Goal: Task Accomplishment & Management: Use online tool/utility

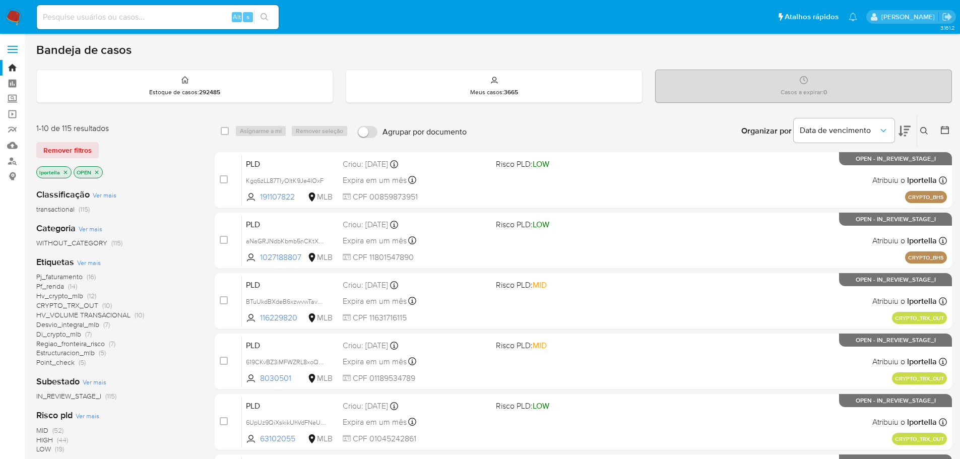
click at [148, 17] on input at bounding box center [158, 17] width 242 height 13
paste input "aNaGRJNdbKbmb5nCKtXvIyz1"
type input "aNaGRJNdbKbmb5nCKtXvIyz1"
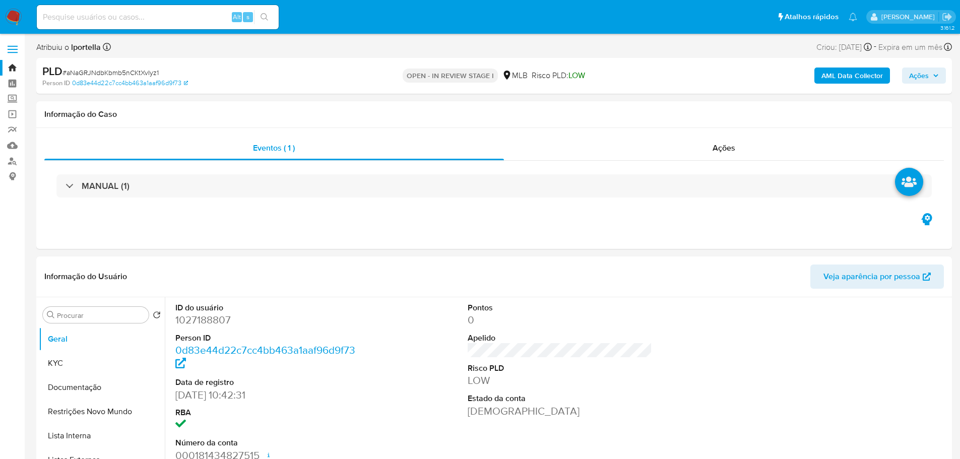
select select "10"
drag, startPoint x: 492, startPoint y: 6, endPoint x: 497, endPoint y: 203, distance: 196.6
click at [497, 203] on div "MANUAL (1)" at bounding box center [494, 186] width 900 height 50
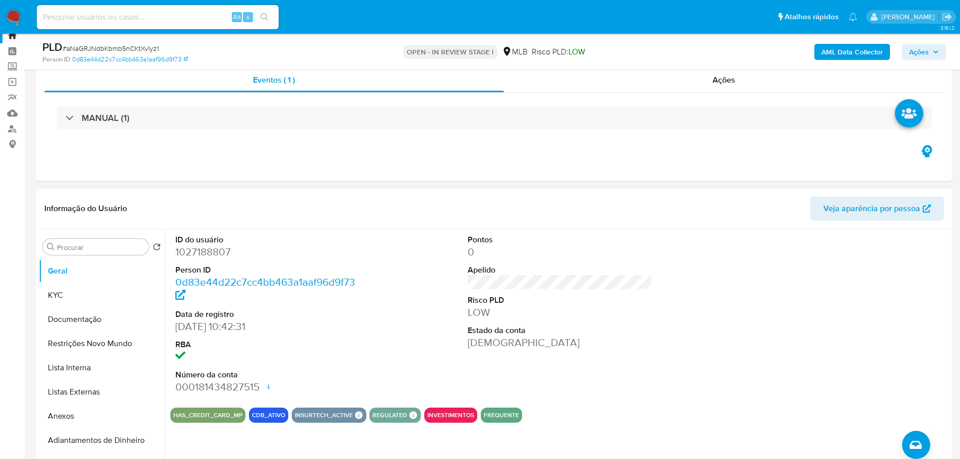
scroll to position [50, 0]
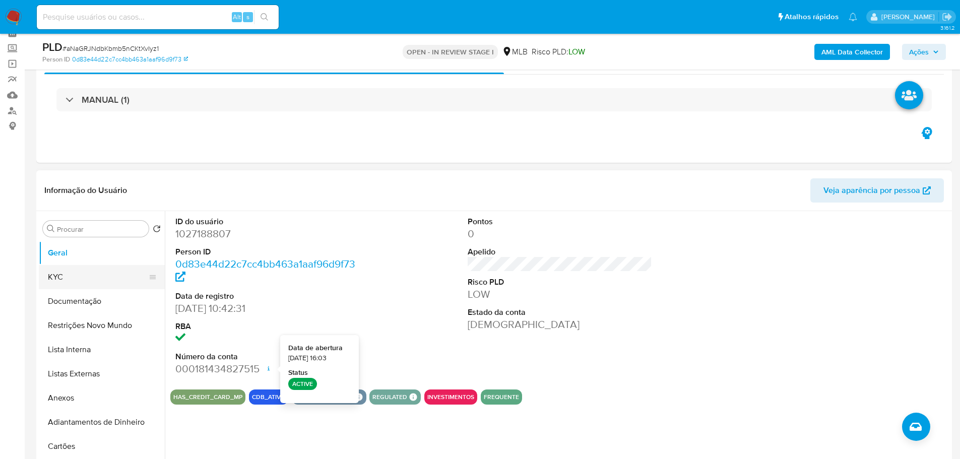
click at [68, 283] on button "KYC" at bounding box center [98, 277] width 118 height 24
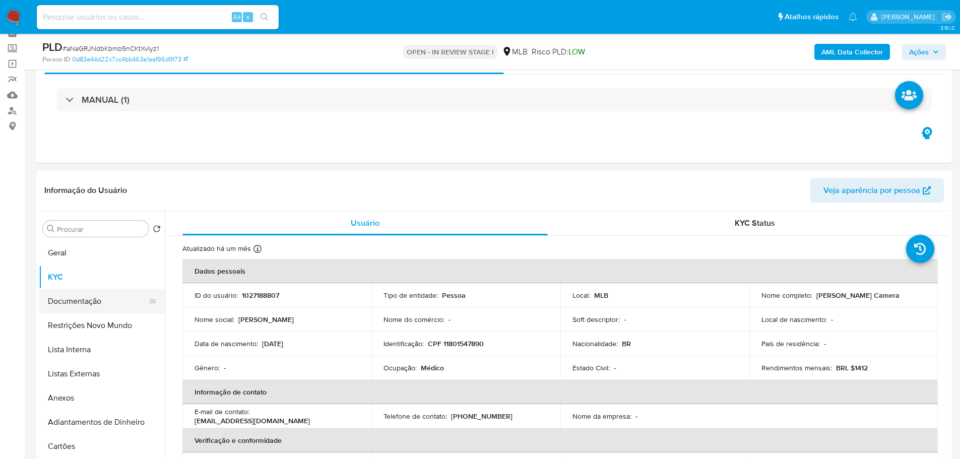
click at [79, 297] on button "Documentação" at bounding box center [98, 301] width 118 height 24
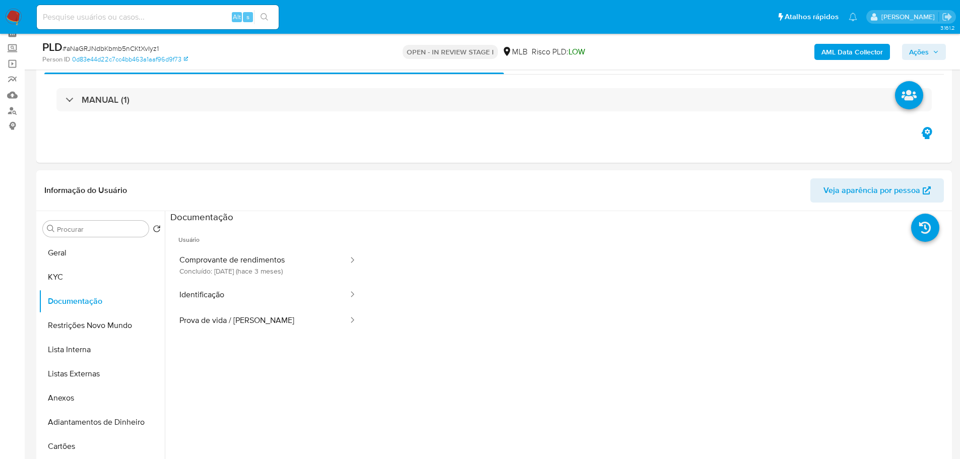
click at [230, 251] on button "Comprovante de rendimentos Concluído: 12/07/2025 (hace 3 meses)" at bounding box center [259, 265] width 179 height 34
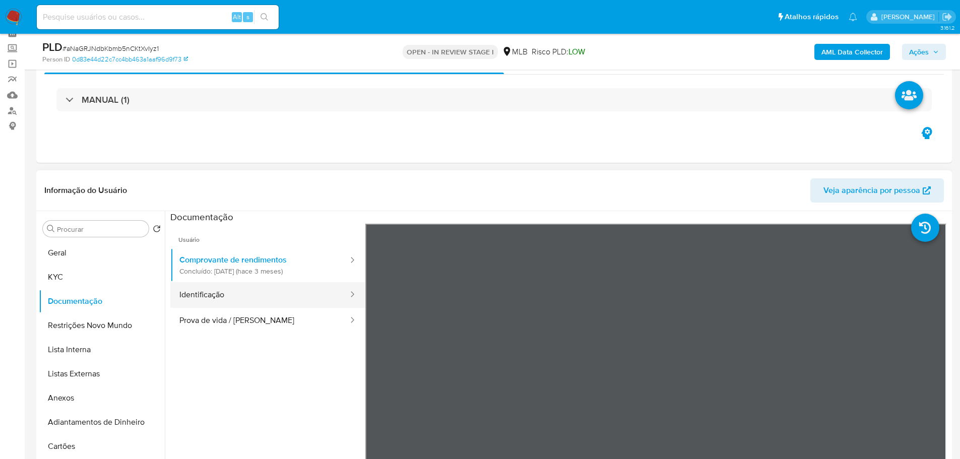
click at [242, 290] on button "Identificação" at bounding box center [259, 295] width 179 height 26
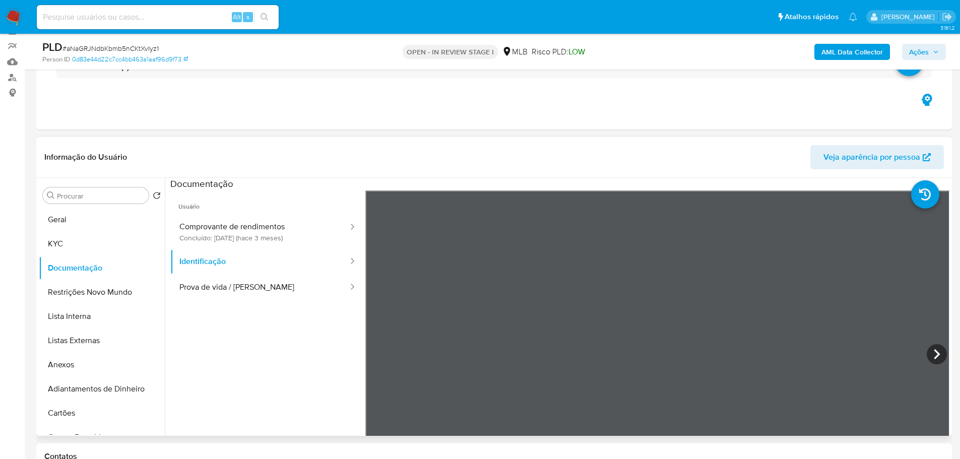
scroll to position [101, 0]
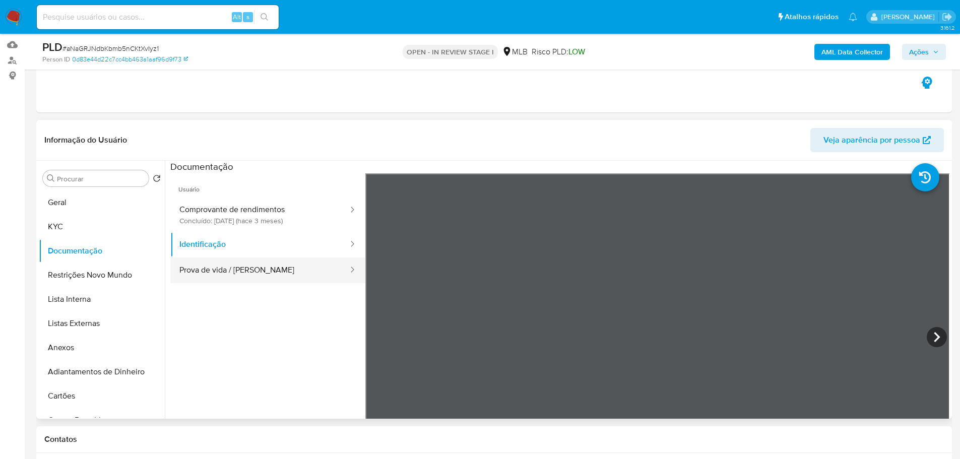
click at [298, 263] on button "Prova de vida / Selfie" at bounding box center [259, 271] width 179 height 26
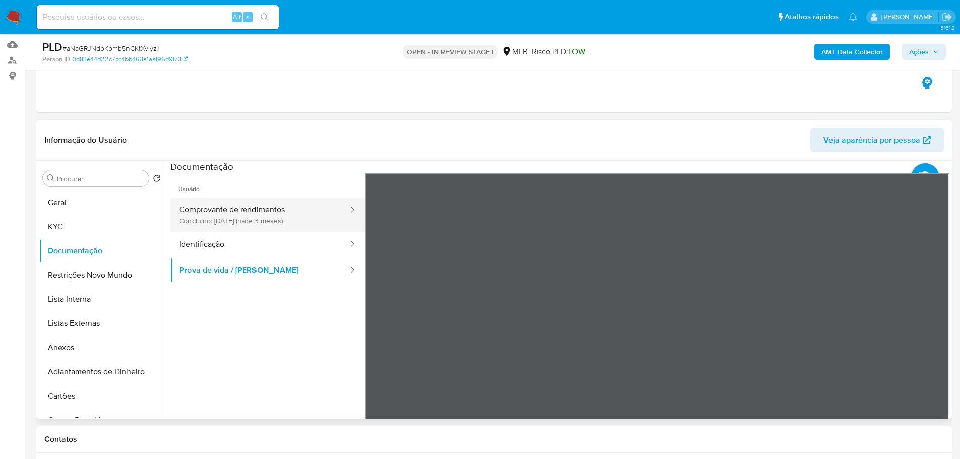
click at [223, 212] on button "Comprovante de rendimentos Concluído: 12/07/2025 (hace 3 meses)" at bounding box center [259, 215] width 179 height 34
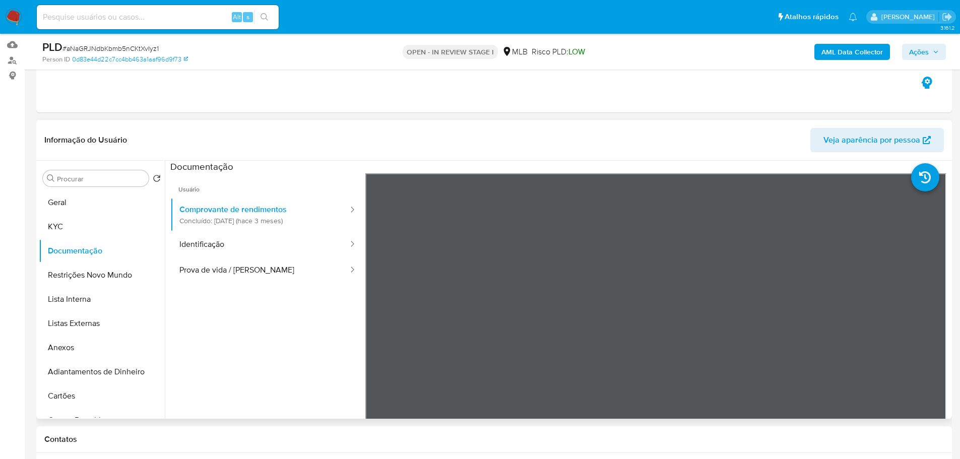
scroll to position [151, 0]
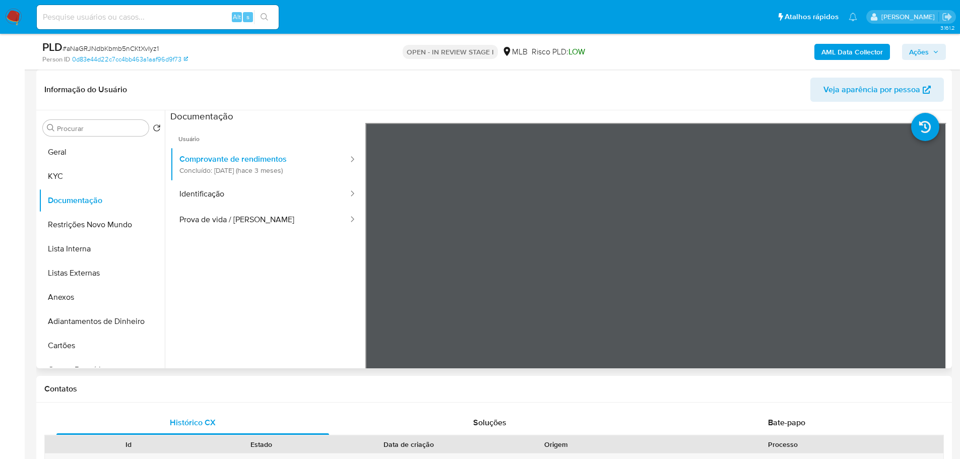
drag, startPoint x: 236, startPoint y: 302, endPoint x: 224, endPoint y: 295, distance: 14.0
click at [232, 299] on ul "Usuário Comprovante de rendimentos Concluído: 12/07/2025 (hace 3 meses) Identif…" at bounding box center [267, 268] width 195 height 290
click at [75, 170] on button "KYC" at bounding box center [98, 176] width 118 height 24
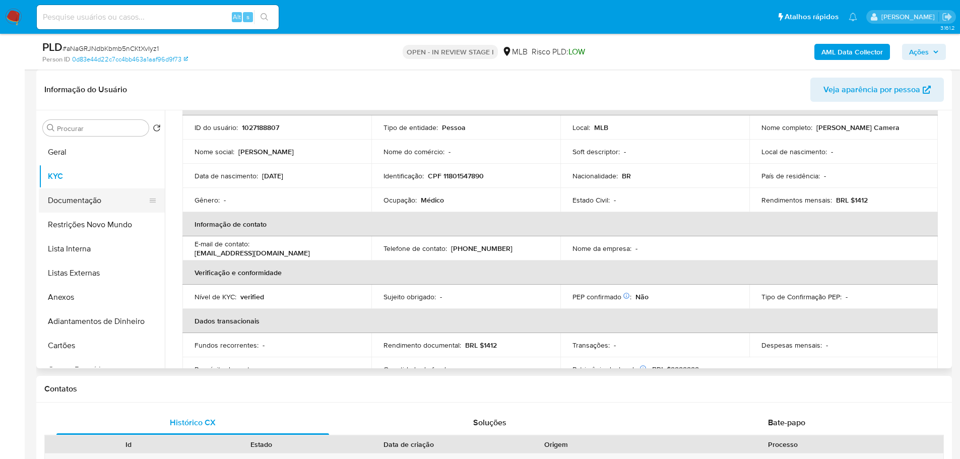
click at [85, 190] on button "Documentação" at bounding box center [98, 201] width 118 height 24
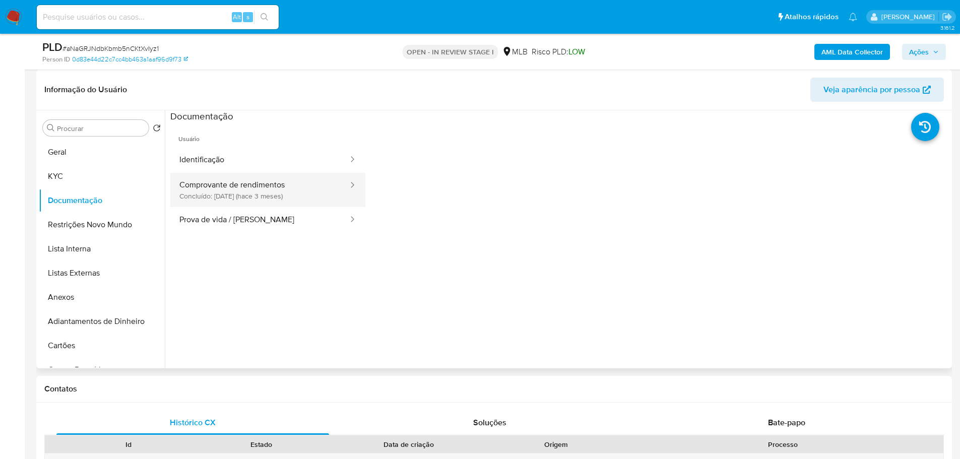
click at [265, 187] on button "Comprovante de rendimentos Concluído: 12/07/2025 (hace 3 meses)" at bounding box center [259, 190] width 179 height 34
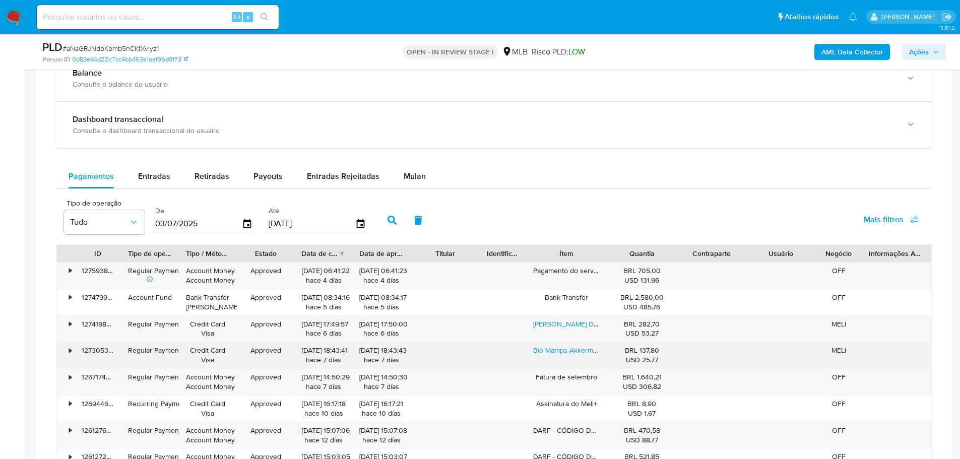
scroll to position [807, 0]
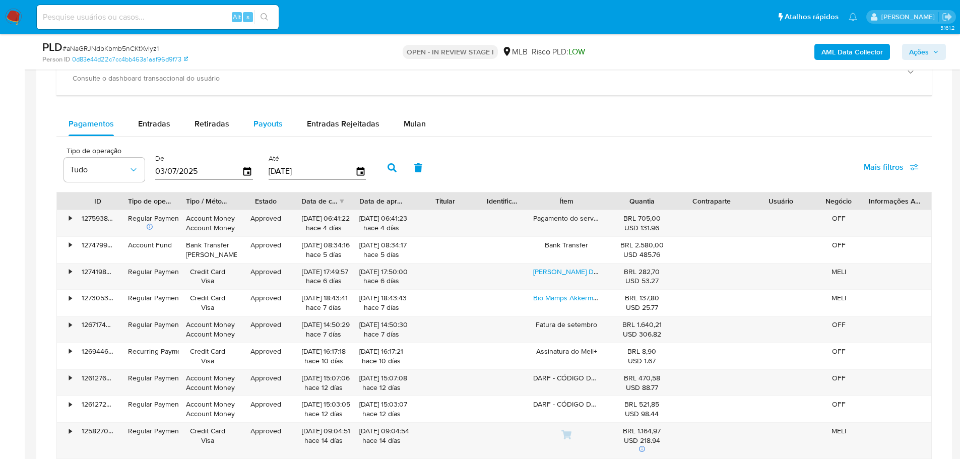
click at [258, 124] on span "Payouts" at bounding box center [268, 124] width 29 height 12
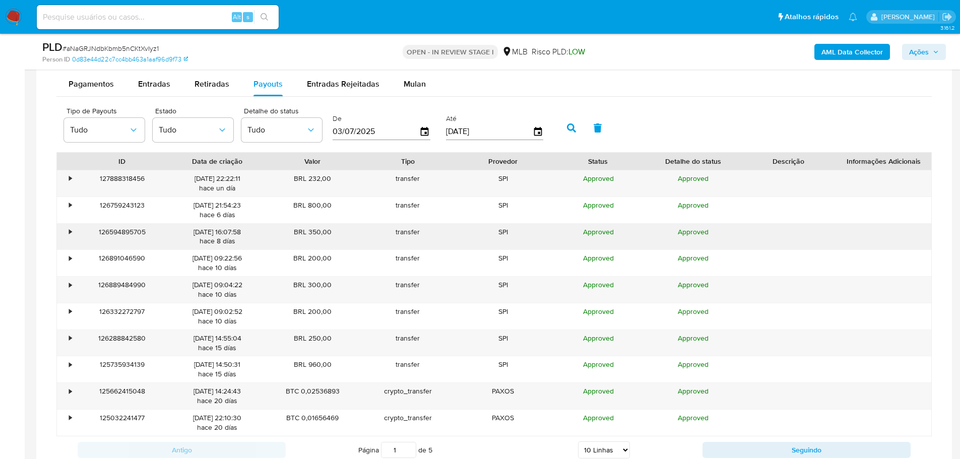
scroll to position [907, 0]
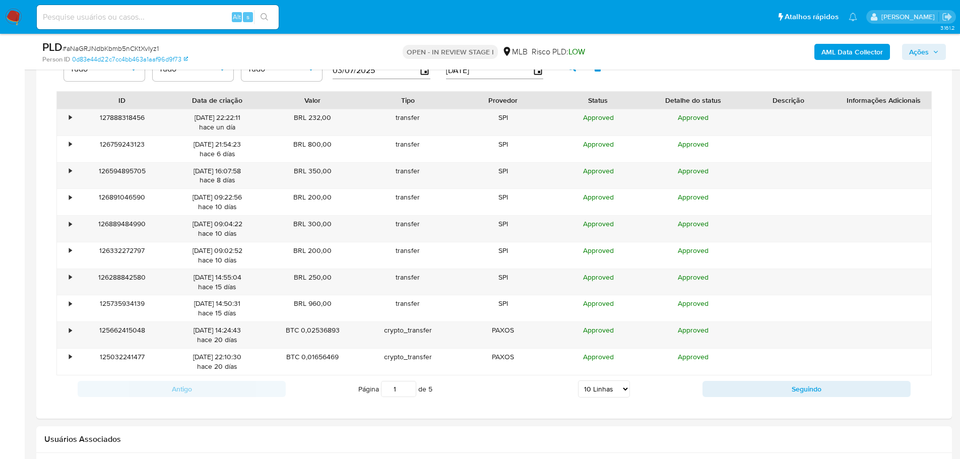
click at [627, 388] on select "5 Linhas 10 Linhas 20 Linhas 25 Linhas 50 Linhas 100 Linhas" at bounding box center [604, 389] width 52 height 17
select select "100"
click at [578, 381] on select "5 Linhas 10 Linhas 20 Linhas 25 Linhas 50 Linhas 100 Linhas" at bounding box center [604, 389] width 52 height 17
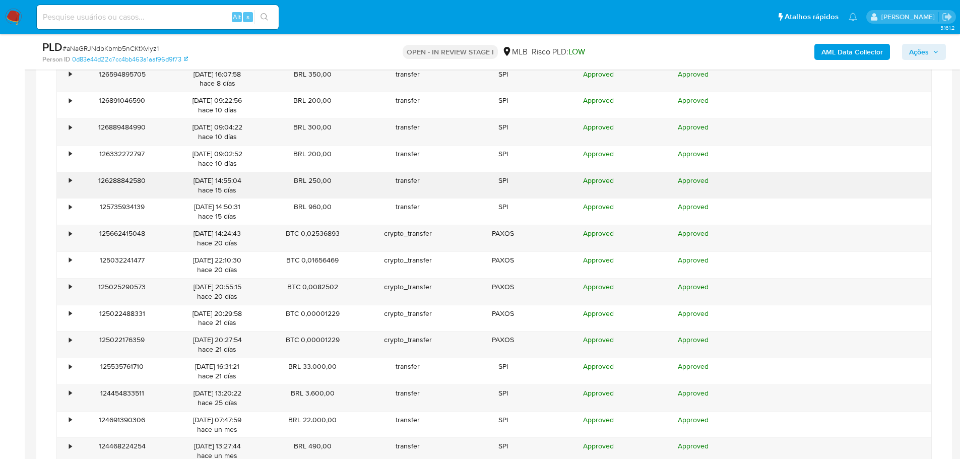
scroll to position [1008, 0]
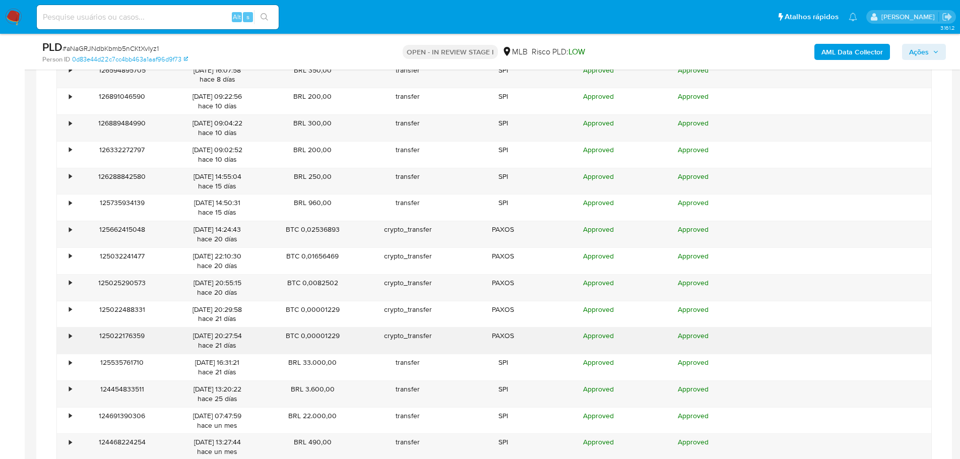
click at [64, 331] on div "•" at bounding box center [66, 341] width 18 height 26
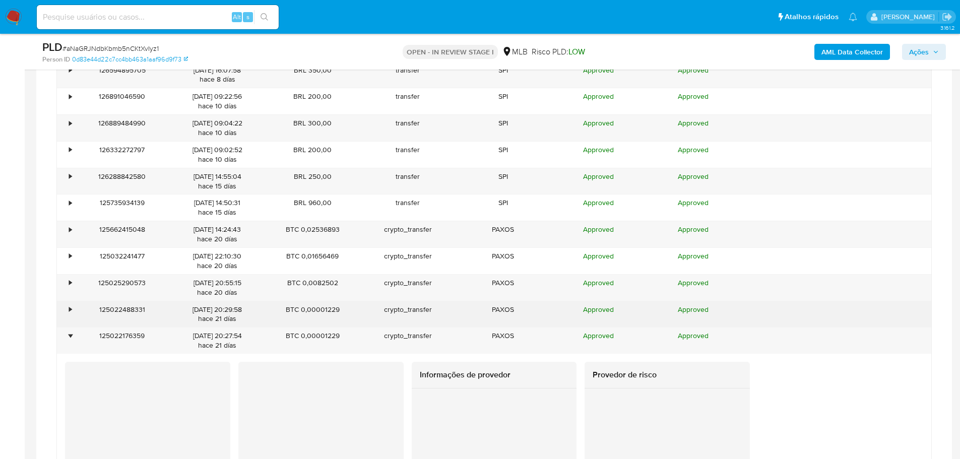
click at [67, 312] on div "•" at bounding box center [66, 314] width 18 height 26
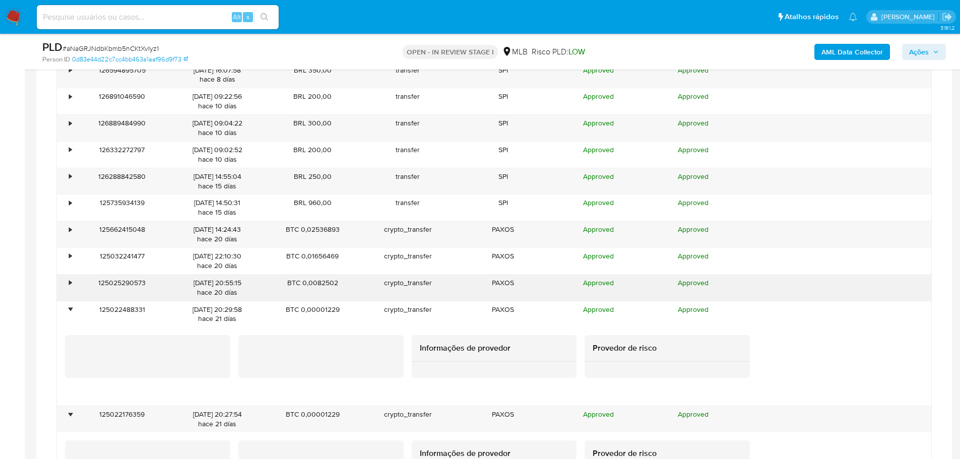
click at [68, 283] on div "•" at bounding box center [66, 288] width 18 height 26
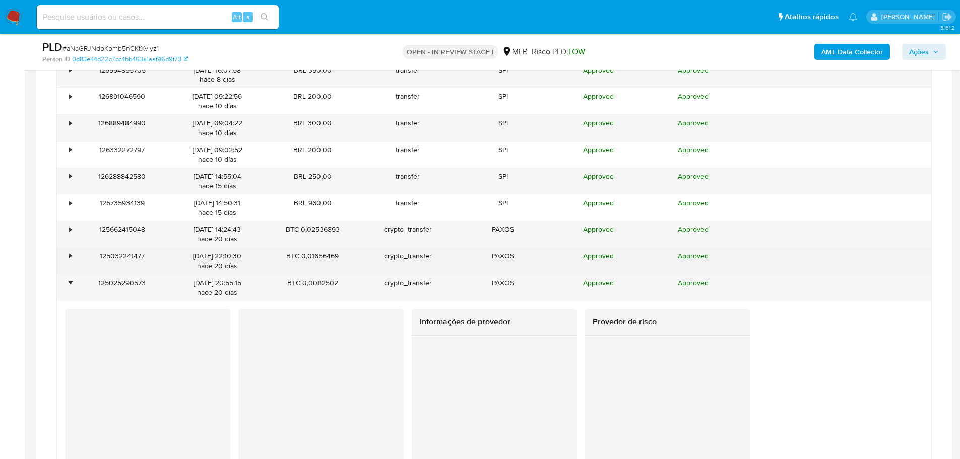
click at [67, 258] on div "•" at bounding box center [66, 261] width 18 height 26
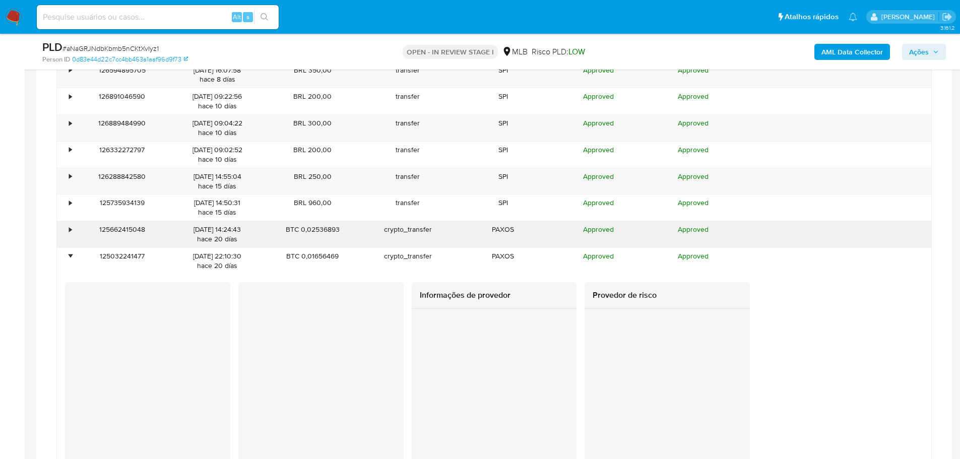
click at [66, 235] on div "•" at bounding box center [66, 234] width 18 height 26
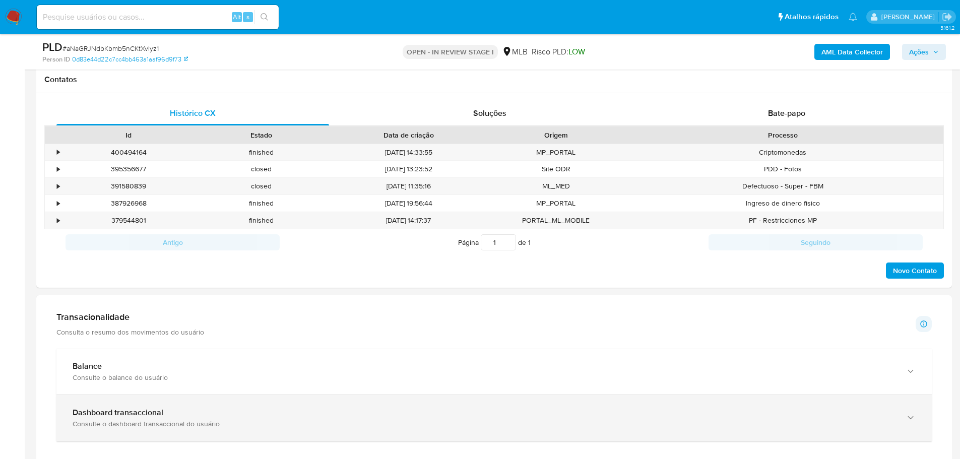
scroll to position [554, 0]
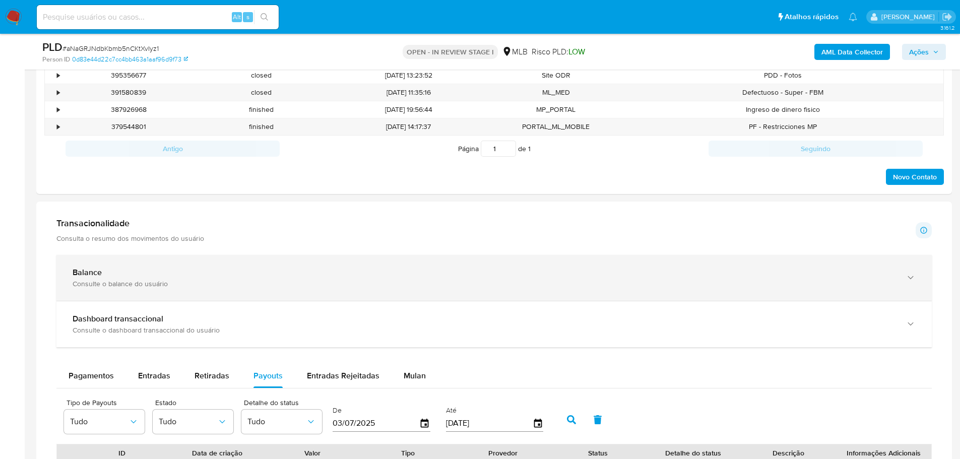
click at [908, 279] on icon "button" at bounding box center [911, 278] width 10 height 10
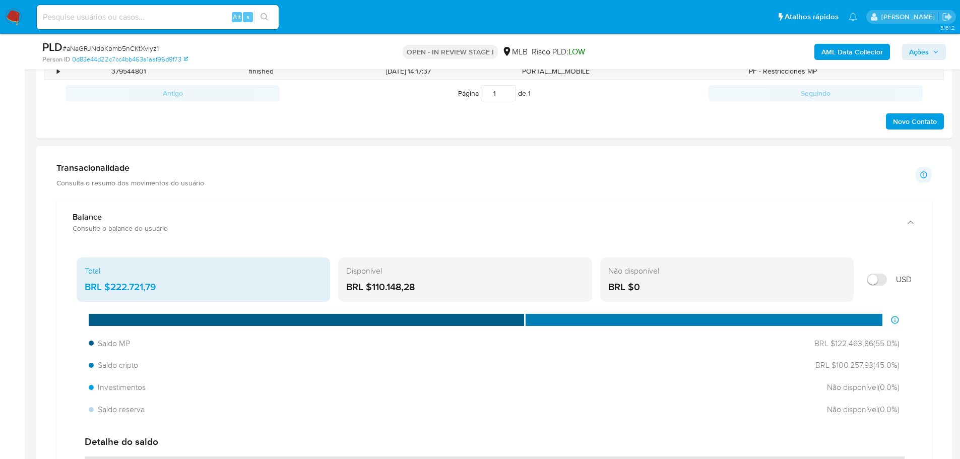
scroll to position [655, 0]
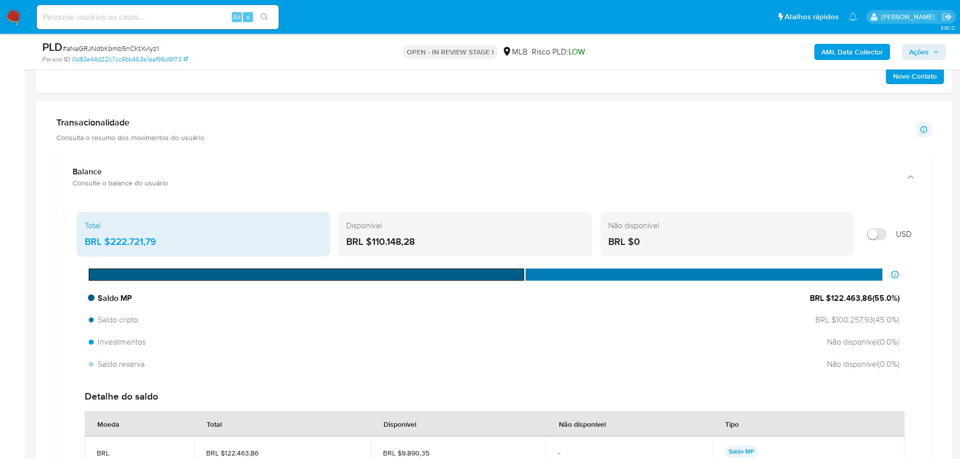
drag, startPoint x: 869, startPoint y: 298, endPoint x: 830, endPoint y: 299, distance: 38.8
click at [830, 299] on span "BRL $122.463,86 ( 55.0 %)" at bounding box center [855, 298] width 90 height 11
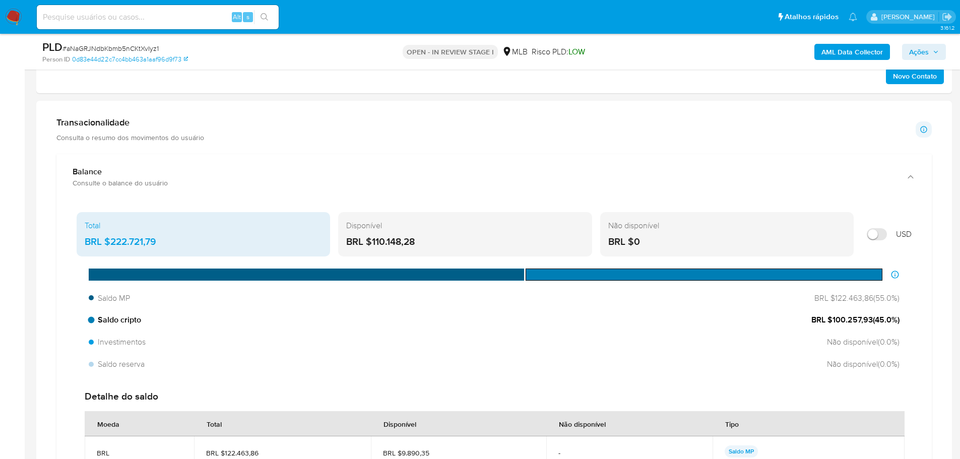
drag, startPoint x: 870, startPoint y: 320, endPoint x: 830, endPoint y: 320, distance: 39.8
click at [830, 320] on span "BRL $100.257,93 ( 45.0 %)" at bounding box center [856, 320] width 88 height 11
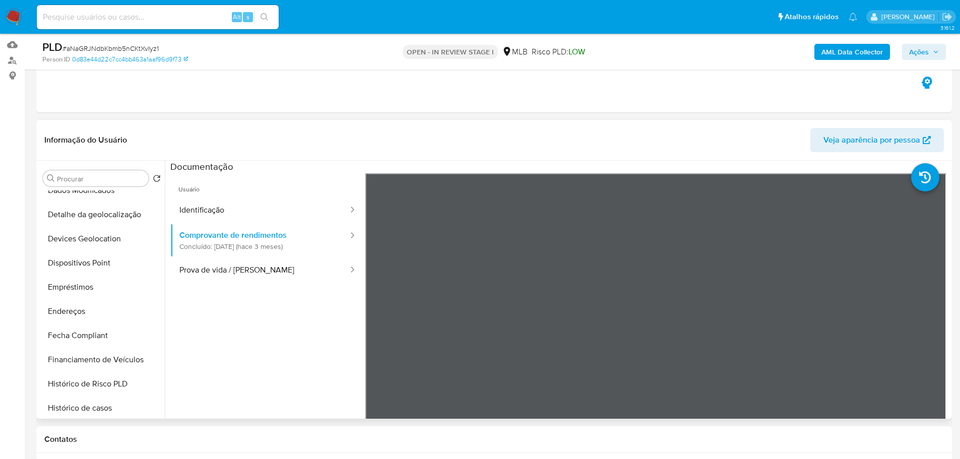
scroll to position [353, 0]
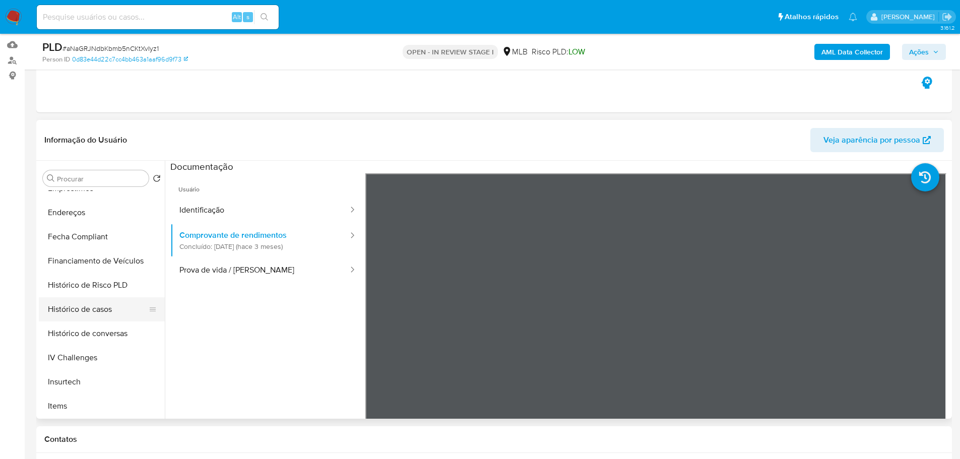
click at [84, 308] on button "Histórico de casos" at bounding box center [98, 309] width 118 height 24
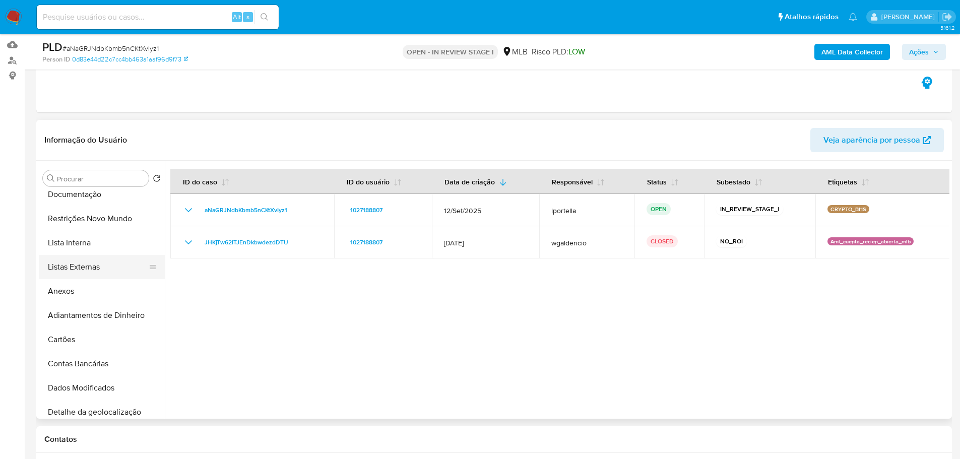
scroll to position [0, 0]
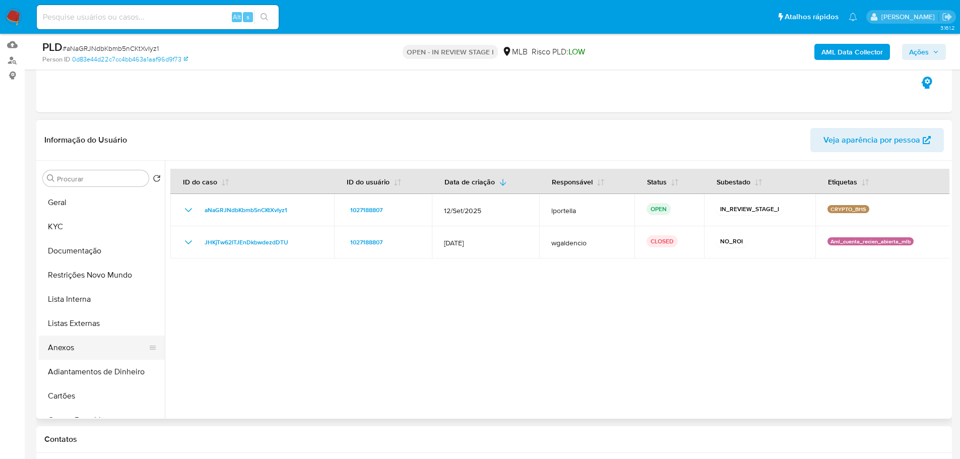
click at [84, 347] on button "Anexos" at bounding box center [98, 348] width 118 height 24
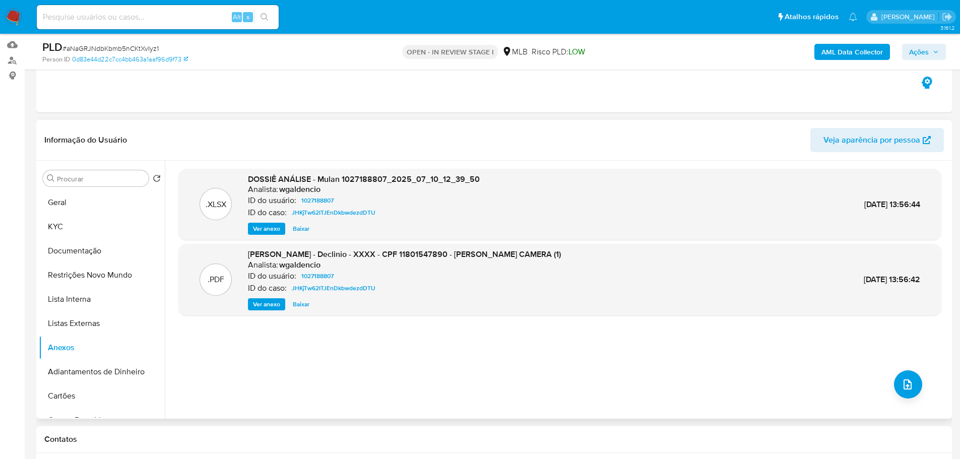
click at [266, 304] on span "Ver anexo" at bounding box center [266, 304] width 27 height 10
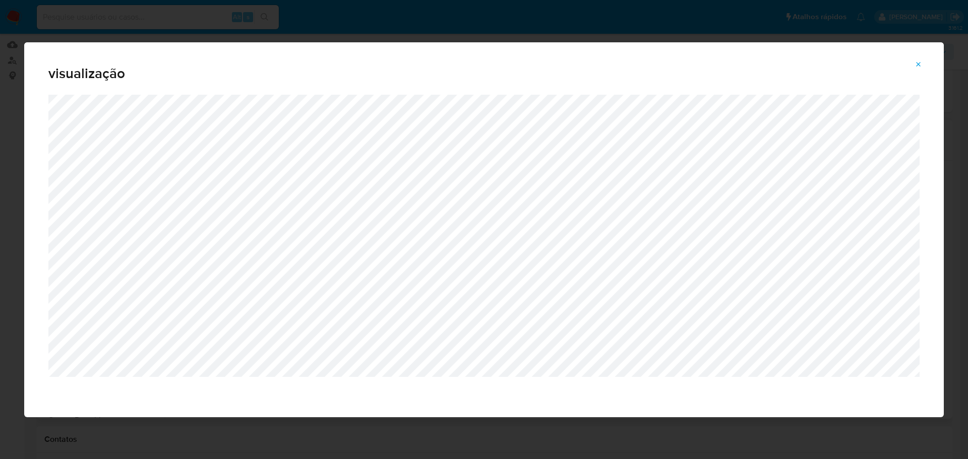
click at [924, 66] on button "Attachment preview" at bounding box center [918, 64] width 22 height 16
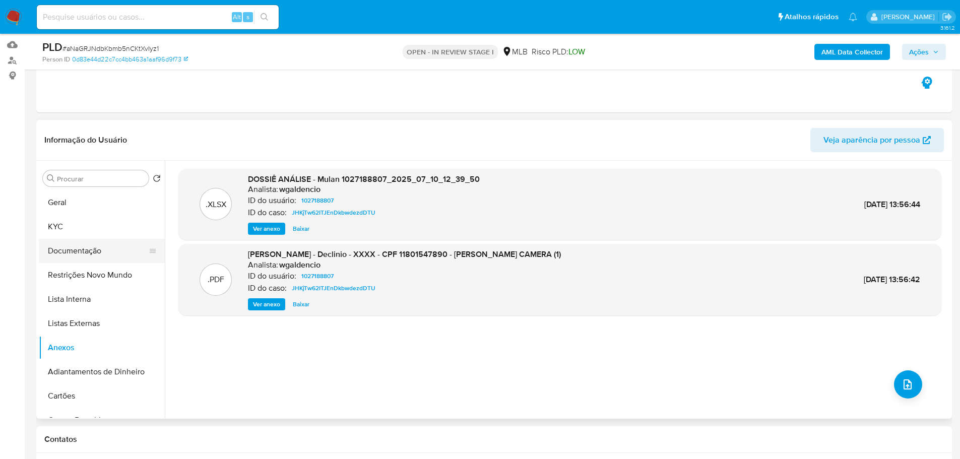
click at [92, 257] on button "Documentação" at bounding box center [98, 251] width 118 height 24
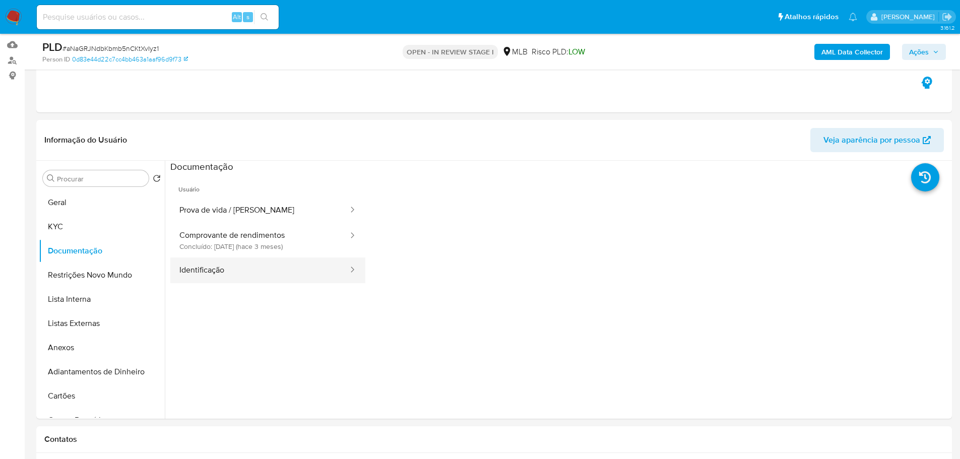
click at [241, 258] on button "Identificação" at bounding box center [259, 271] width 179 height 26
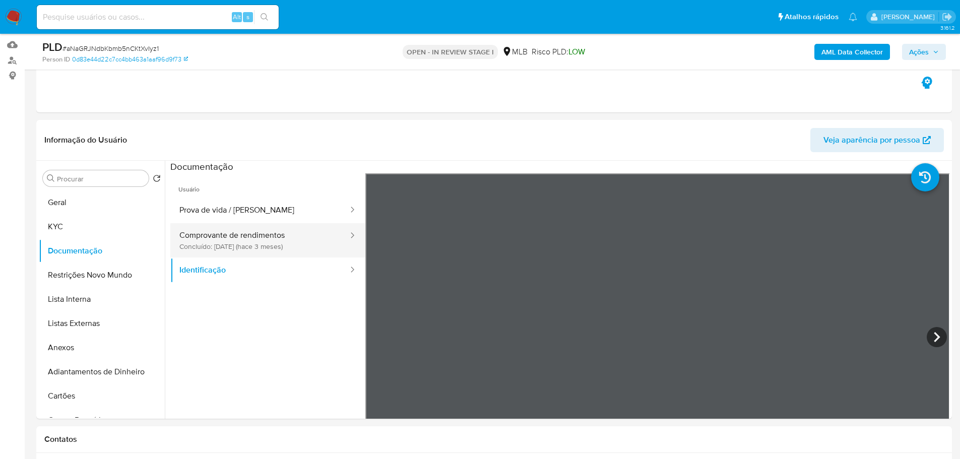
click at [248, 253] on button "Comprovante de rendimentos Concluído: 12/07/2025 (hace 3 meses)" at bounding box center [259, 240] width 179 height 34
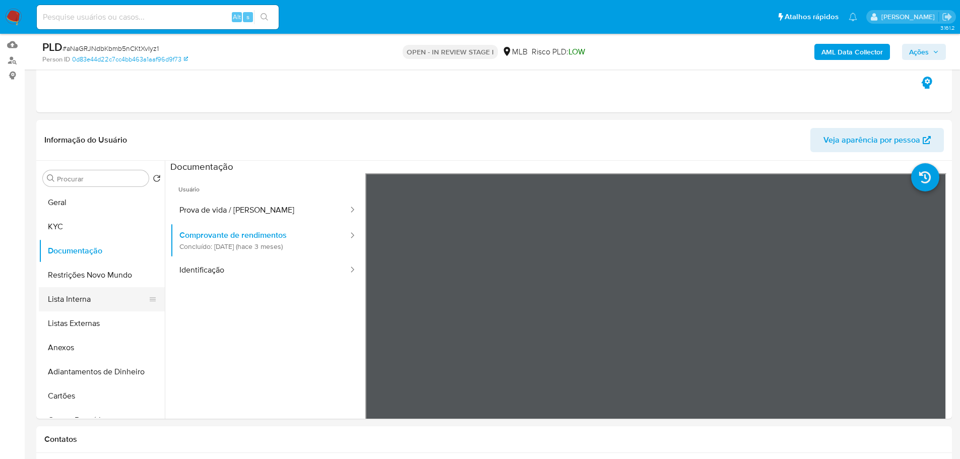
drag, startPoint x: 256, startPoint y: 332, endPoint x: 159, endPoint y: 302, distance: 100.6
click at [254, 332] on ul "Usuário Prova de vida / Selfie Comprovante de rendimentos Concluído: 12/07/2025…" at bounding box center [267, 318] width 195 height 290
click at [71, 218] on button "KYC" at bounding box center [98, 227] width 118 height 24
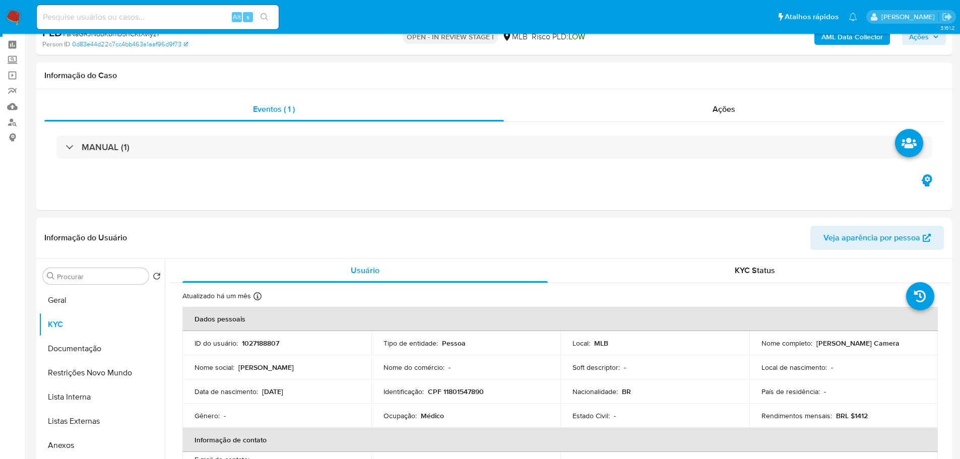
scroll to position [101, 0]
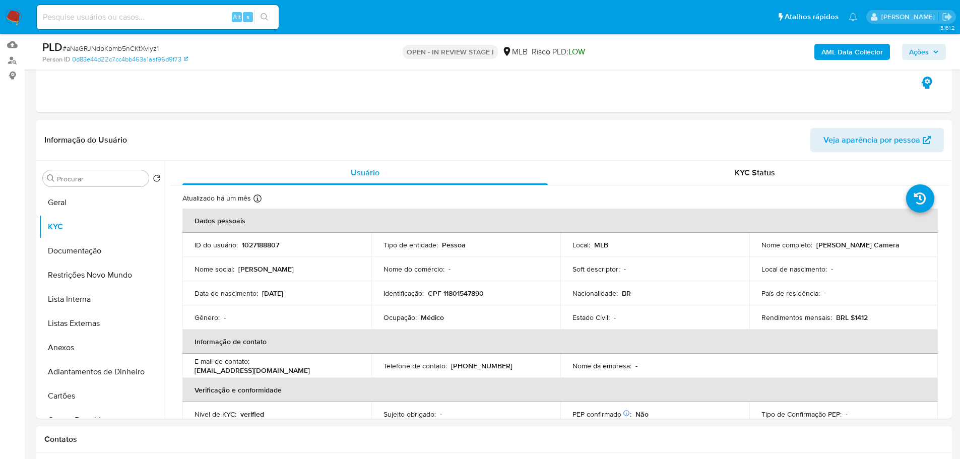
drag, startPoint x: 894, startPoint y: 246, endPoint x: 814, endPoint y: 244, distance: 80.2
click at [814, 244] on div "Nome completo : Fernanda Nunes Camera" at bounding box center [844, 244] width 165 height 9
copy p "Fernanda Nunes Camera"
click at [77, 260] on button "Documentação" at bounding box center [98, 251] width 118 height 24
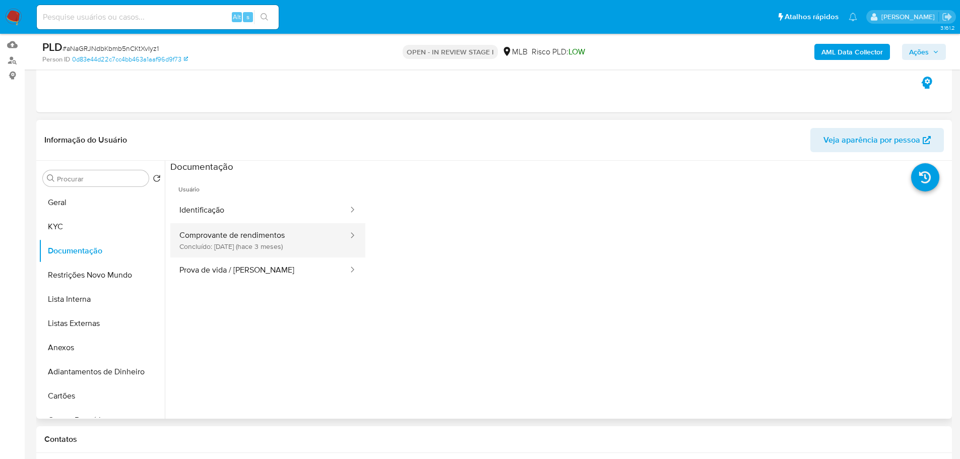
click at [211, 228] on button "Comprovante de rendimentos Concluído: 12/07/2025 (hace 3 meses)" at bounding box center [259, 240] width 179 height 34
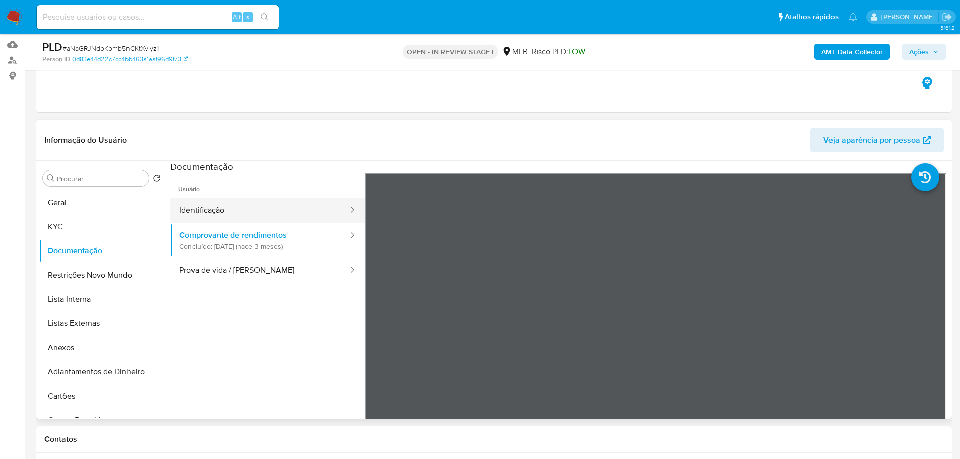
click at [225, 216] on button "Identificação" at bounding box center [259, 211] width 179 height 26
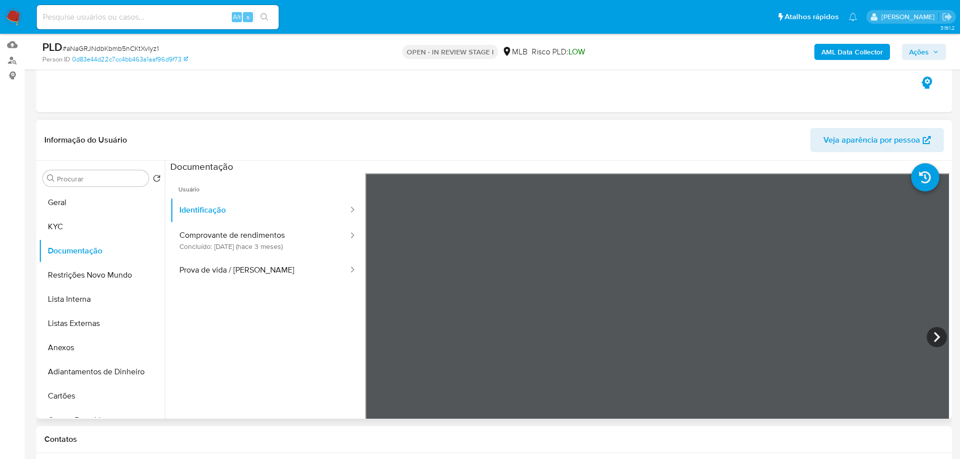
scroll to position [0, 0]
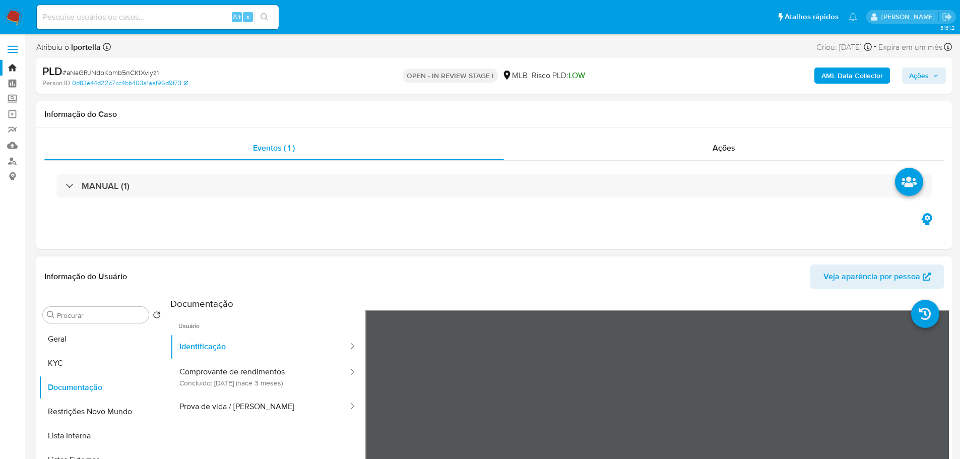
drag, startPoint x: 61, startPoint y: 361, endPoint x: 131, endPoint y: 304, distance: 89.5
click at [64, 361] on button "KYC" at bounding box center [102, 363] width 126 height 24
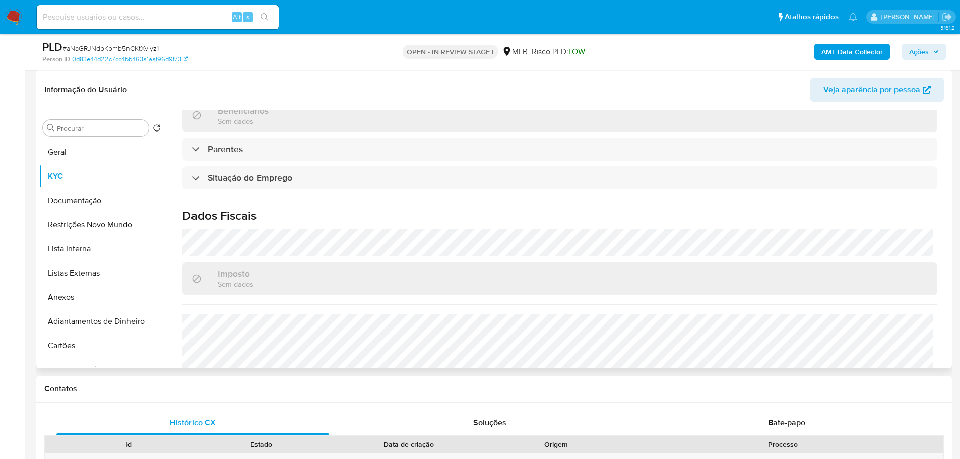
scroll to position [420, 0]
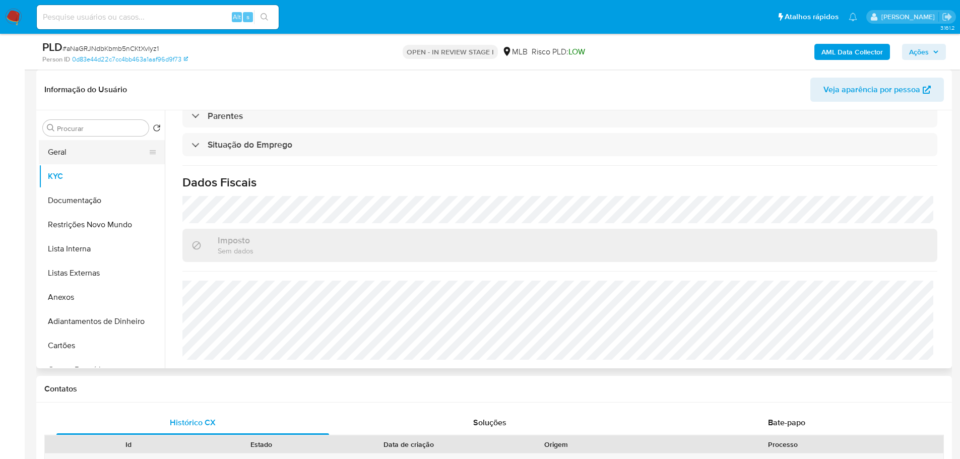
click at [72, 148] on button "Geral" at bounding box center [98, 152] width 118 height 24
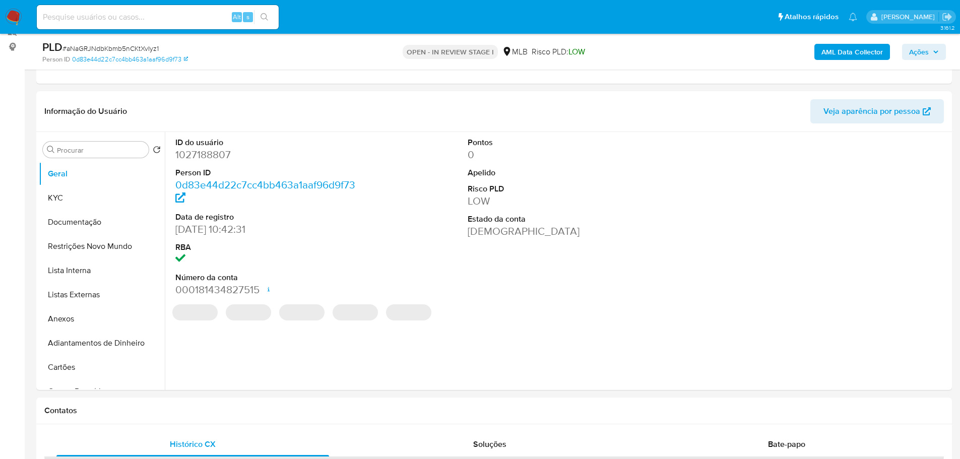
scroll to position [125, 0]
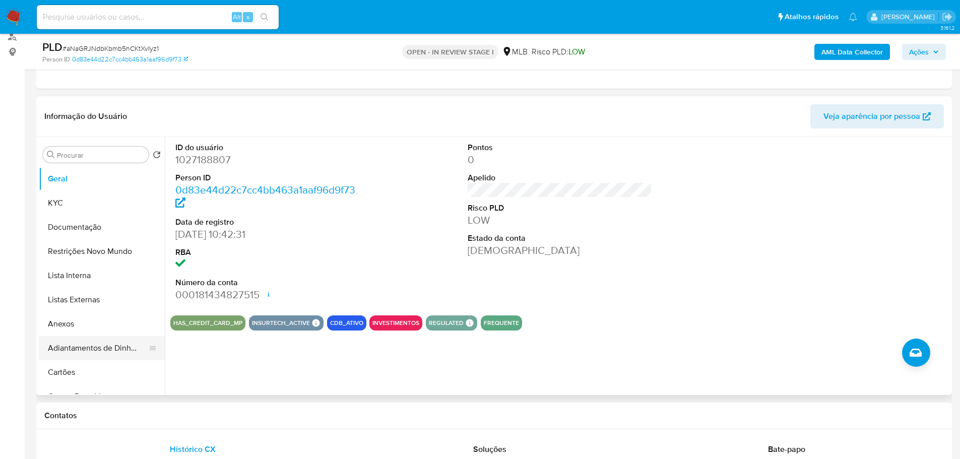
drag, startPoint x: 228, startPoint y: 422, endPoint x: 159, endPoint y: 348, distance: 101.3
click at [227, 422] on div "Contatos" at bounding box center [494, 416] width 916 height 27
drag, startPoint x: 85, startPoint y: 196, endPoint x: 80, endPoint y: 196, distance: 5.1
click at [85, 196] on button "KYC" at bounding box center [98, 203] width 118 height 24
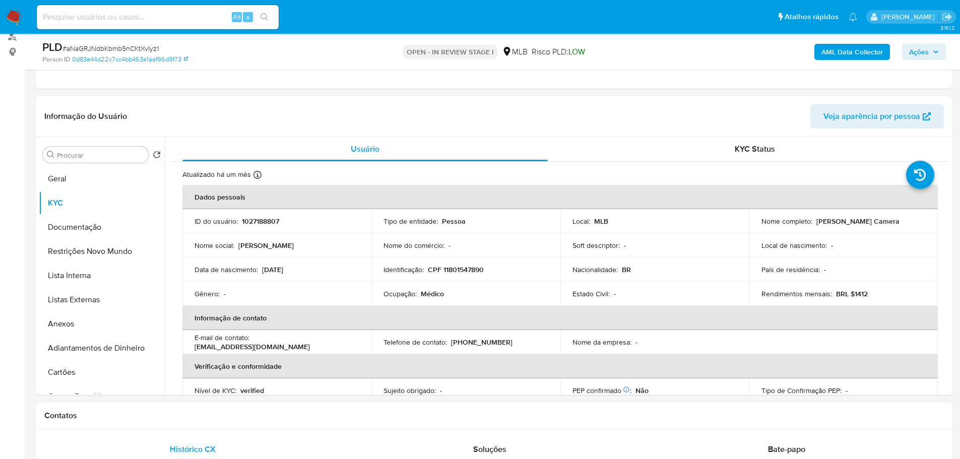
drag, startPoint x: 277, startPoint y: 416, endPoint x: 230, endPoint y: 375, distance: 62.8
click at [277, 416] on h1 "Contatos" at bounding box center [494, 416] width 900 height 10
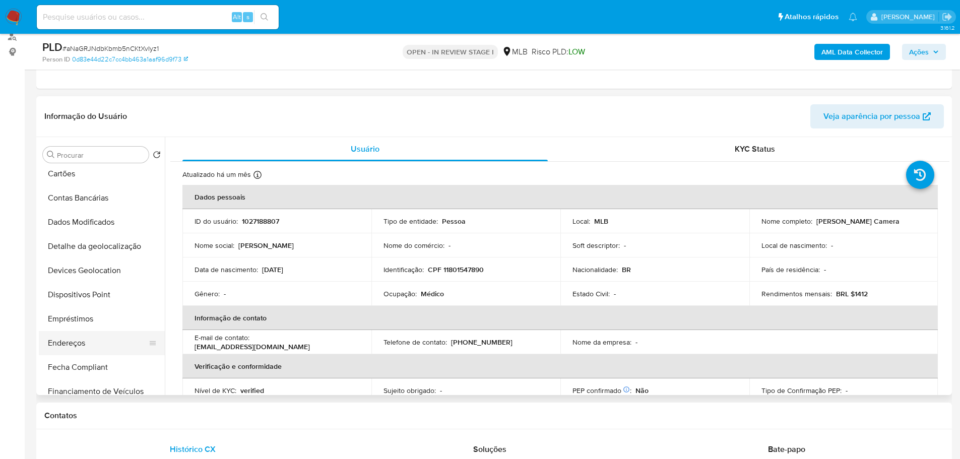
scroll to position [252, 0]
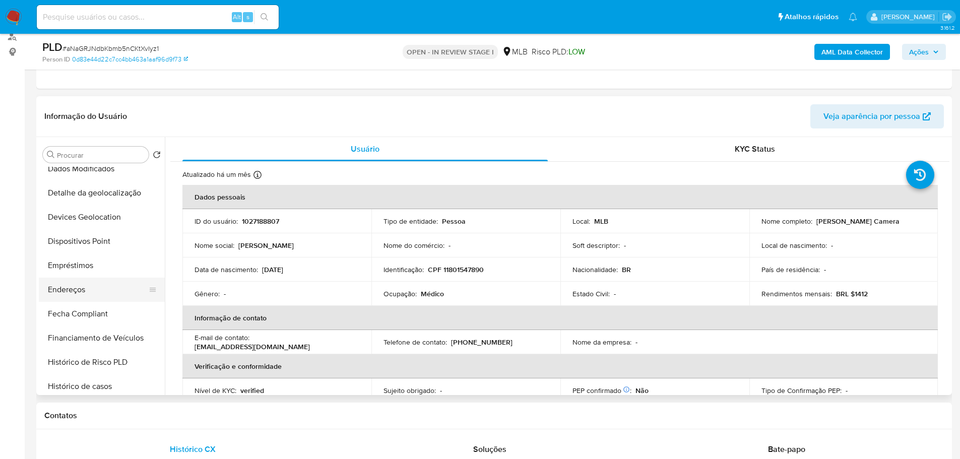
click at [87, 288] on button "Endereços" at bounding box center [98, 290] width 118 height 24
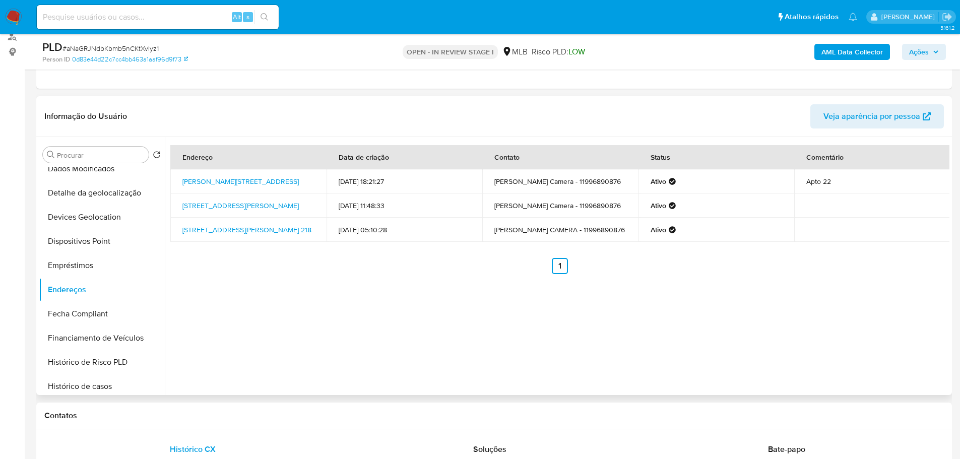
drag, startPoint x: 179, startPoint y: 408, endPoint x: 165, endPoint y: 379, distance: 32.5
click at [179, 408] on div "Contatos" at bounding box center [494, 416] width 916 height 27
drag, startPoint x: 89, startPoint y: 189, endPoint x: 6, endPoint y: 223, distance: 90.2
click at [87, 189] on button "Detalhe da geolocalização" at bounding box center [102, 193] width 126 height 24
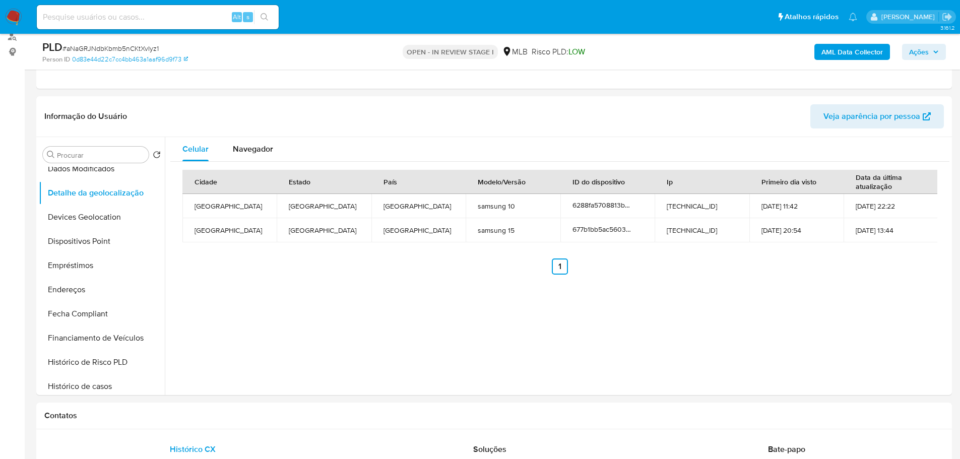
click at [207, 416] on h1 "Contatos" at bounding box center [494, 416] width 900 height 10
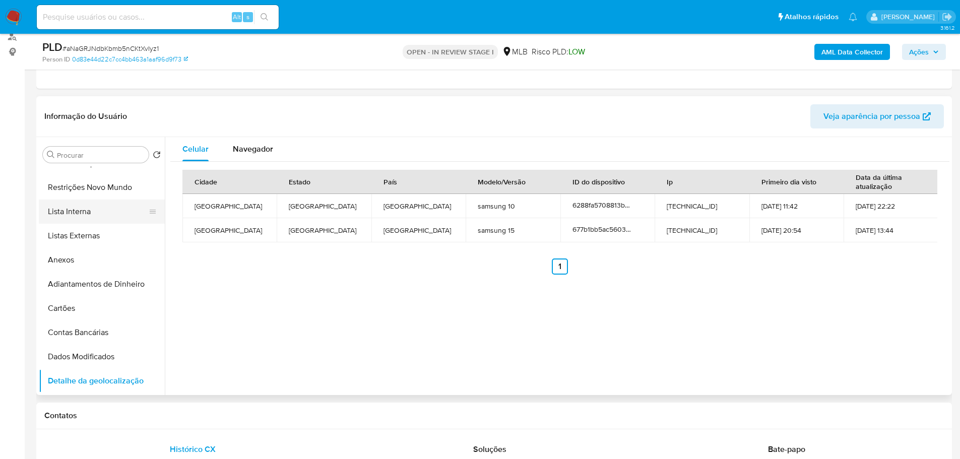
scroll to position [0, 0]
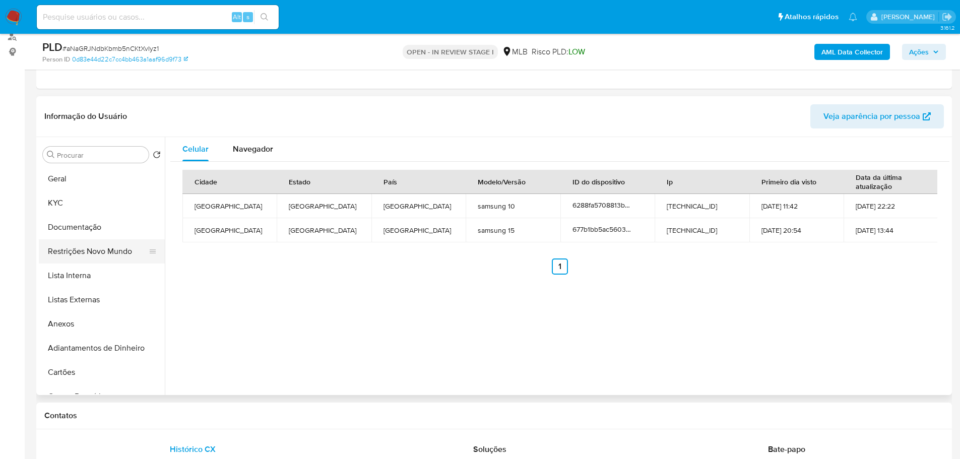
click at [91, 248] on button "Restrições Novo Mundo" at bounding box center [98, 251] width 118 height 24
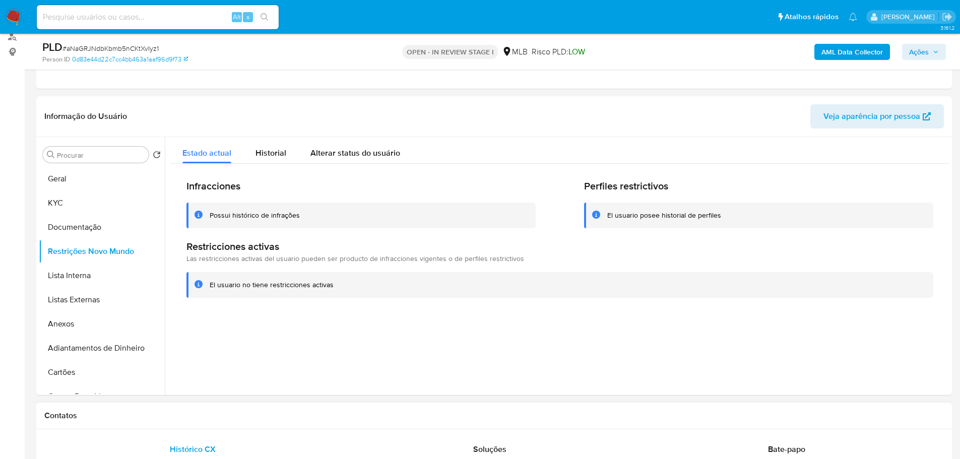
click at [251, 406] on div "Contatos" at bounding box center [494, 416] width 916 height 27
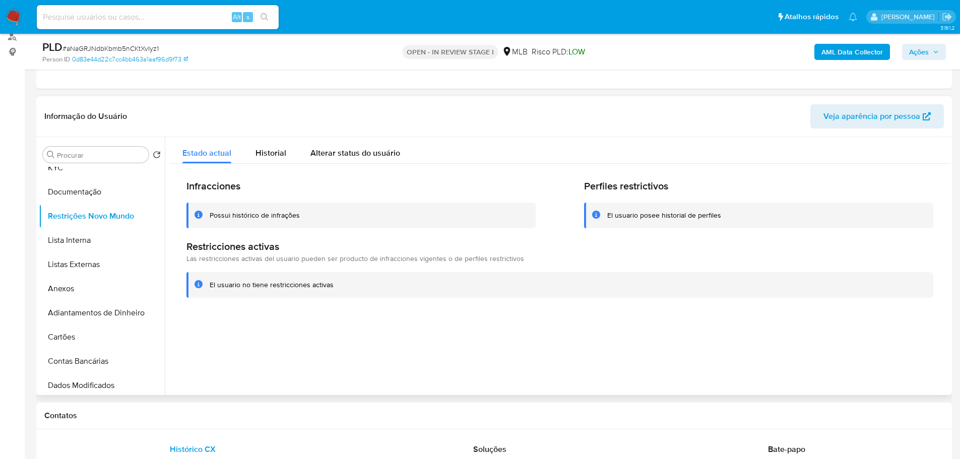
scroll to position [202, 0]
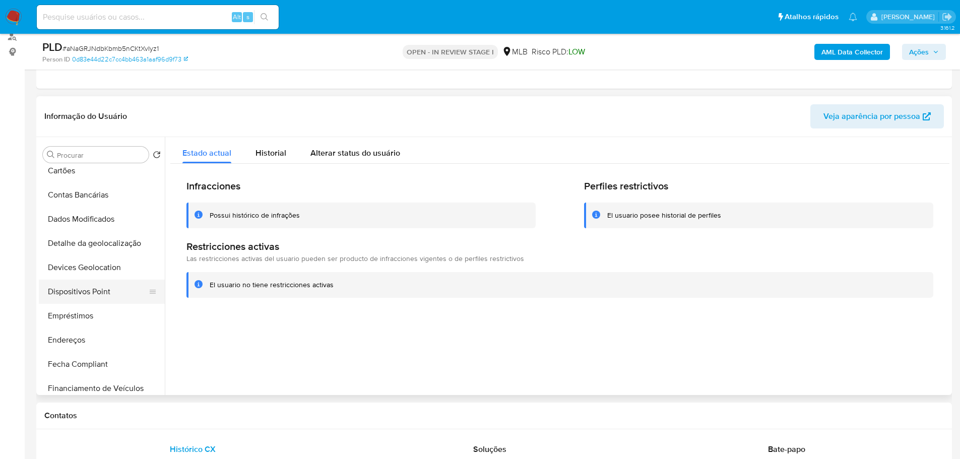
click at [98, 292] on button "Dispositivos Point" at bounding box center [98, 292] width 118 height 24
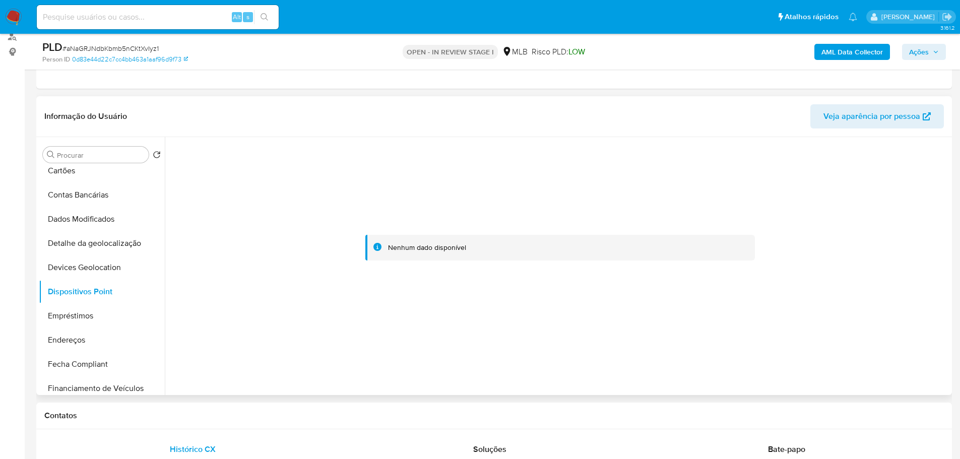
drag, startPoint x: 874, startPoint y: 331, endPoint x: 792, endPoint y: 242, distance: 120.6
click at [874, 331] on div at bounding box center [559, 248] width 779 height 222
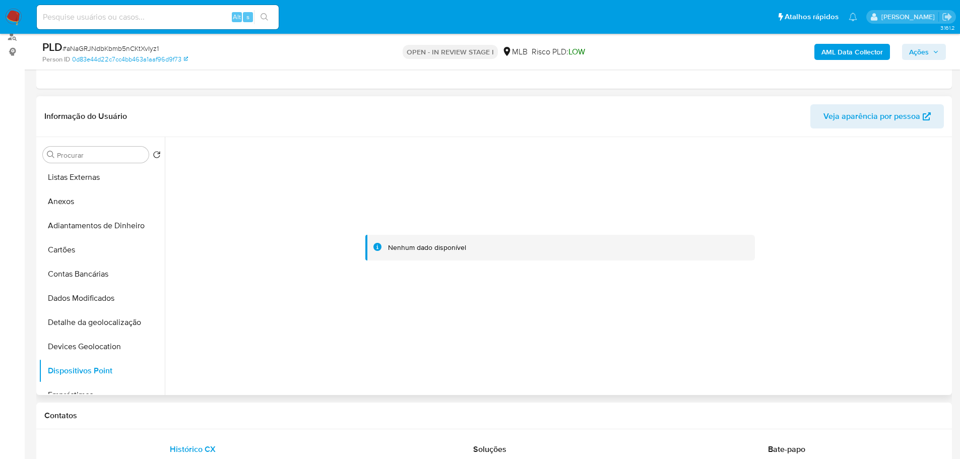
scroll to position [0, 0]
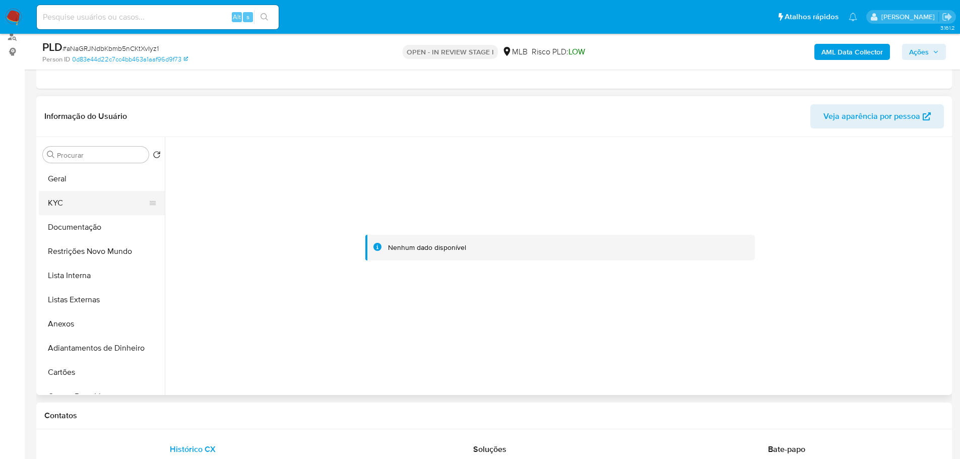
click at [77, 200] on button "KYC" at bounding box center [98, 203] width 118 height 24
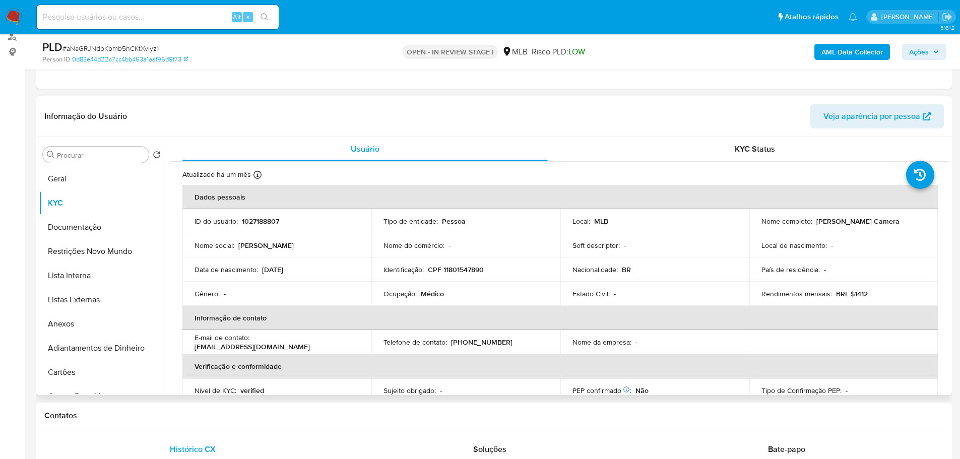
click at [471, 269] on p "CPF 11801547890" at bounding box center [456, 269] width 56 height 9
copy p "11801547890"
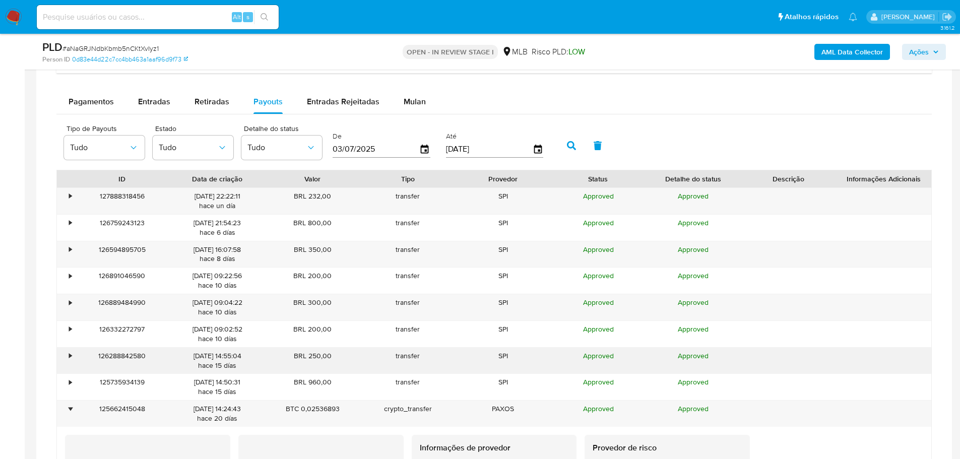
scroll to position [1284, 0]
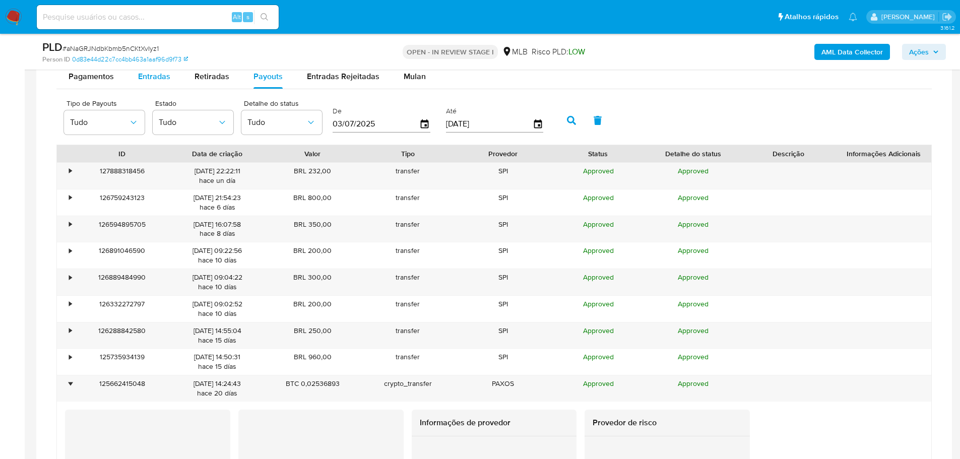
click at [157, 86] on div "Entradas" at bounding box center [154, 77] width 32 height 24
select select "10"
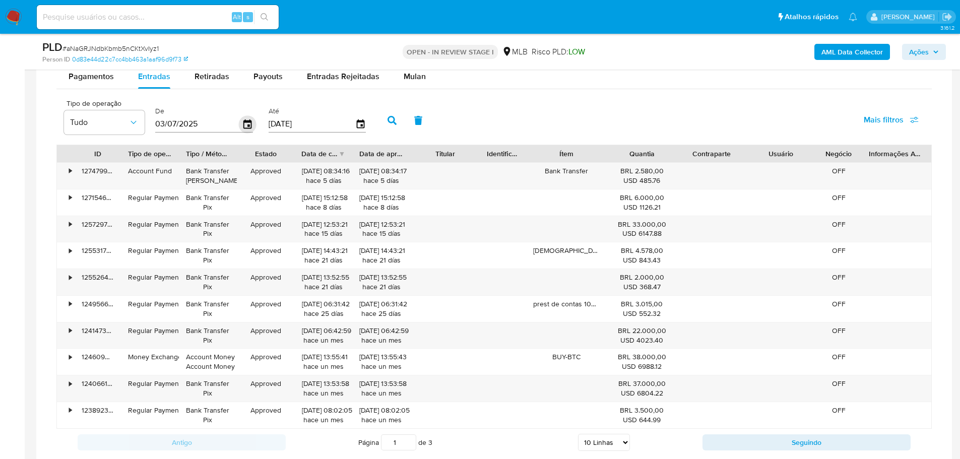
click at [248, 126] on icon "button" at bounding box center [247, 123] width 8 height 9
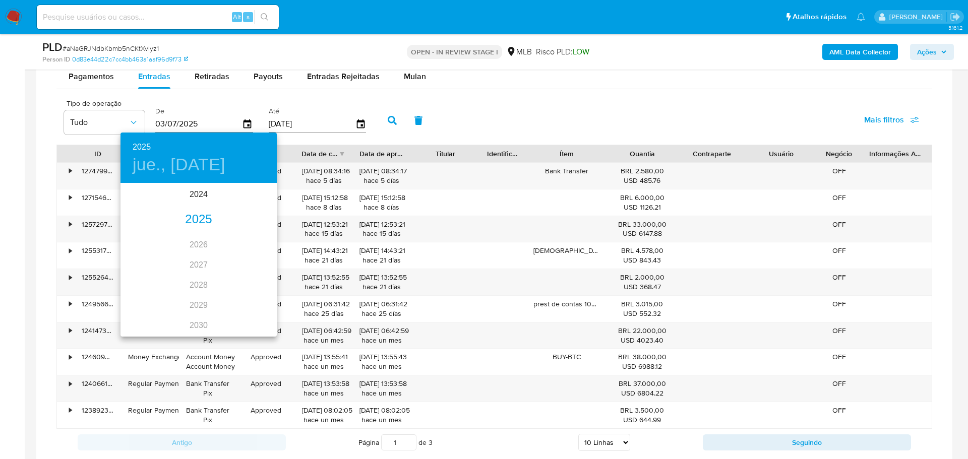
click at [197, 215] on div "2025" at bounding box center [198, 220] width 156 height 20
click at [254, 239] on div "jun." at bounding box center [251, 241] width 52 height 38
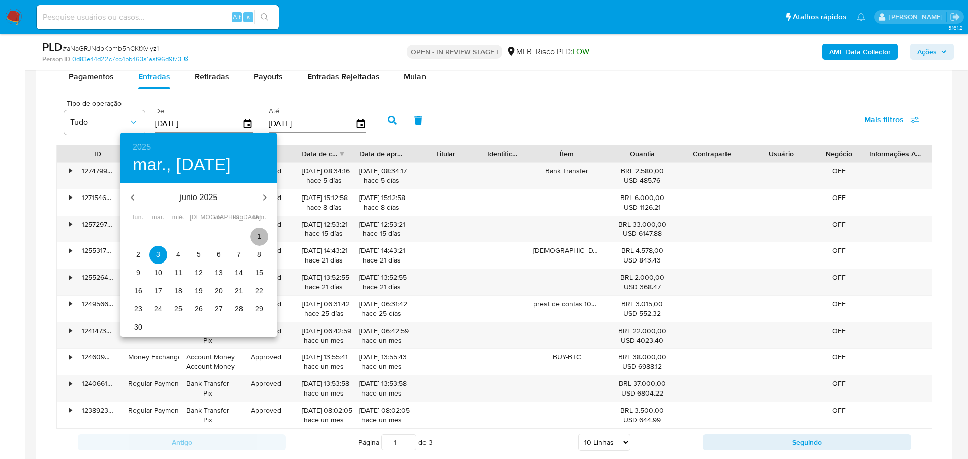
click at [258, 235] on p "1" at bounding box center [259, 236] width 4 height 10
type input "01/06/2025"
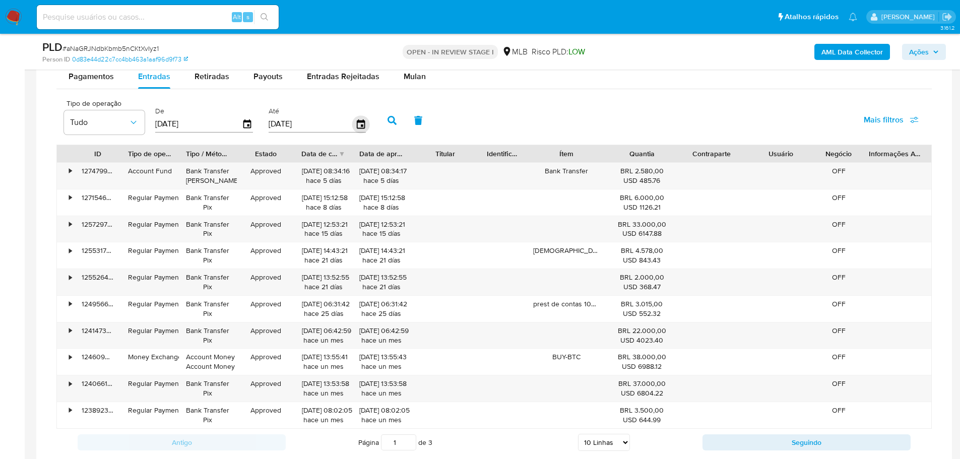
click at [358, 121] on icon "button" at bounding box center [360, 123] width 8 height 9
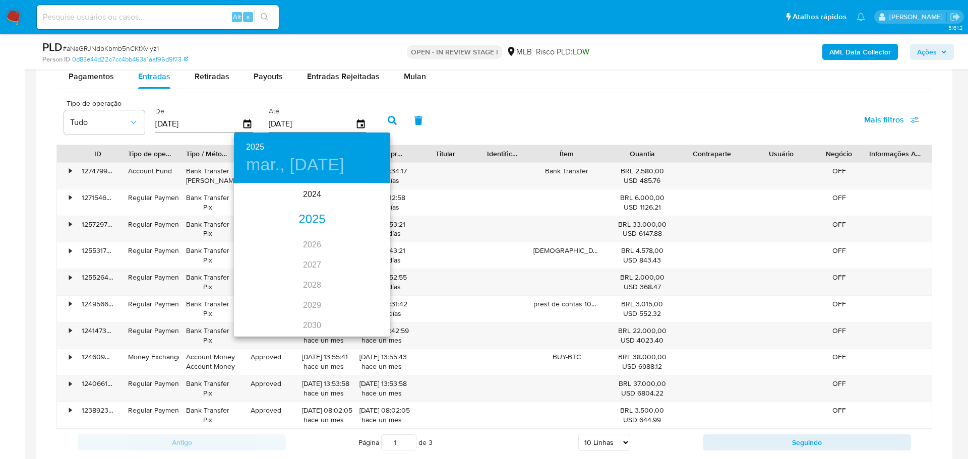
click at [301, 225] on div "2025" at bounding box center [312, 220] width 156 height 20
click at [259, 283] on div "jul." at bounding box center [260, 279] width 52 height 38
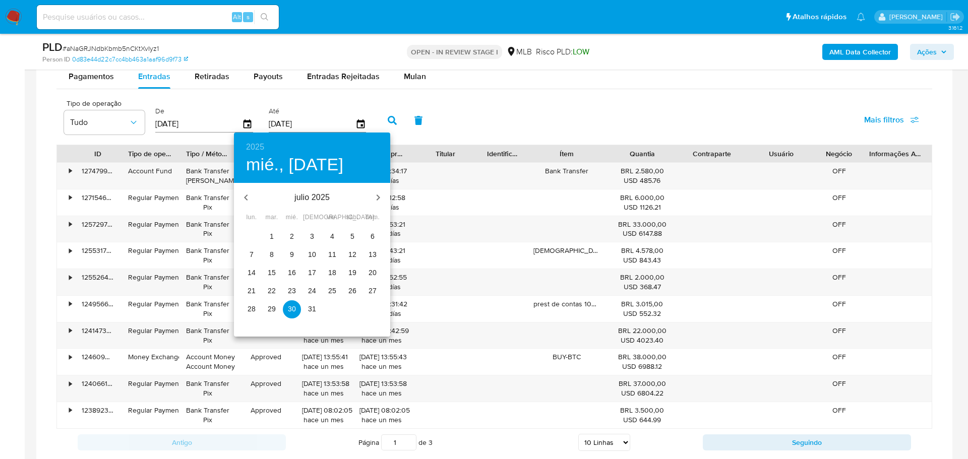
click at [310, 309] on p "31" at bounding box center [312, 309] width 8 height 10
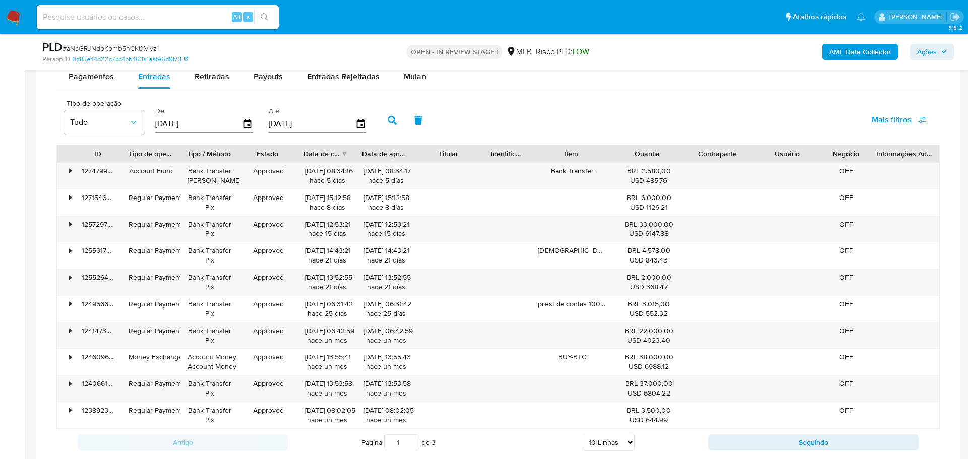
type input "31/07/2025"
click at [393, 121] on icon "button" at bounding box center [392, 120] width 9 height 9
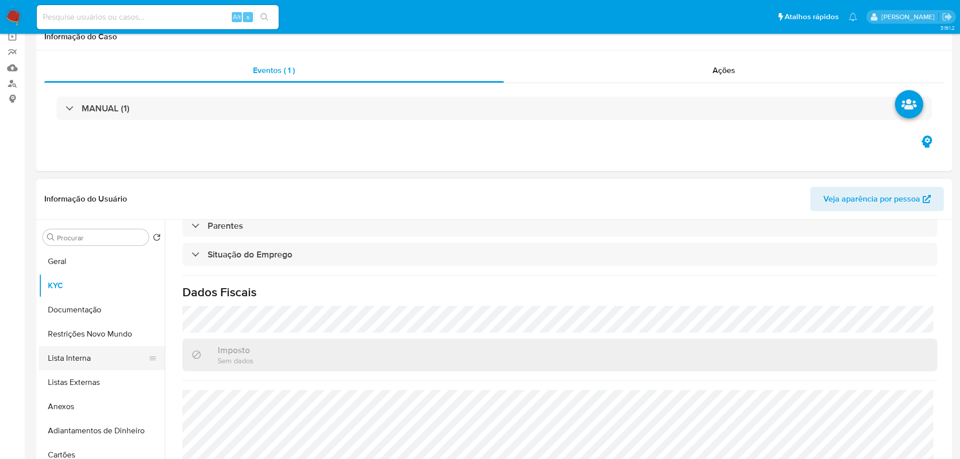
scroll to position [151, 0]
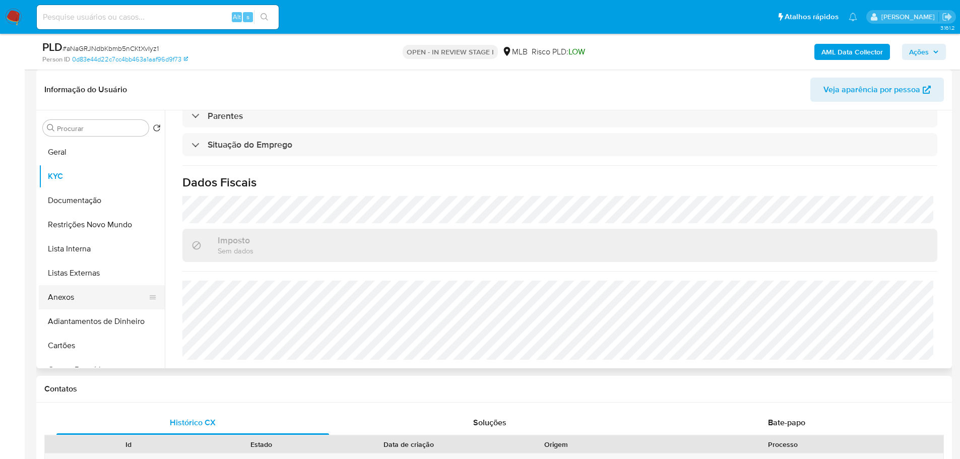
click at [87, 289] on button "Anexos" at bounding box center [98, 297] width 118 height 24
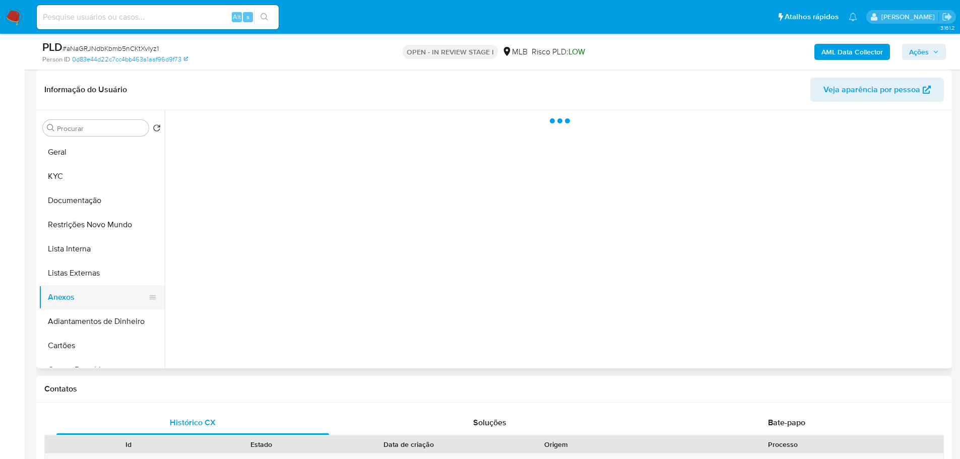
scroll to position [0, 0]
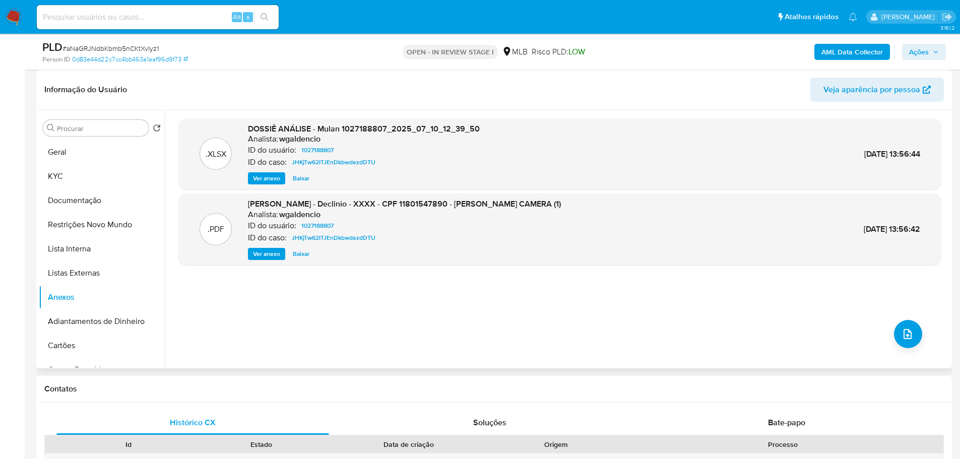
click at [261, 255] on span "Ver anexo" at bounding box center [266, 254] width 27 height 10
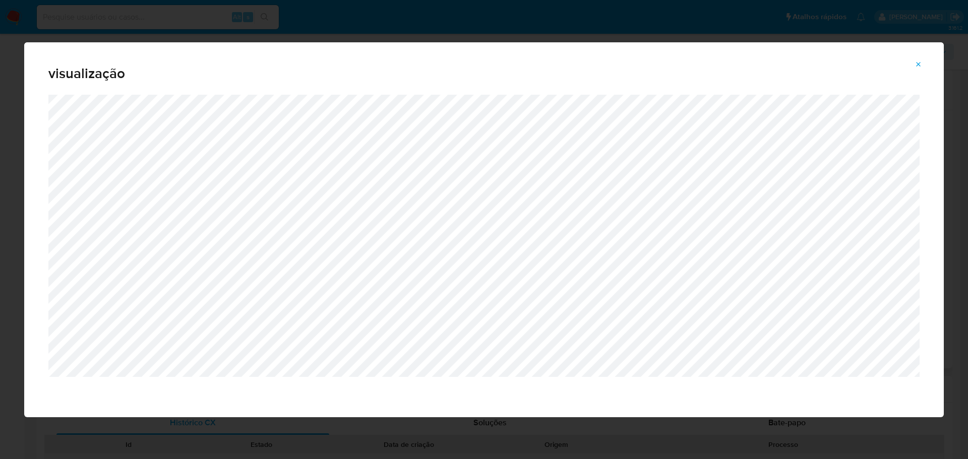
click at [332, 443] on div "visualização" at bounding box center [484, 229] width 968 height 459
click at [922, 61] on button "Attachment preview" at bounding box center [918, 64] width 22 height 16
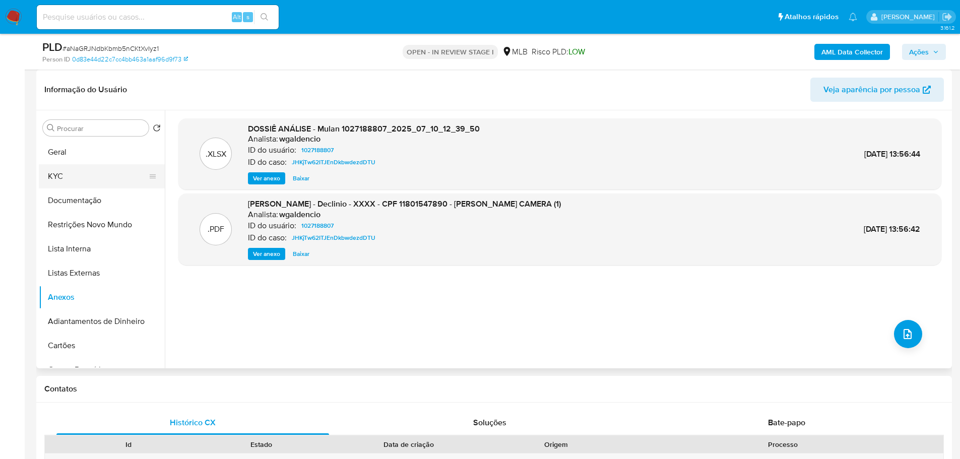
click at [63, 176] on button "KYC" at bounding box center [98, 176] width 118 height 24
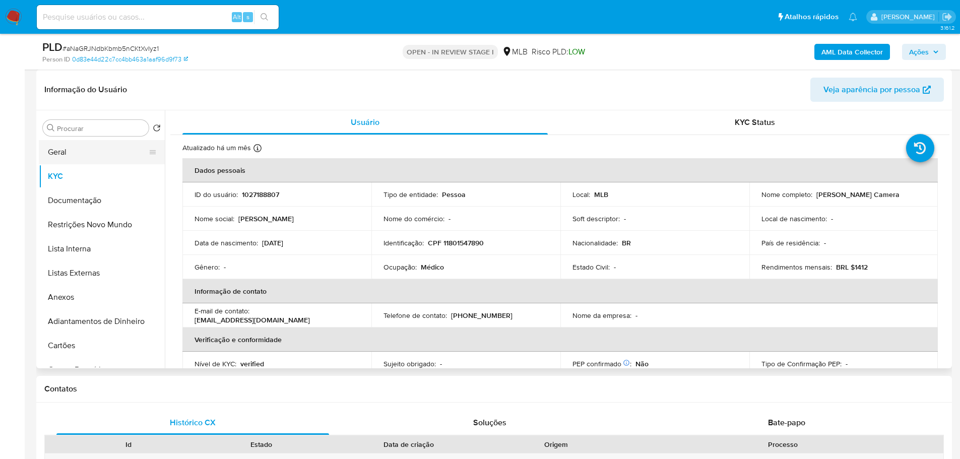
click at [118, 157] on button "Geral" at bounding box center [98, 152] width 118 height 24
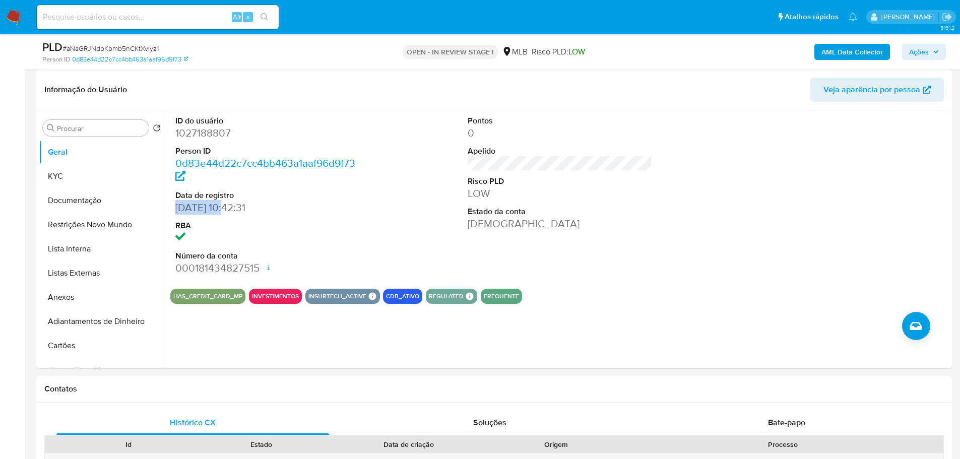
drag, startPoint x: 228, startPoint y: 208, endPoint x: 166, endPoint y: 208, distance: 62.5
click at [166, 208] on div "ID do usuário 1027188807 Person ID 0d83e44d22c7cc4bb463a1aaf96d9f73 Data de reg…" at bounding box center [557, 239] width 785 height 258
copy dd "21/05/2022"
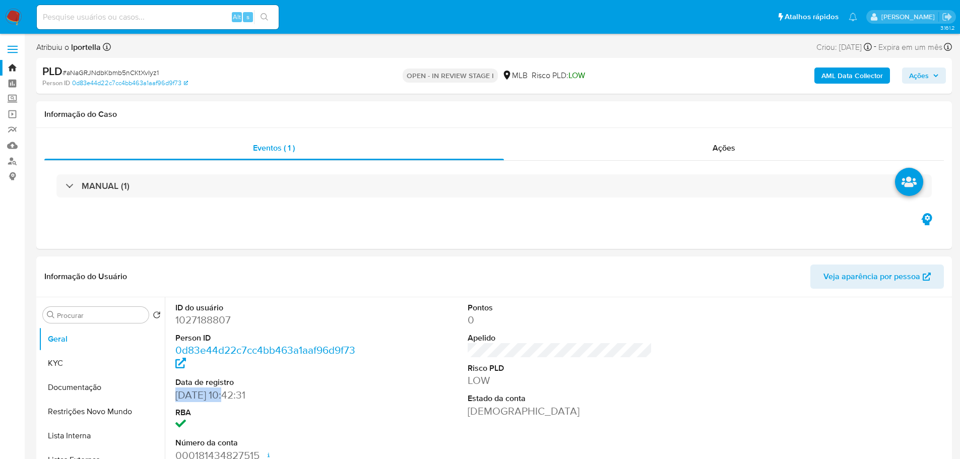
drag, startPoint x: 933, startPoint y: 70, endPoint x: 896, endPoint y: 82, distance: 38.6
click at [930, 70] on span "Ações" at bounding box center [924, 76] width 30 height 14
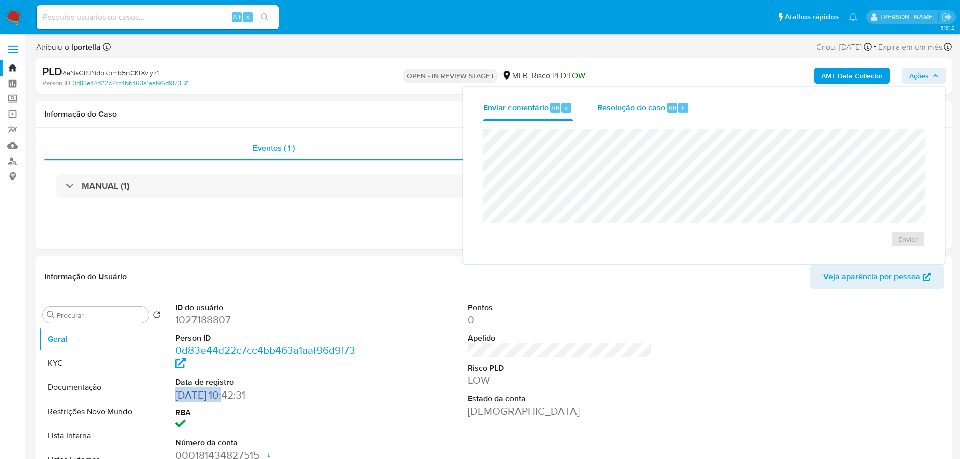
drag, startPoint x: 598, startPoint y: 113, endPoint x: 598, endPoint y: 119, distance: 6.6
click at [598, 113] on span "Resolução do caso" at bounding box center [631, 108] width 68 height 12
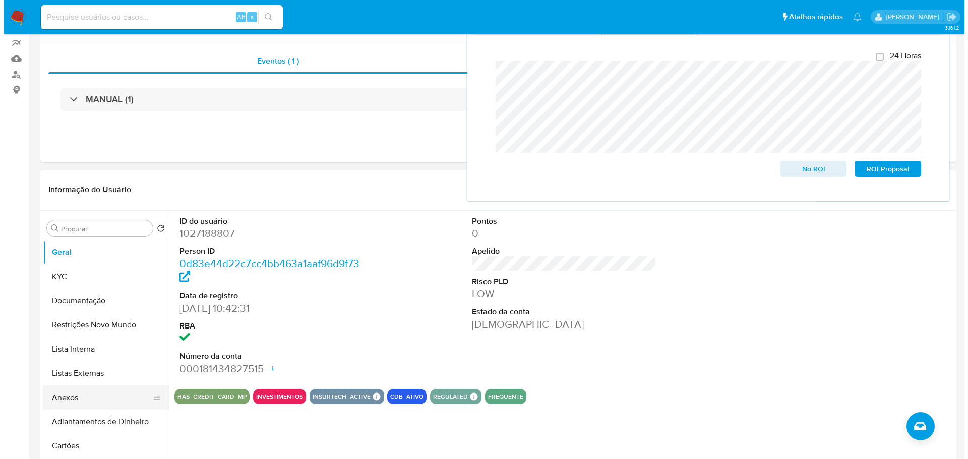
scroll to position [151, 0]
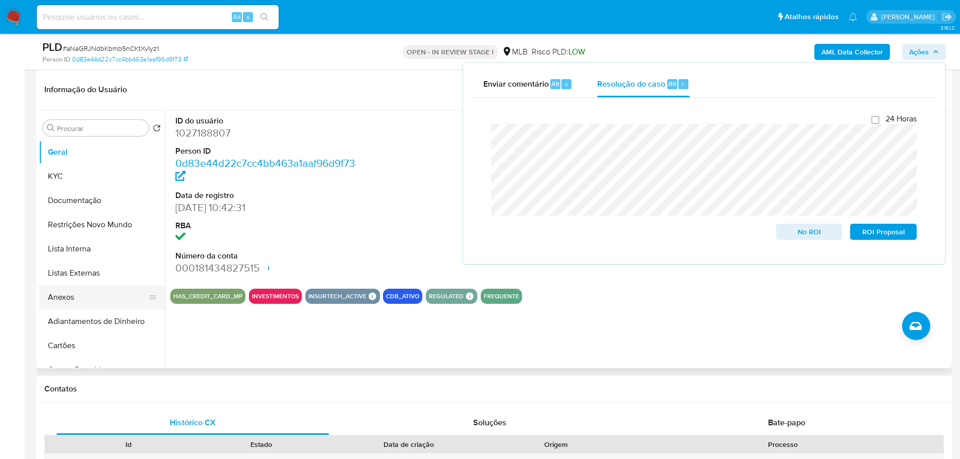
click at [63, 300] on button "Anexos" at bounding box center [98, 297] width 118 height 24
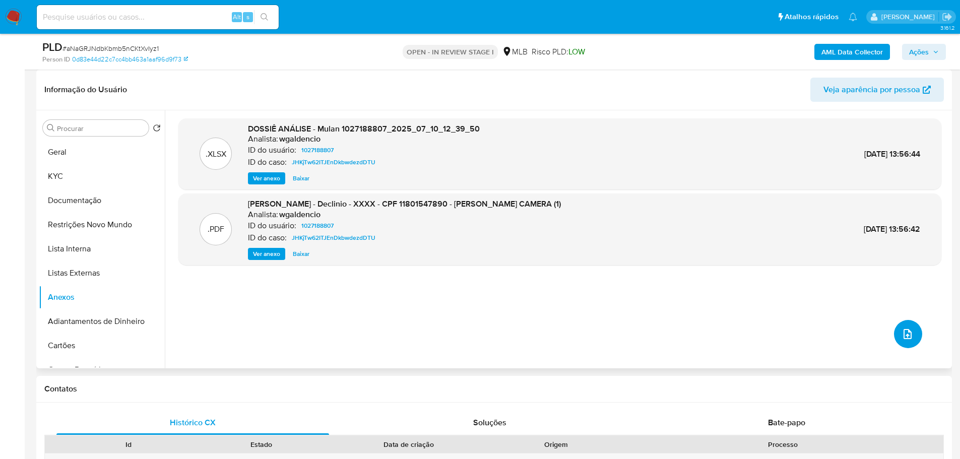
click at [907, 339] on icon "upload-file" at bounding box center [908, 334] width 12 height 12
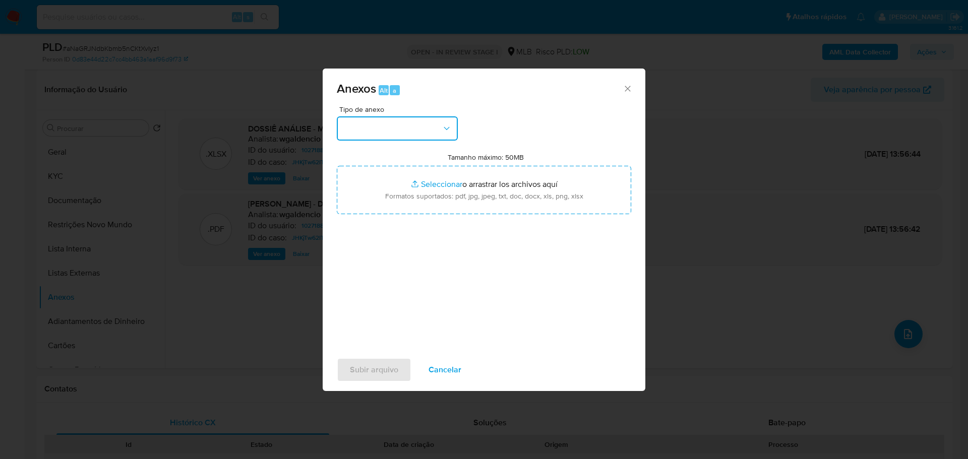
click at [376, 123] on button "button" at bounding box center [397, 128] width 121 height 24
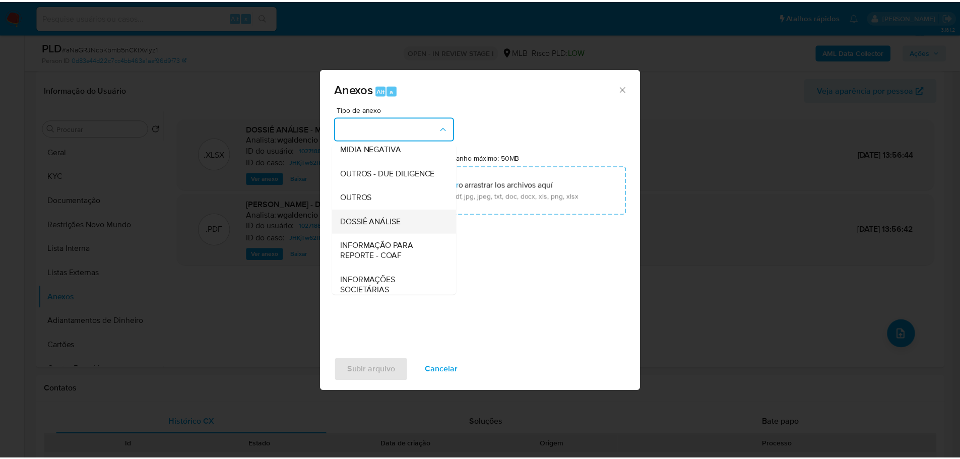
scroll to position [155, 0]
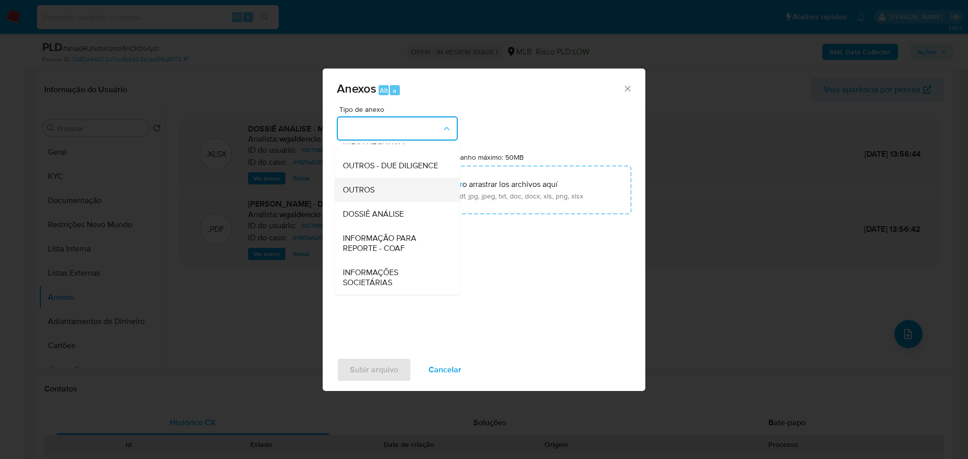
click at [382, 191] on div "OUTROS" at bounding box center [394, 190] width 103 height 24
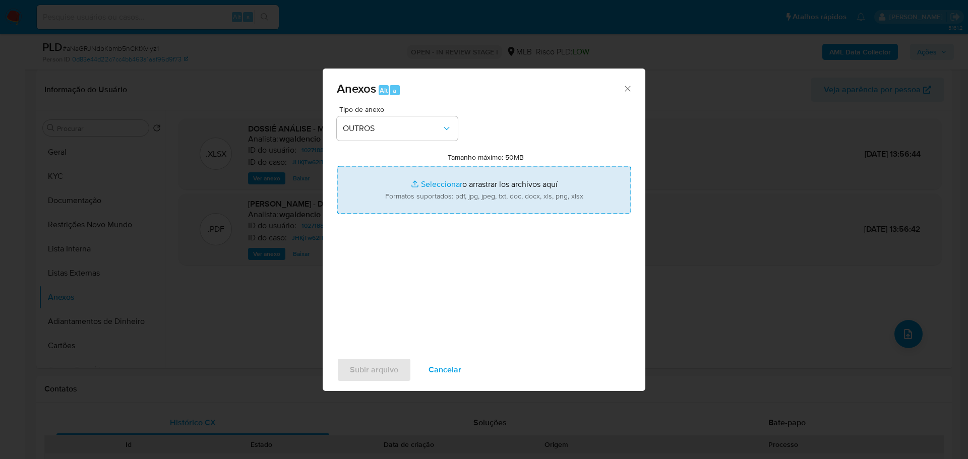
type input "C:\fakepath\aNaGRJNdbKbmb5nCKtXvIyz1 - CPF 11801547890 - FERNANDA NUNES CAMERA.…"
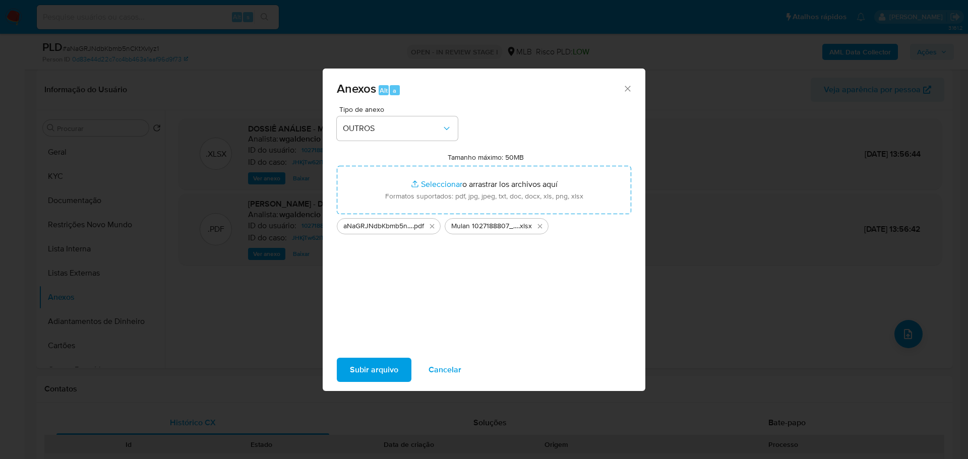
click at [373, 375] on span "Subir arquivo" at bounding box center [374, 370] width 48 height 22
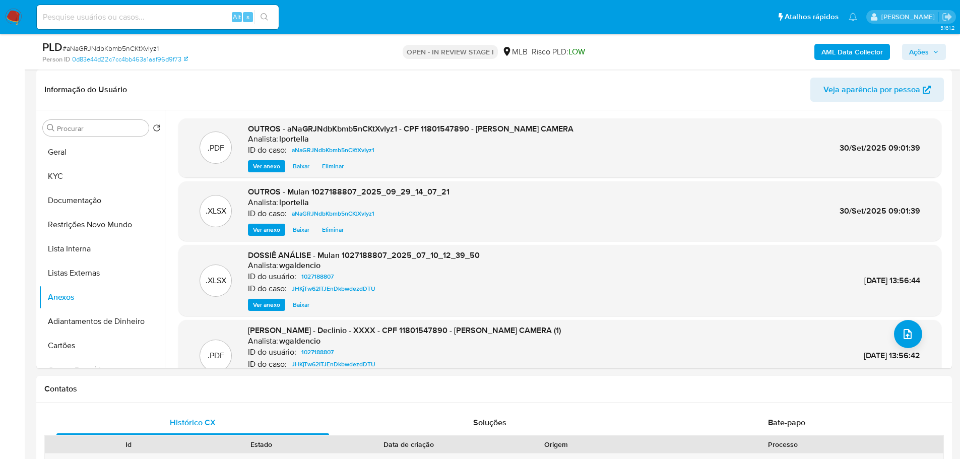
click at [868, 50] on b "AML Data Collector" at bounding box center [852, 52] width 61 height 16
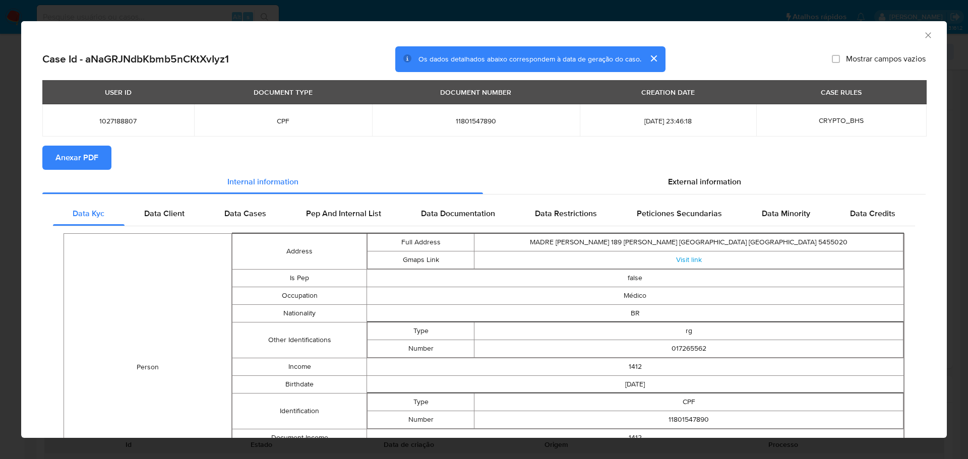
click at [84, 154] on span "Anexar PDF" at bounding box center [76, 158] width 43 height 22
click at [923, 34] on icon "Fechar a janela" at bounding box center [928, 35] width 10 height 10
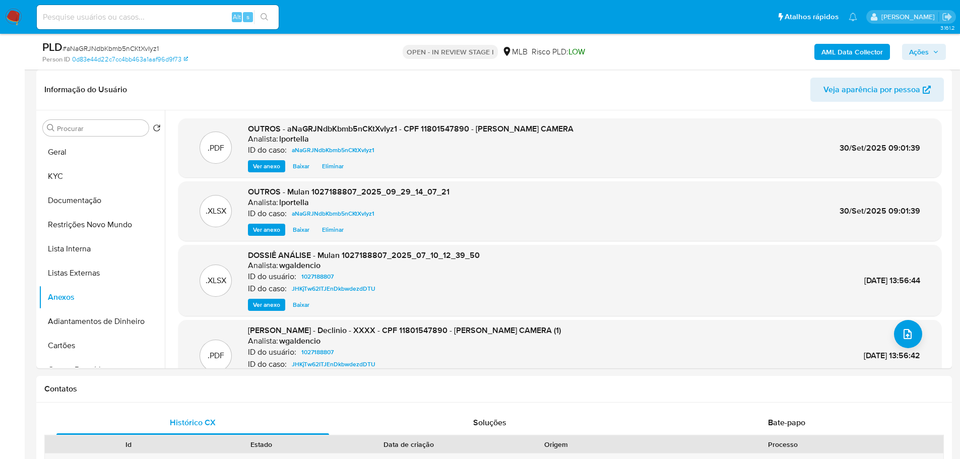
click at [923, 53] on span "Ações" at bounding box center [919, 52] width 20 height 16
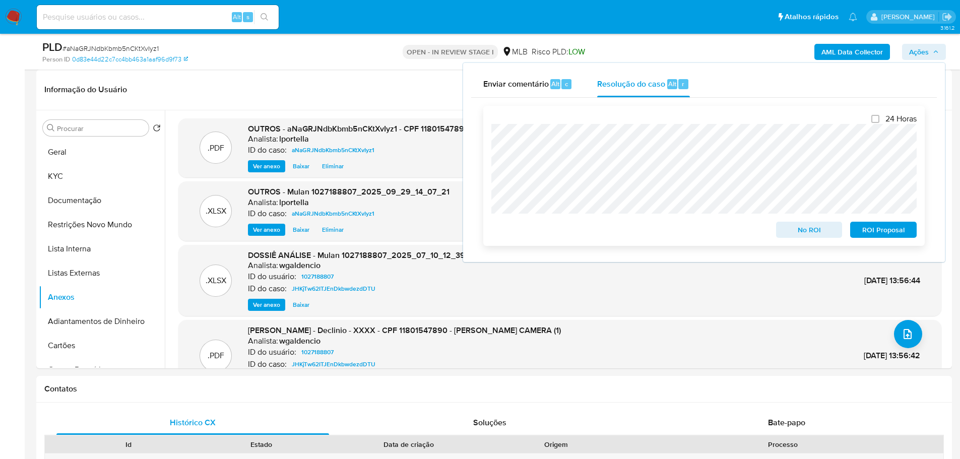
click at [798, 232] on span "No ROI" at bounding box center [809, 230] width 52 height 14
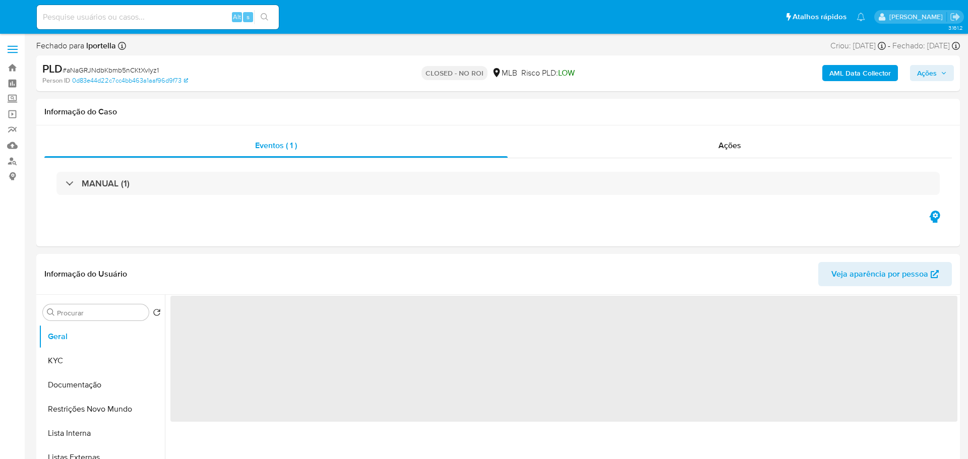
select select "10"
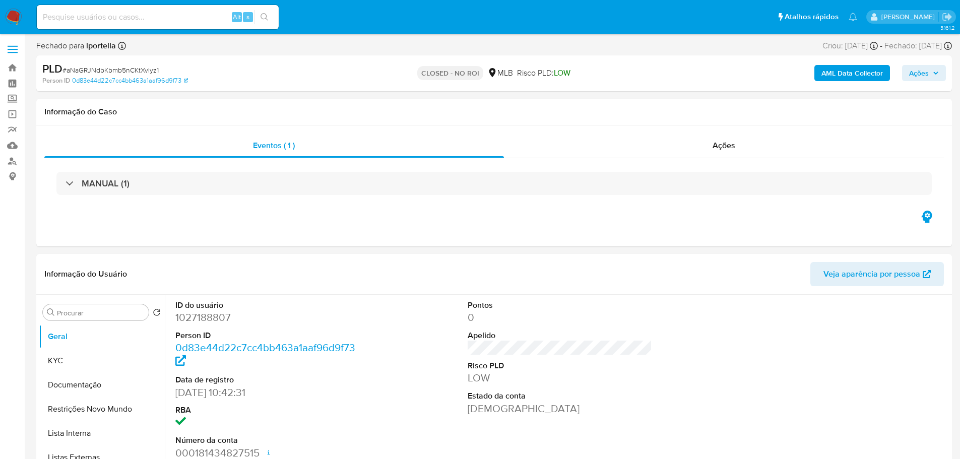
click at [16, 10] on img at bounding box center [13, 17] width 17 height 17
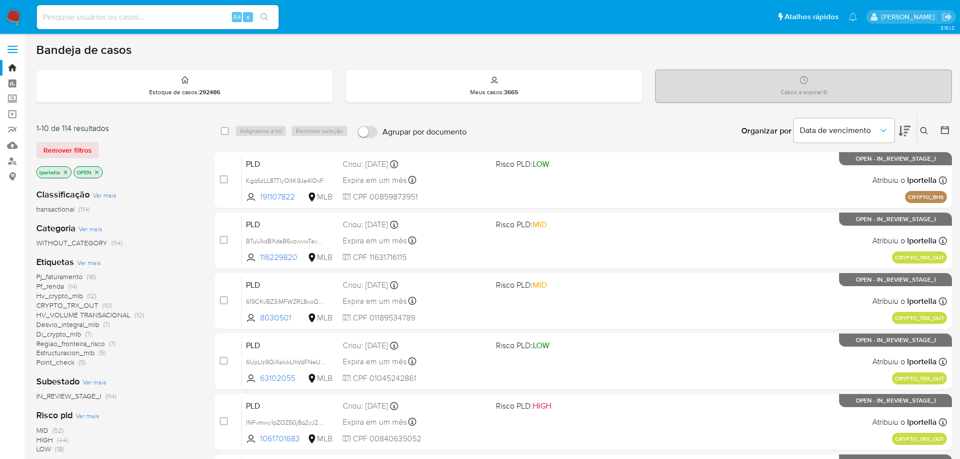
click at [150, 13] on input at bounding box center [158, 17] width 242 height 13
paste input "aNaGRJNdbKbmb5nCKtXvIyz1"
type input "aNaGRJNdbKbmb5nCKtXvIyz1"
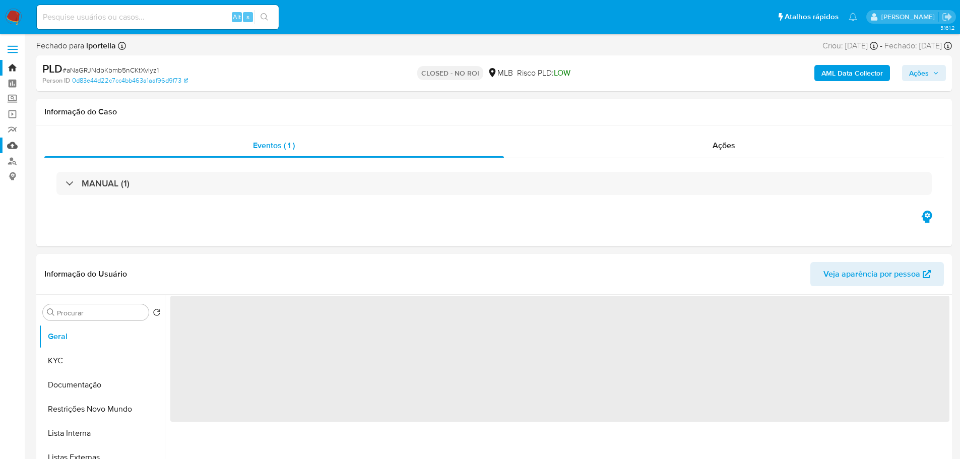
select select "10"
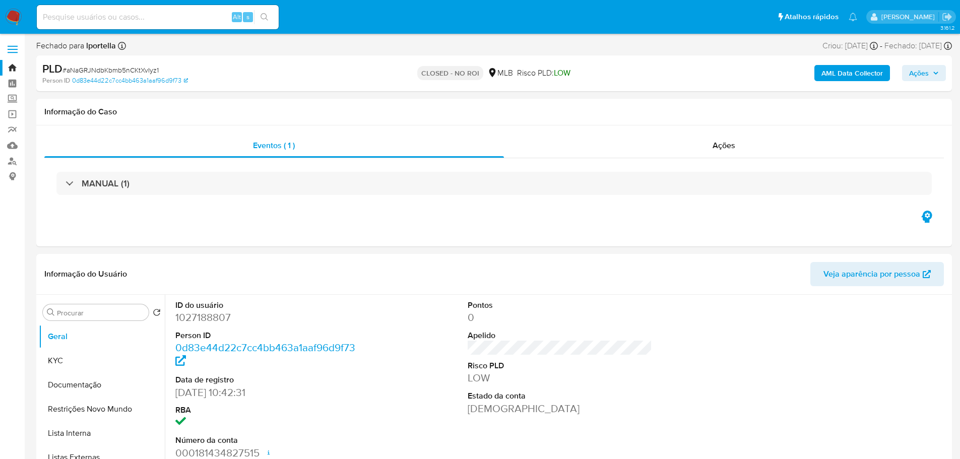
click at [8, 16] on img at bounding box center [13, 17] width 17 height 17
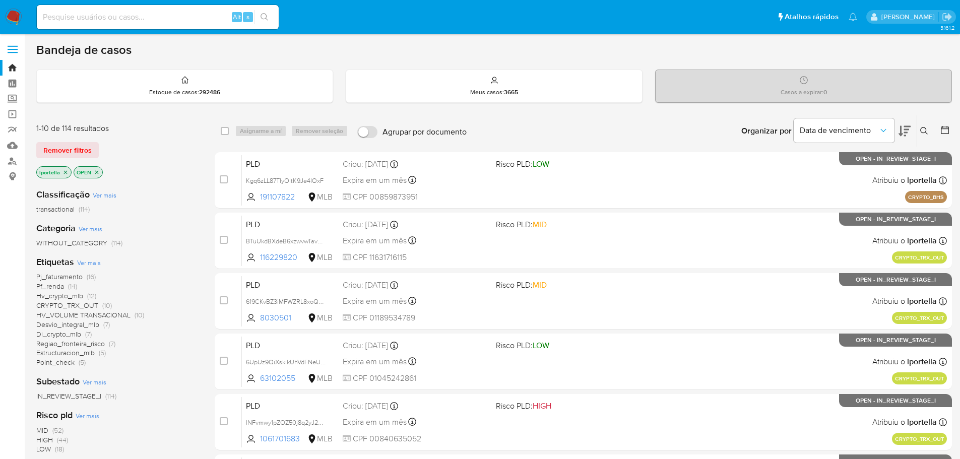
click at [145, 21] on input at bounding box center [158, 17] width 242 height 13
paste input "gluhjEzL5nAWdnLUrMi7Sqv6"
type input "gluhjEzL5nAWdnLUrMi7Sqv6"
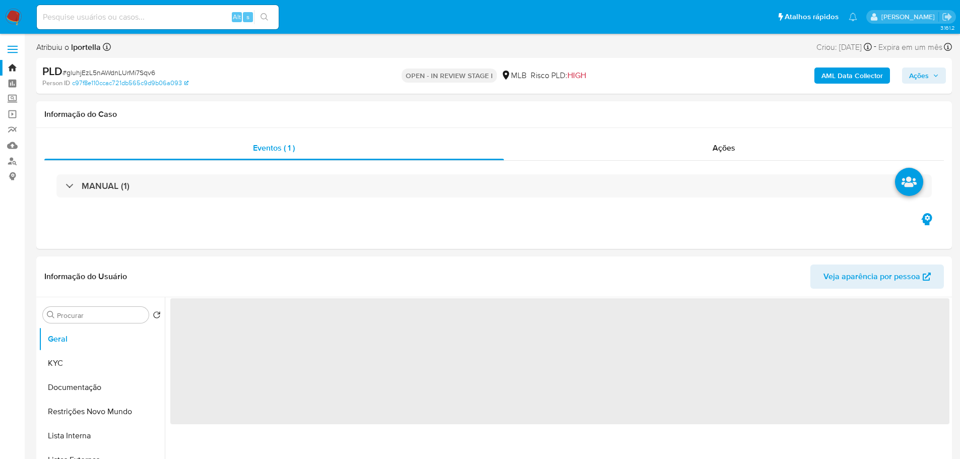
select select "10"
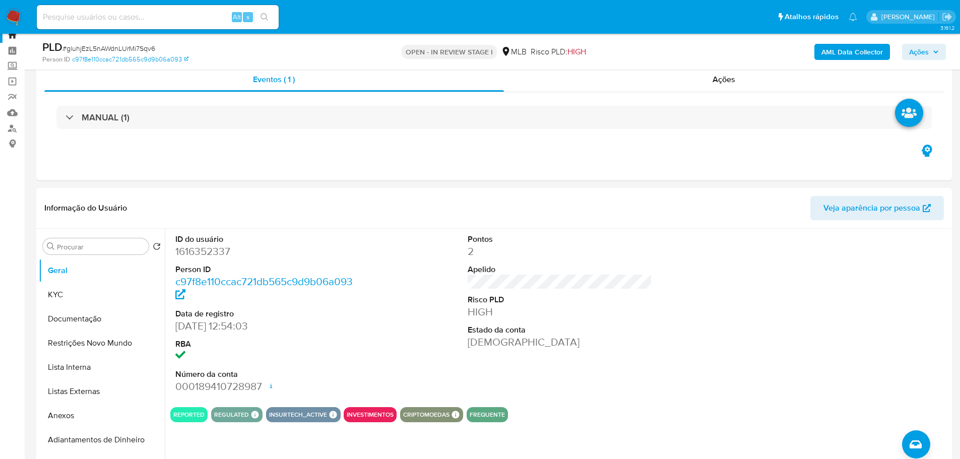
scroll to position [50, 0]
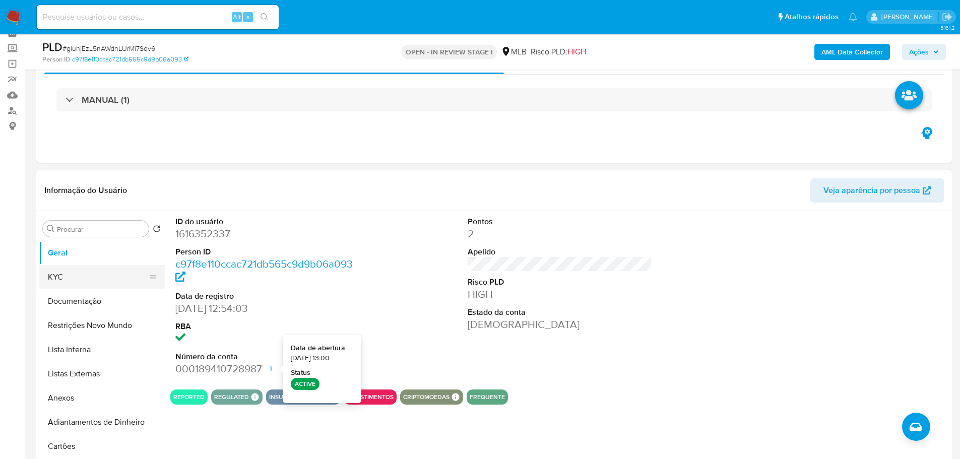
click at [83, 287] on button "KYC" at bounding box center [98, 277] width 118 height 24
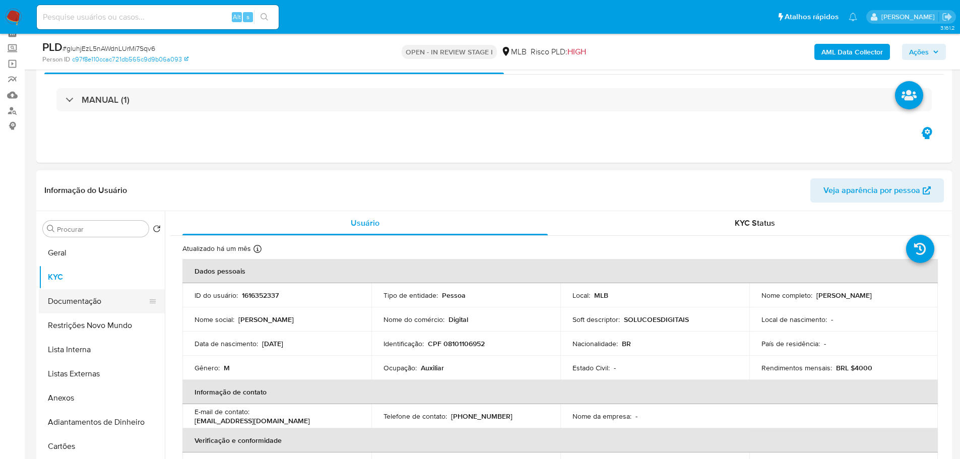
click at [83, 294] on button "Documentação" at bounding box center [98, 301] width 118 height 24
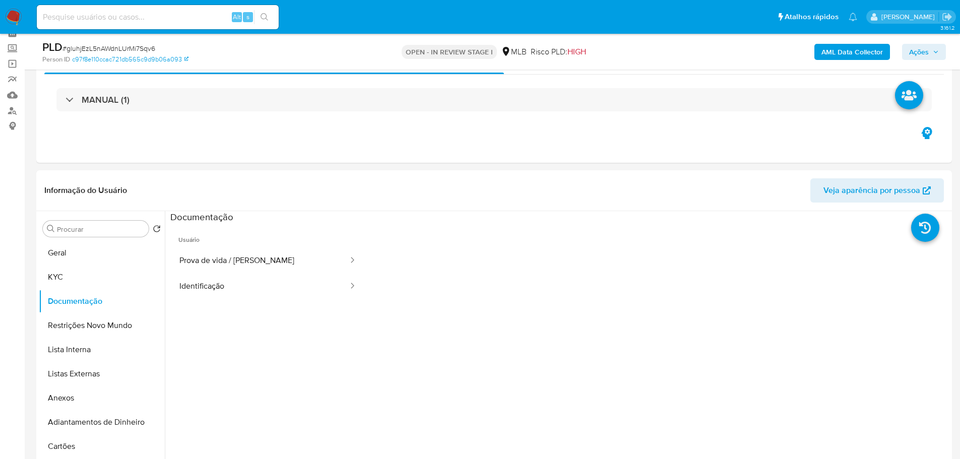
click at [278, 262] on button "Prova de vida / Selfie" at bounding box center [259, 261] width 179 height 26
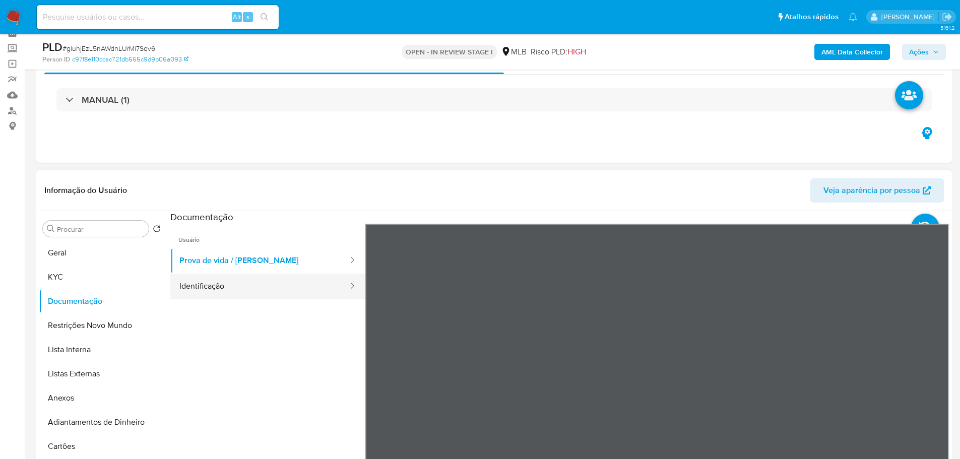
click at [309, 288] on button "Identificação" at bounding box center [259, 287] width 179 height 26
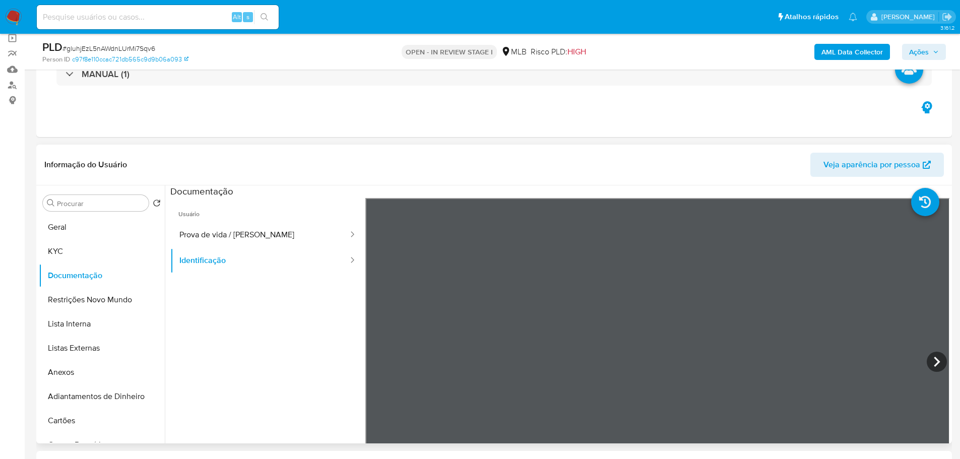
scroll to position [101, 0]
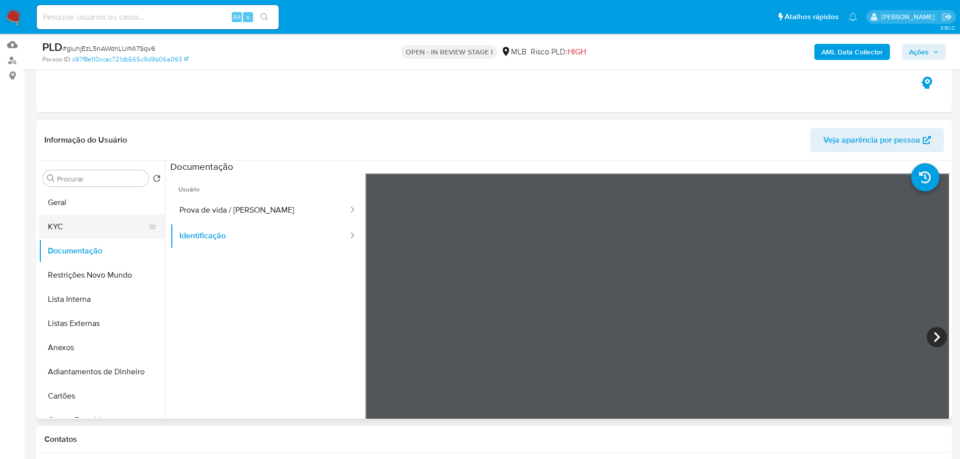
click at [96, 223] on button "KYC" at bounding box center [98, 227] width 118 height 24
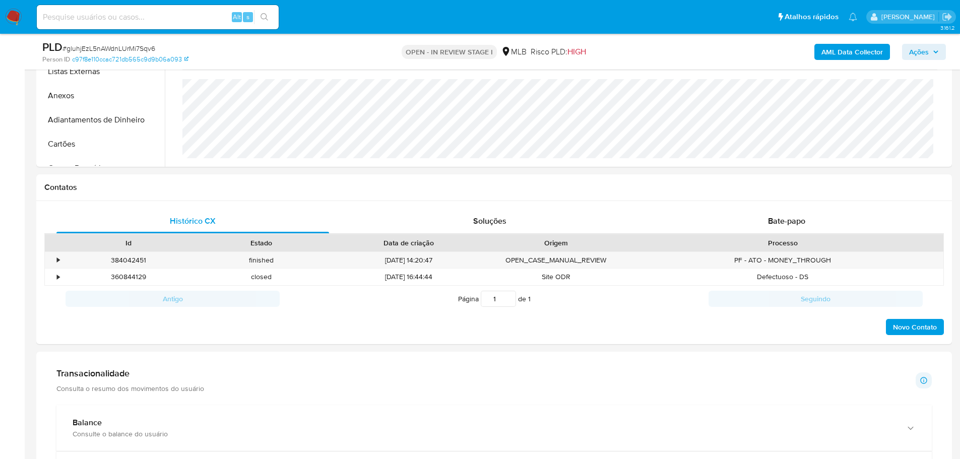
scroll to position [655, 0]
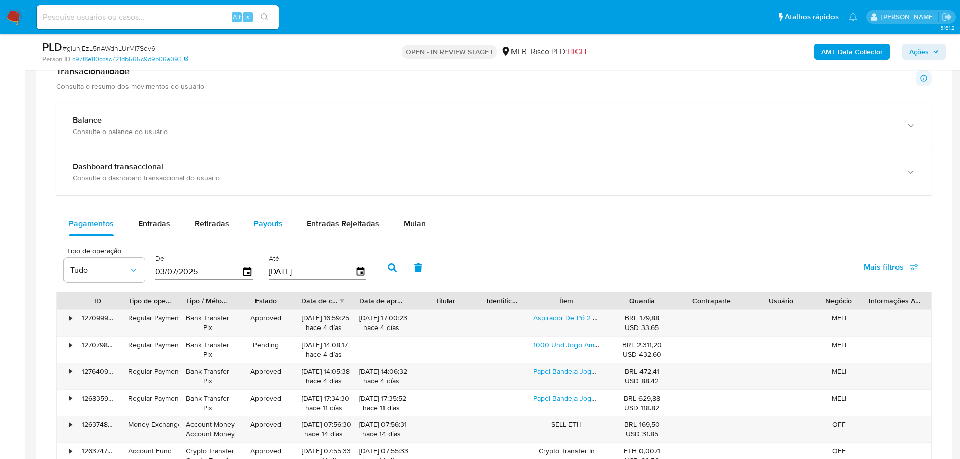
click at [251, 225] on button "Payouts" at bounding box center [267, 224] width 53 height 24
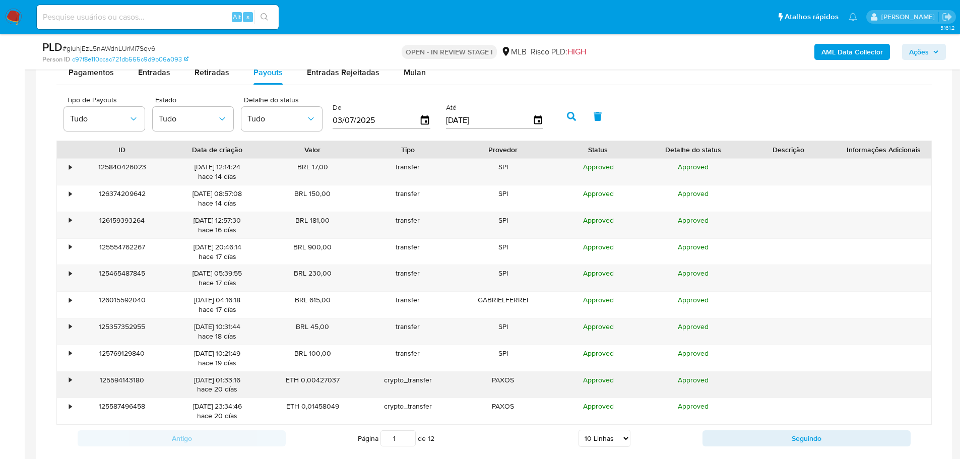
scroll to position [857, 0]
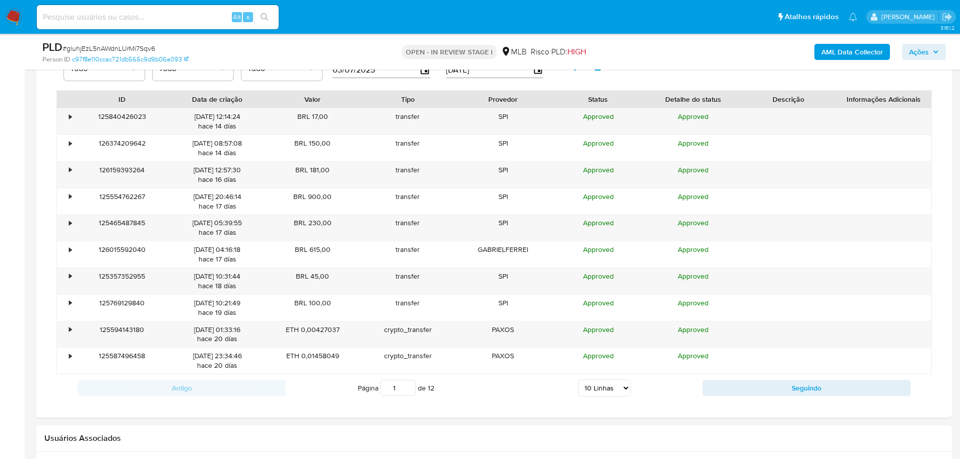
click at [624, 392] on select "5 Linhas 10 Linhas 20 Linhas 25 Linhas 50 Linhas 100 Linhas" at bounding box center [605, 388] width 52 height 17
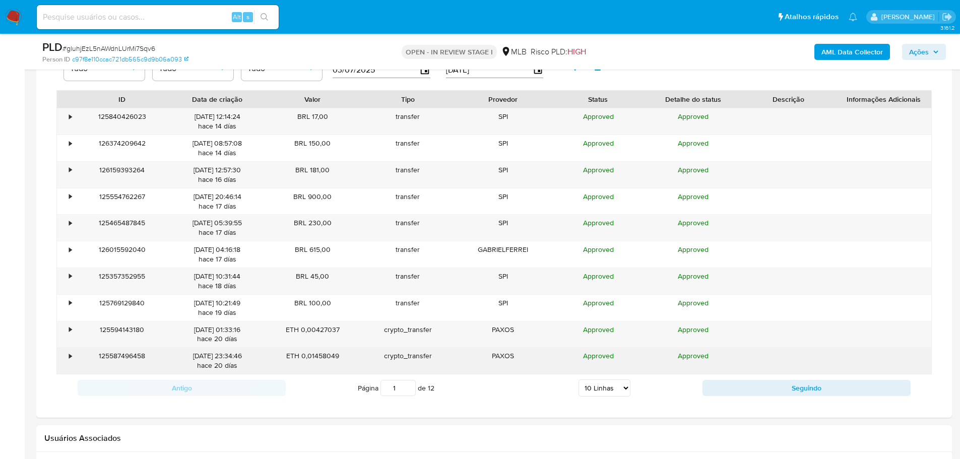
click at [631, 372] on div "Approved" at bounding box center [598, 361] width 95 height 26
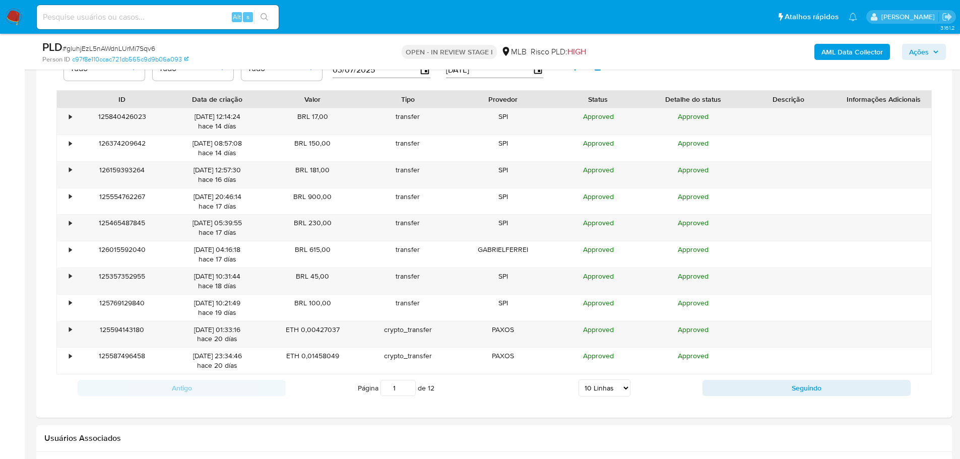
drag, startPoint x: 624, startPoint y: 386, endPoint x: 622, endPoint y: 380, distance: 5.7
click at [623, 386] on select "5 Linhas 10 Linhas 20 Linhas 25 Linhas 50 Linhas 100 Linhas" at bounding box center [605, 388] width 52 height 17
select select "100"
click at [579, 380] on select "5 Linhas 10 Linhas 20 Linhas 25 Linhas 50 Linhas 100 Linhas" at bounding box center [605, 388] width 52 height 17
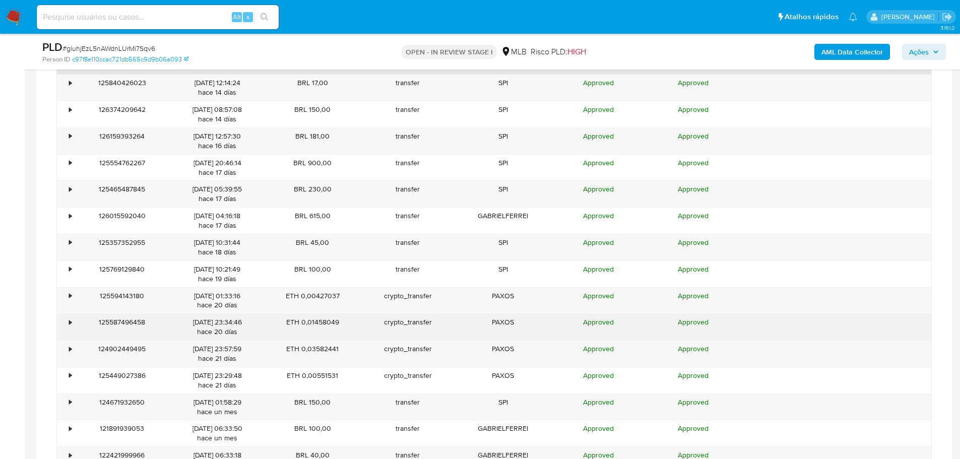
scroll to position [907, 0]
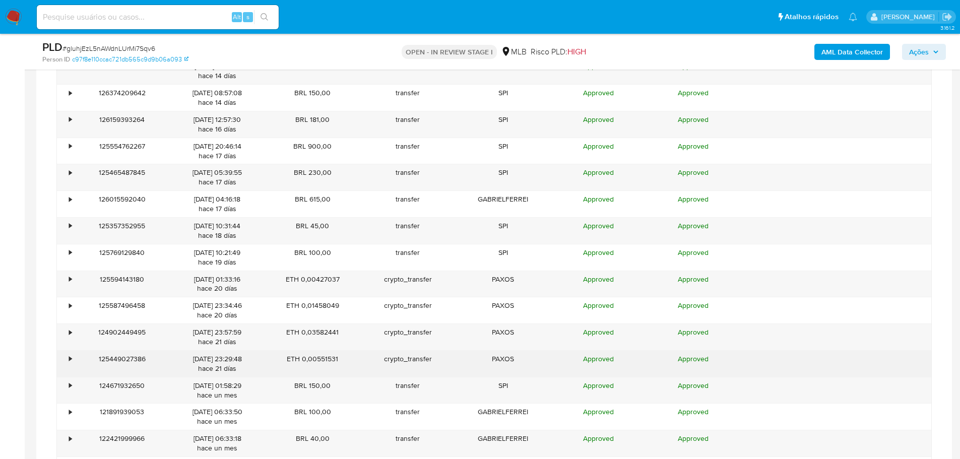
click at [68, 358] on div "•" at bounding box center [66, 364] width 18 height 26
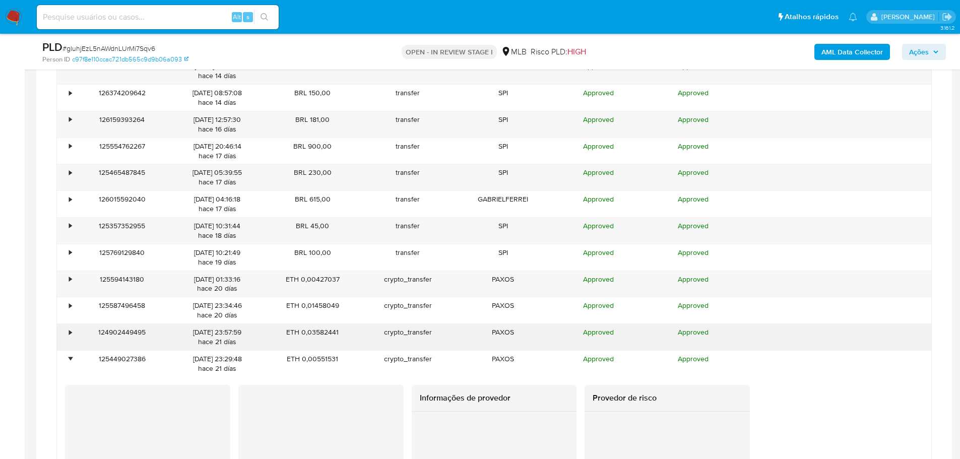
click at [68, 335] on div "•" at bounding box center [66, 337] width 18 height 26
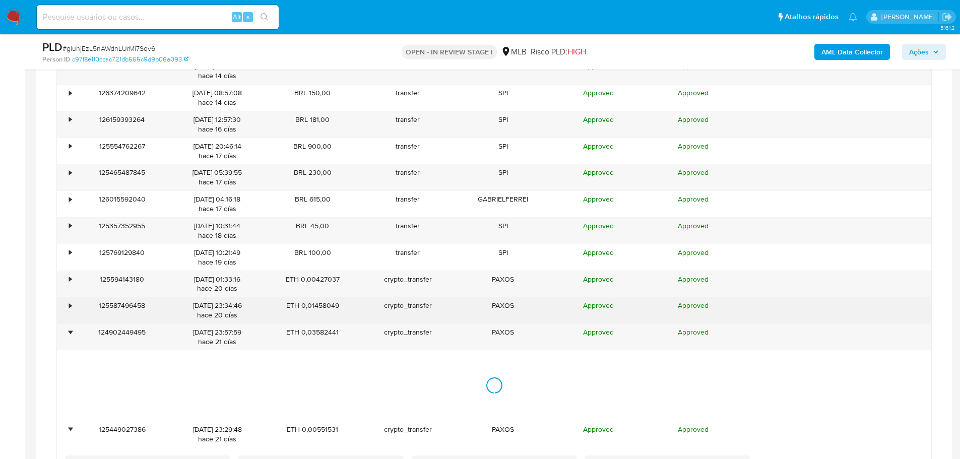
click at [72, 310] on div "•" at bounding box center [66, 310] width 18 height 26
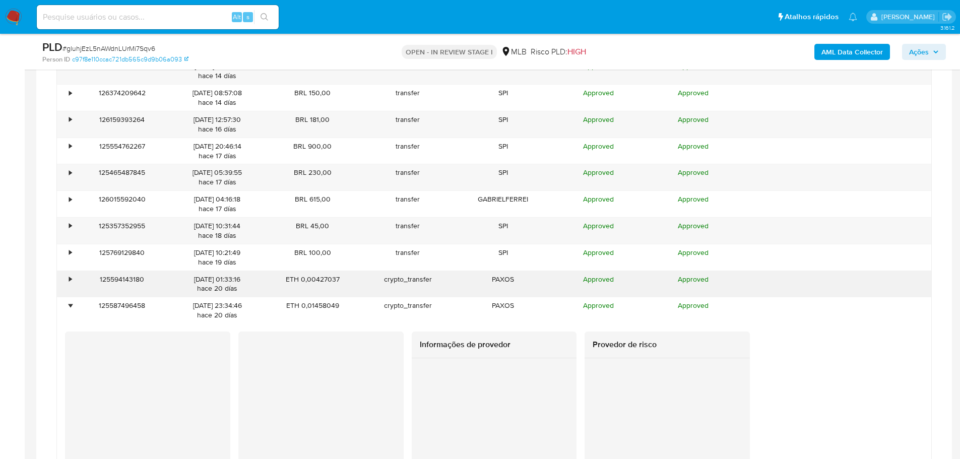
click at [70, 277] on div "•" at bounding box center [70, 280] width 3 height 10
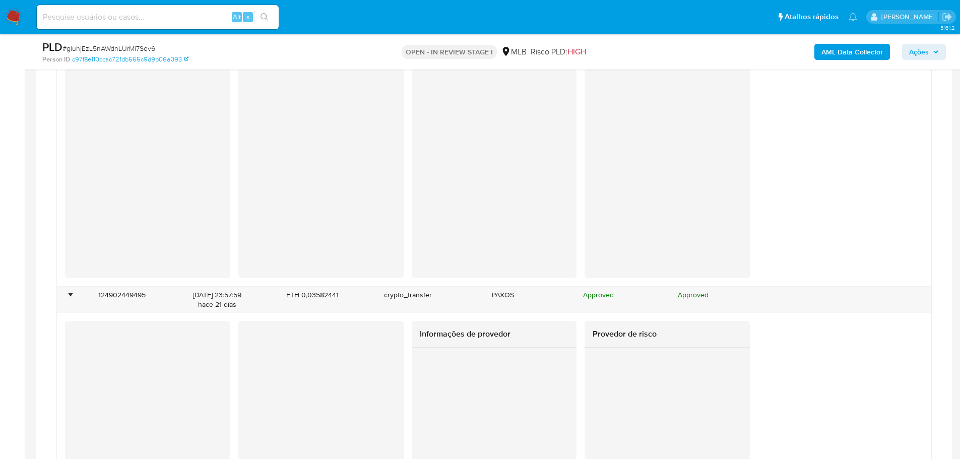
scroll to position [1462, 0]
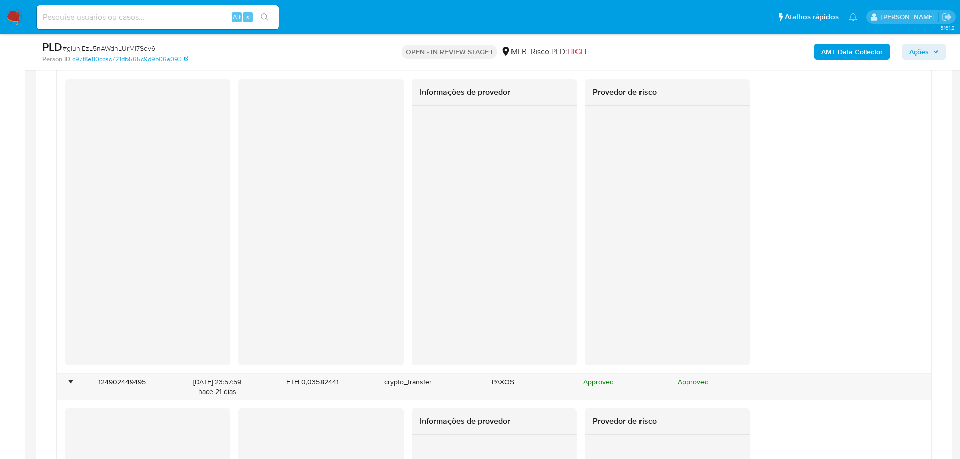
click at [263, 299] on div at bounding box center [320, 222] width 165 height 286
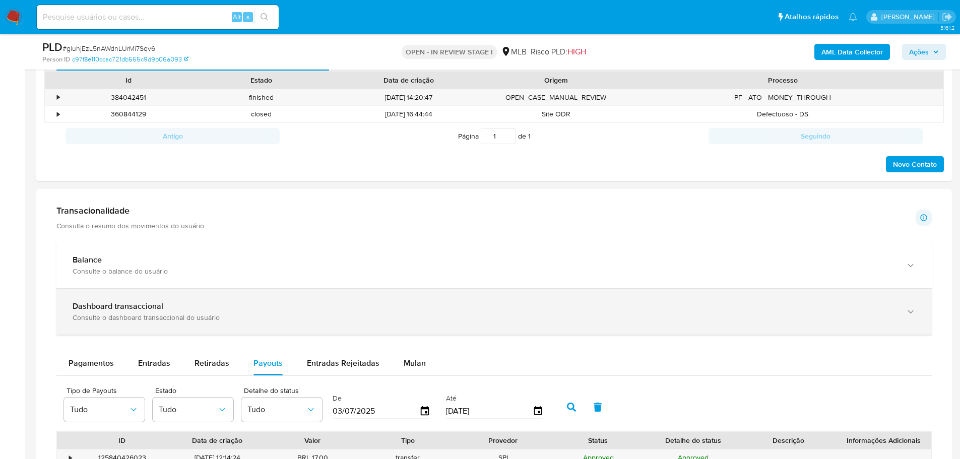
scroll to position [554, 0]
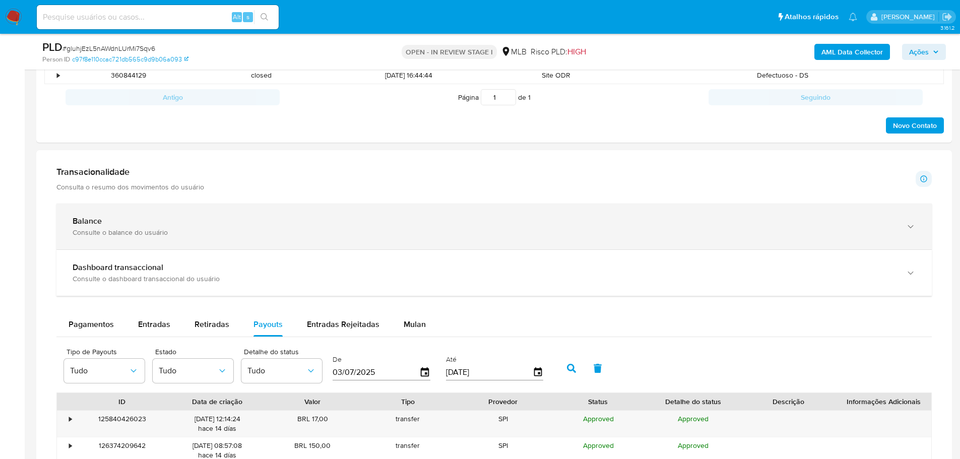
click at [899, 223] on div "Balance Consulte o balance do usuário" at bounding box center [494, 227] width 876 height 46
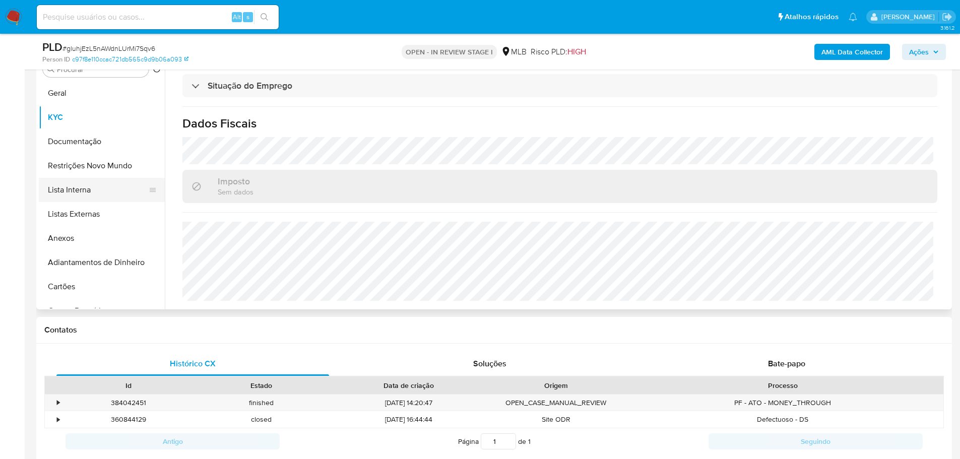
scroll to position [101, 0]
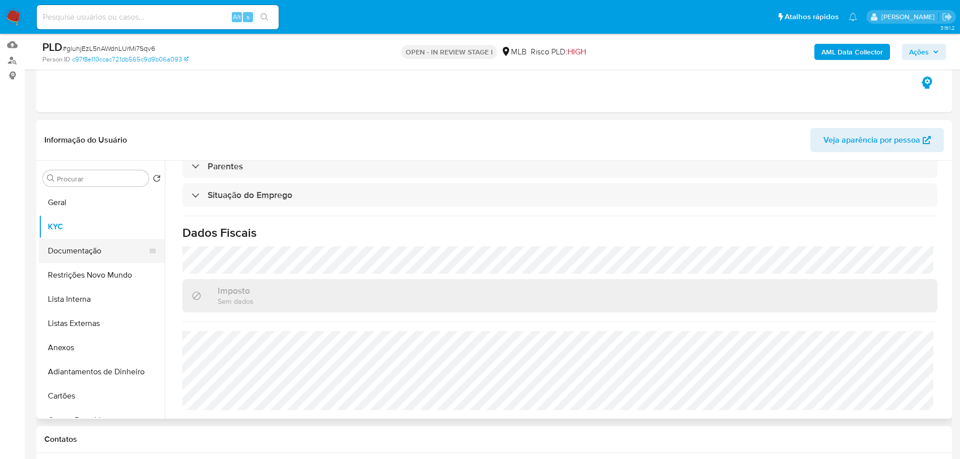
click at [87, 249] on button "Documentação" at bounding box center [98, 251] width 118 height 24
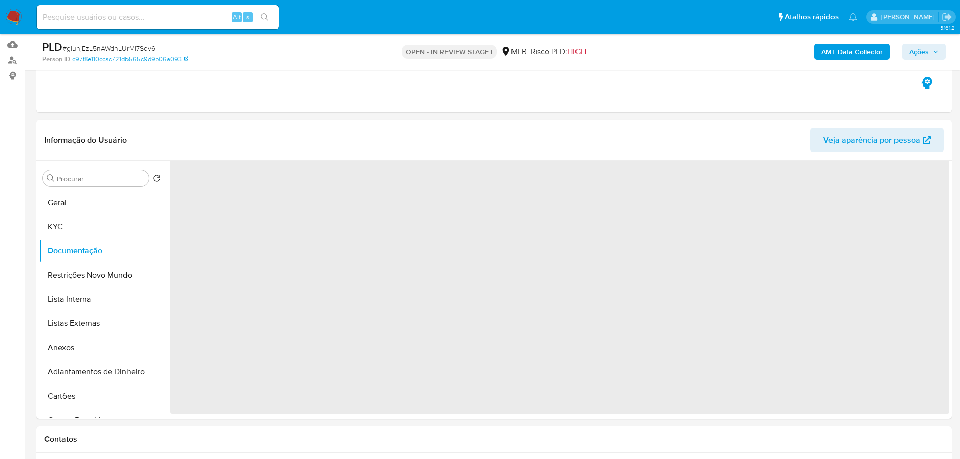
scroll to position [0, 0]
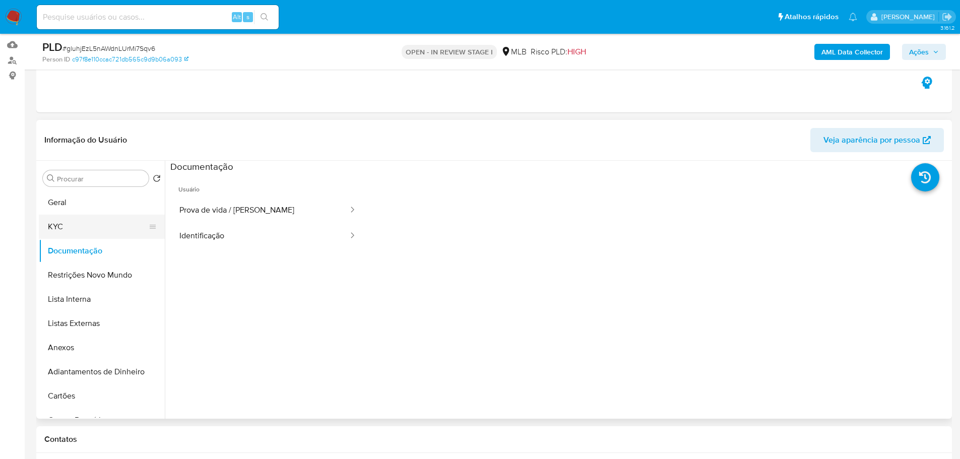
click at [61, 228] on button "KYC" at bounding box center [98, 227] width 118 height 24
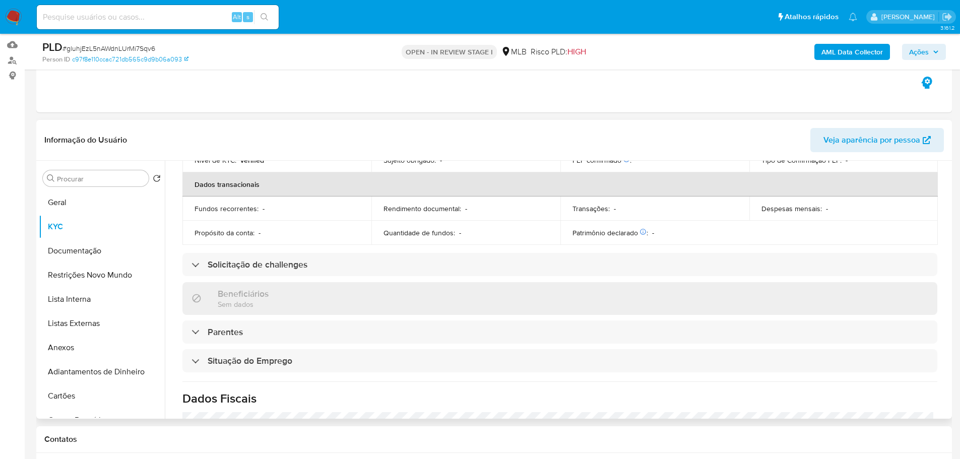
scroll to position [420, 0]
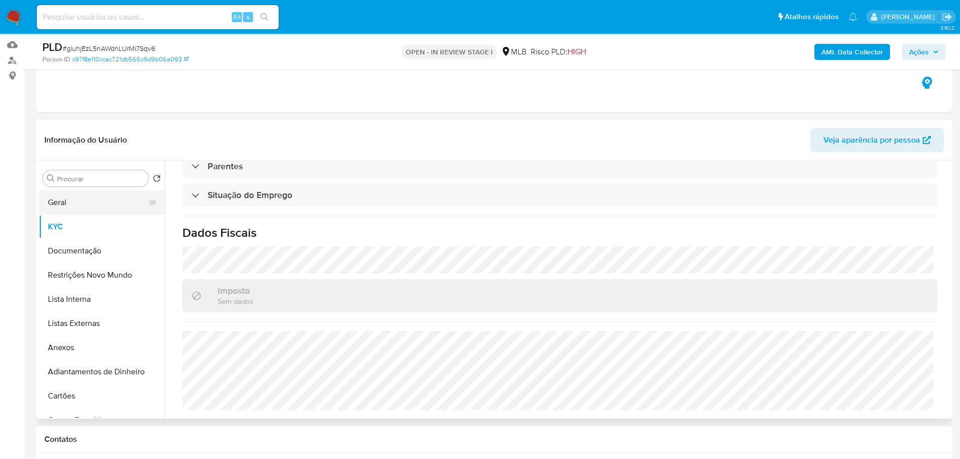
click at [85, 207] on button "Geral" at bounding box center [98, 203] width 118 height 24
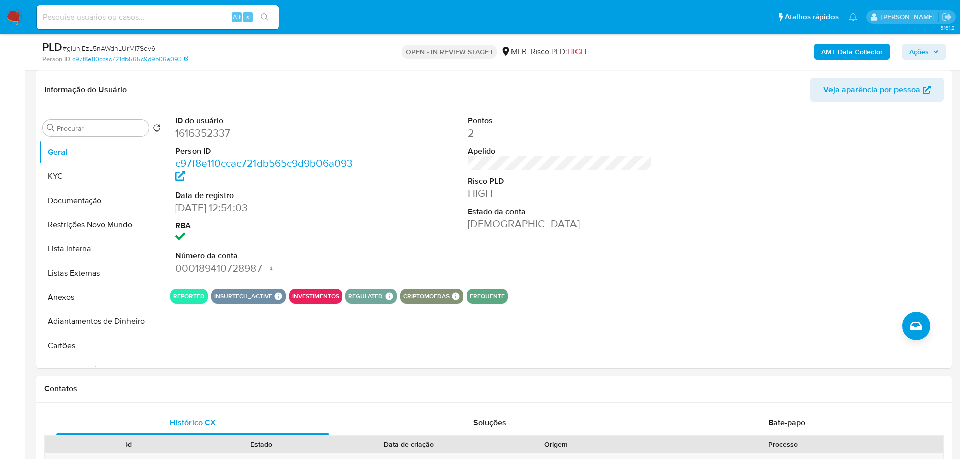
scroll to position [126, 0]
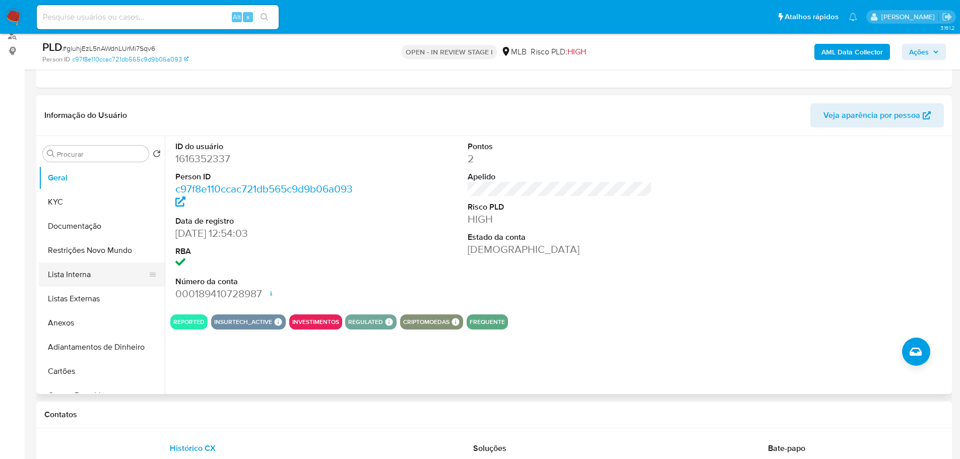
drag, startPoint x: 205, startPoint y: 417, endPoint x: 84, endPoint y: 268, distance: 192.0
click at [204, 417] on h1 "Contatos" at bounding box center [494, 415] width 900 height 10
click at [68, 202] on button "KYC" at bounding box center [98, 202] width 118 height 24
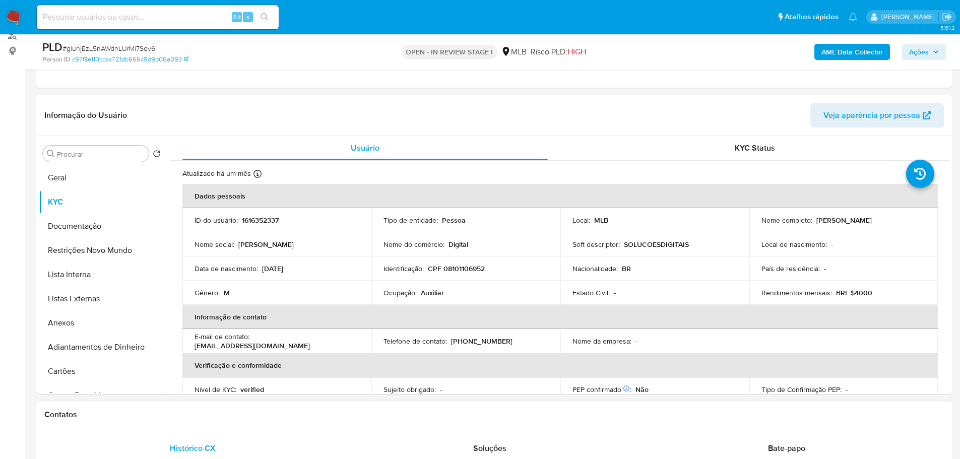
drag, startPoint x: 256, startPoint y: 410, endPoint x: 231, endPoint y: 404, distance: 25.9
click at [251, 410] on h1 "Contatos" at bounding box center [494, 415] width 900 height 10
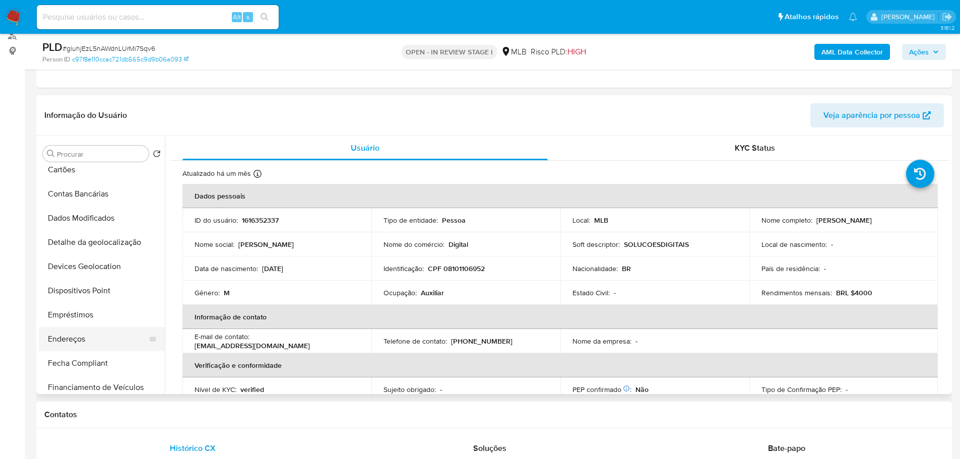
click at [84, 334] on button "Endereços" at bounding box center [98, 339] width 118 height 24
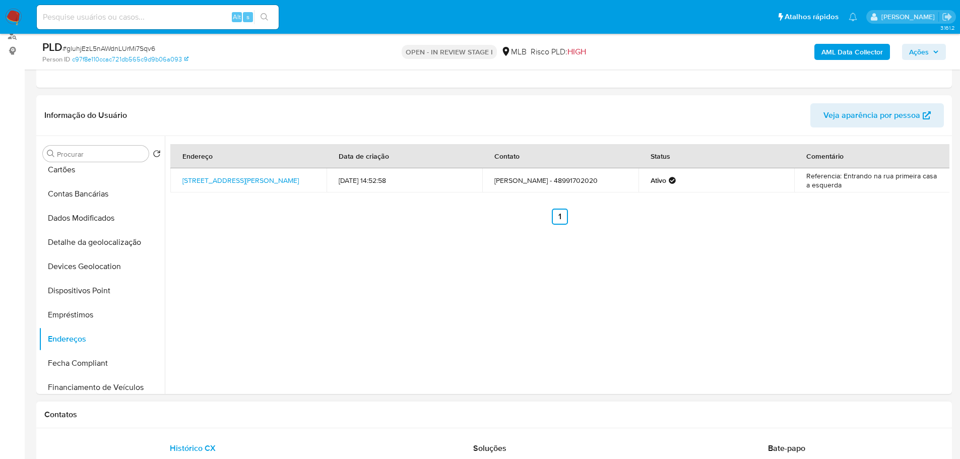
drag, startPoint x: 165, startPoint y: 420, endPoint x: 154, endPoint y: 397, distance: 25.7
click at [165, 419] on div "Contatos" at bounding box center [494, 415] width 916 height 27
click at [98, 238] on button "Detalhe da geolocalização" at bounding box center [98, 242] width 118 height 24
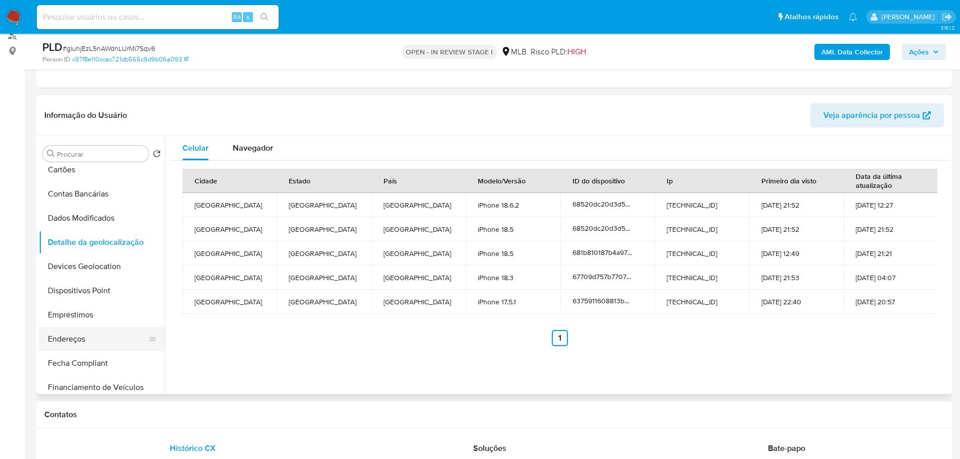
drag, startPoint x: 183, startPoint y: 416, endPoint x: 112, endPoint y: 339, distance: 104.9
click at [181, 416] on h1 "Contatos" at bounding box center [494, 415] width 900 height 10
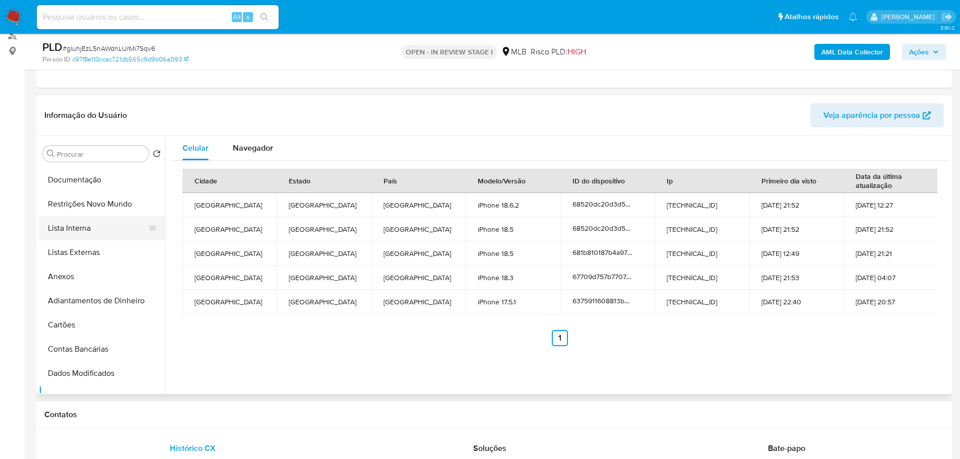
scroll to position [0, 0]
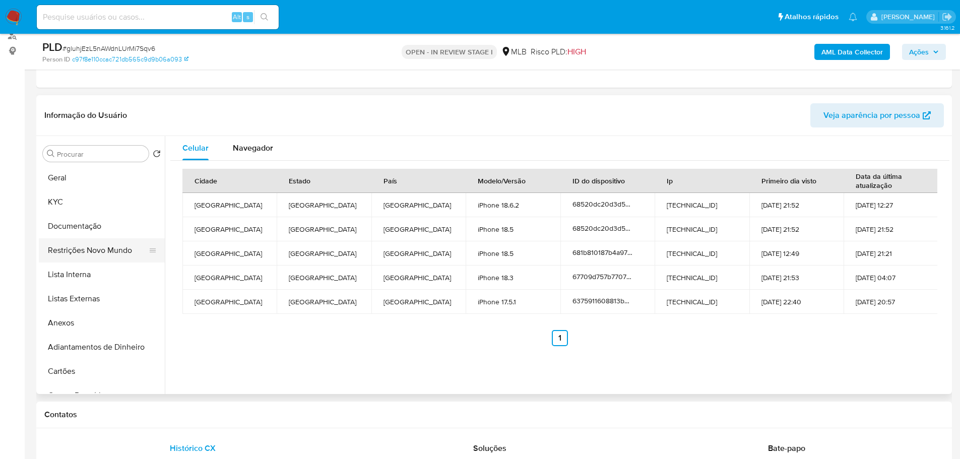
click at [87, 255] on button "Restrições Novo Mundo" at bounding box center [98, 250] width 118 height 24
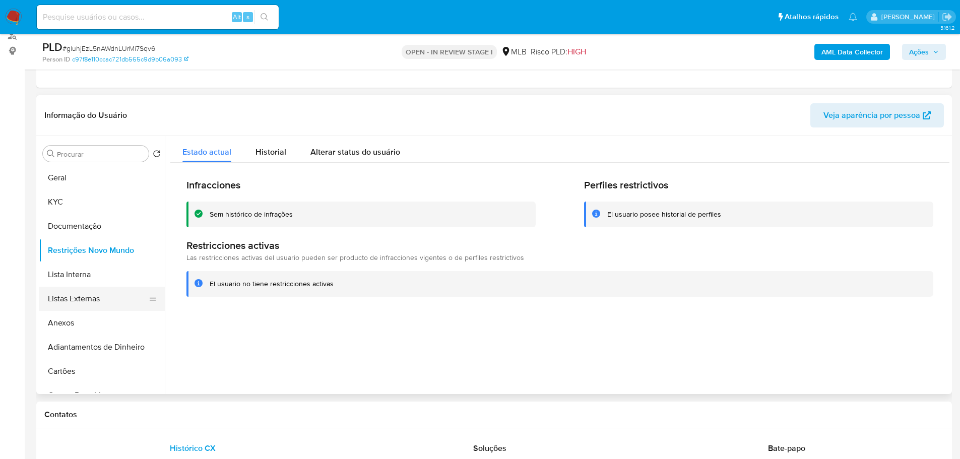
drag, startPoint x: 146, startPoint y: 411, endPoint x: 106, endPoint y: 292, distance: 125.6
click at [145, 409] on div "Contatos" at bounding box center [494, 415] width 916 height 27
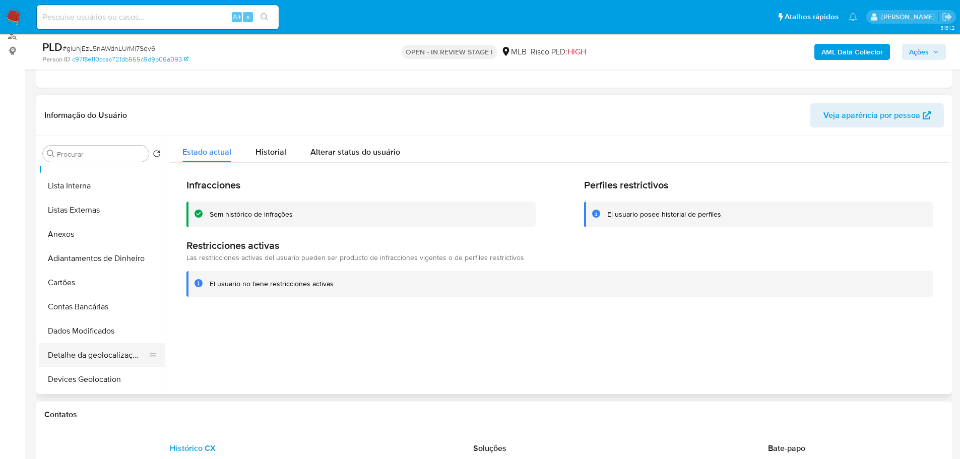
scroll to position [202, 0]
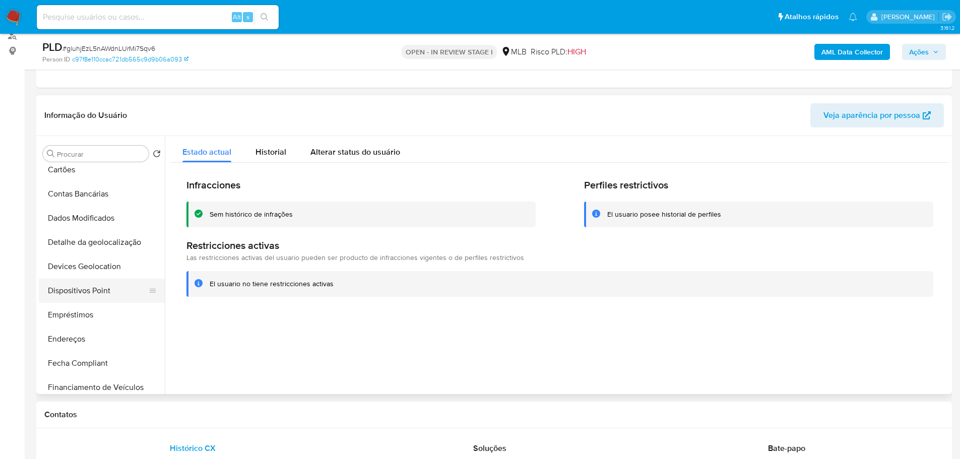
click at [102, 292] on button "Dispositivos Point" at bounding box center [98, 291] width 118 height 24
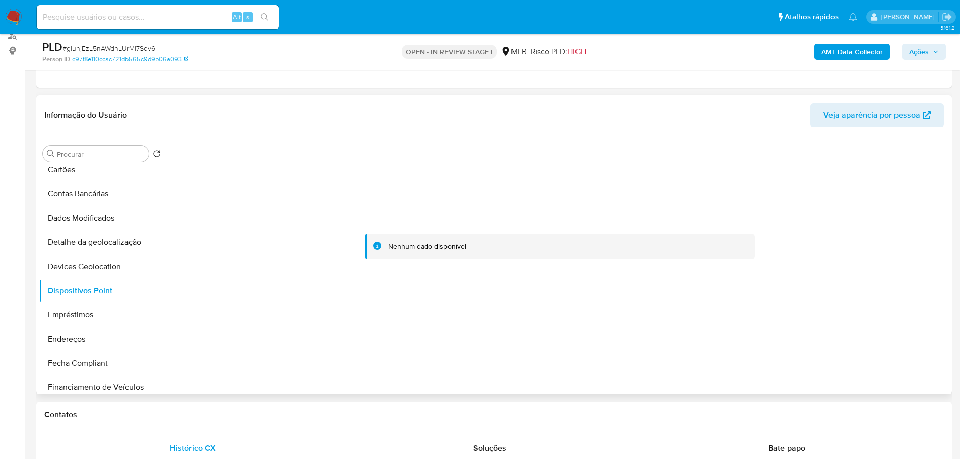
click at [776, 386] on div at bounding box center [557, 265] width 785 height 258
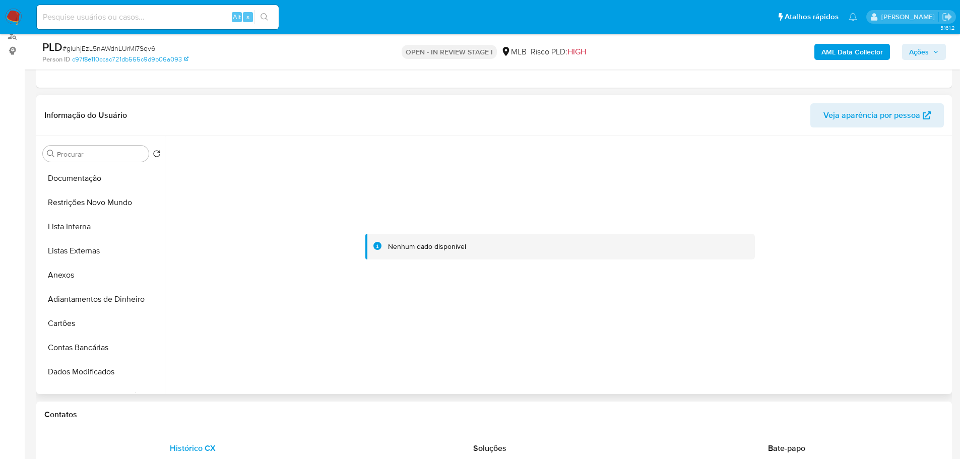
scroll to position [0, 0]
click at [68, 204] on button "KYC" at bounding box center [98, 202] width 118 height 24
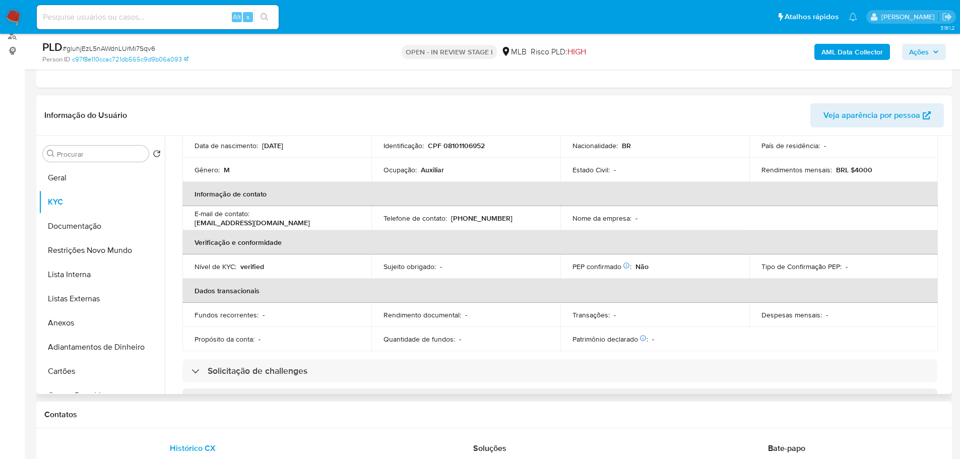
scroll to position [65, 0]
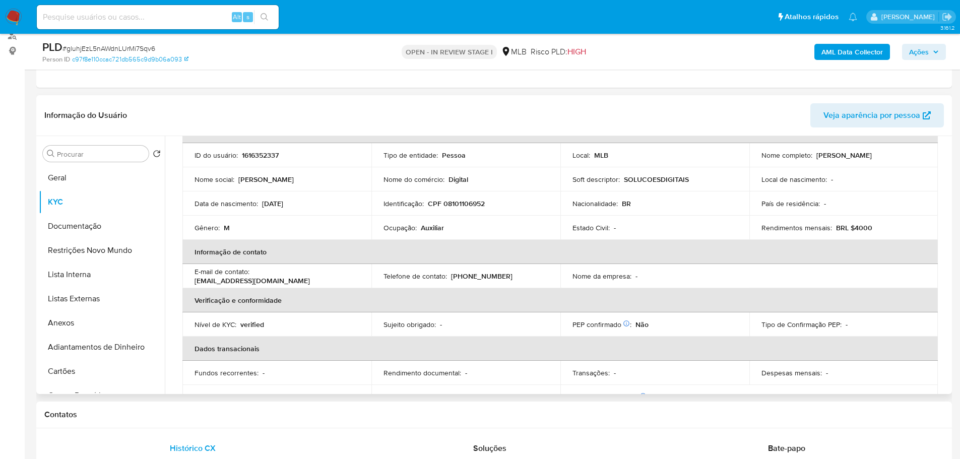
click at [456, 208] on p "CPF 08101106952" at bounding box center [456, 203] width 57 height 9
click at [466, 202] on p "CPF 08101106952" at bounding box center [456, 203] width 57 height 9
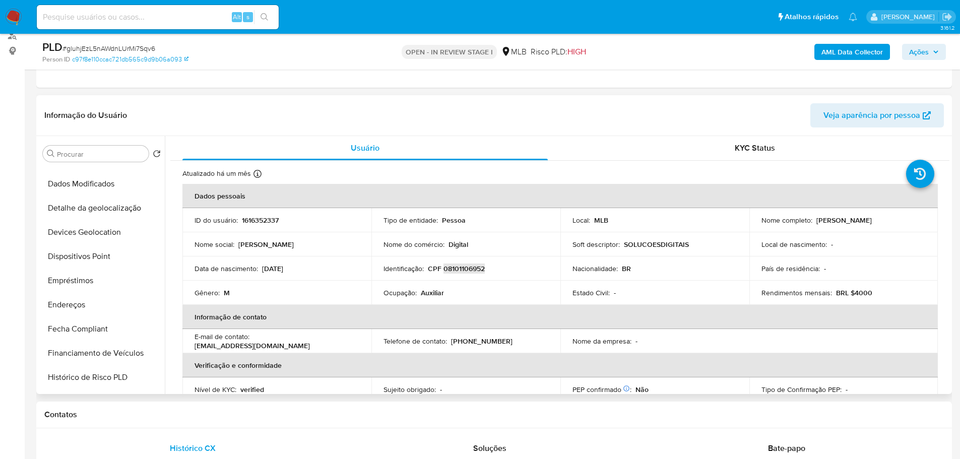
scroll to position [353, 0]
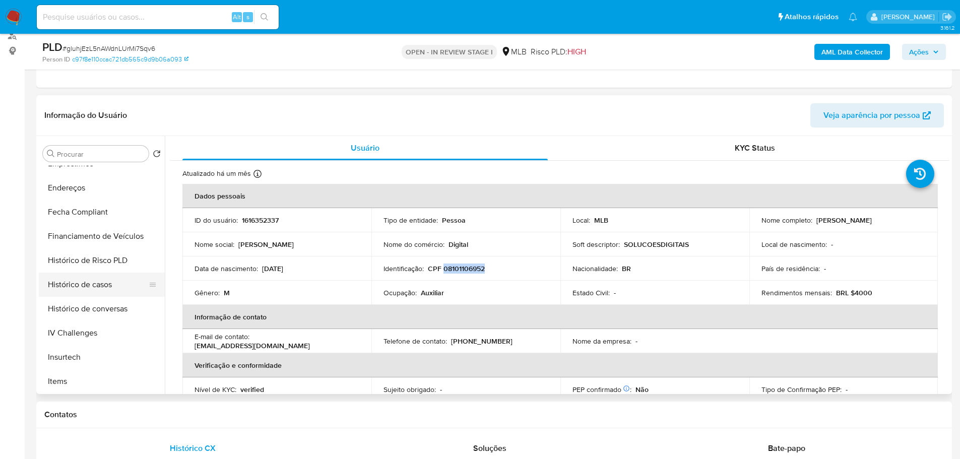
click at [80, 276] on button "Histórico de casos" at bounding box center [98, 285] width 118 height 24
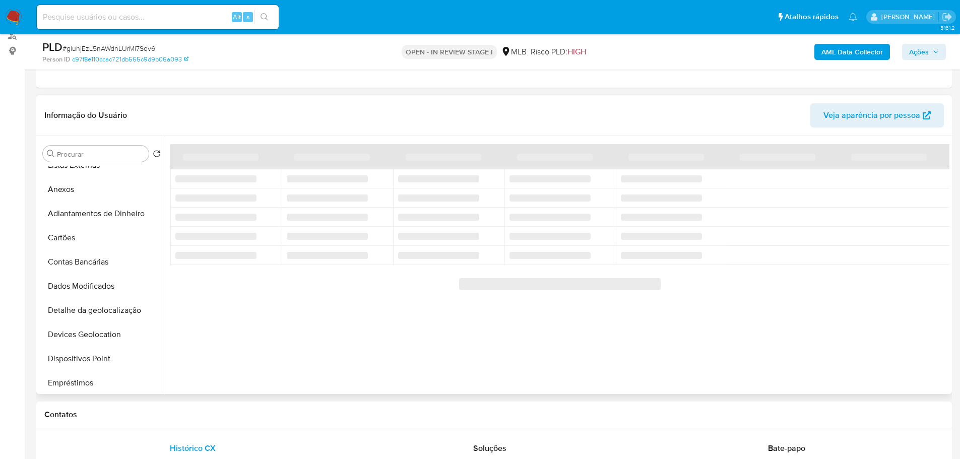
scroll to position [0, 0]
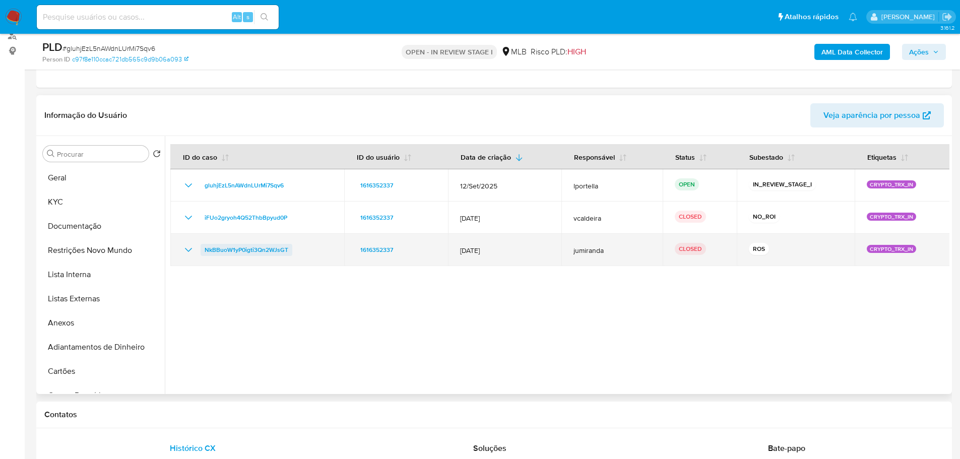
click at [261, 248] on span "NkBBuoW1yP0igti3Qn2WJsGT" at bounding box center [247, 250] width 84 height 12
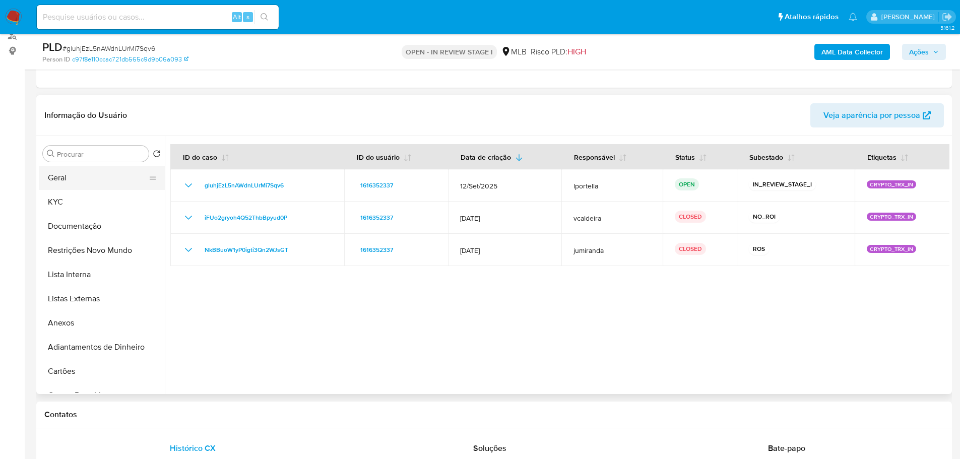
click at [65, 182] on button "Geral" at bounding box center [98, 178] width 118 height 24
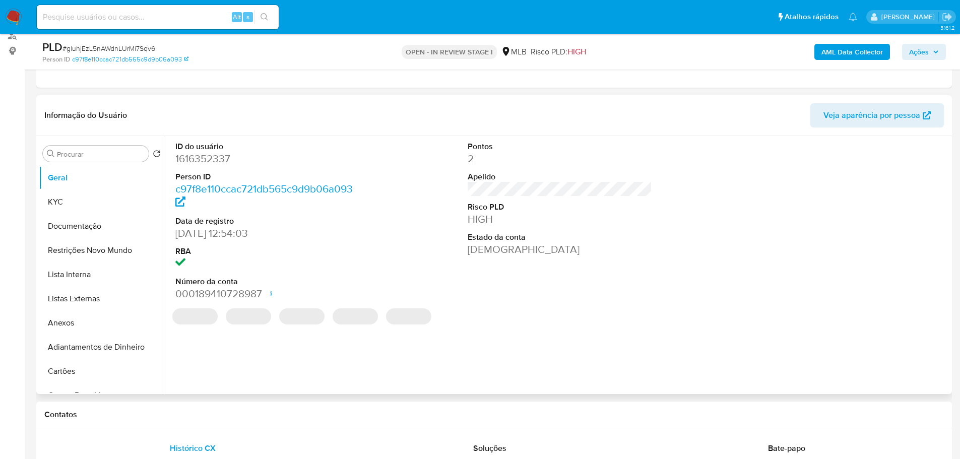
click at [205, 161] on dd "1616352337" at bounding box center [267, 159] width 185 height 14
copy dd "1616352337"
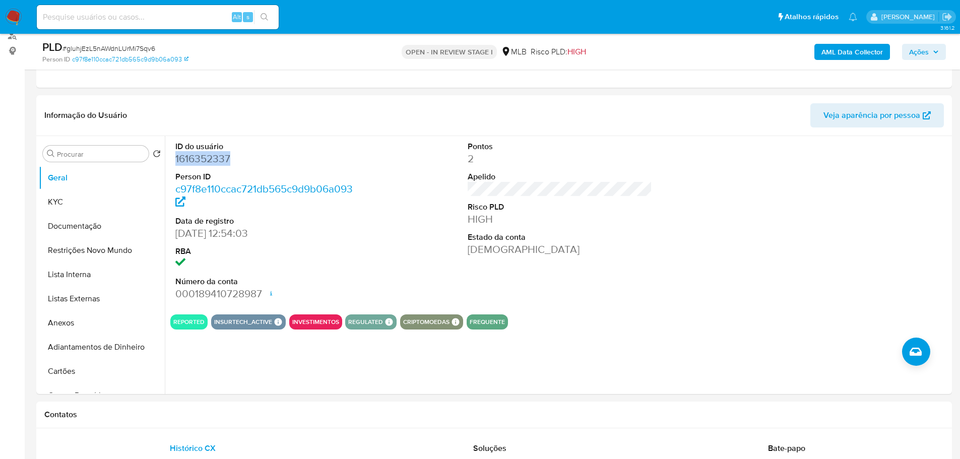
click at [928, 48] on span "Ações" at bounding box center [924, 52] width 30 height 14
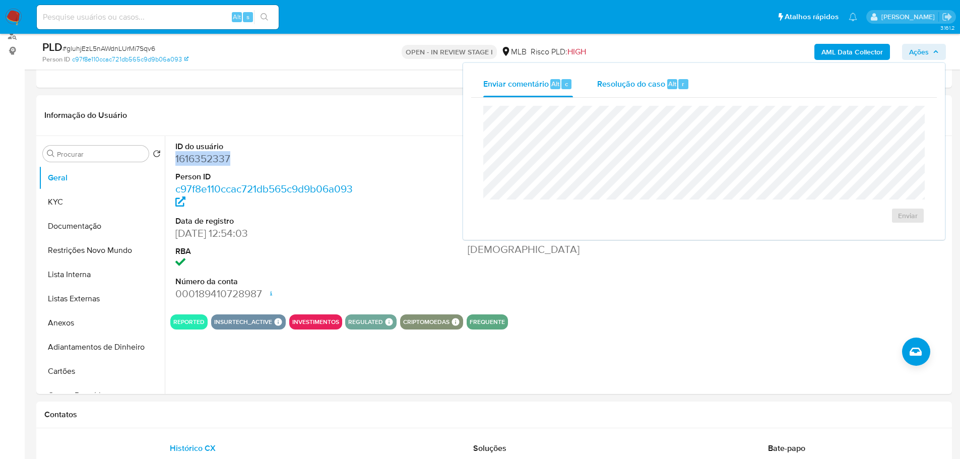
click at [668, 86] on span "Alt" at bounding box center [672, 84] width 8 height 10
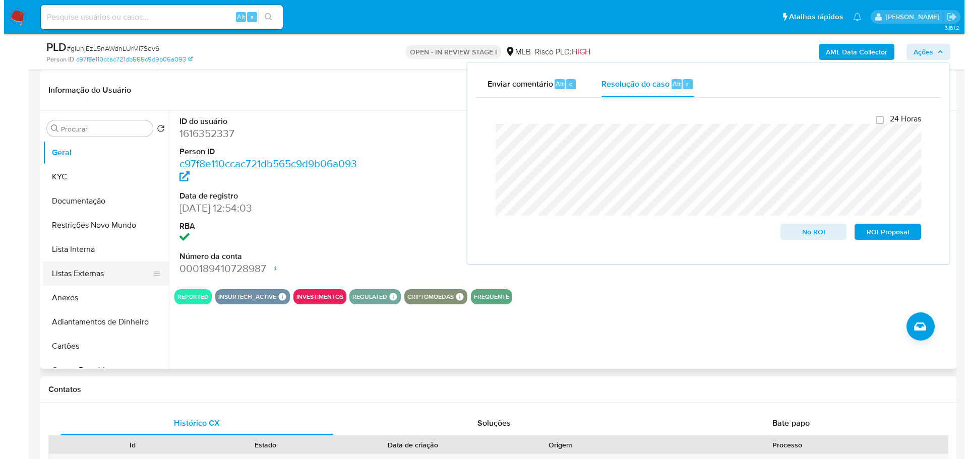
scroll to position [151, 0]
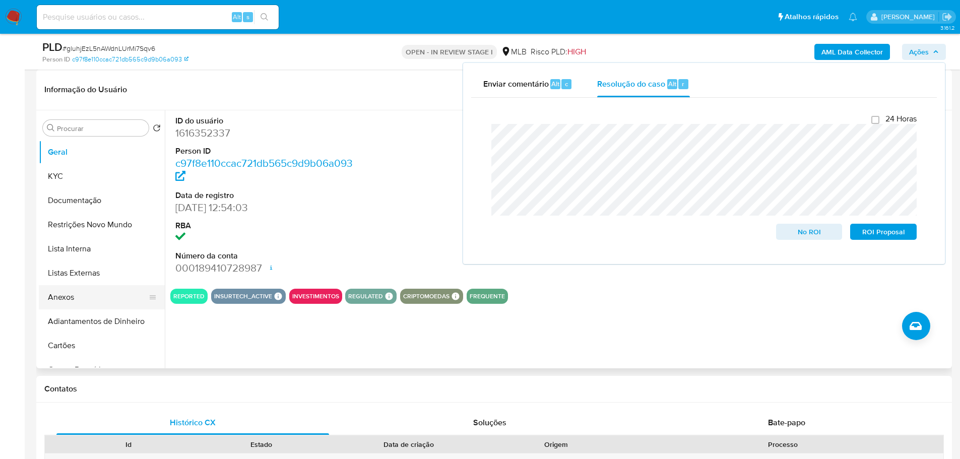
click at [76, 294] on button "Anexos" at bounding box center [98, 297] width 118 height 24
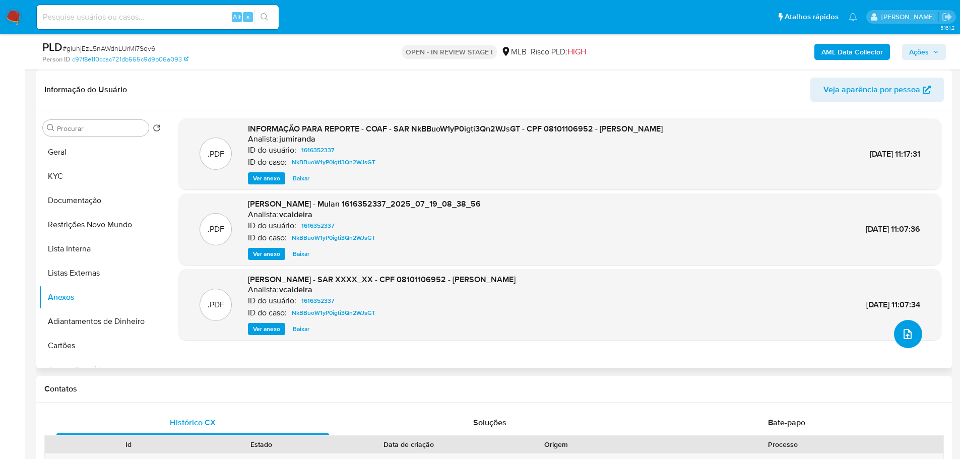
click at [903, 334] on icon "upload-file" at bounding box center [908, 334] width 12 height 12
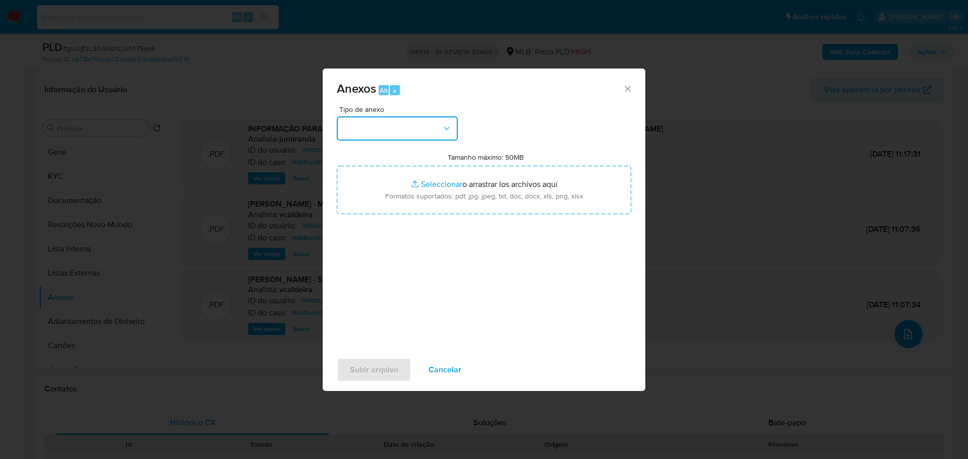
click at [376, 127] on button "button" at bounding box center [397, 128] width 121 height 24
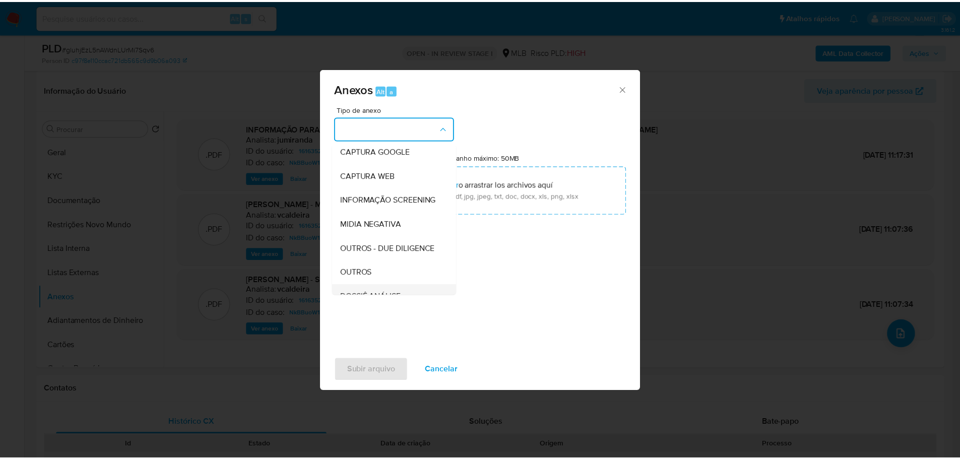
scroll to position [155, 0]
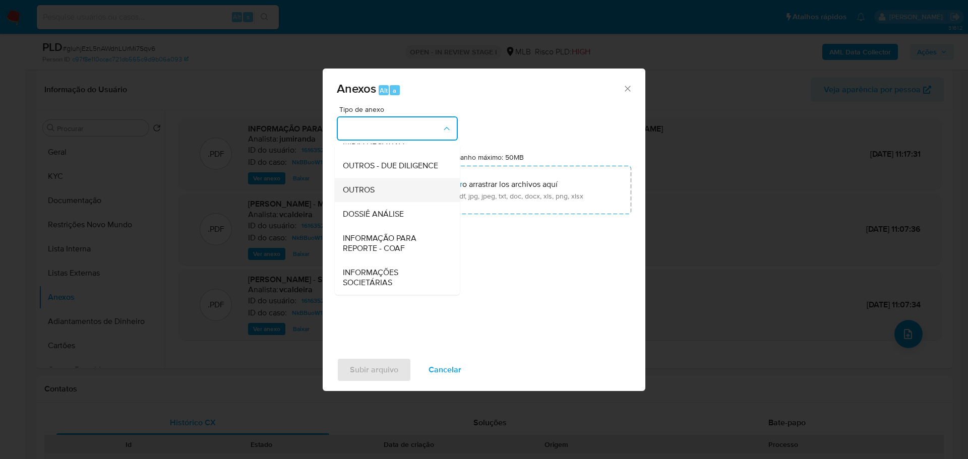
click at [374, 188] on span "OUTROS" at bounding box center [359, 190] width 32 height 10
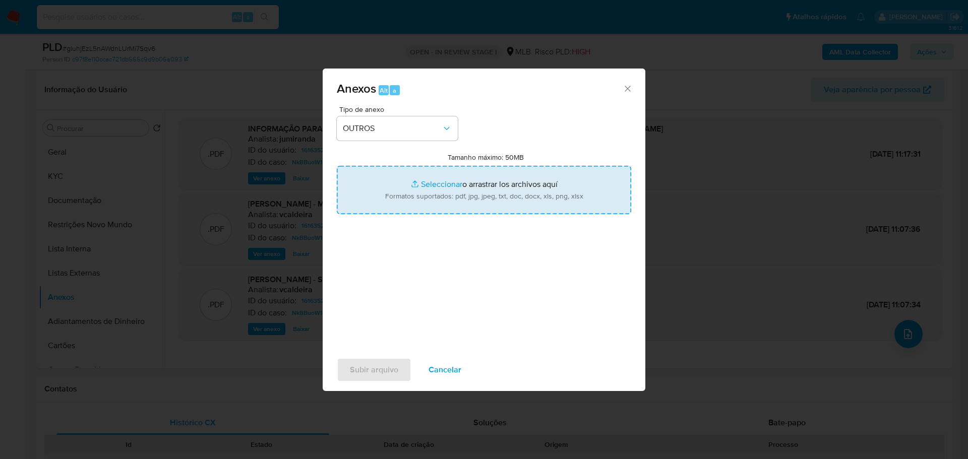
type input "C:\fakepath\gluhjEzL5nAWdnLUrMi7Sqv6 - CPF 08101106952 - GABRIEL FERREIRA.pdf"
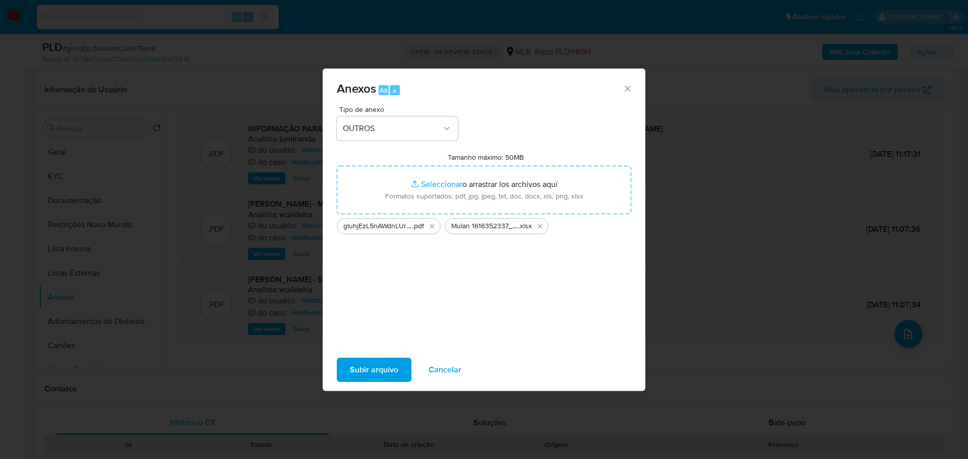
click at [400, 368] on button "Subir arquivo" at bounding box center [374, 370] width 75 height 24
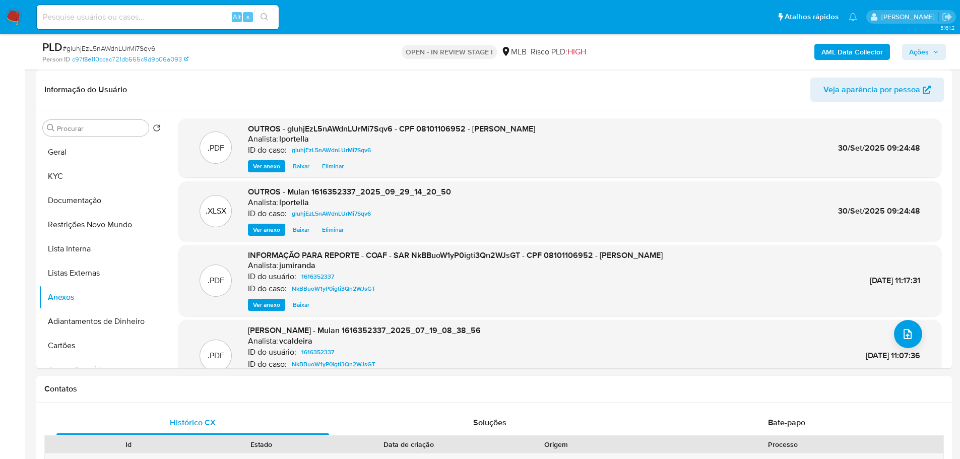
click at [868, 54] on b "AML Data Collector" at bounding box center [852, 52] width 61 height 16
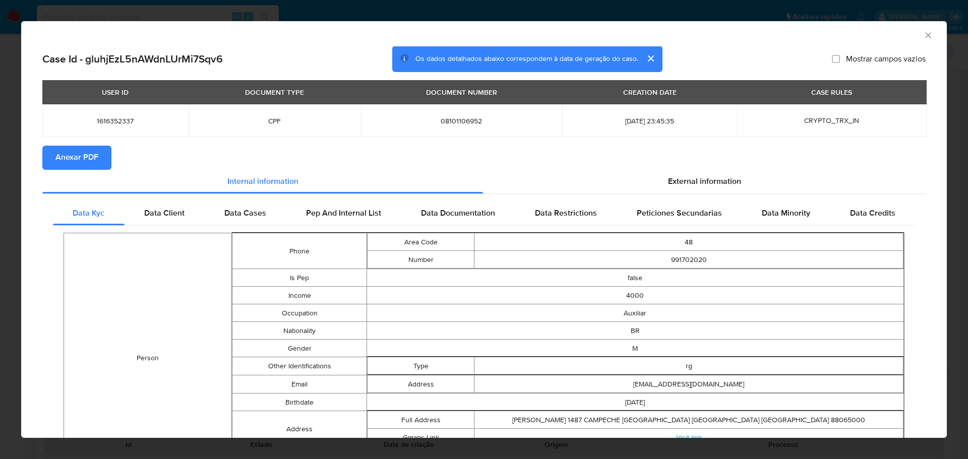
click at [91, 152] on span "Anexar PDF" at bounding box center [76, 158] width 43 height 22
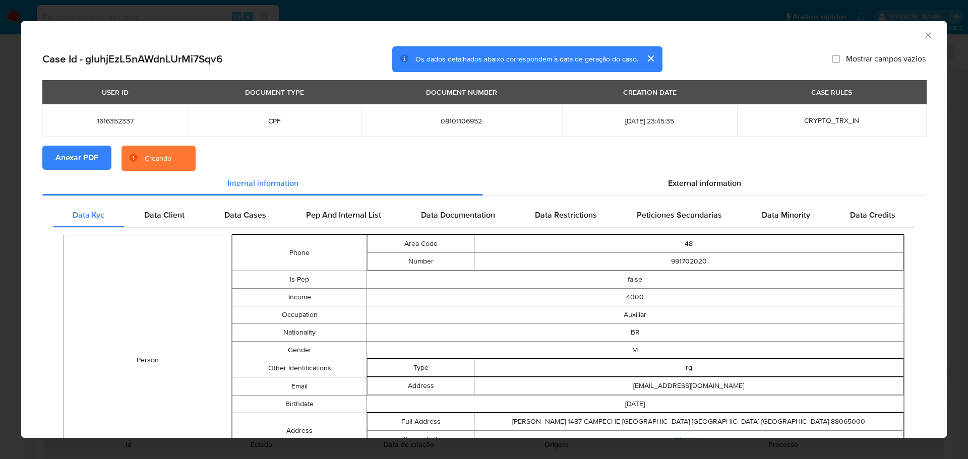
click at [923, 36] on icon "Fechar a janela" at bounding box center [928, 35] width 10 height 10
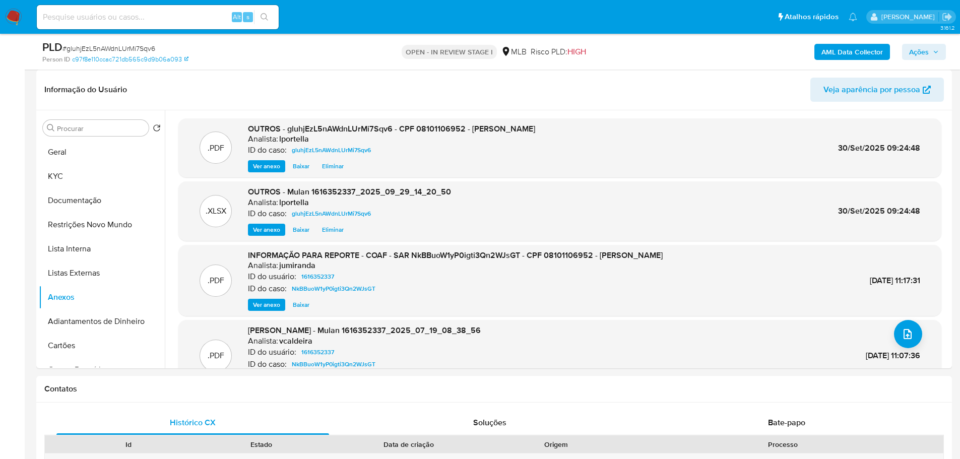
click at [904, 54] on button "Ações" at bounding box center [924, 52] width 44 height 16
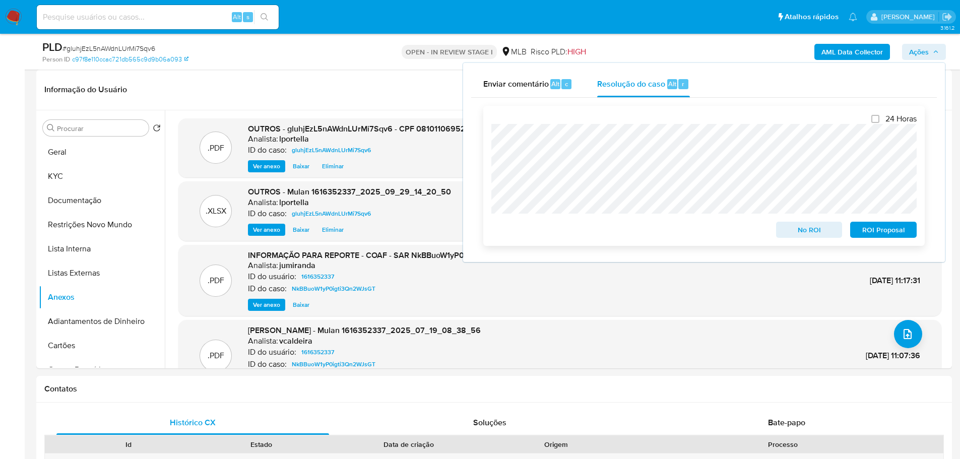
click at [807, 236] on span "No ROI" at bounding box center [809, 230] width 52 height 14
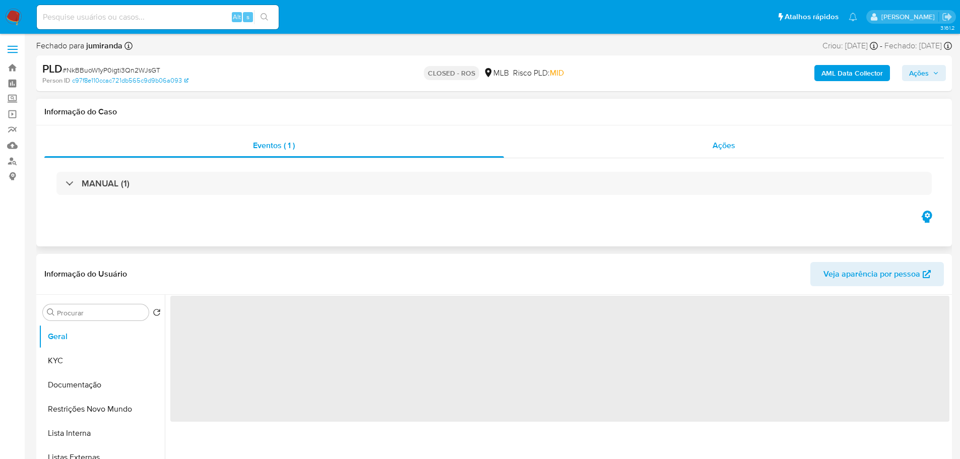
click at [740, 148] on div "Ações" at bounding box center [724, 146] width 441 height 24
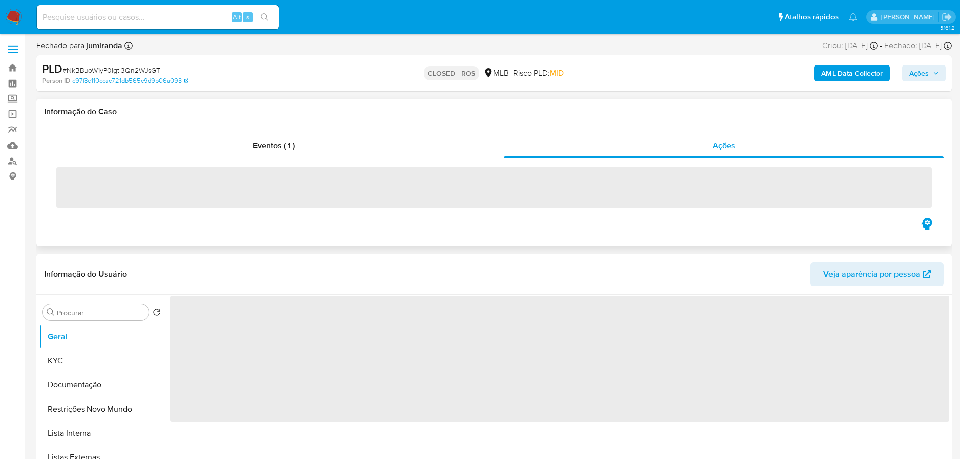
select select "10"
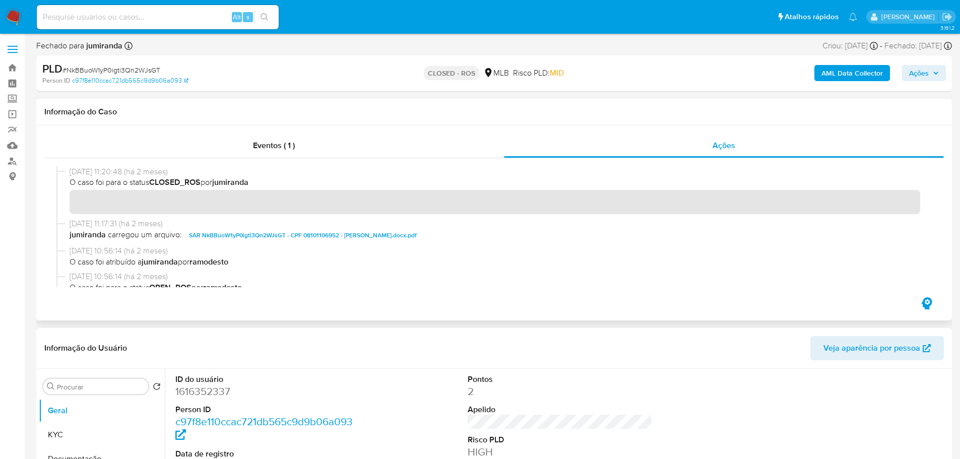
drag, startPoint x: 112, startPoint y: 173, endPoint x: 72, endPoint y: 172, distance: 40.3
click at [72, 172] on span "22/07/2025 11:20:48 (há 2 meses)" at bounding box center [499, 171] width 858 height 11
click at [316, 156] on div "Eventos ( 1 )" at bounding box center [274, 146] width 460 height 24
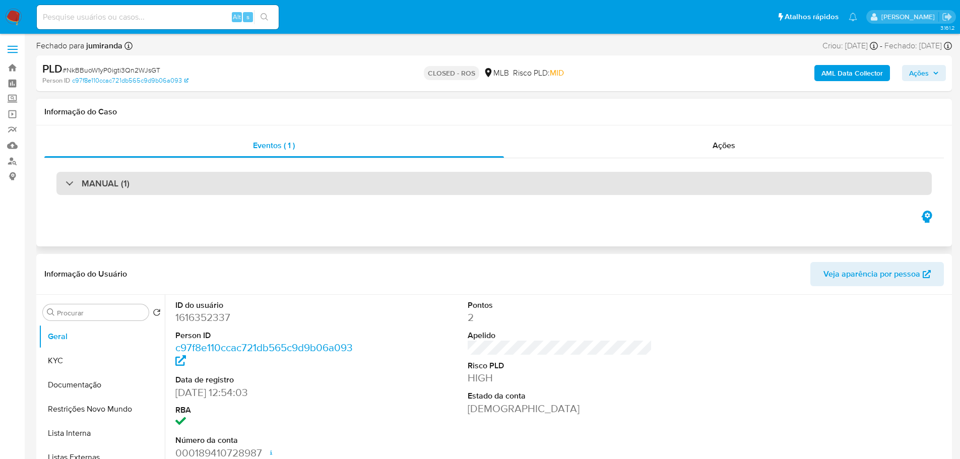
drag, startPoint x: 183, startPoint y: 173, endPoint x: 126, endPoint y: 187, distance: 59.1
click at [126, 183] on h3 "MANUAL (1)" at bounding box center [106, 183] width 48 height 11
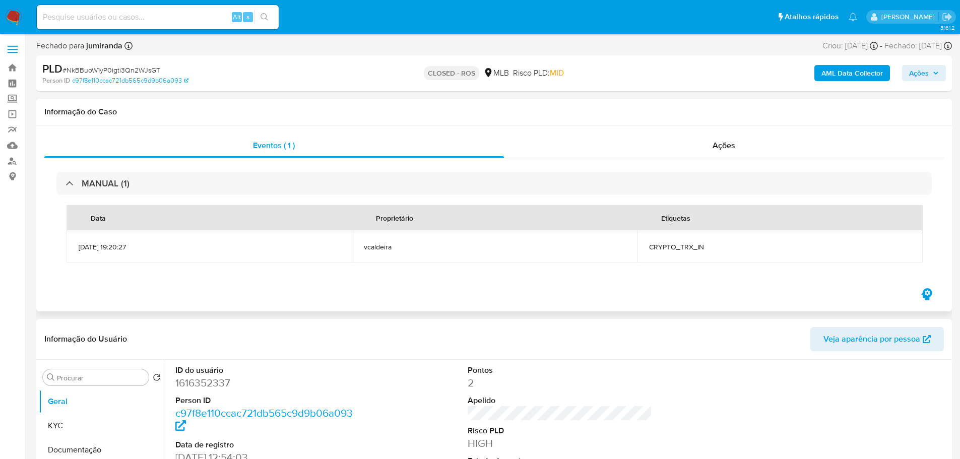
click at [695, 244] on span "CRYPTO_TRX_IN" at bounding box center [779, 246] width 261 height 9
copy span "CRYPTO_TRX_IN"
click at [155, 69] on span "# NkBBuoW1yP0igti3Qn2WJsGT" at bounding box center [112, 70] width 98 height 10
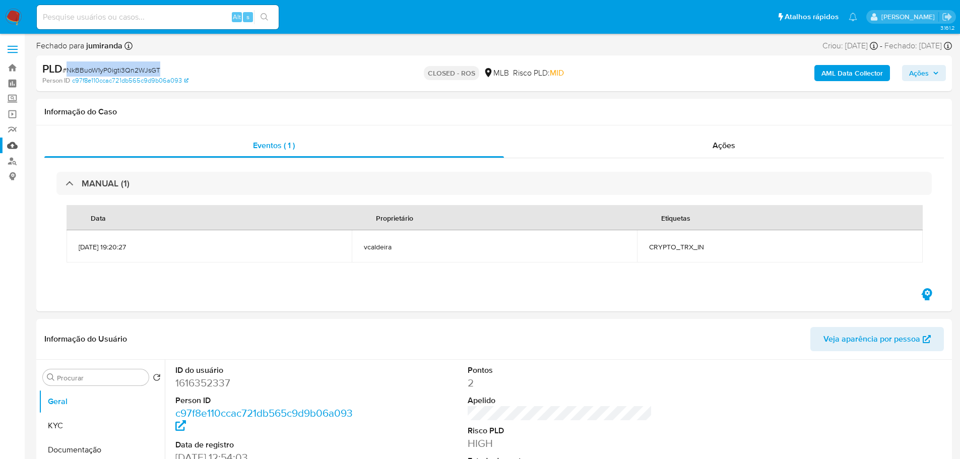
copy span "NkBBuoW1yP0igti3Qn2WJsGT"
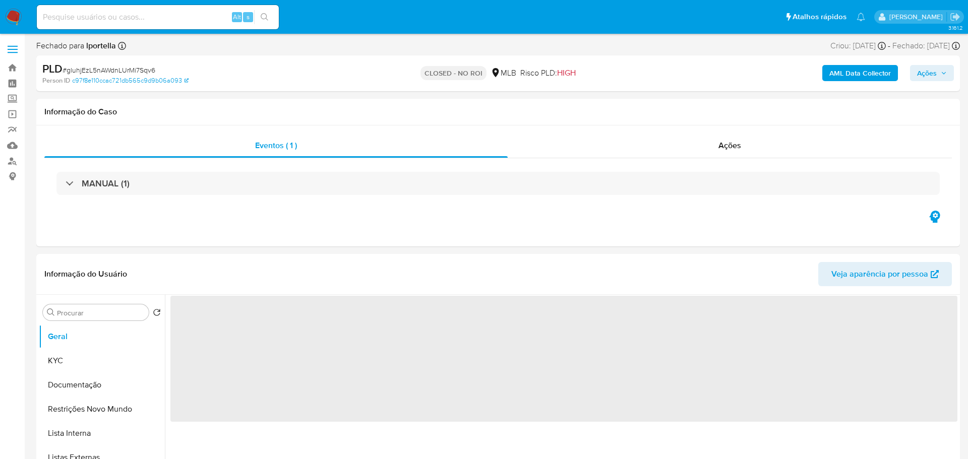
select select "10"
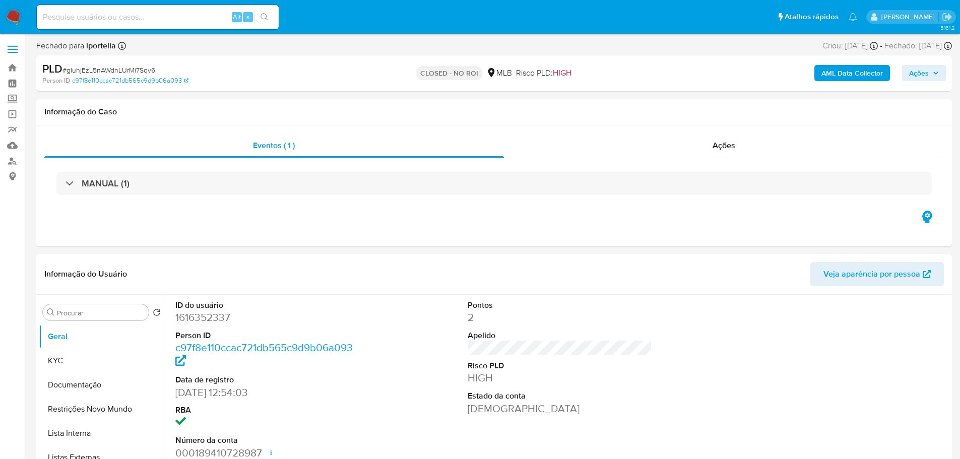
click at [8, 14] on img at bounding box center [13, 17] width 17 height 17
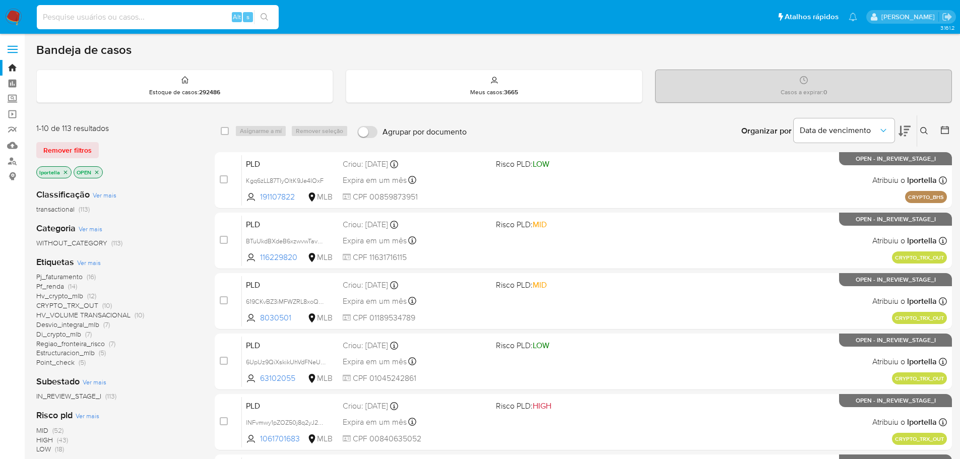
click at [117, 11] on input at bounding box center [158, 17] width 242 height 13
paste input "gluhjEzL5nAWdnLUrMi7Sqv6"
type input "gluhjEzL5nAWdnLUrMi7Sqv6"
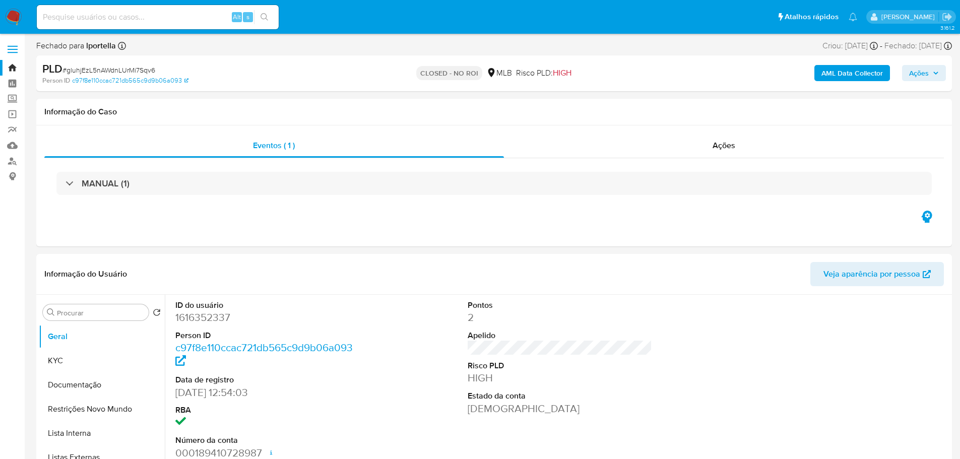
select select "10"
click at [14, 18] on img at bounding box center [13, 17] width 17 height 17
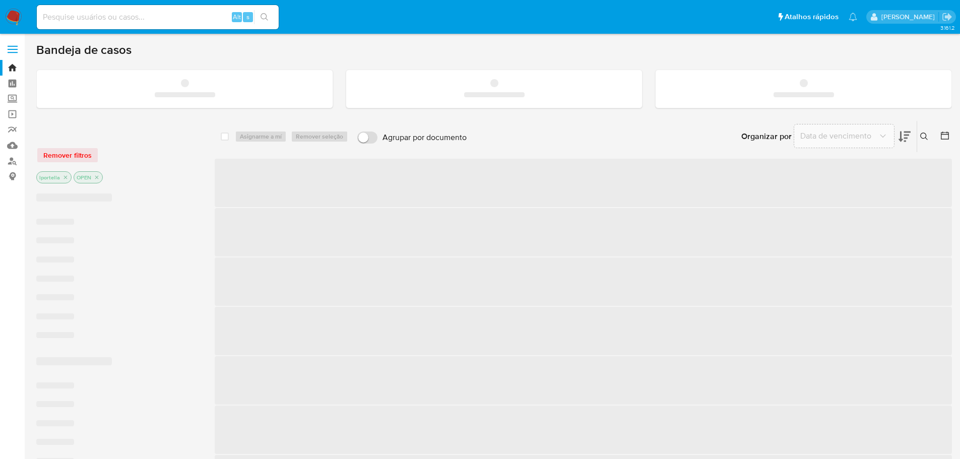
click at [124, 20] on input at bounding box center [158, 17] width 242 height 13
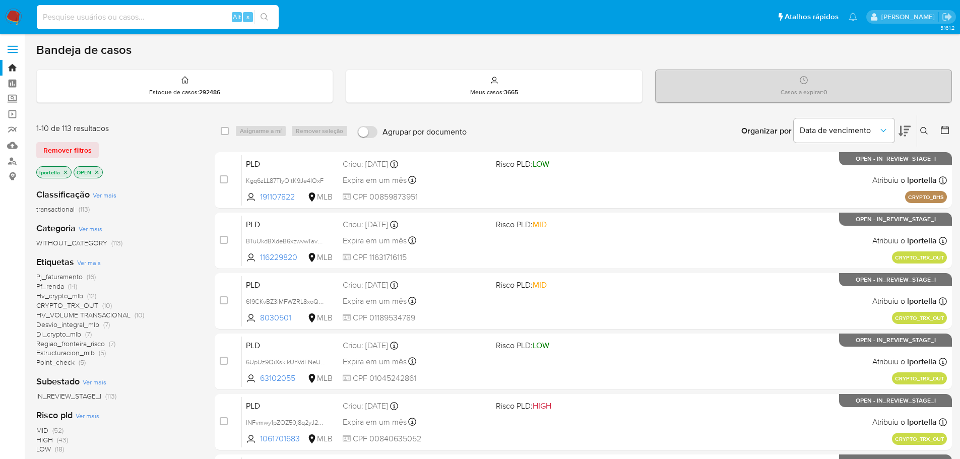
paste input "6MrsMRbPTwfcBMxVI69caDJo"
type input "6MrsMRbPTwfcBMxVI69caDJo"
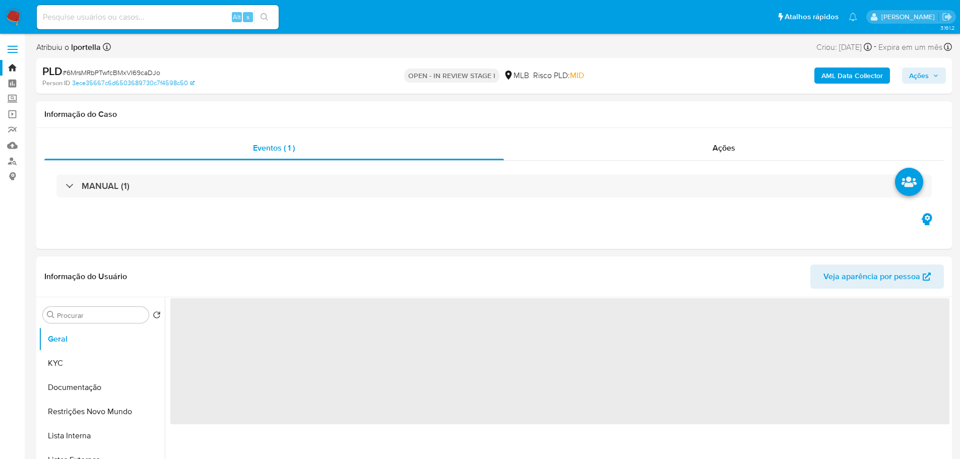
select select "10"
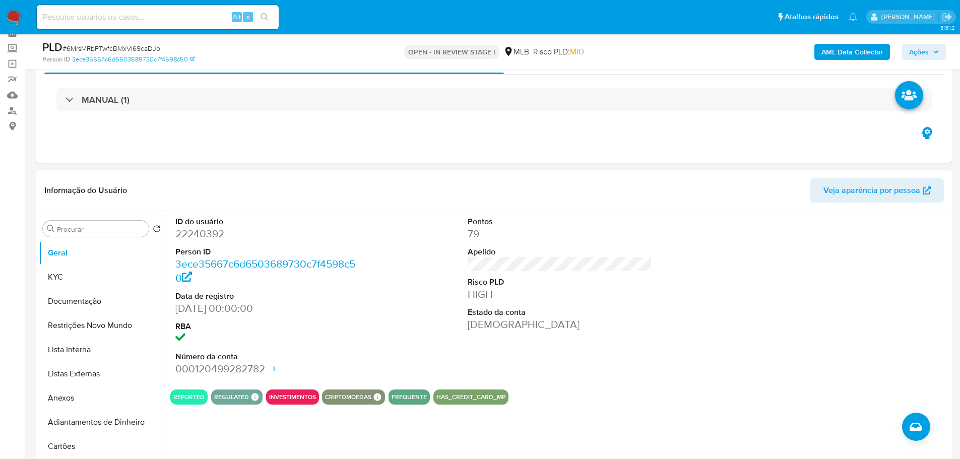
scroll to position [403, 0]
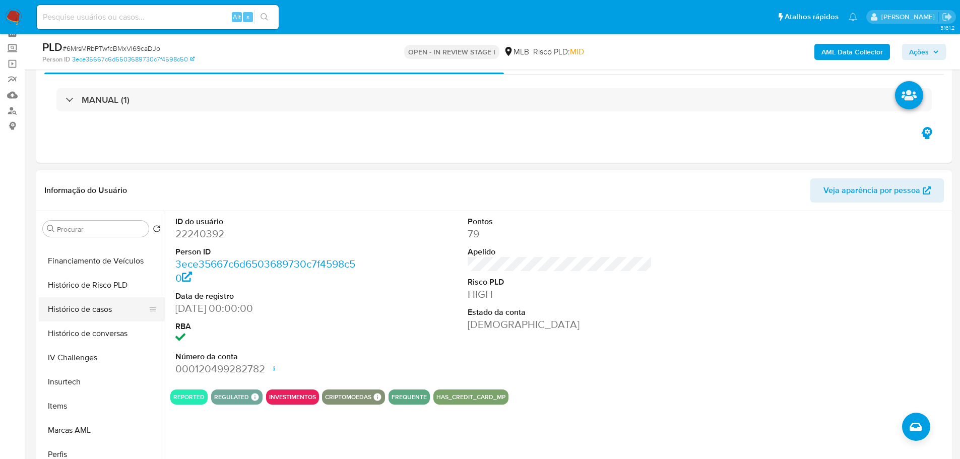
click at [91, 309] on button "Histórico de casos" at bounding box center [98, 309] width 118 height 24
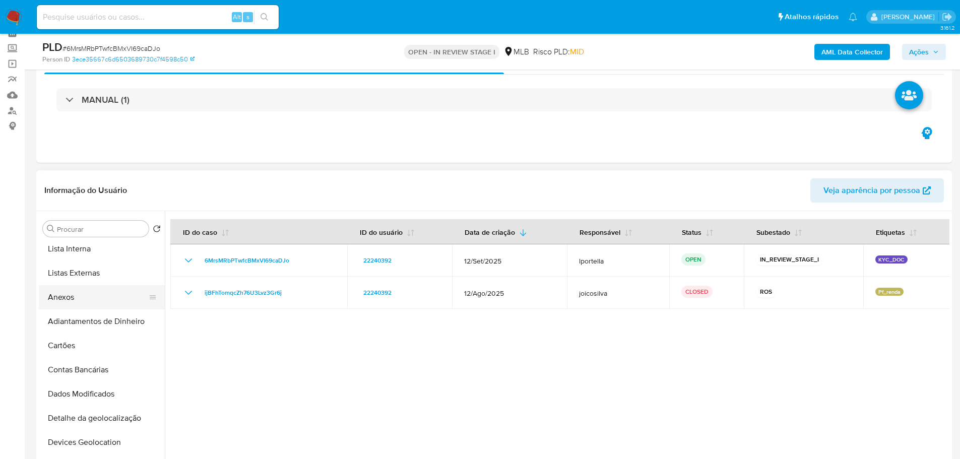
scroll to position [0, 0]
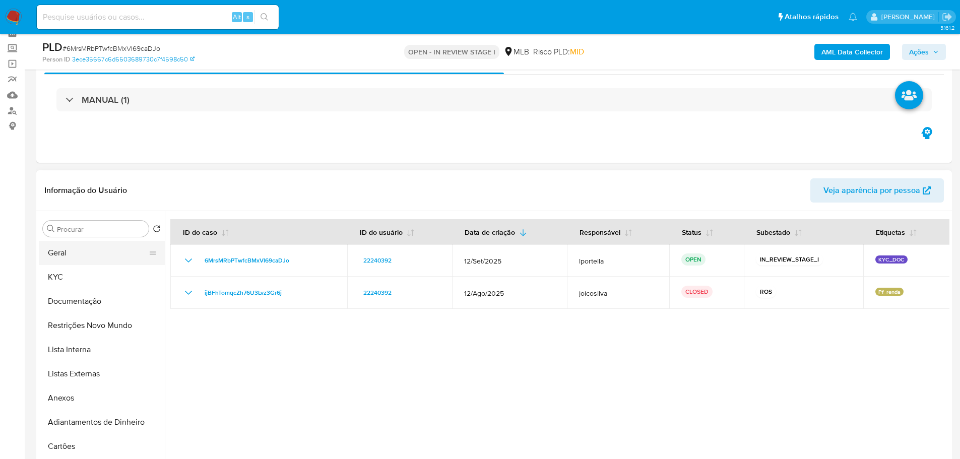
click at [74, 259] on button "Geral" at bounding box center [98, 253] width 118 height 24
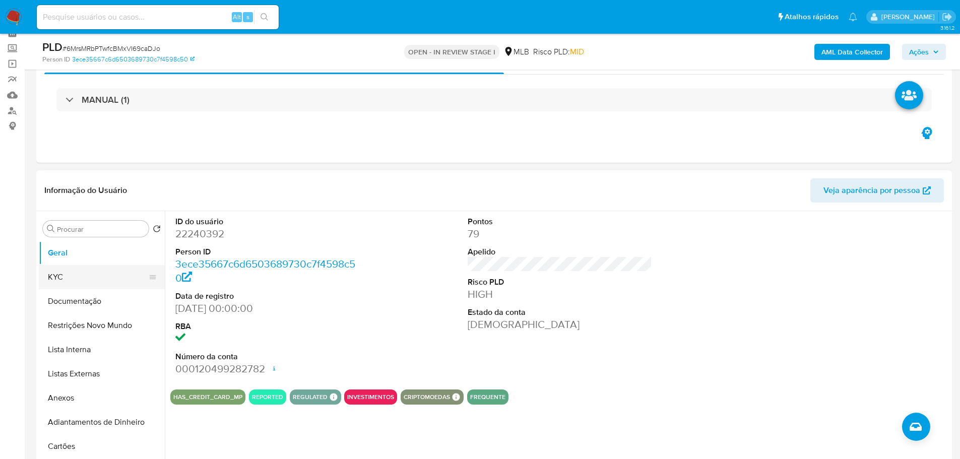
click at [88, 273] on button "KYC" at bounding box center [98, 277] width 118 height 24
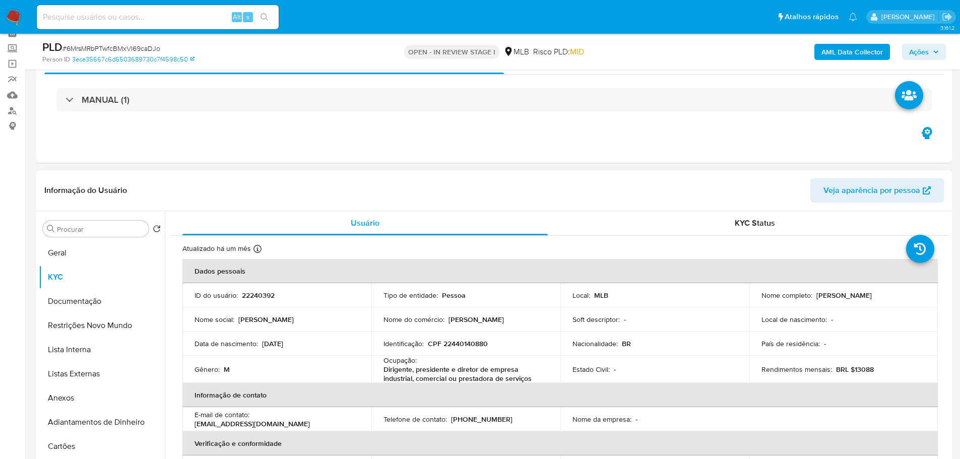
drag, startPoint x: 78, startPoint y: 303, endPoint x: 270, endPoint y: 279, distance: 193.0
click at [80, 302] on button "Documentação" at bounding box center [102, 301] width 126 height 24
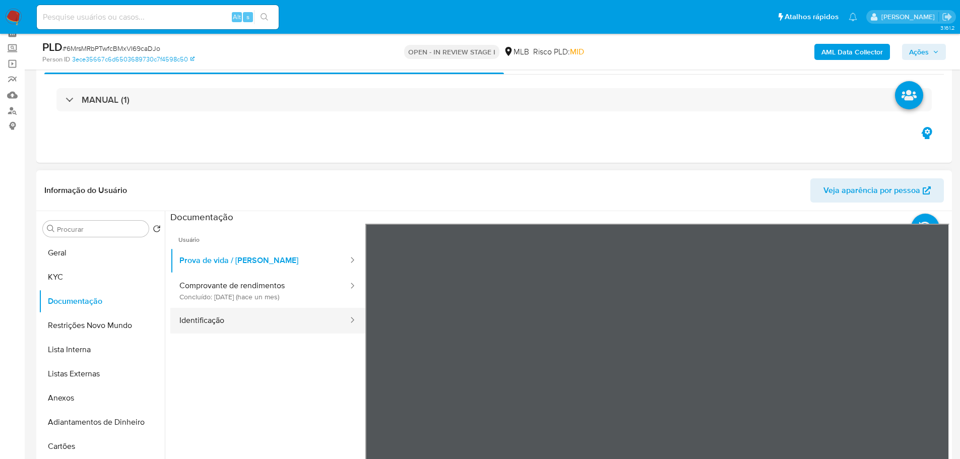
click at [218, 314] on button "Identificação" at bounding box center [259, 321] width 179 height 26
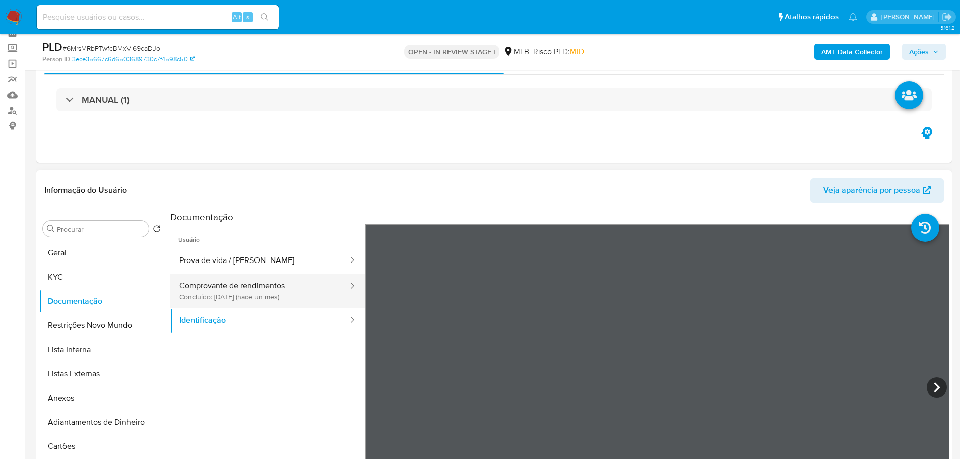
click at [271, 287] on button "Comprovante de rendimentos Concluído: 25/08/2025 (hace un mes)" at bounding box center [259, 291] width 179 height 34
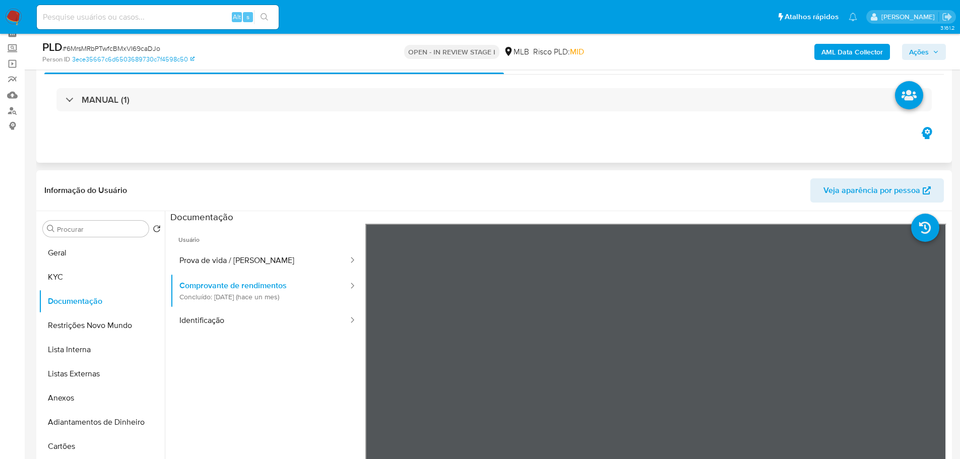
scroll to position [101, 0]
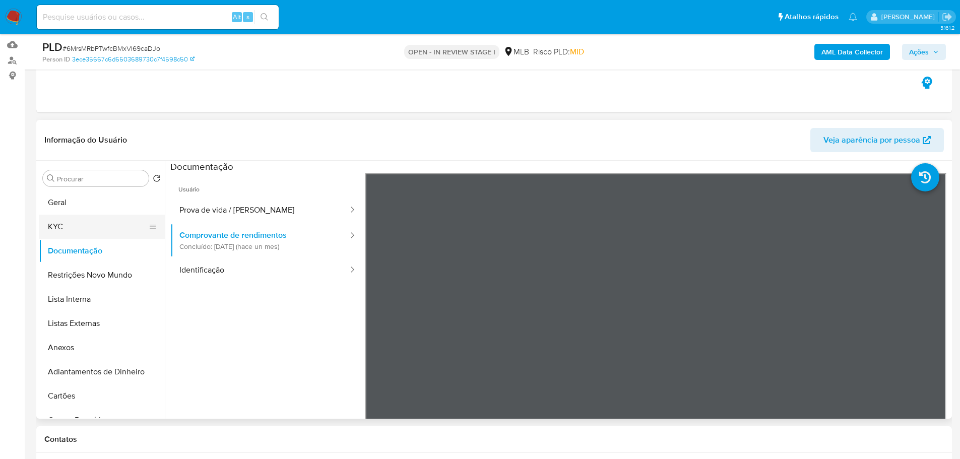
click at [52, 226] on button "KYC" at bounding box center [98, 227] width 118 height 24
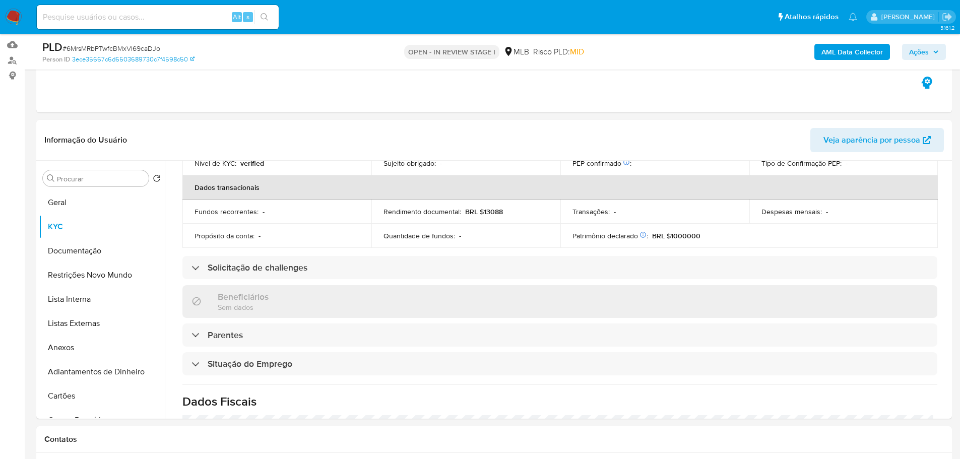
scroll to position [423, 0]
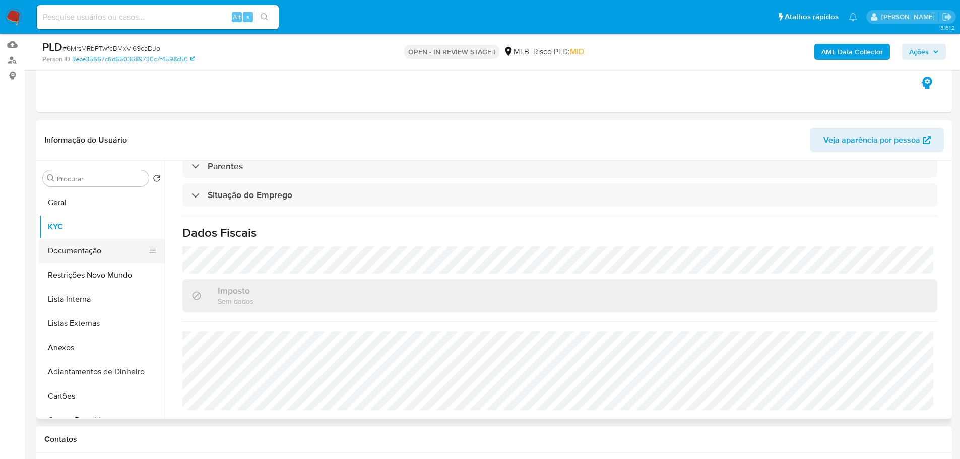
click at [107, 249] on button "Documentação" at bounding box center [98, 251] width 118 height 24
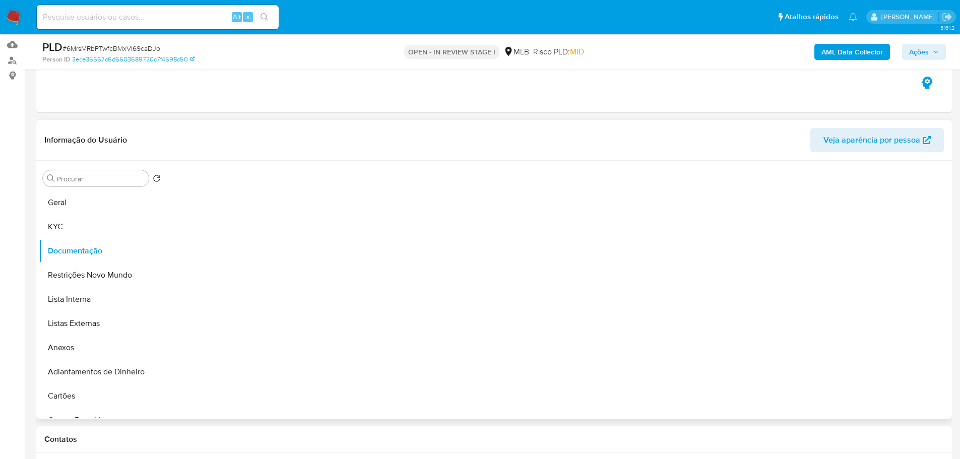
scroll to position [0, 0]
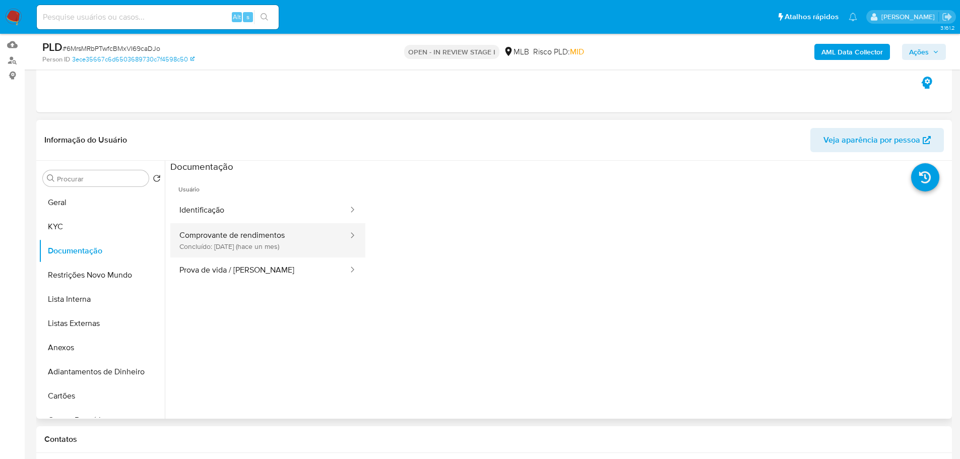
click at [269, 245] on button "Comprovante de rendimentos Concluído: 25/08/2025 (hace un mes)" at bounding box center [259, 240] width 179 height 34
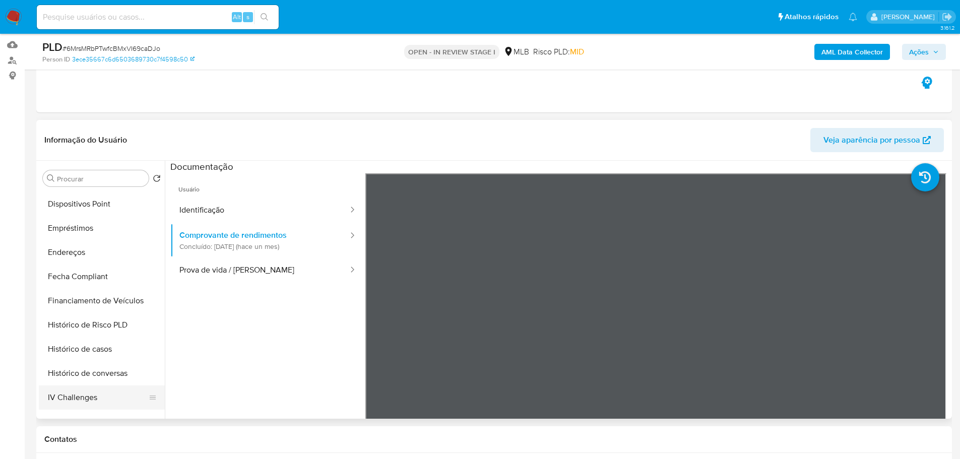
scroll to position [403, 0]
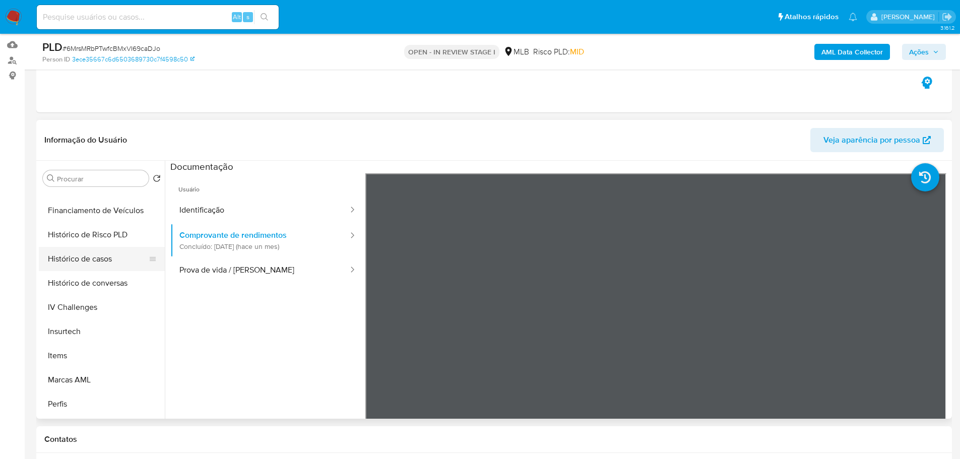
click at [84, 263] on button "Histórico de casos" at bounding box center [98, 259] width 118 height 24
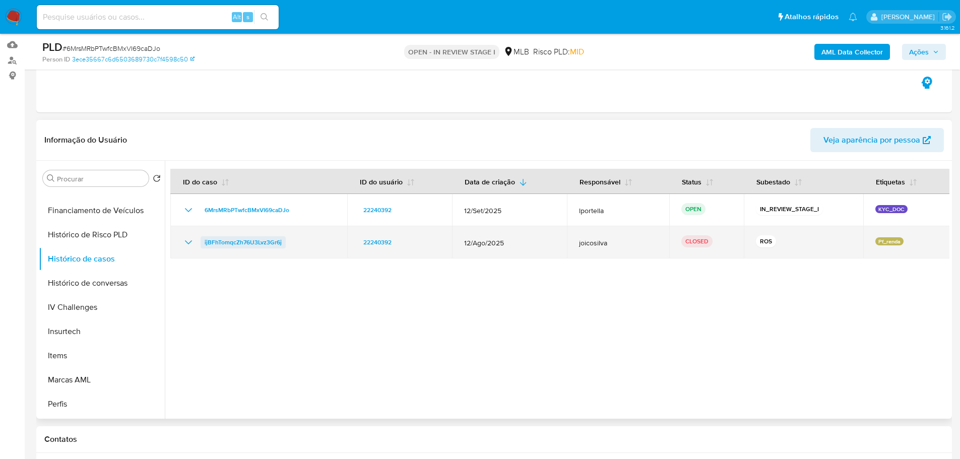
click at [244, 242] on span "ijBFhTomqcZh76U3Lvz3Gr6j" at bounding box center [243, 242] width 77 height 12
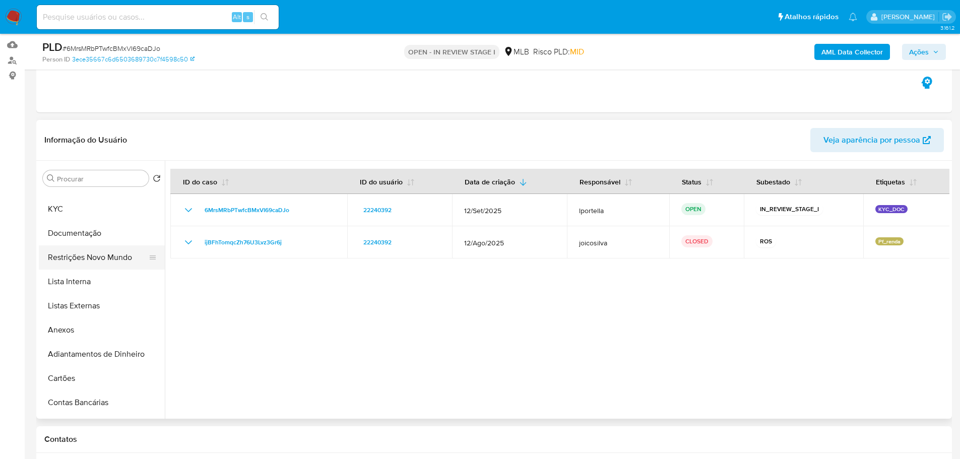
scroll to position [0, 0]
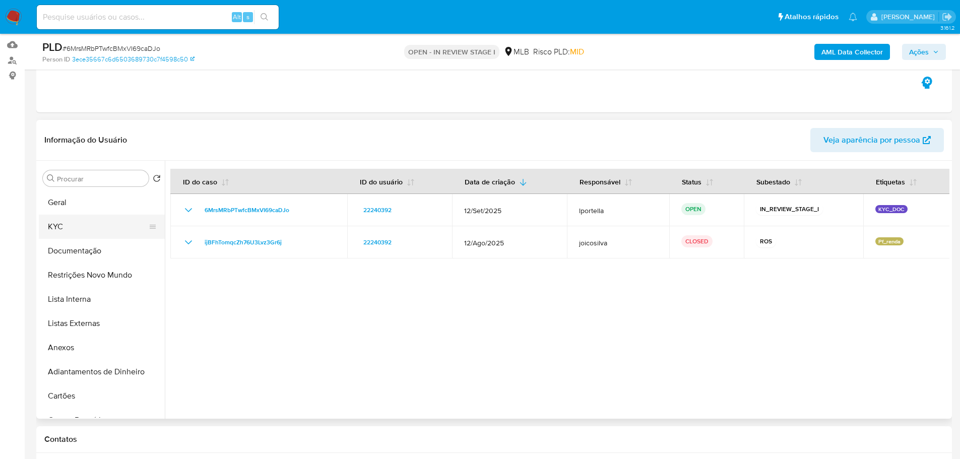
click at [81, 222] on button "KYC" at bounding box center [98, 227] width 118 height 24
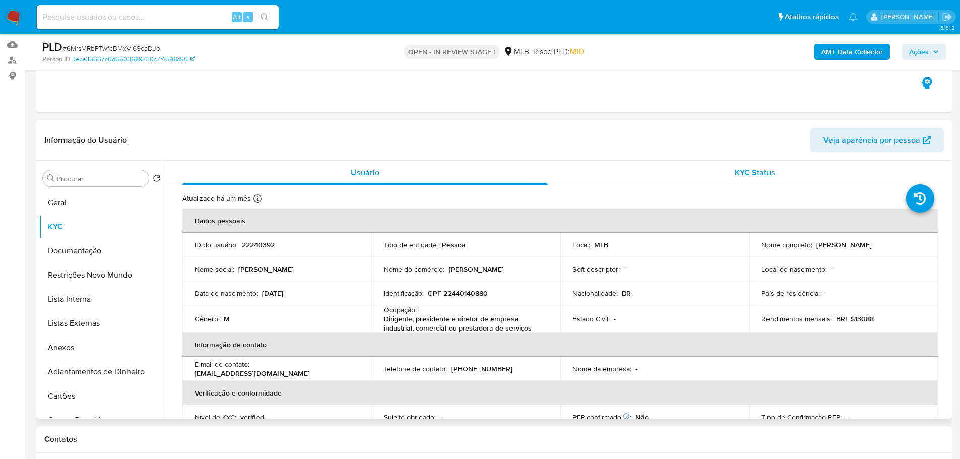
click at [779, 180] on div "KYC Status" at bounding box center [754, 173] width 365 height 24
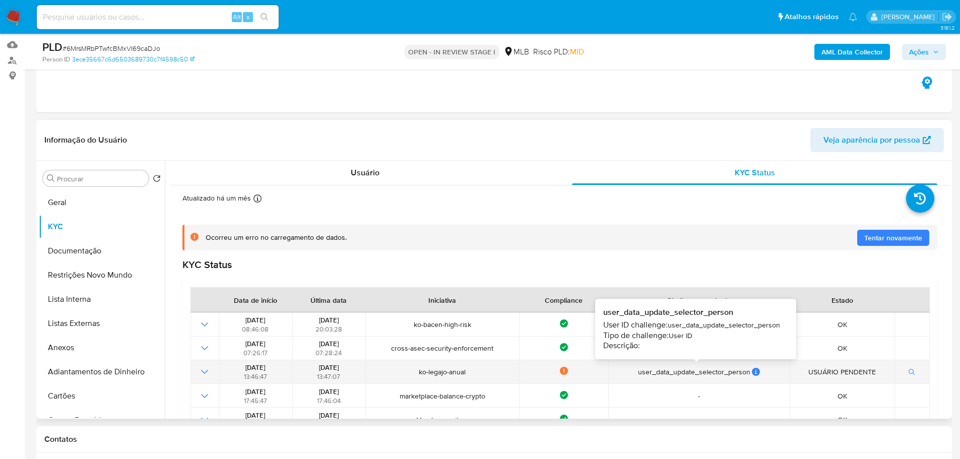
click at [756, 368] on div "user_data_update_selector_person" at bounding box center [698, 371] width 175 height 9
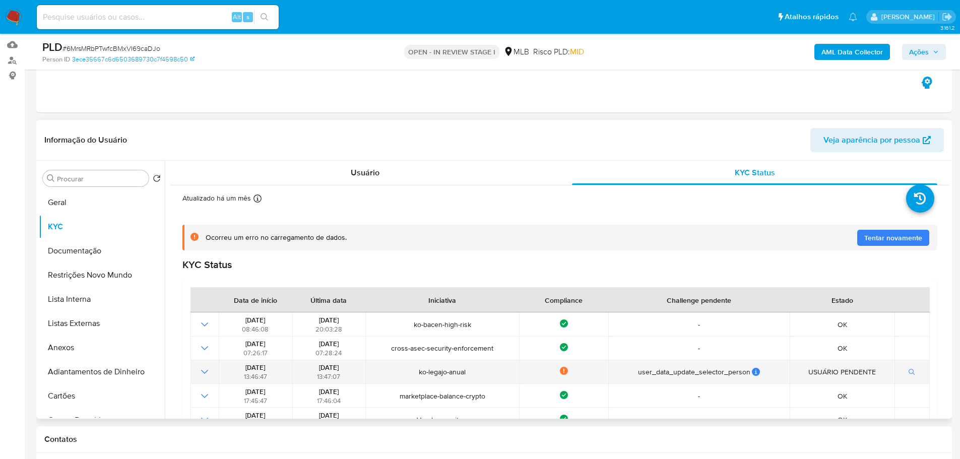
click at [202, 373] on icon "Mostrar operación" at bounding box center [205, 372] width 12 height 12
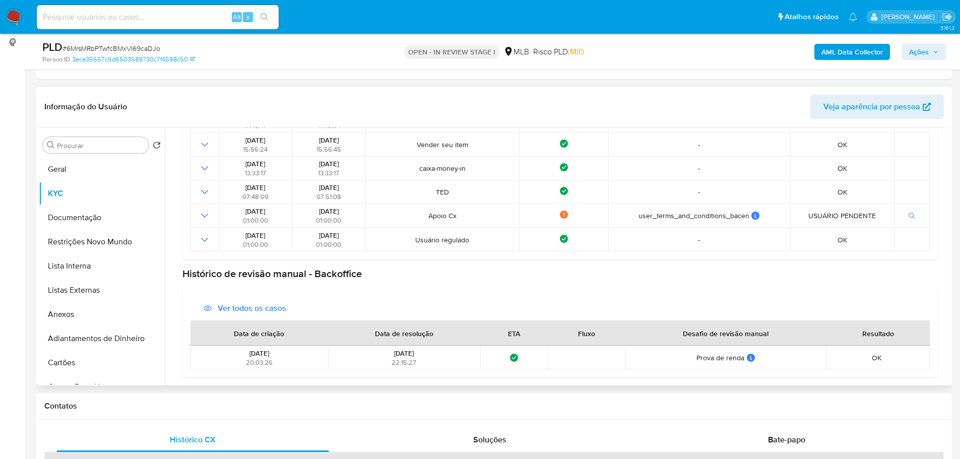
scroll to position [151, 0]
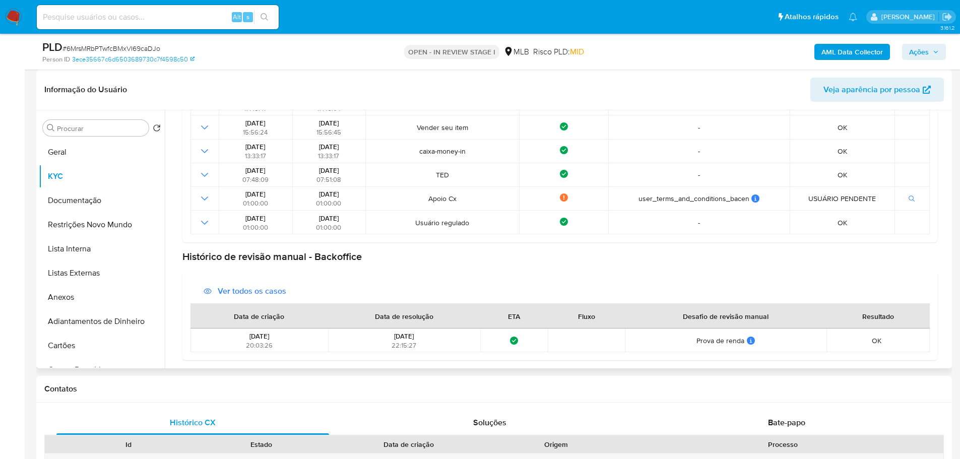
click at [251, 343] on span "20:03:26" at bounding box center [259, 346] width 27 height 10
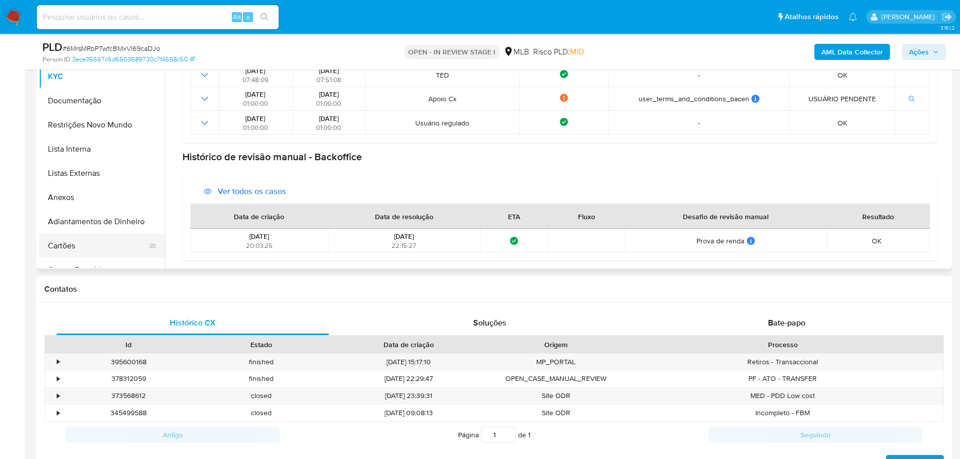
scroll to position [252, 0]
click at [241, 190] on span "Ver todos os casos" at bounding box center [252, 190] width 69 height 24
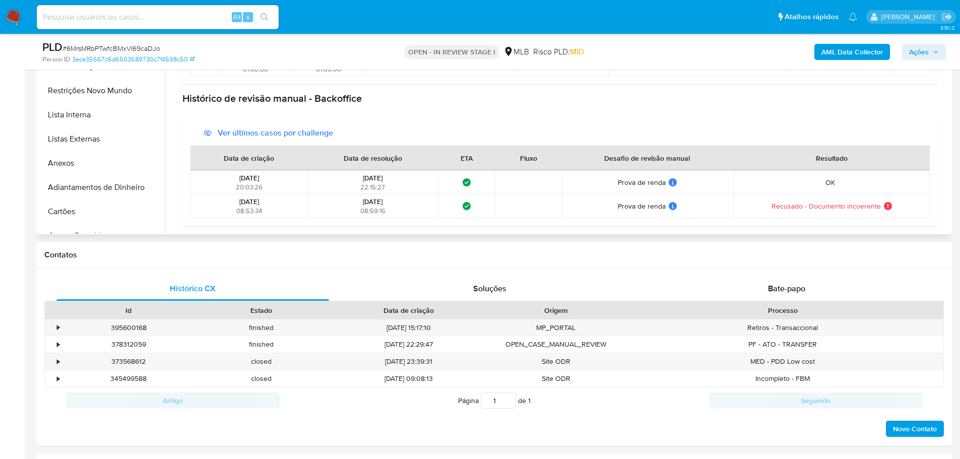
scroll to position [302, 0]
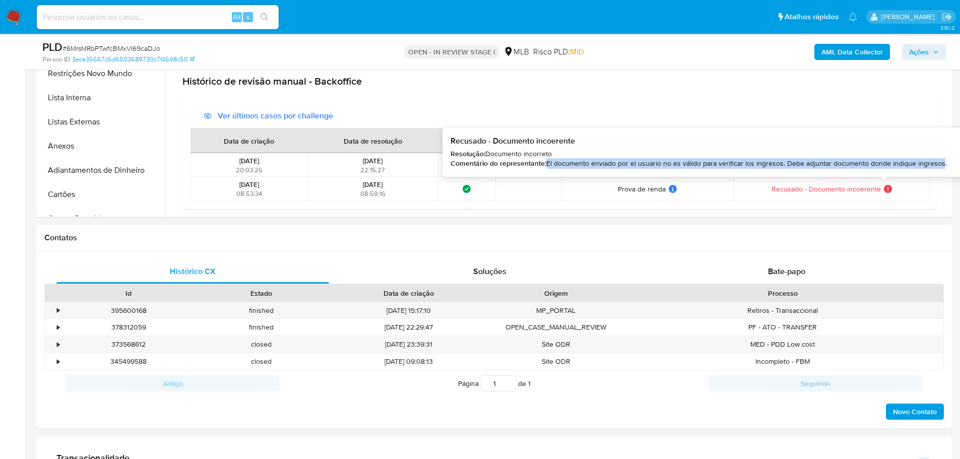
drag, startPoint x: 939, startPoint y: 162, endPoint x: 547, endPoint y: 162, distance: 391.7
click at [547, 162] on span "El documento enviado por el usuario no es válido para verificar los ingresos. D…" at bounding box center [746, 163] width 401 height 10
copy span "El documento enviado por el usuario no es válido para verificar los ingresos. D…"
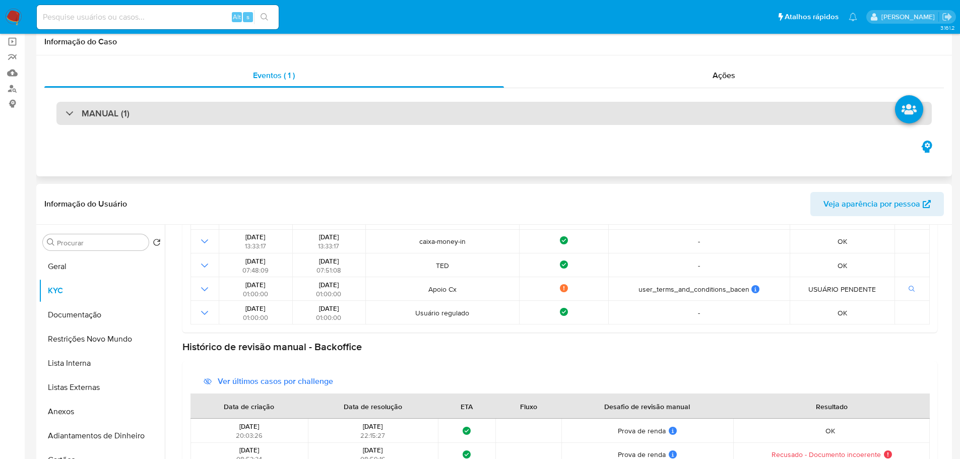
scroll to position [0, 0]
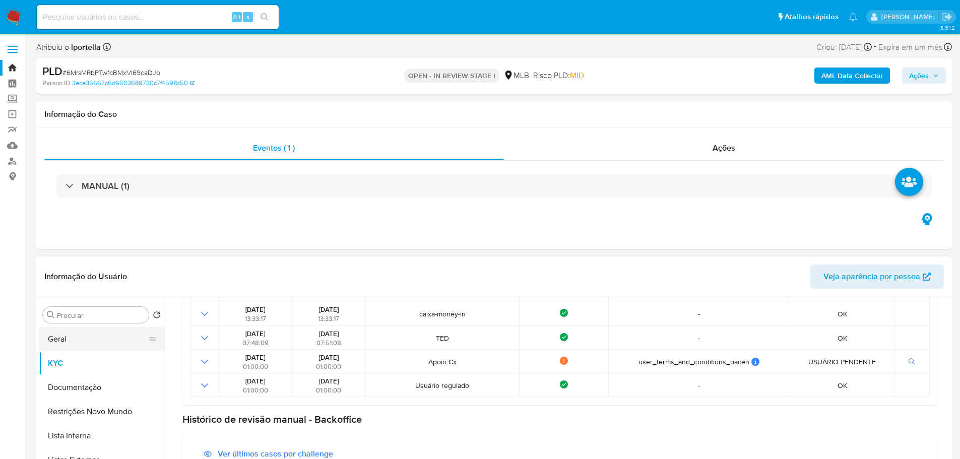
click at [72, 347] on button "Geral" at bounding box center [98, 339] width 118 height 24
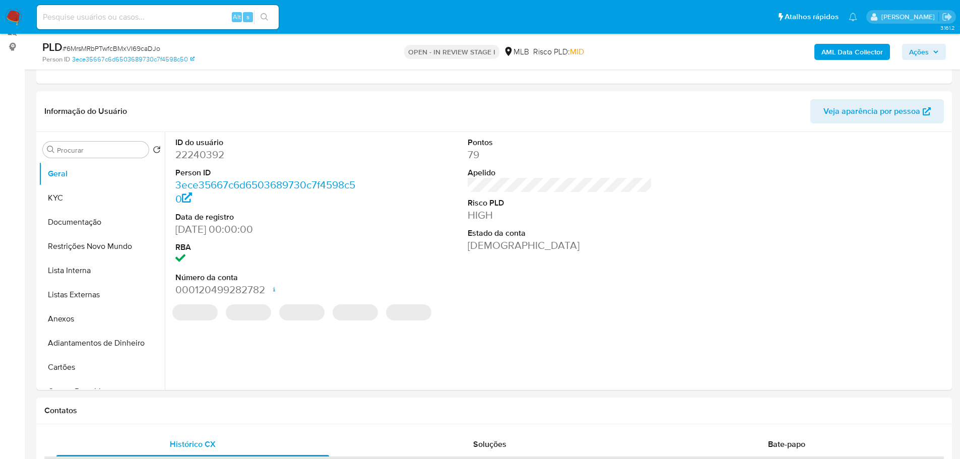
scroll to position [128, 0]
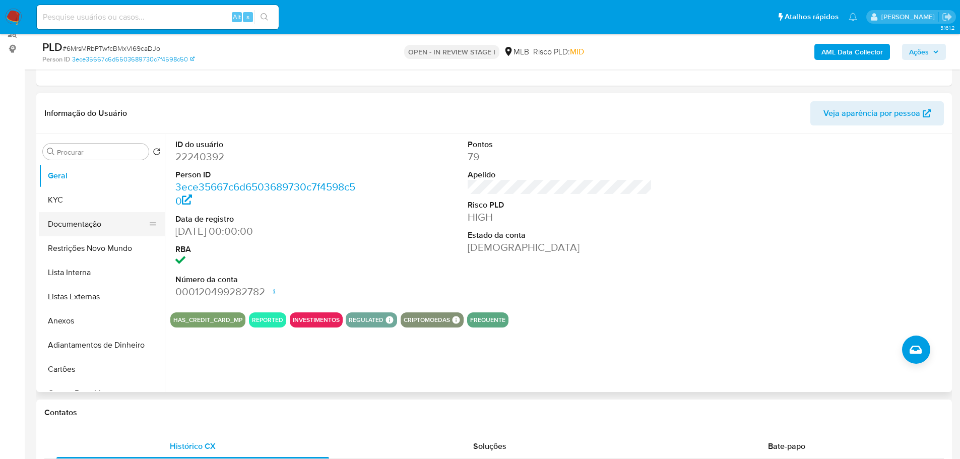
drag, startPoint x: 229, startPoint y: 407, endPoint x: 80, endPoint y: 232, distance: 229.6
click at [223, 405] on div "Contatos" at bounding box center [494, 413] width 916 height 27
click at [59, 208] on button "KYC" at bounding box center [98, 200] width 118 height 24
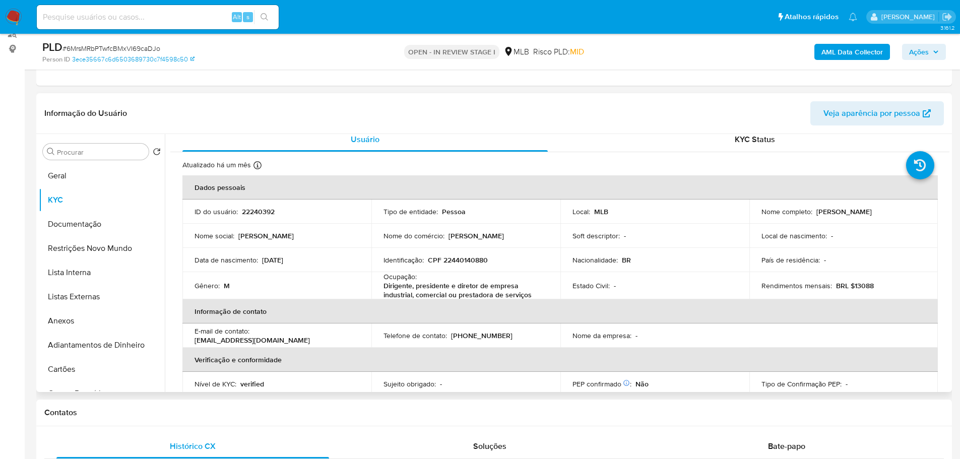
scroll to position [8, 0]
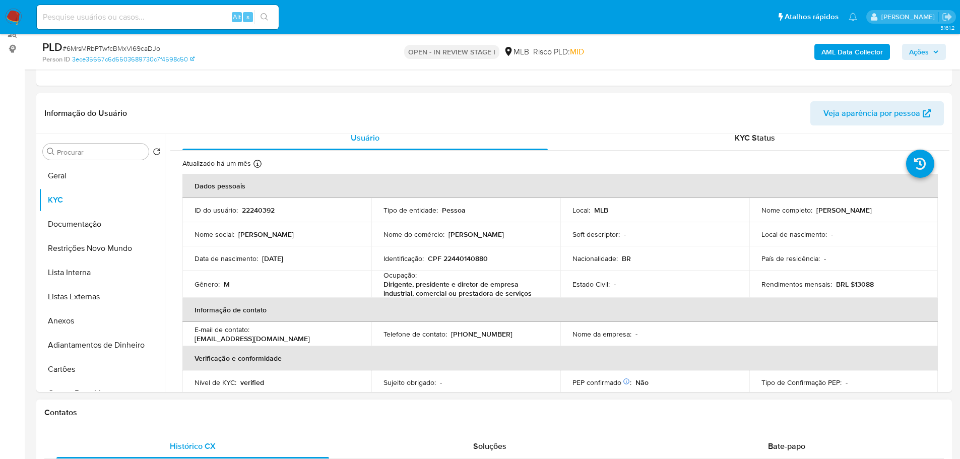
drag, startPoint x: 231, startPoint y: 412, endPoint x: 88, endPoint y: 266, distance: 205.0
click at [230, 411] on h1 "Contatos" at bounding box center [494, 413] width 900 height 10
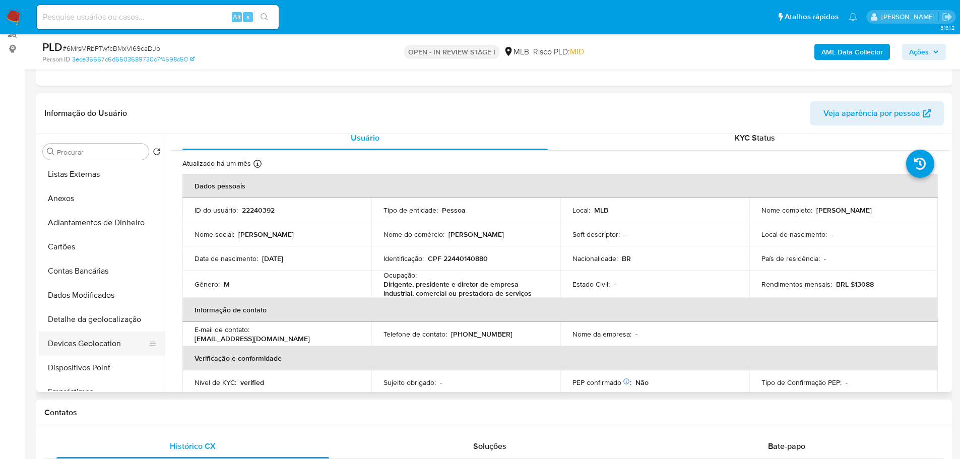
scroll to position [202, 0]
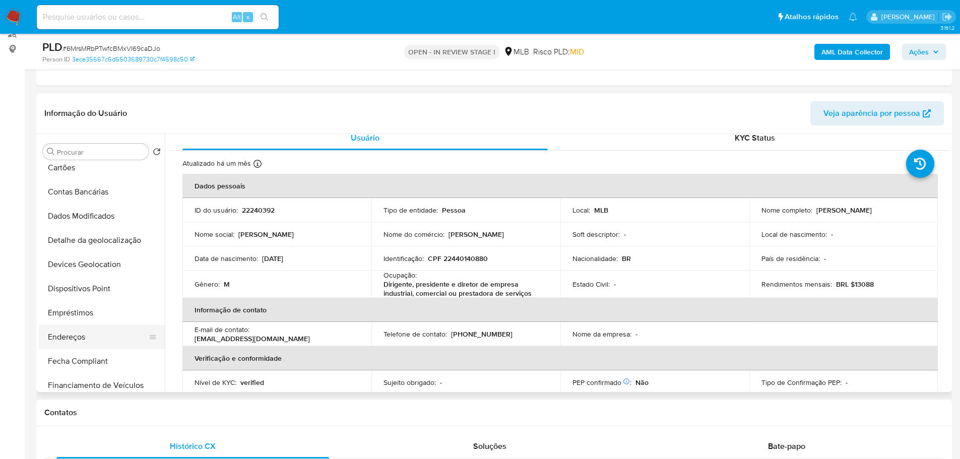
click at [81, 336] on button "Endereços" at bounding box center [98, 337] width 118 height 24
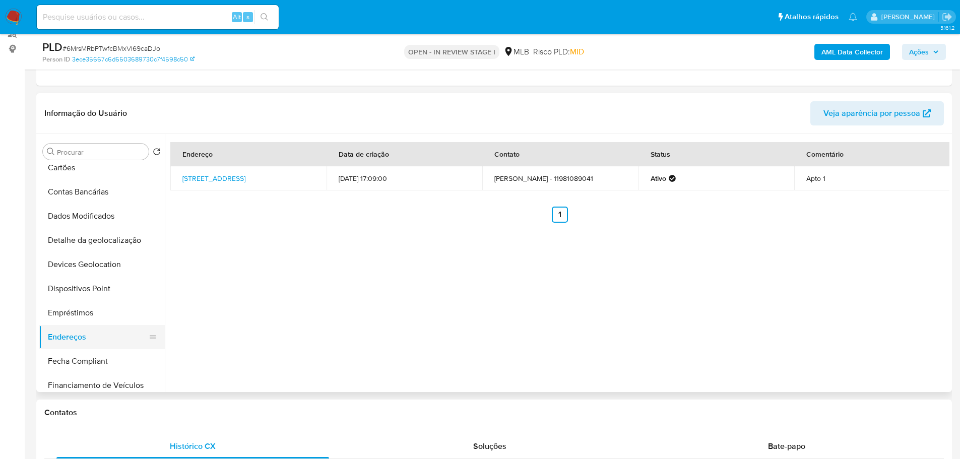
drag, startPoint x: 235, startPoint y: 425, endPoint x: 122, endPoint y: 340, distance: 141.1
click at [235, 424] on div "Contatos" at bounding box center [494, 413] width 916 height 27
drag, startPoint x: 107, startPoint y: 234, endPoint x: 16, endPoint y: 262, distance: 94.9
click at [103, 235] on button "Detalhe da geolocalização" at bounding box center [102, 240] width 126 height 24
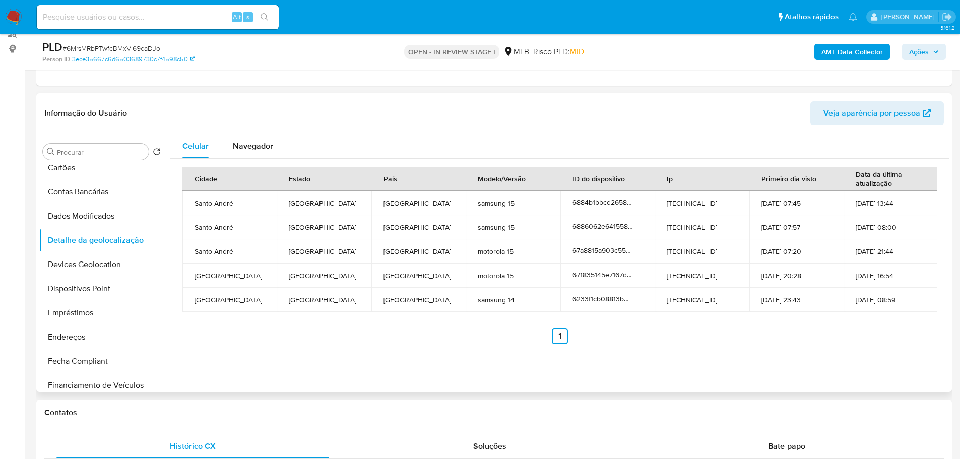
drag, startPoint x: 240, startPoint y: 406, endPoint x: 175, endPoint y: 355, distance: 82.6
click at [228, 406] on div "Contatos" at bounding box center [494, 413] width 916 height 27
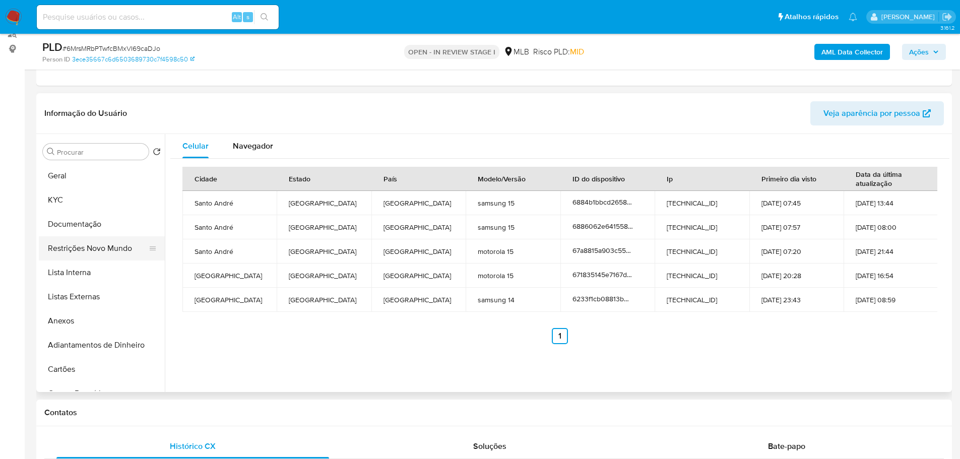
click at [83, 255] on button "Restrições Novo Mundo" at bounding box center [98, 248] width 118 height 24
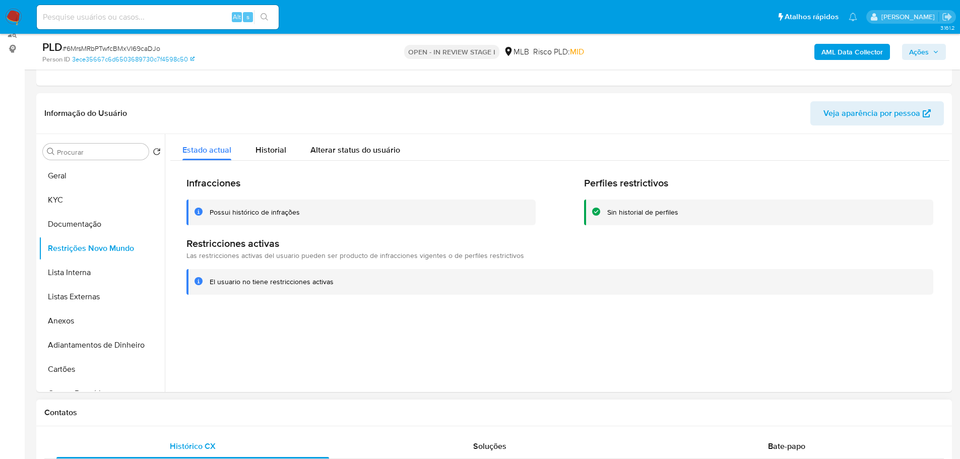
click at [190, 401] on div "Contatos" at bounding box center [494, 413] width 916 height 27
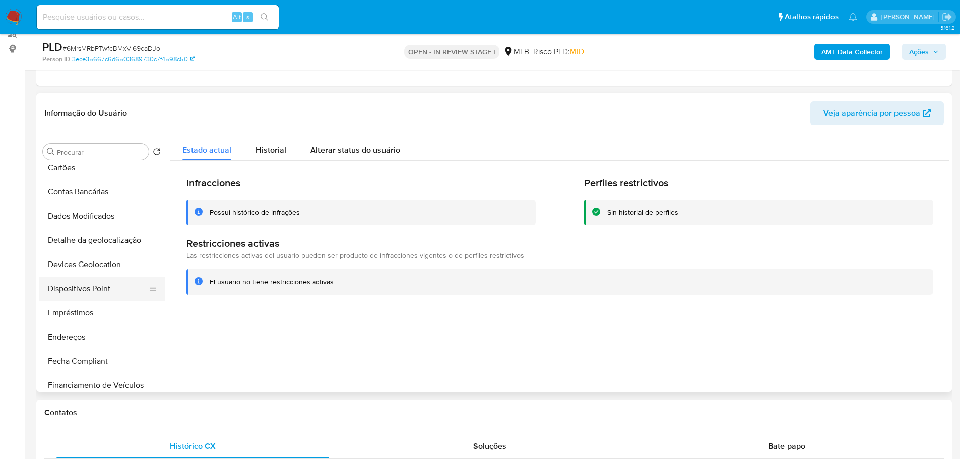
drag, startPoint x: 101, startPoint y: 288, endPoint x: 77, endPoint y: 288, distance: 24.7
click at [100, 288] on button "Dispositivos Point" at bounding box center [98, 289] width 118 height 24
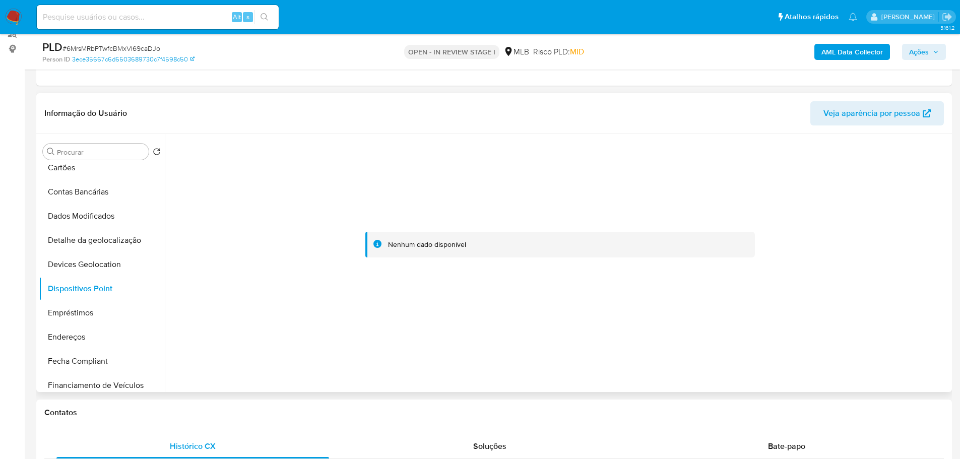
drag, startPoint x: 254, startPoint y: 370, endPoint x: 249, endPoint y: 373, distance: 5.2
click at [254, 371] on div at bounding box center [557, 263] width 785 height 258
drag, startPoint x: 560, startPoint y: 254, endPoint x: 554, endPoint y: 253, distance: 5.6
click at [560, 254] on div "Nenhum dado disponível" at bounding box center [560, 245] width 390 height 26
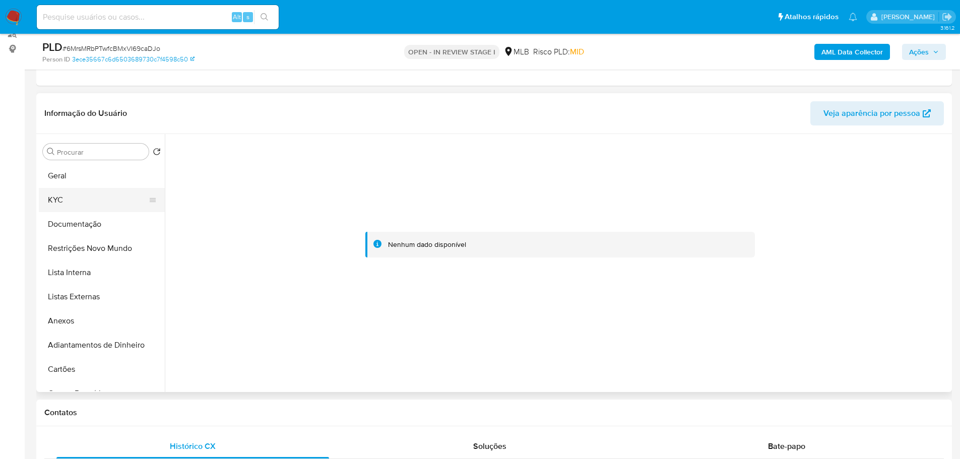
click at [94, 199] on button "KYC" at bounding box center [98, 200] width 118 height 24
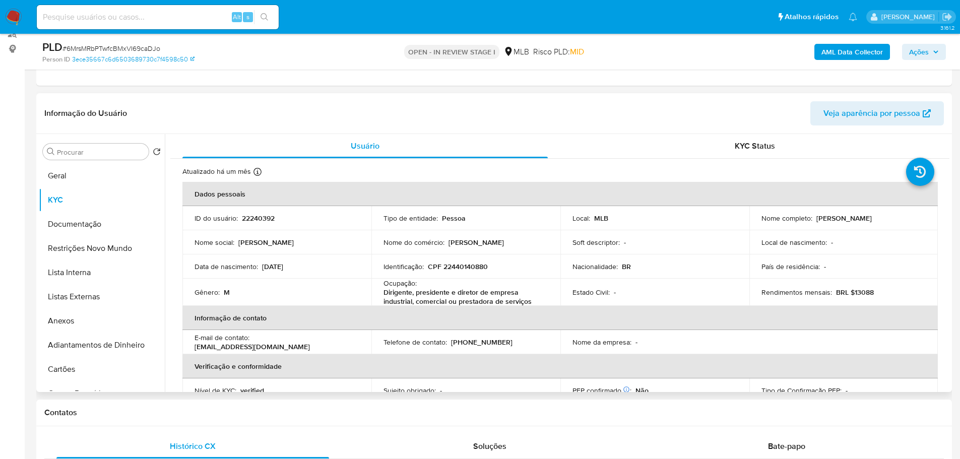
click at [472, 262] on p "CPF 22440140880" at bounding box center [458, 266] width 60 height 9
copy p "CPF"
click at [462, 269] on p "CPF 22440140880" at bounding box center [458, 266] width 60 height 9
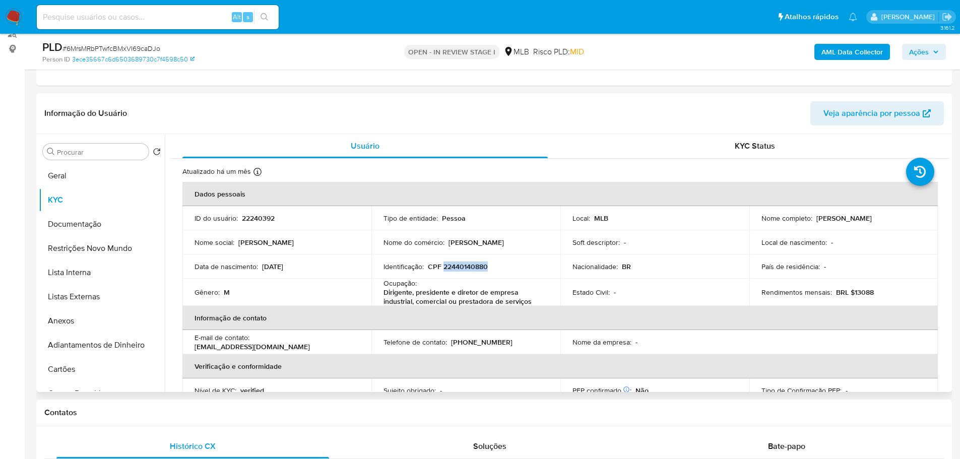
copy p "22440140880"
click at [77, 321] on button "Anexos" at bounding box center [98, 321] width 118 height 24
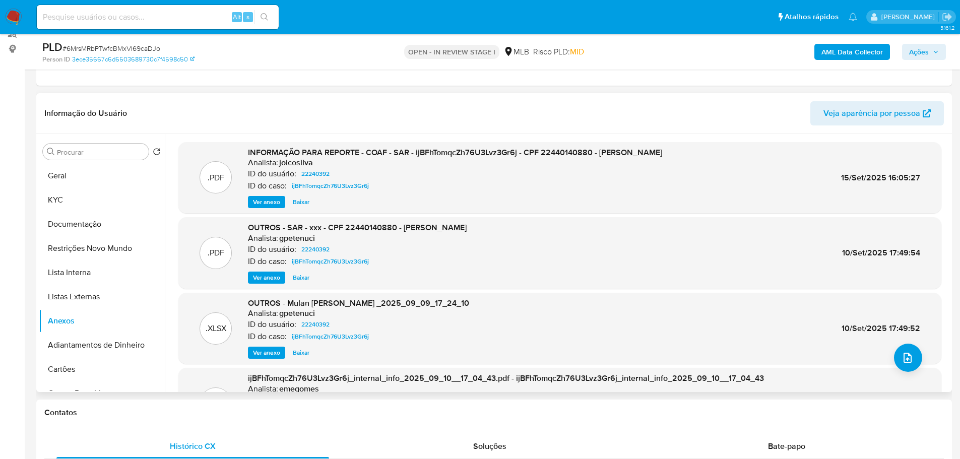
click at [270, 280] on span "Ver anexo" at bounding box center [266, 278] width 27 height 10
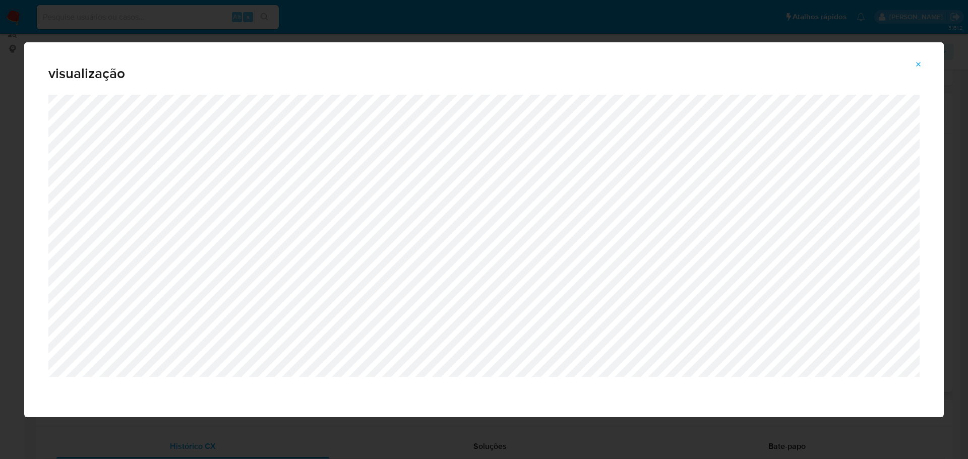
click at [919, 65] on icon "Attachment preview" at bounding box center [918, 64] width 8 height 8
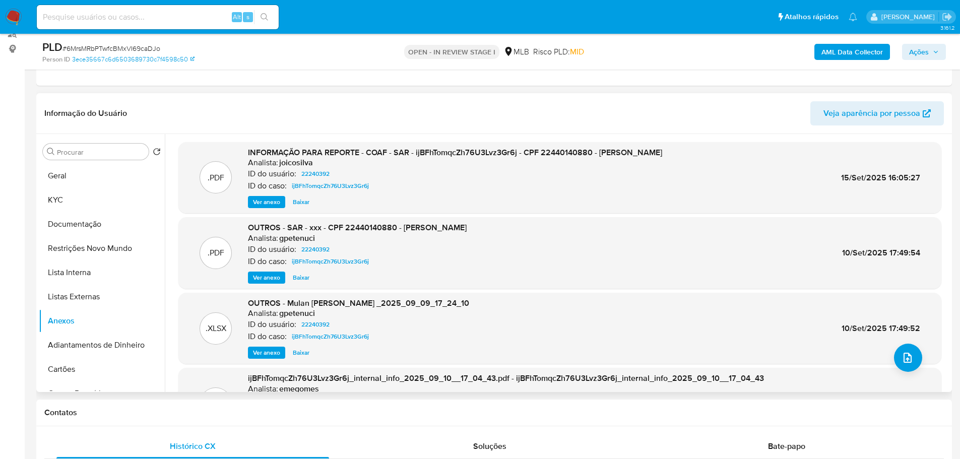
click at [909, 46] on button "Ações" at bounding box center [924, 52] width 44 height 16
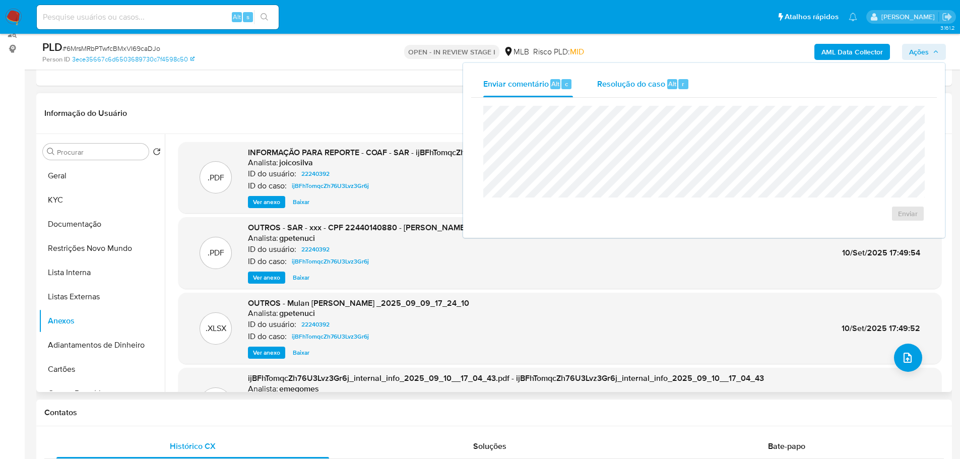
click at [635, 84] on span "Resolução do caso" at bounding box center [631, 84] width 68 height 12
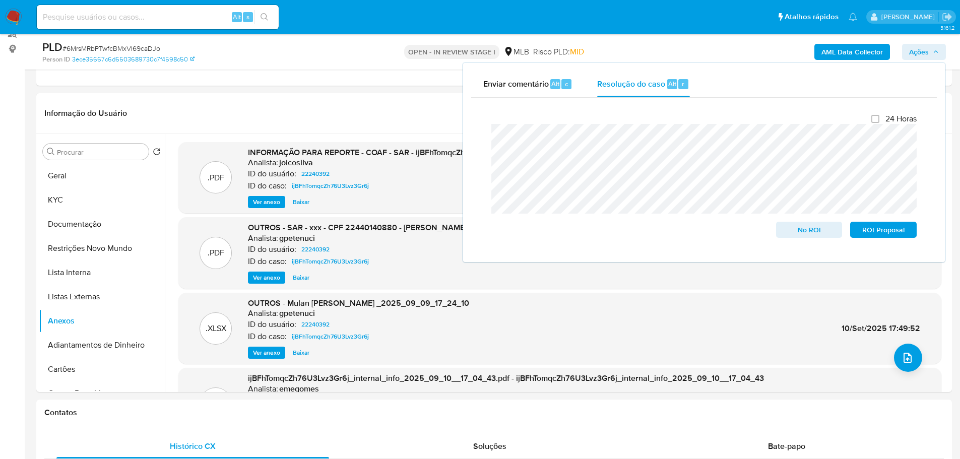
drag, startPoint x: 382, startPoint y: 130, endPoint x: 338, endPoint y: 145, distance: 46.6
click at [369, 133] on div "Informação do Usuário Veja aparência por pessoa" at bounding box center [494, 113] width 916 height 41
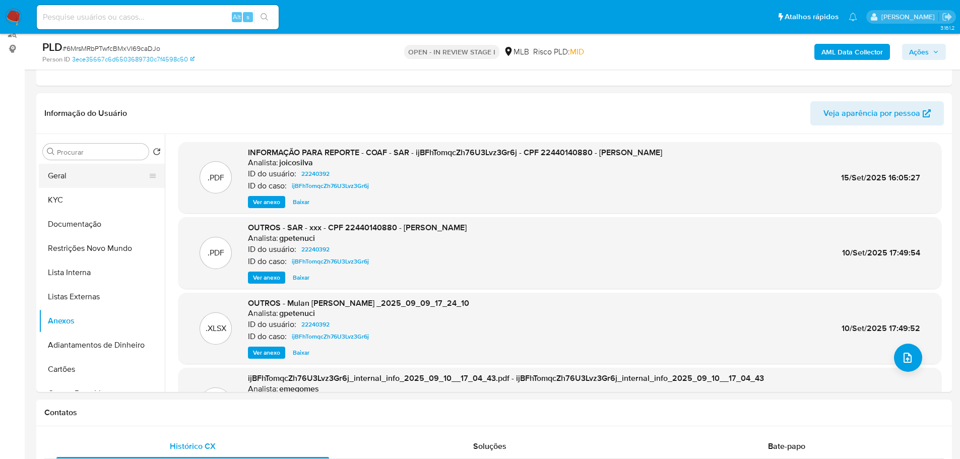
drag, startPoint x: 54, startPoint y: 164, endPoint x: 57, endPoint y: 169, distance: 5.6
click at [56, 166] on button "Geral" at bounding box center [98, 176] width 118 height 24
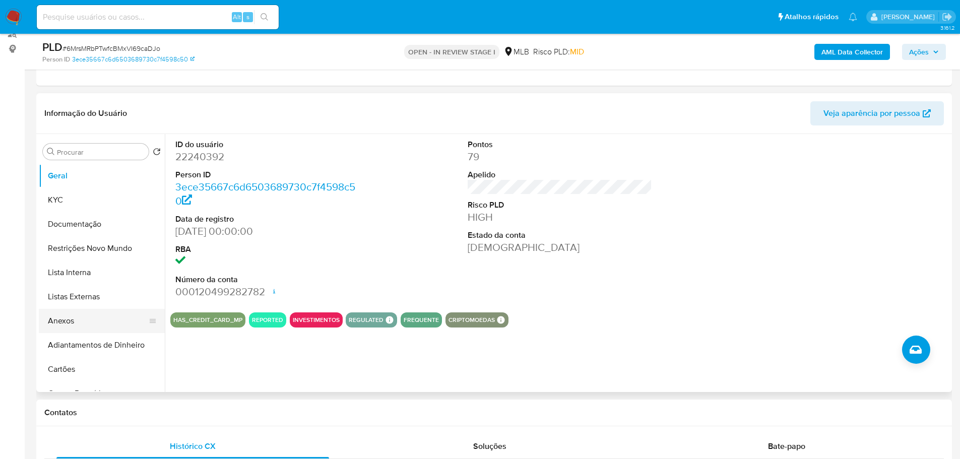
click at [67, 320] on button "Anexos" at bounding box center [98, 321] width 118 height 24
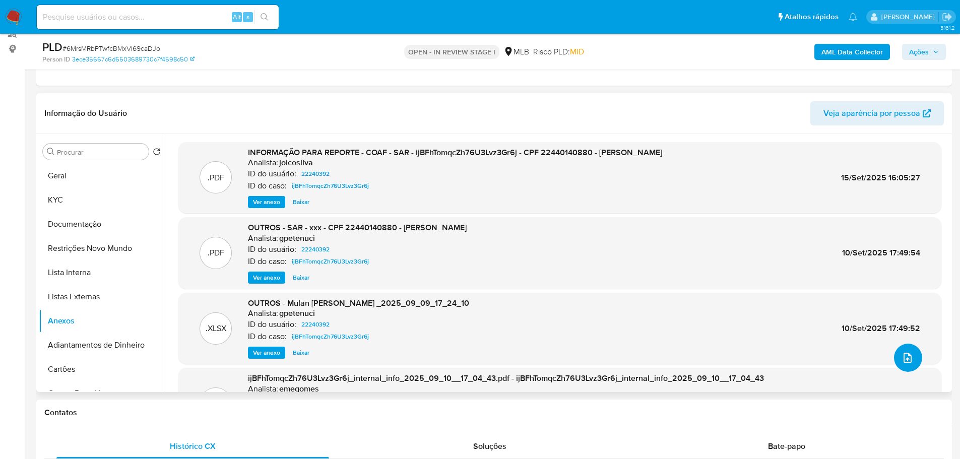
click at [902, 361] on icon "upload-file" at bounding box center [908, 358] width 12 height 12
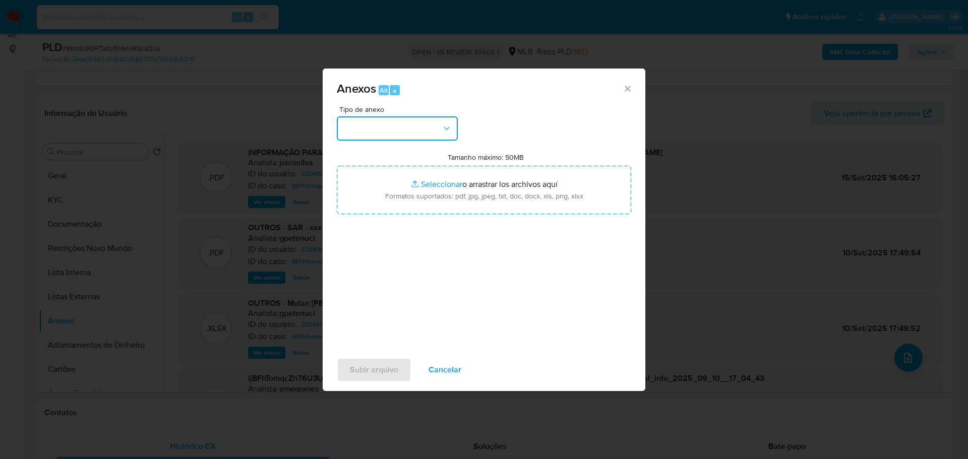
click at [390, 132] on button "button" at bounding box center [397, 128] width 121 height 24
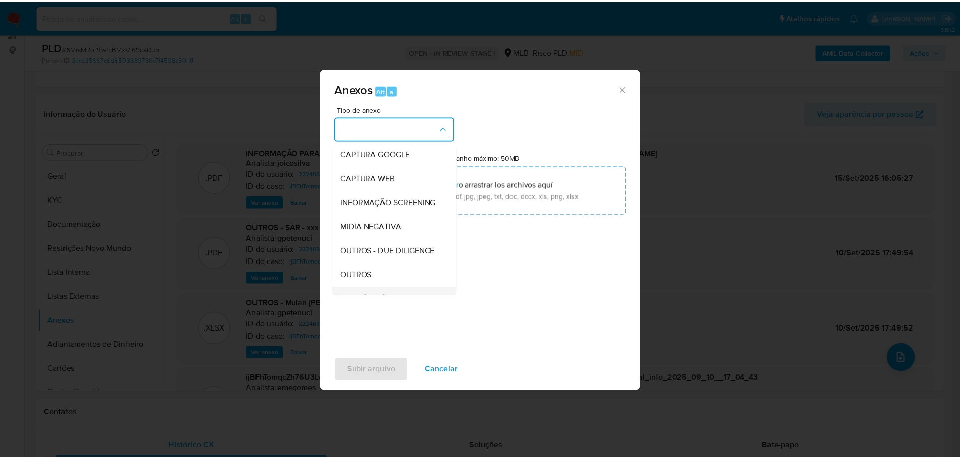
scroll to position [155, 0]
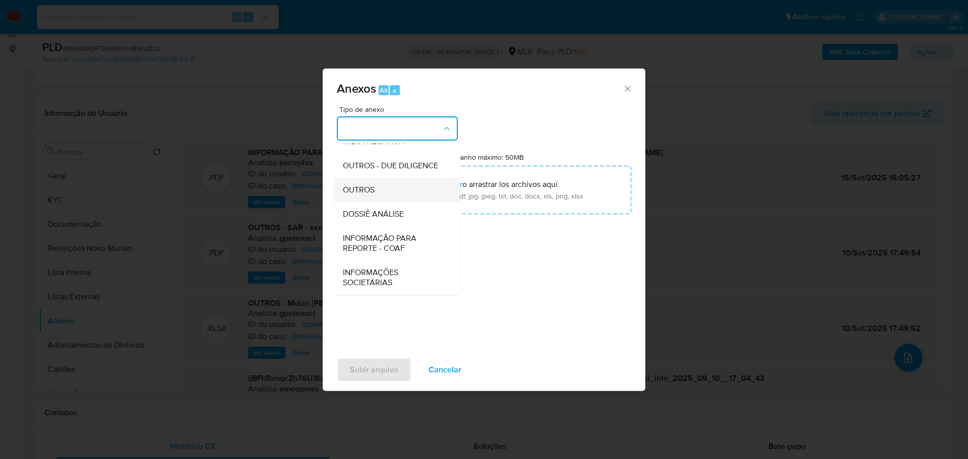
click at [361, 181] on div "OUTROS" at bounding box center [394, 190] width 103 height 24
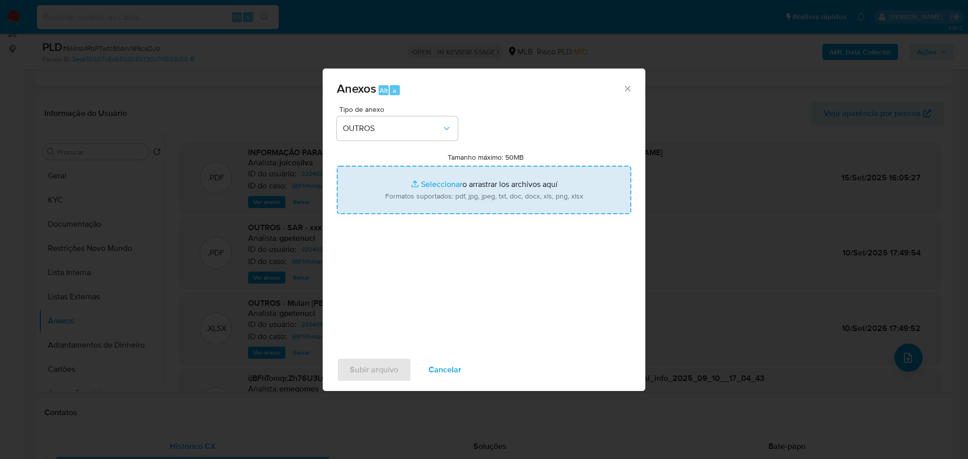
type input "C:\fakepath\6MrsMRbPTwfcBMxVI69caDJo - CPF 22440140880 - RODRIGO JOSE FERREIRA …"
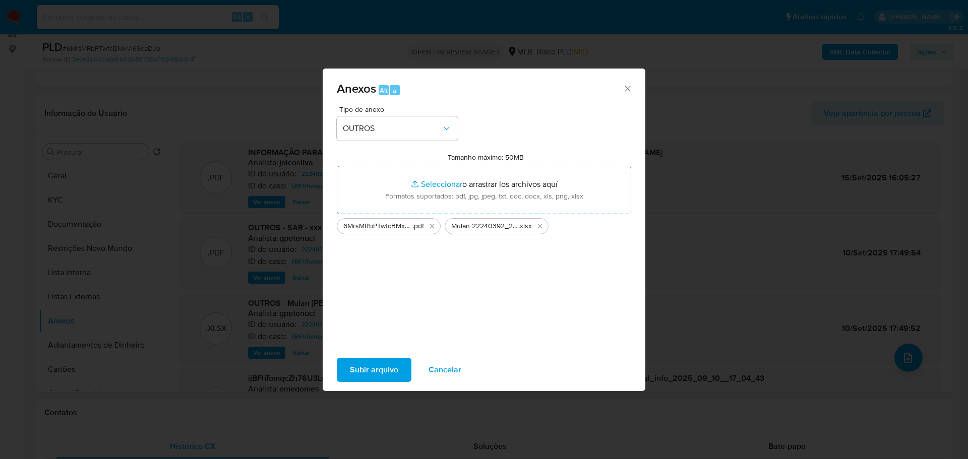
click at [399, 365] on button "Subir arquivo" at bounding box center [374, 370] width 75 height 24
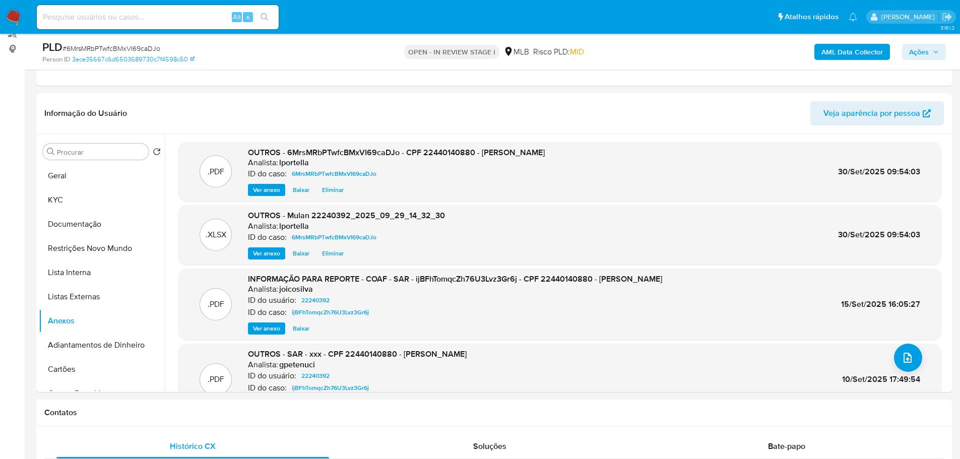
click at [851, 49] on b "AML Data Collector" at bounding box center [852, 52] width 61 height 16
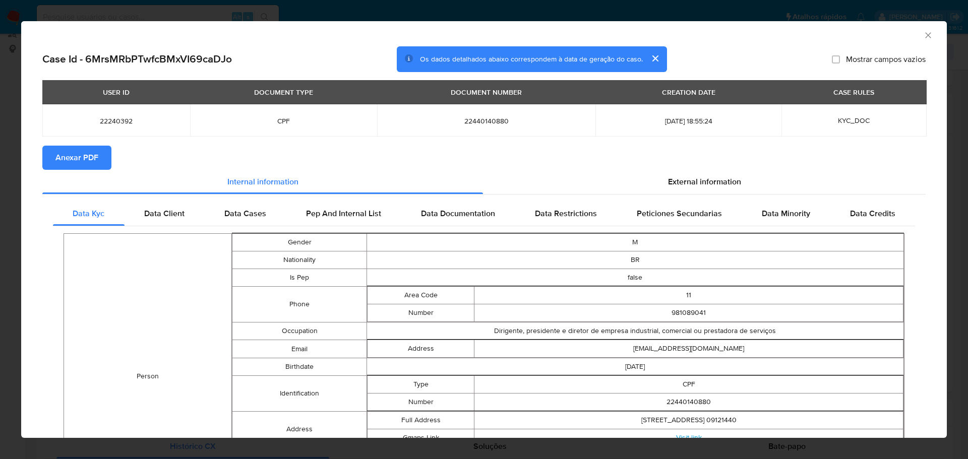
click at [83, 147] on span "Anexar PDF" at bounding box center [76, 158] width 43 height 22
click at [923, 35] on icon "Fechar a janela" at bounding box center [928, 35] width 10 height 10
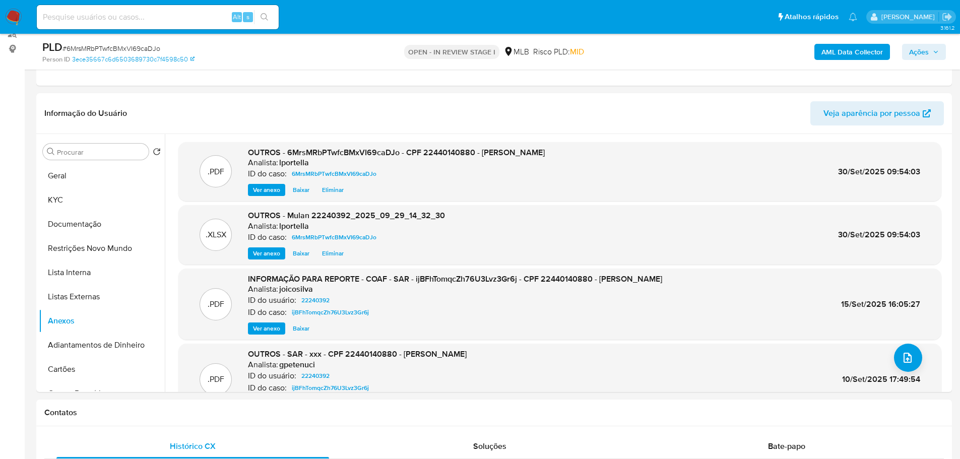
click at [927, 57] on span "Ações" at bounding box center [919, 52] width 20 height 16
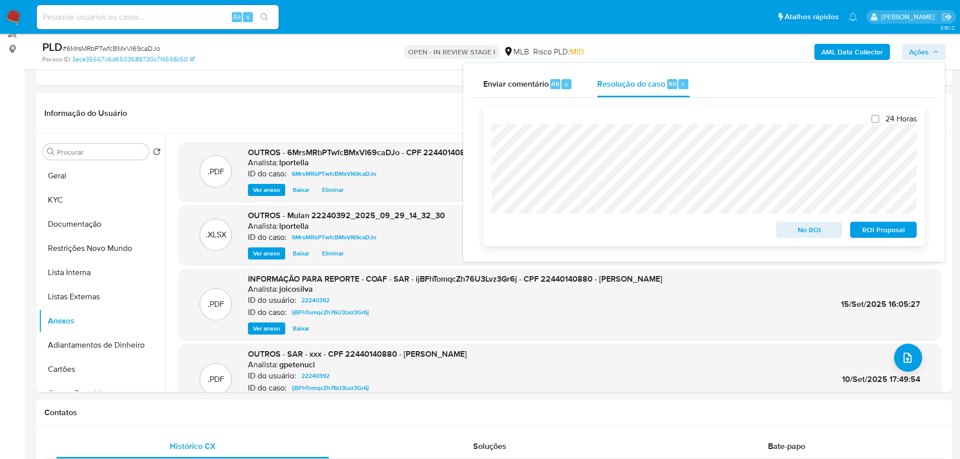
click at [816, 231] on span "No ROI" at bounding box center [809, 230] width 52 height 14
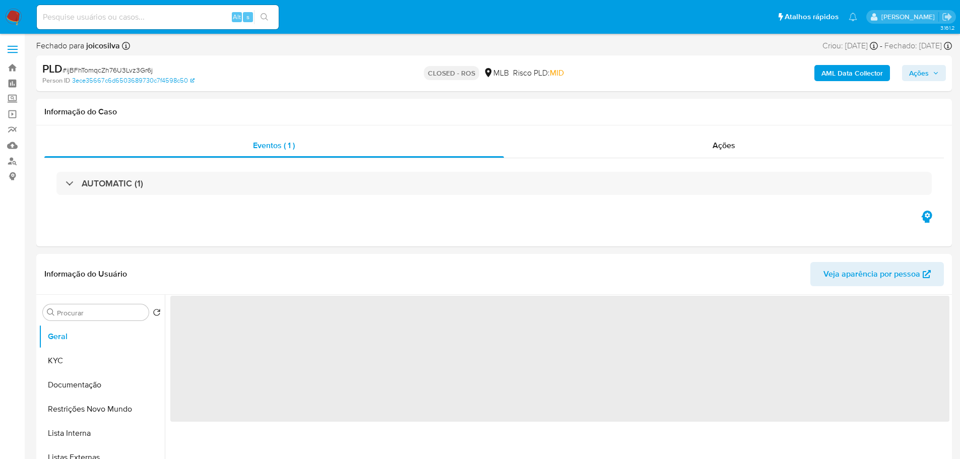
select select "10"
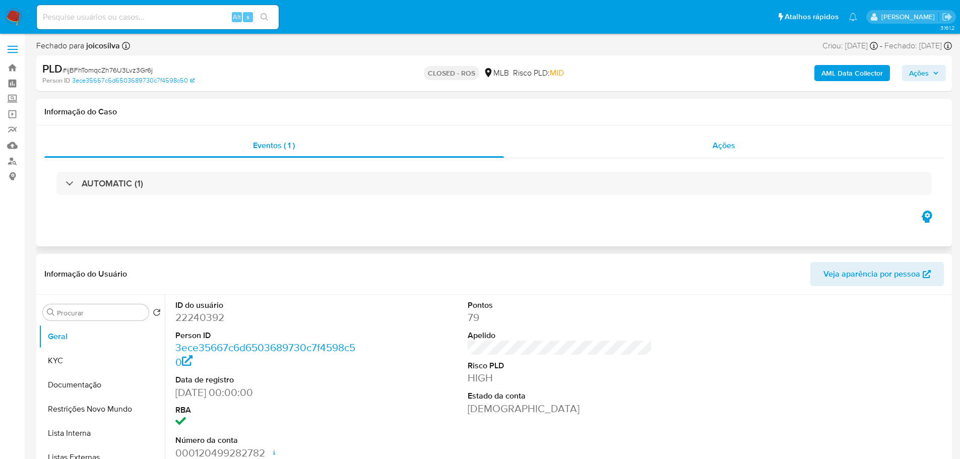
drag, startPoint x: 744, startPoint y: 124, endPoint x: 736, endPoint y: 142, distance: 20.1
click at [744, 125] on div "Informação do Caso" at bounding box center [494, 112] width 916 height 27
drag, startPoint x: 734, startPoint y: 145, endPoint x: 673, endPoint y: 155, distance: 61.9
click at [727, 146] on span "Ações" at bounding box center [724, 146] width 23 height 12
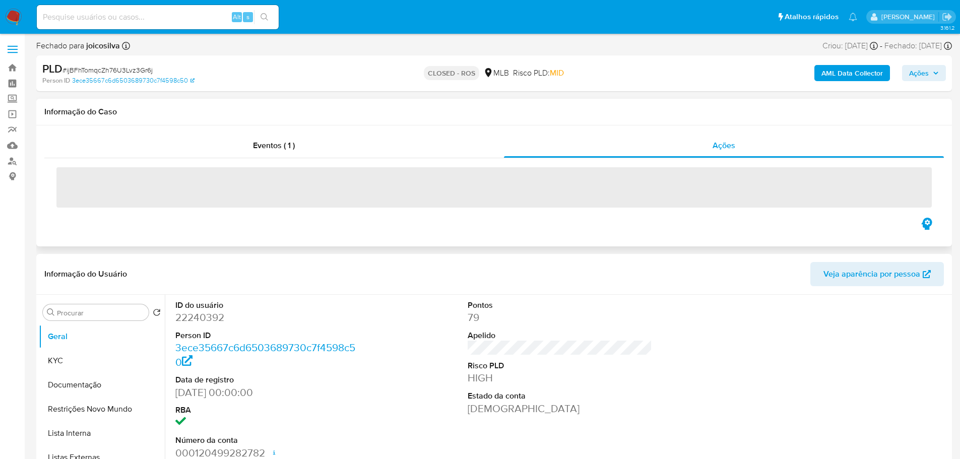
click at [105, 180] on span "‌" at bounding box center [494, 187] width 876 height 40
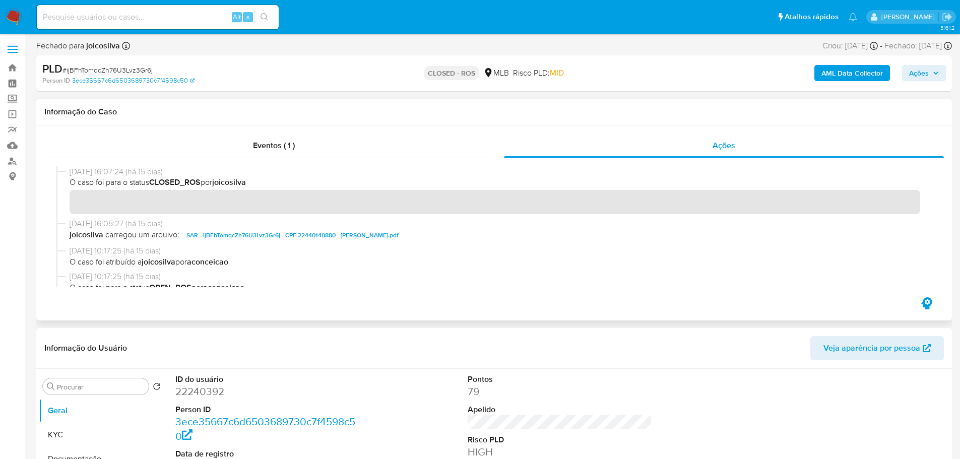
drag, startPoint x: 109, startPoint y: 170, endPoint x: 66, endPoint y: 170, distance: 42.8
click at [66, 170] on div "[DATE] 16:07:24 (há 15 dias) O caso foi para o status CLOSED_ROS por joicosilva" at bounding box center [494, 192] width 876 height 52
click at [262, 146] on span "Eventos ( 1 )" at bounding box center [274, 146] width 42 height 12
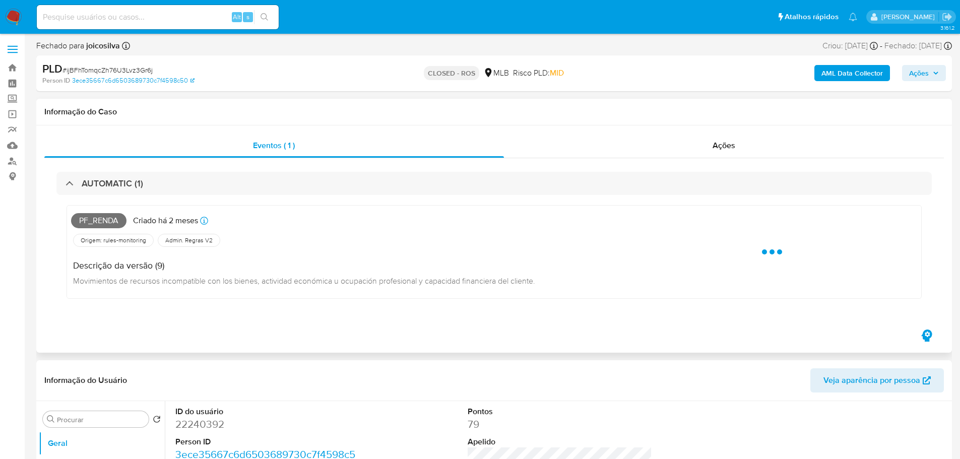
click at [103, 222] on span "Pf_renda" at bounding box center [98, 220] width 55 height 15
copy span "Pf_renda"
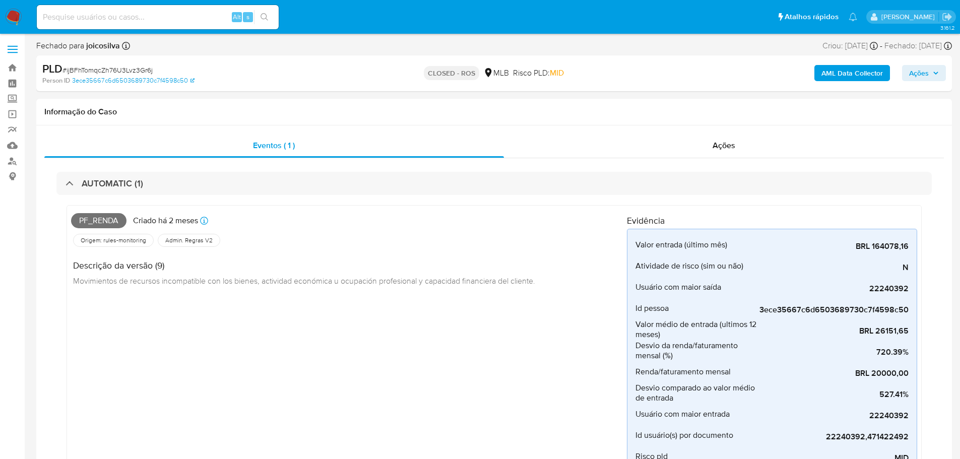
click at [100, 73] on span "# ijBFhTomqcZh76U3Lvz3Gr6j" at bounding box center [108, 70] width 90 height 10
copy span "ijBFhTomqcZh76U3Lvz3Gr6j"
click at [701, 144] on div "Ações" at bounding box center [724, 146] width 441 height 24
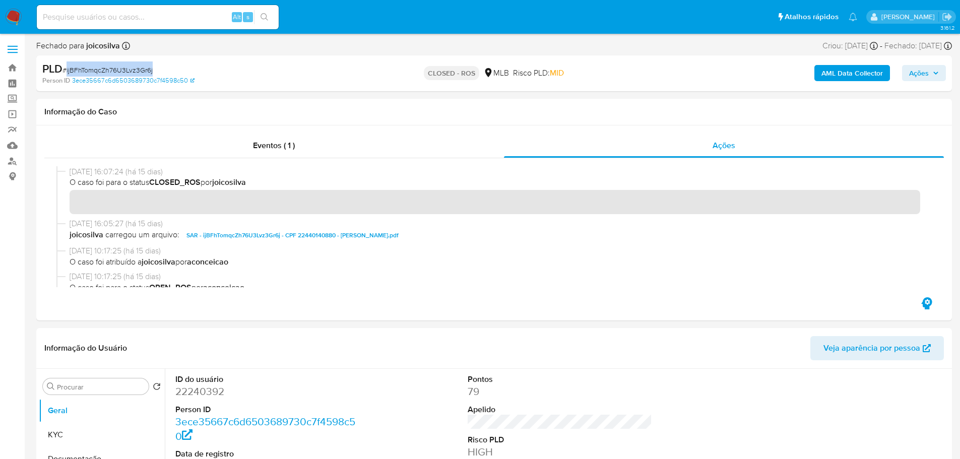
click at [939, 71] on button "Ações" at bounding box center [924, 73] width 44 height 16
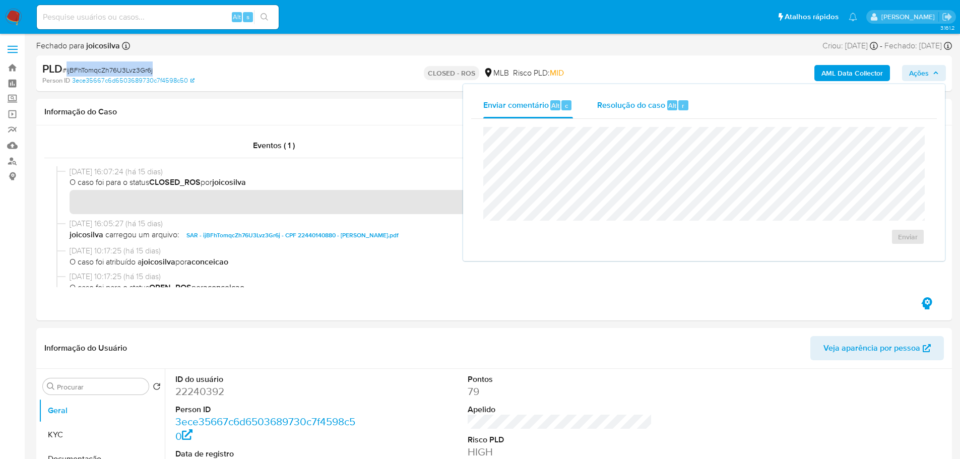
drag, startPoint x: 629, startPoint y: 113, endPoint x: 624, endPoint y: 125, distance: 12.2
click at [629, 113] on div "Resolução do caso Alt r" at bounding box center [643, 105] width 92 height 26
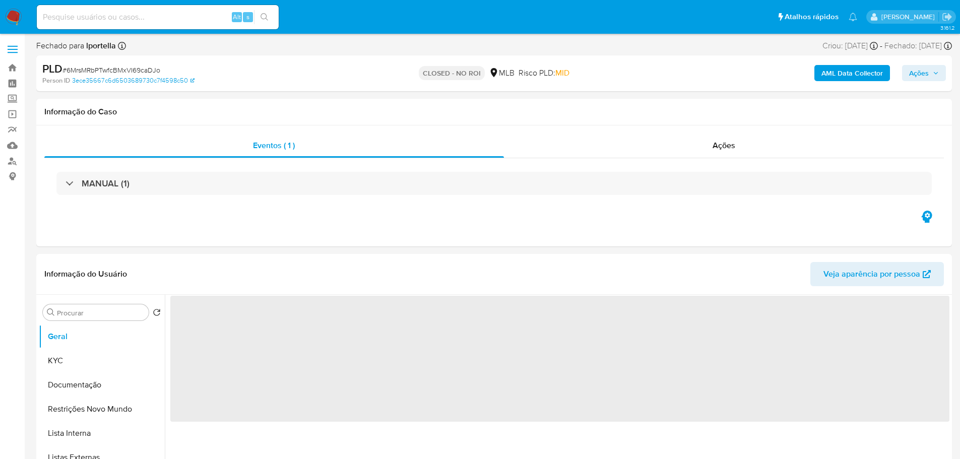
select select "10"
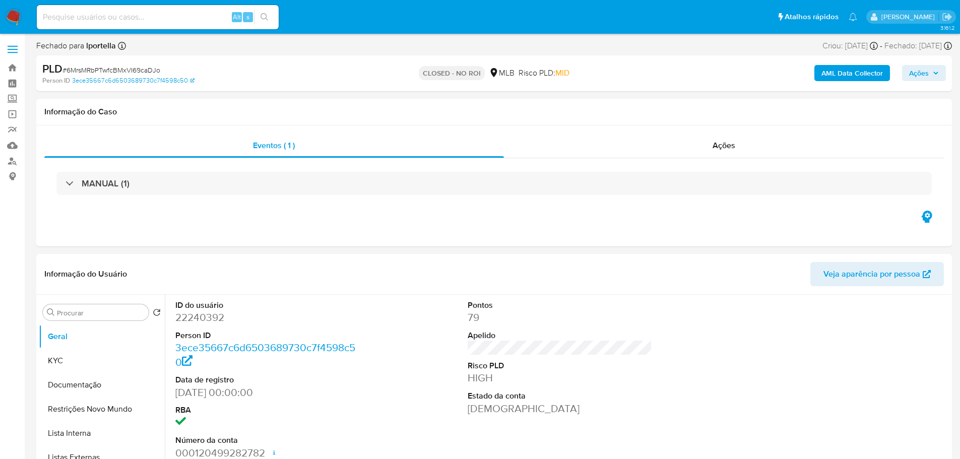
click at [8, 17] on img at bounding box center [13, 17] width 17 height 17
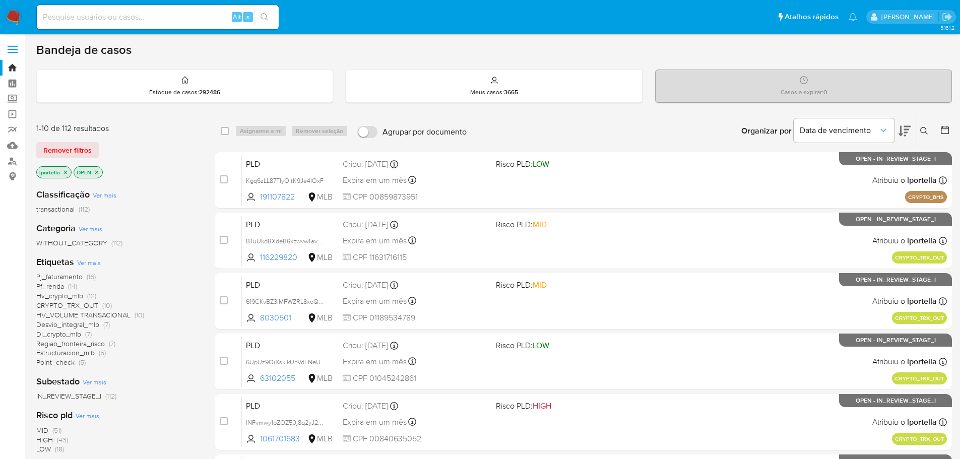
click at [104, 12] on input at bounding box center [158, 17] width 242 height 13
paste input "Kgq6zLL87TIyOltK9Je4IOxF"
type input "Kgq6zLL87TIyOltK9Je4IOxF"
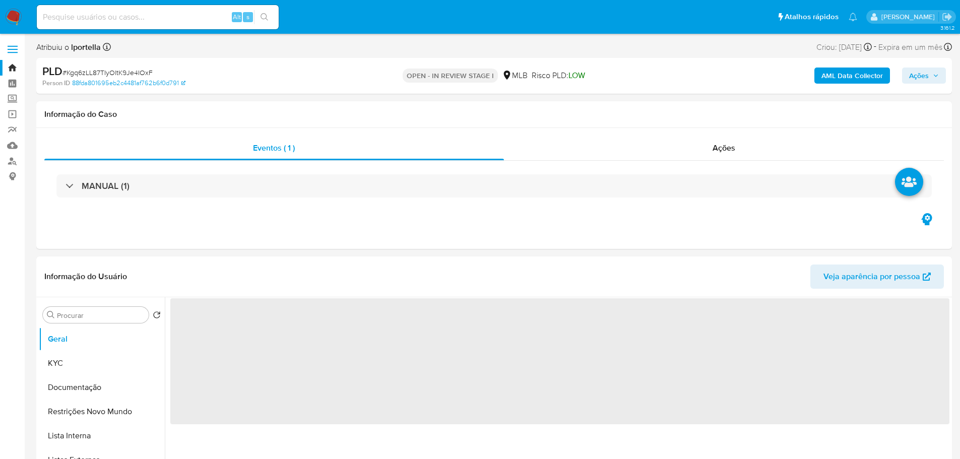
select select "10"
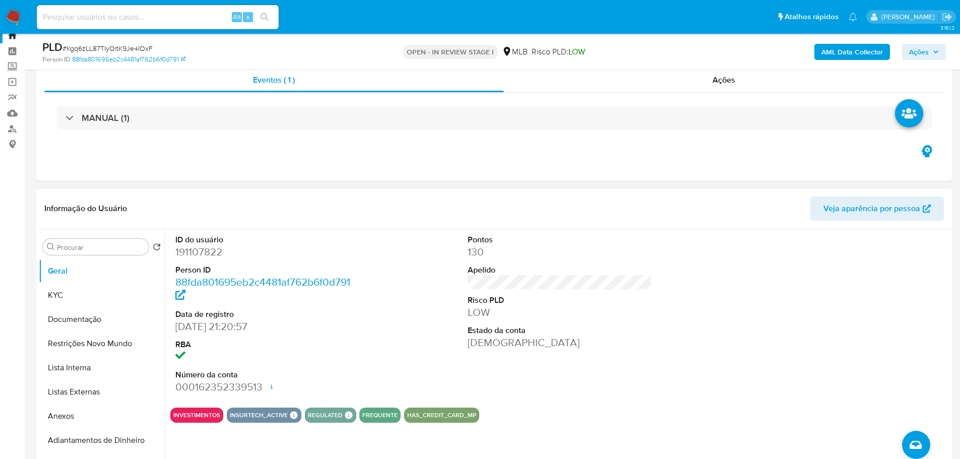
scroll to position [50, 0]
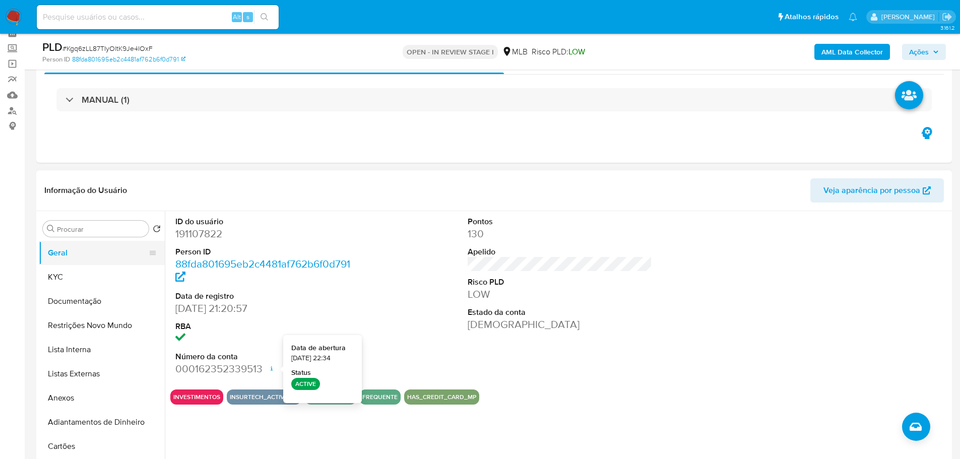
click at [63, 264] on button "Geral" at bounding box center [98, 253] width 118 height 24
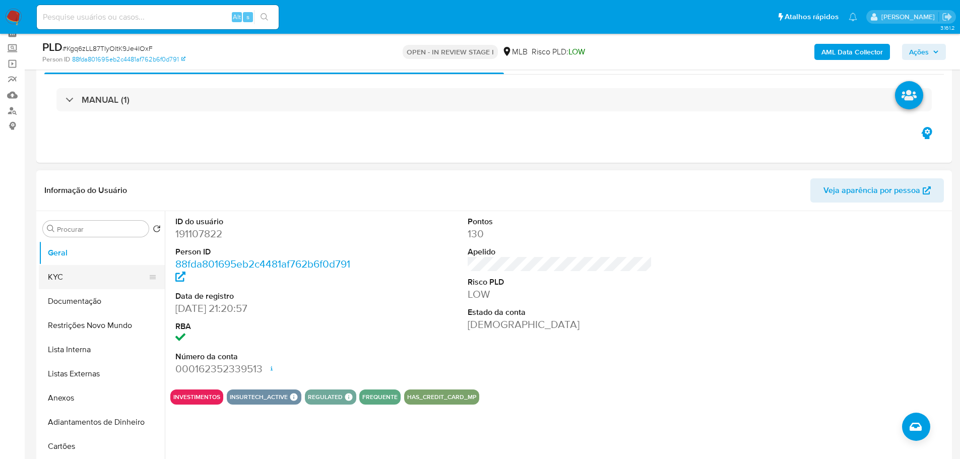
drag, startPoint x: 73, startPoint y: 275, endPoint x: 158, endPoint y: 276, distance: 84.7
click at [74, 275] on button "KYC" at bounding box center [98, 277] width 118 height 24
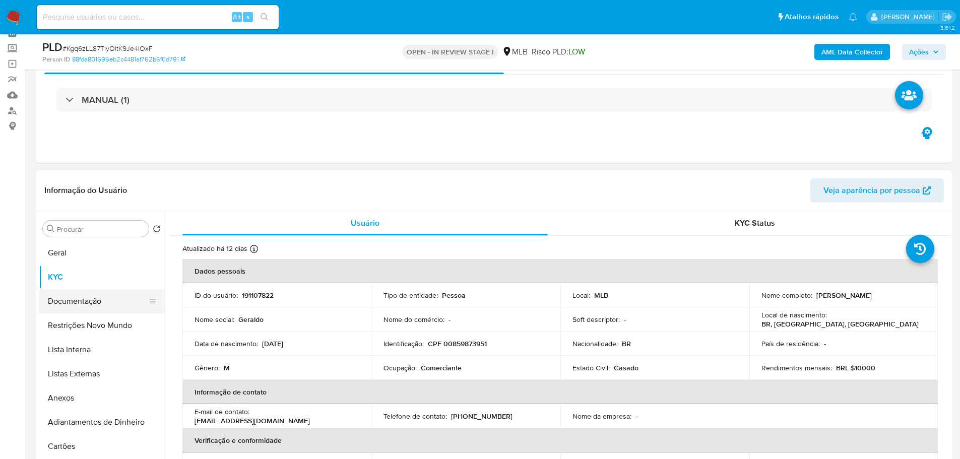
click at [68, 300] on button "Documentação" at bounding box center [98, 301] width 118 height 24
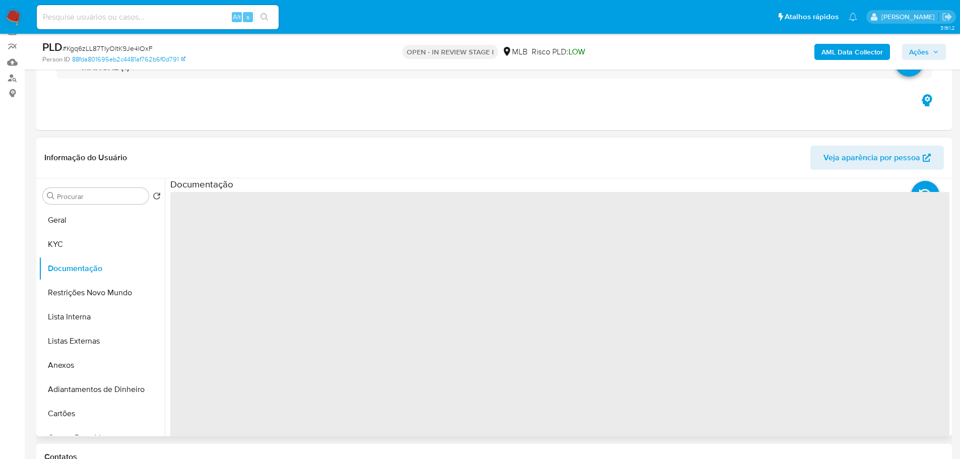
scroll to position [101, 0]
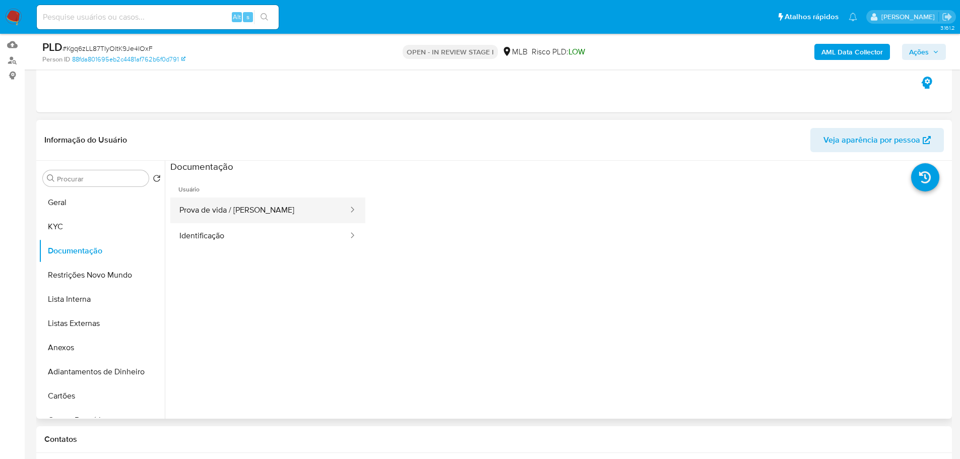
click at [313, 205] on button "Prova de vida / [PERSON_NAME]" at bounding box center [259, 211] width 179 height 26
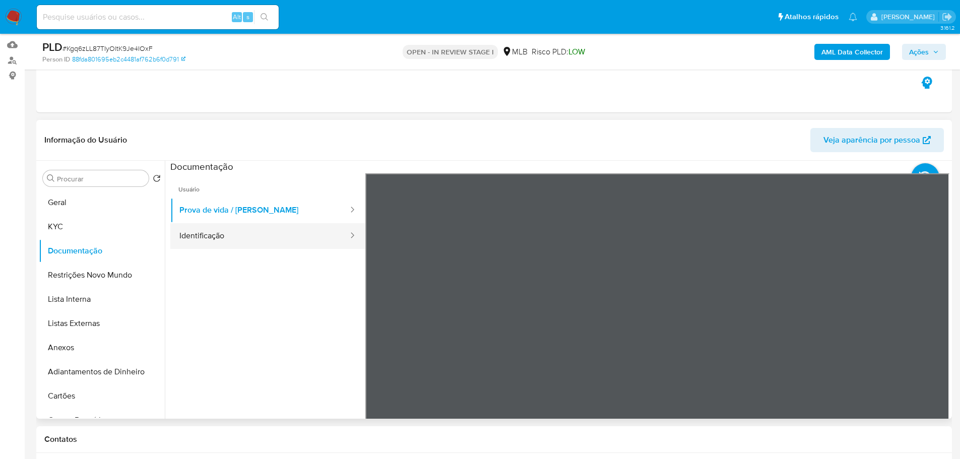
click at [277, 239] on button "Identificação" at bounding box center [259, 236] width 179 height 26
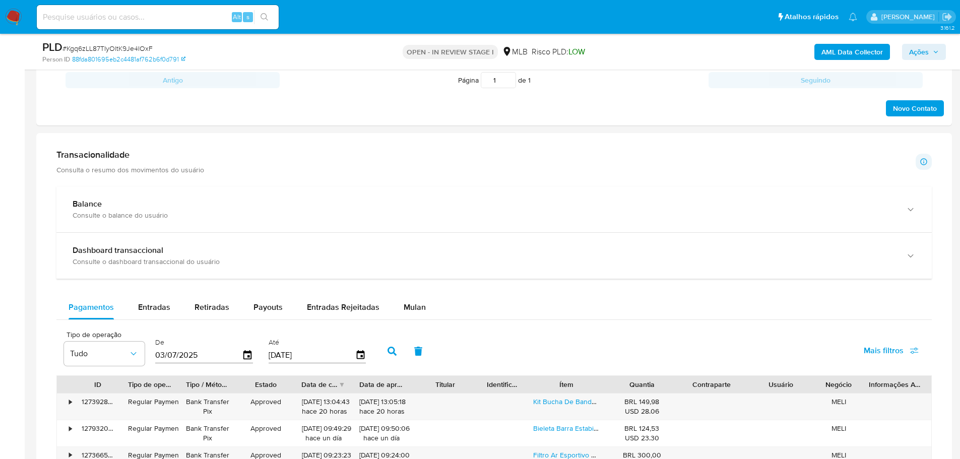
scroll to position [504, 0]
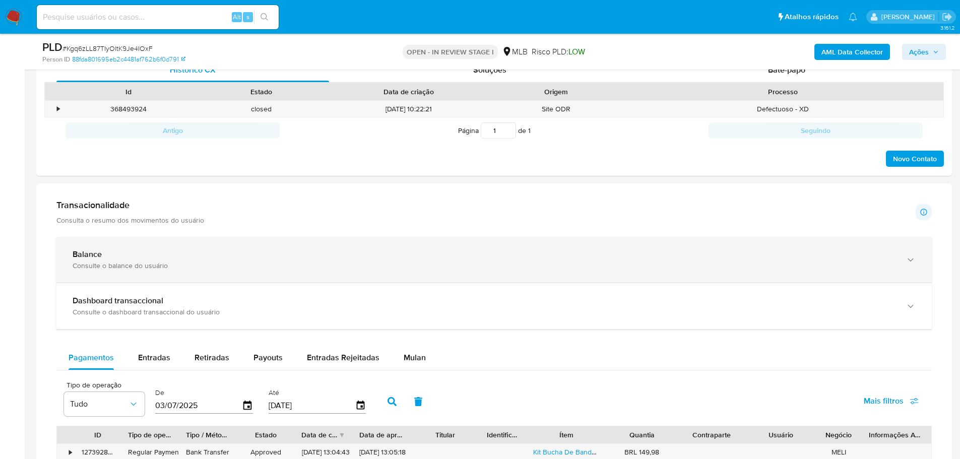
click at [909, 261] on icon "button" at bounding box center [911, 260] width 10 height 10
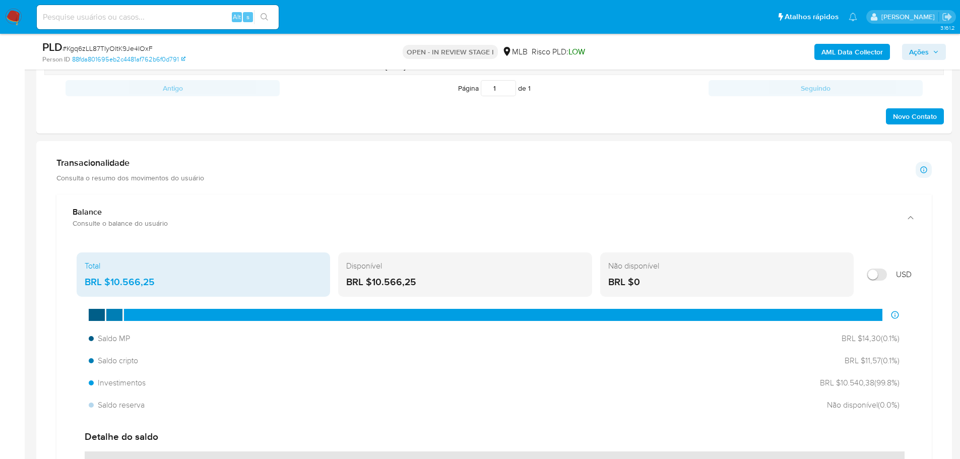
scroll to position [605, 0]
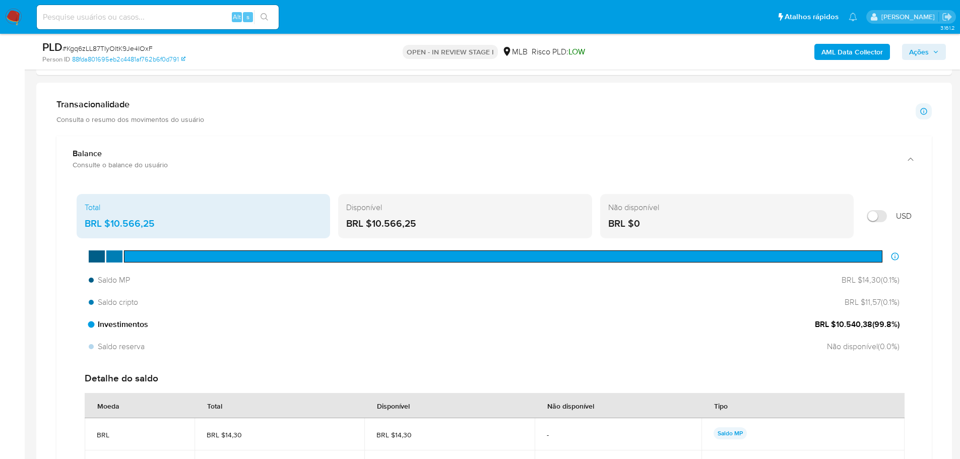
drag, startPoint x: 871, startPoint y: 326, endPoint x: 836, endPoint y: 330, distance: 35.0
click at [836, 330] on span "BRL $10.540,38 ( 99.8 %)" at bounding box center [857, 324] width 85 height 11
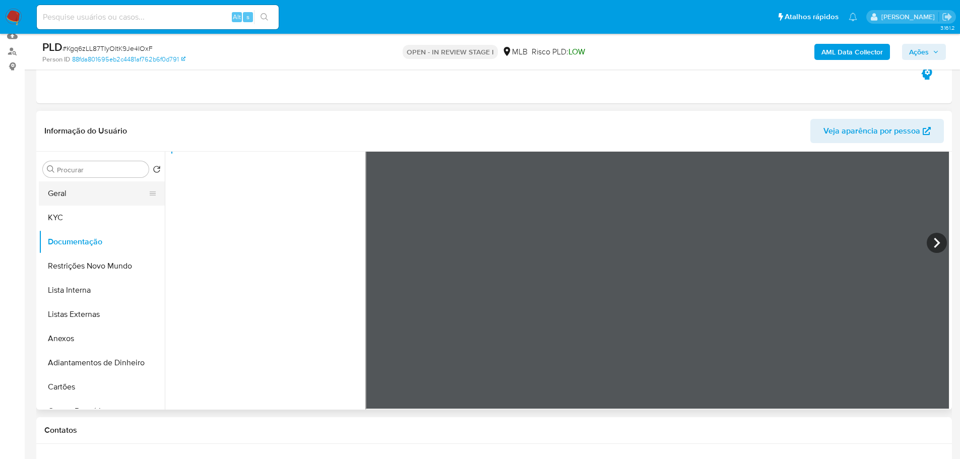
scroll to position [101, 0]
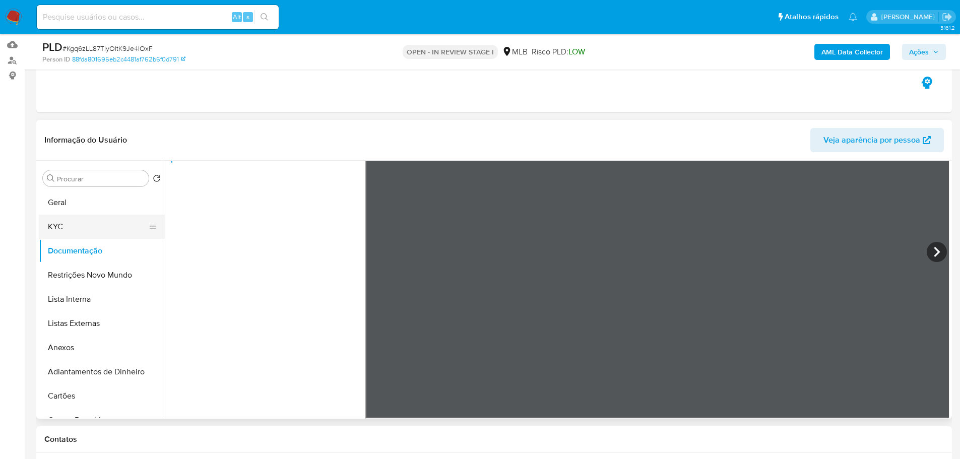
click at [71, 237] on button "KYC" at bounding box center [98, 227] width 118 height 24
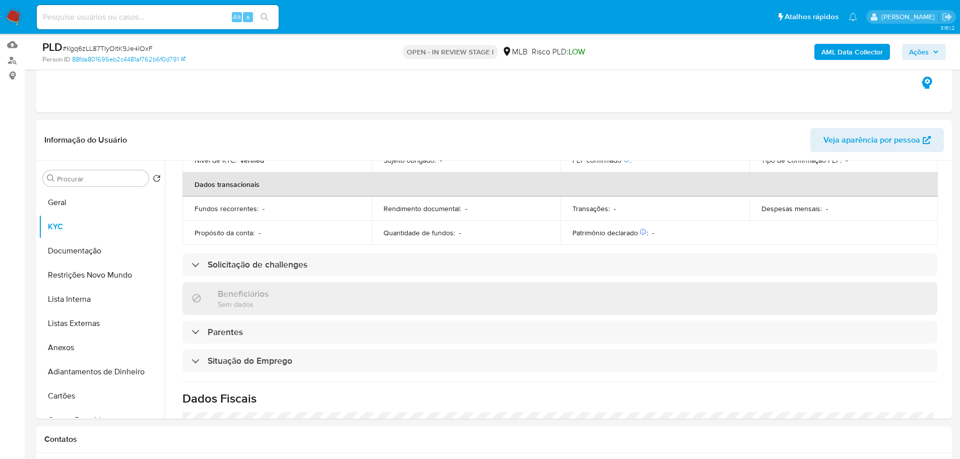
scroll to position [420, 0]
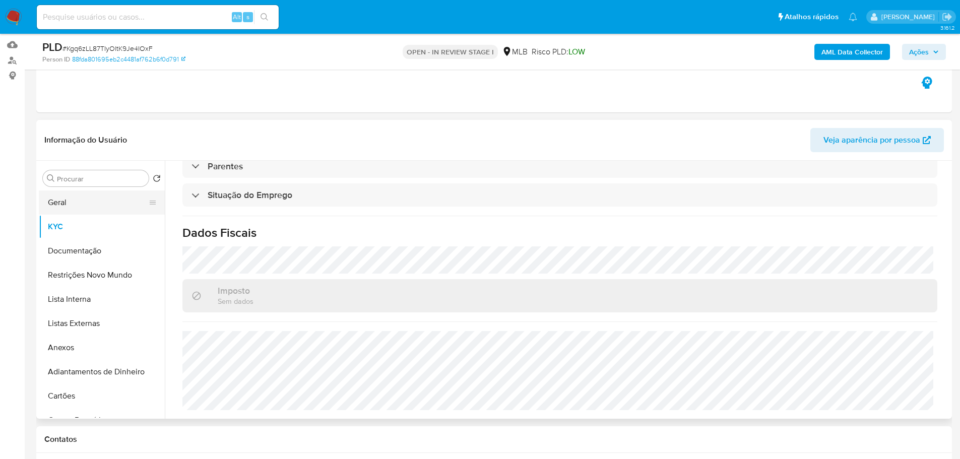
click at [82, 203] on button "Geral" at bounding box center [98, 203] width 118 height 24
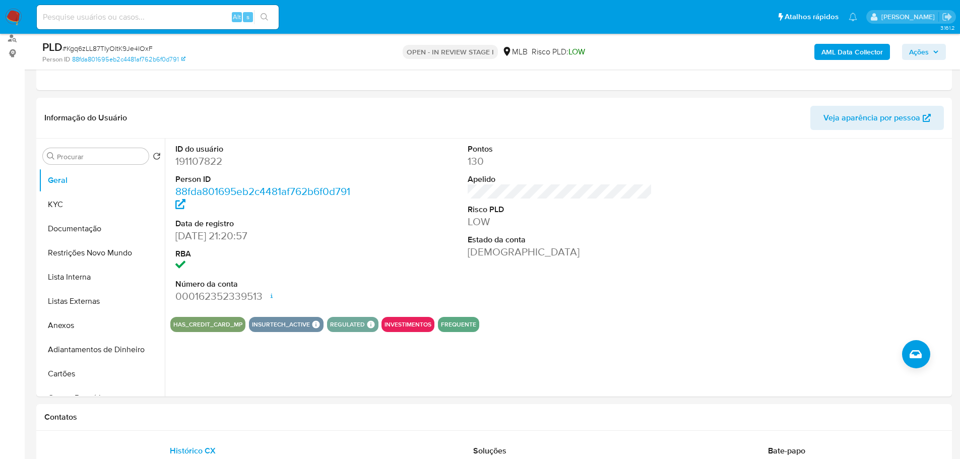
scroll to position [126, 0]
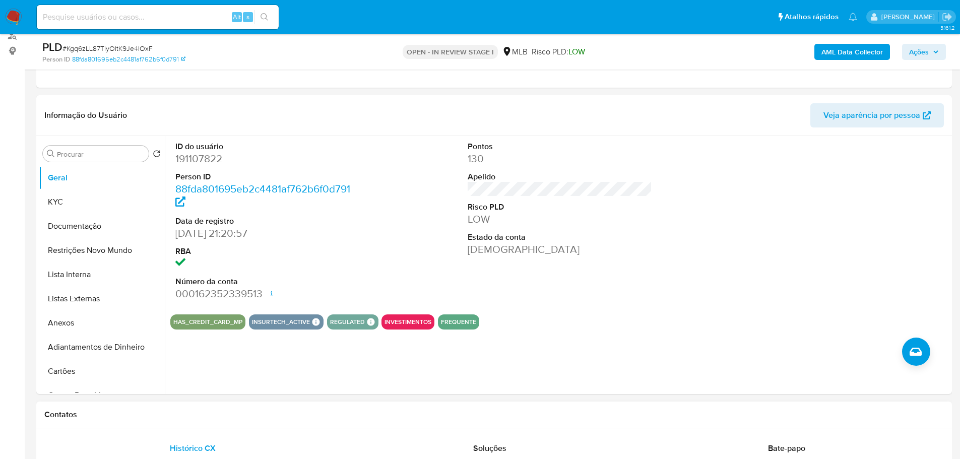
click at [148, 411] on h1 "Contatos" at bounding box center [494, 415] width 900 height 10
click at [82, 195] on button "KYC" at bounding box center [98, 202] width 118 height 24
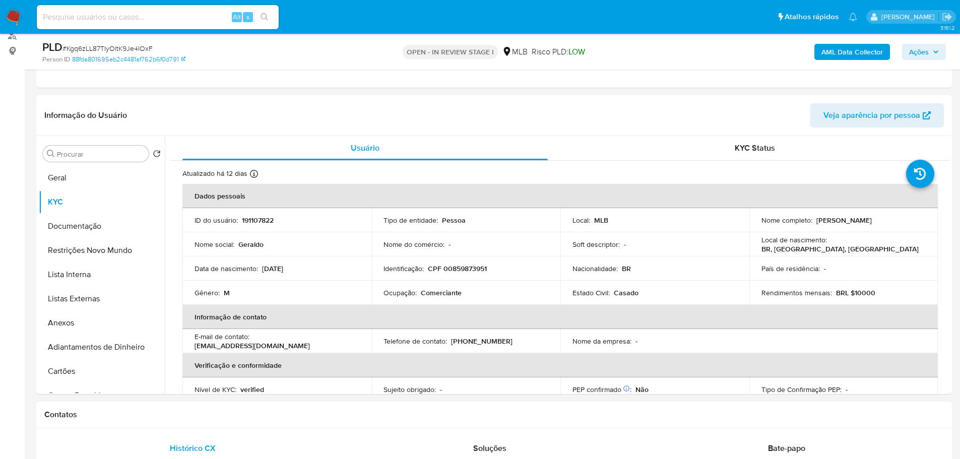
click at [124, 410] on h1 "Contatos" at bounding box center [494, 415] width 900 height 10
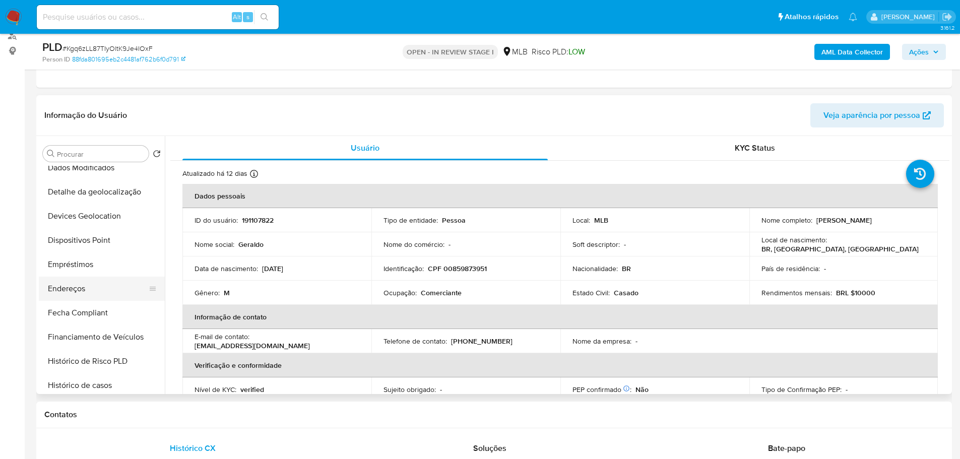
click at [80, 294] on button "Endereços" at bounding box center [98, 289] width 118 height 24
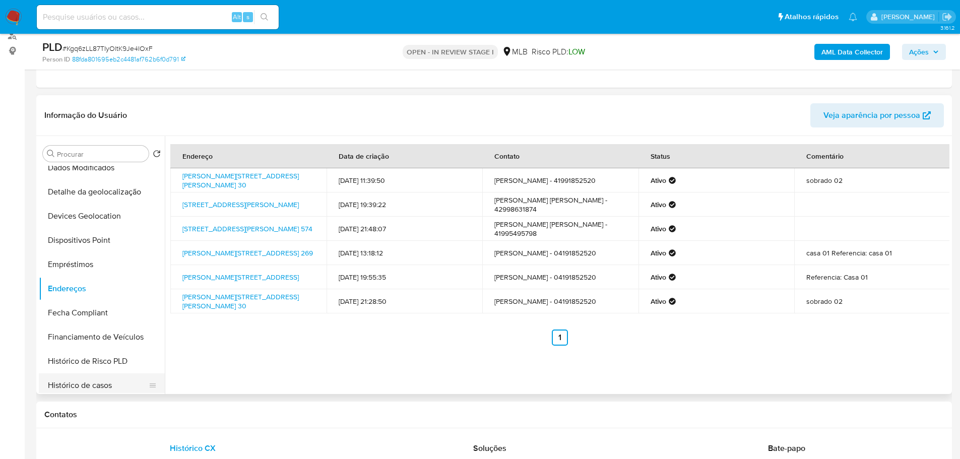
drag, startPoint x: 179, startPoint y: 403, endPoint x: 150, endPoint y: 377, distance: 39.3
click at [179, 403] on div "Contatos" at bounding box center [494, 415] width 916 height 27
click at [101, 196] on button "Detalhe da geolocalização" at bounding box center [98, 192] width 118 height 24
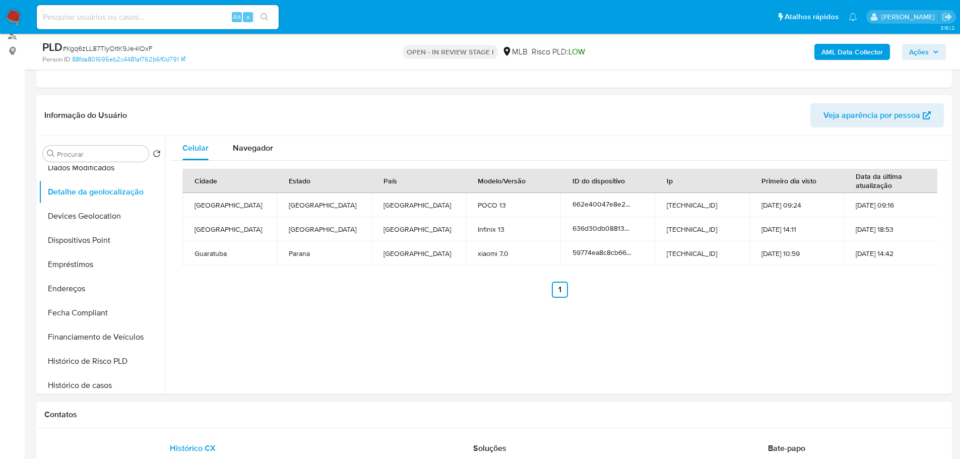
click at [184, 417] on h1 "Contatos" at bounding box center [494, 415] width 900 height 10
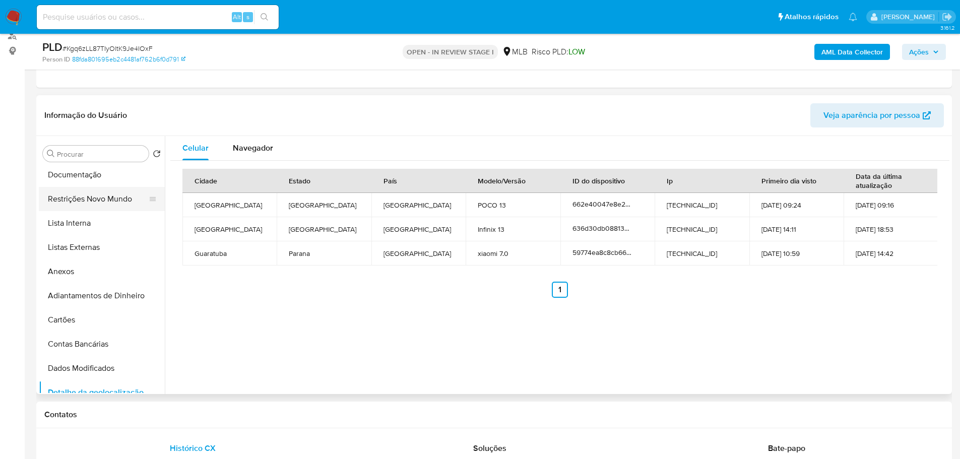
scroll to position [0, 0]
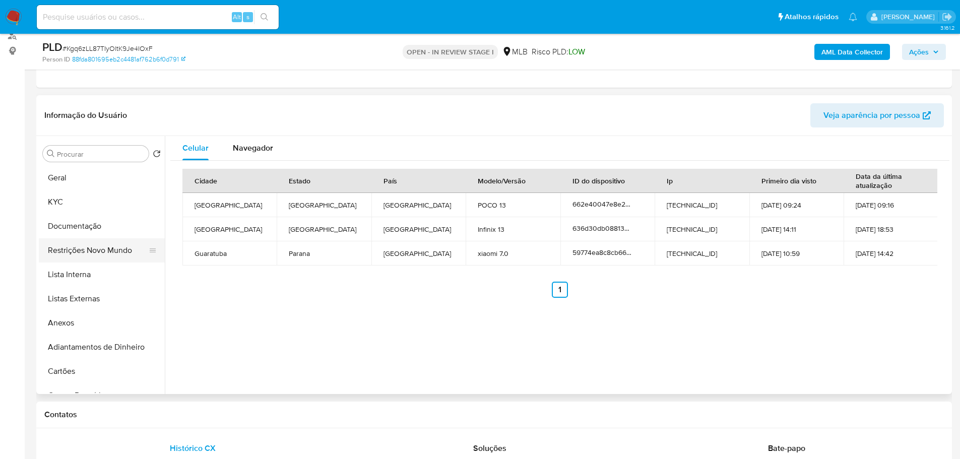
click at [80, 247] on button "Restrições Novo Mundo" at bounding box center [98, 250] width 118 height 24
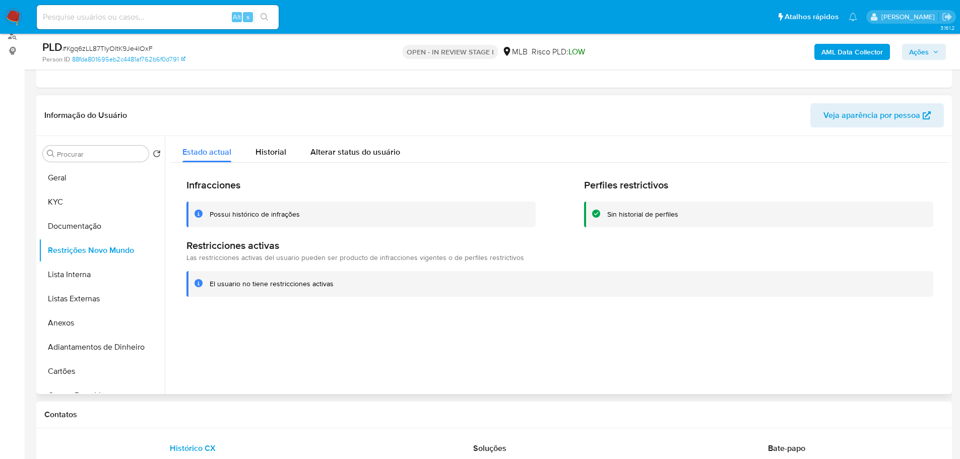
drag, startPoint x: 190, startPoint y: 403, endPoint x: 169, endPoint y: 393, distance: 22.5
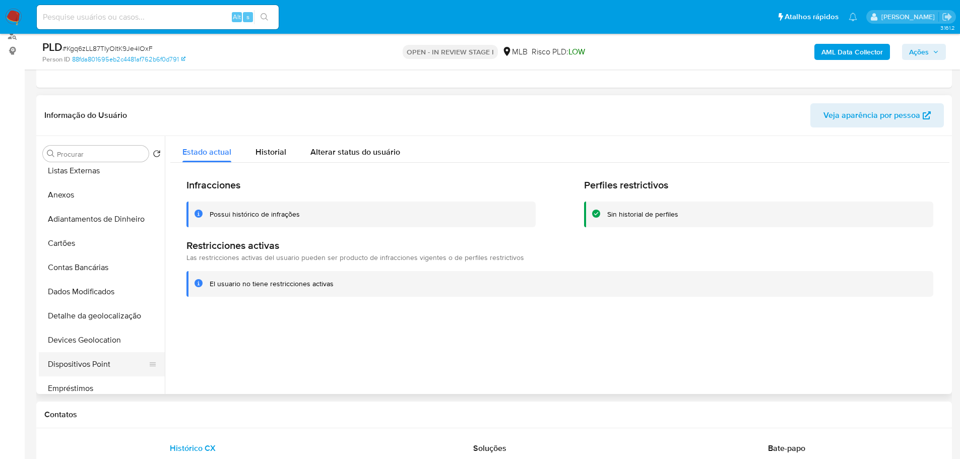
scroll to position [202, 0]
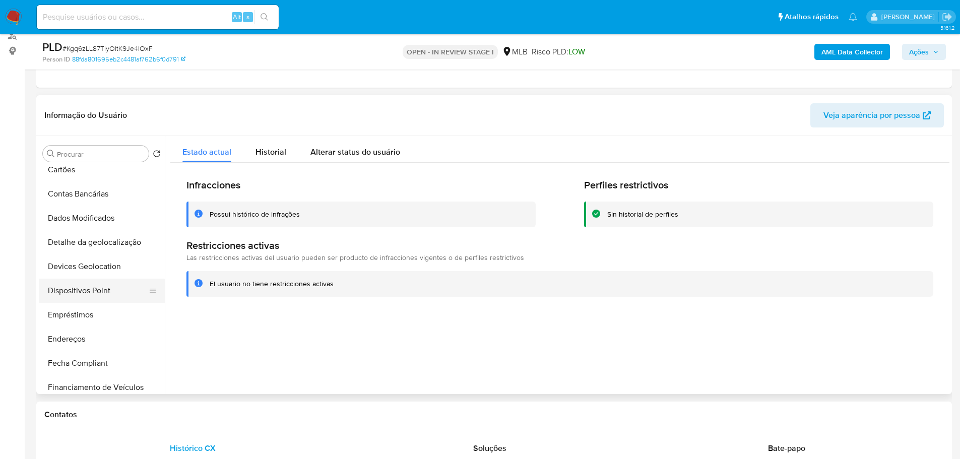
click at [100, 297] on button "Dispositivos Point" at bounding box center [98, 291] width 118 height 24
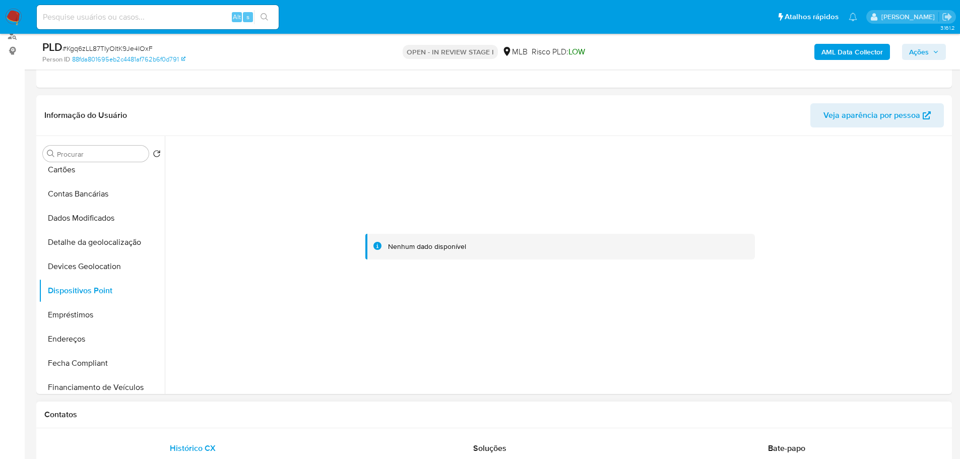
click at [788, 424] on div "Contatos" at bounding box center [494, 415] width 916 height 27
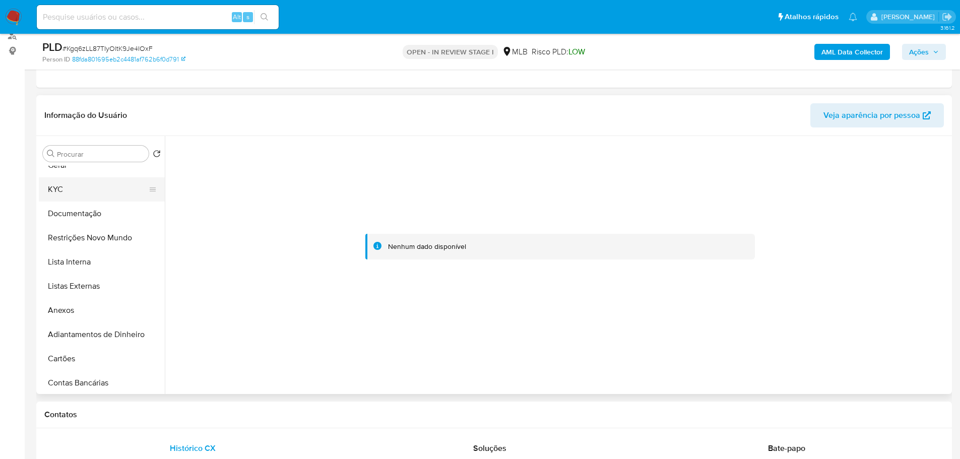
scroll to position [0, 0]
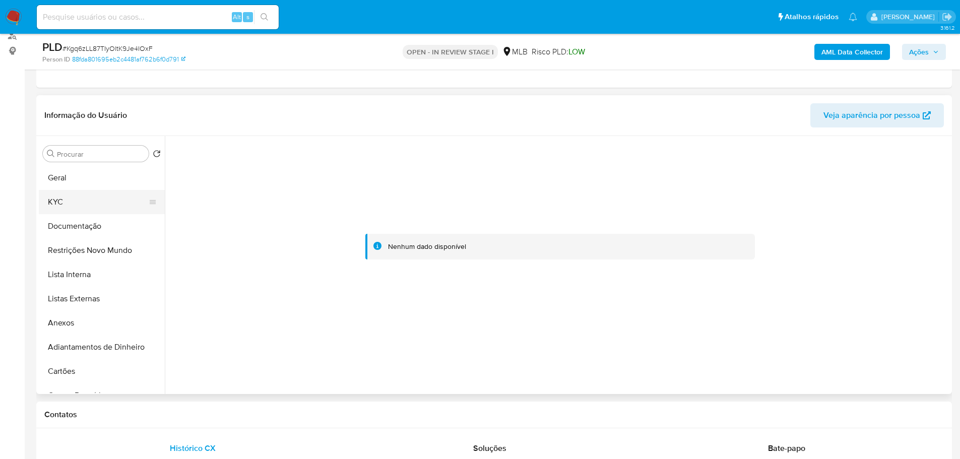
click at [74, 193] on button "KYC" at bounding box center [98, 202] width 118 height 24
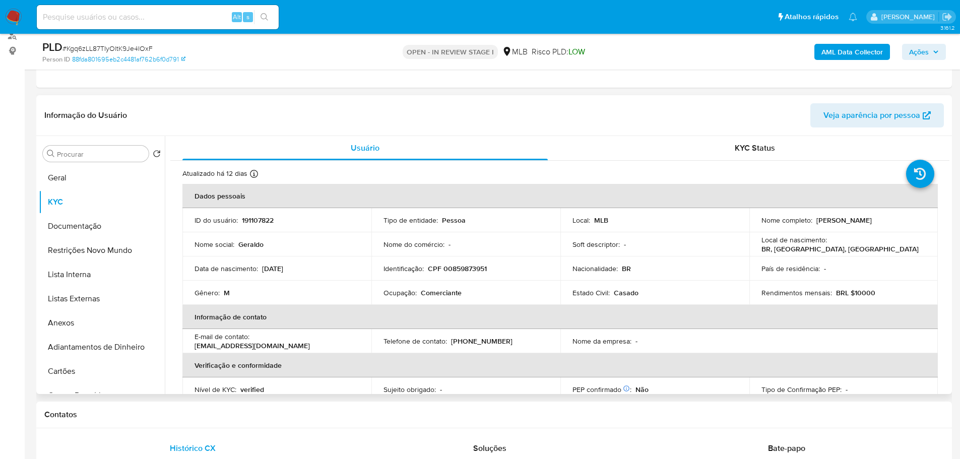
click at [468, 269] on p "CPF 00859873951" at bounding box center [457, 268] width 59 height 9
copy p "00859873951"
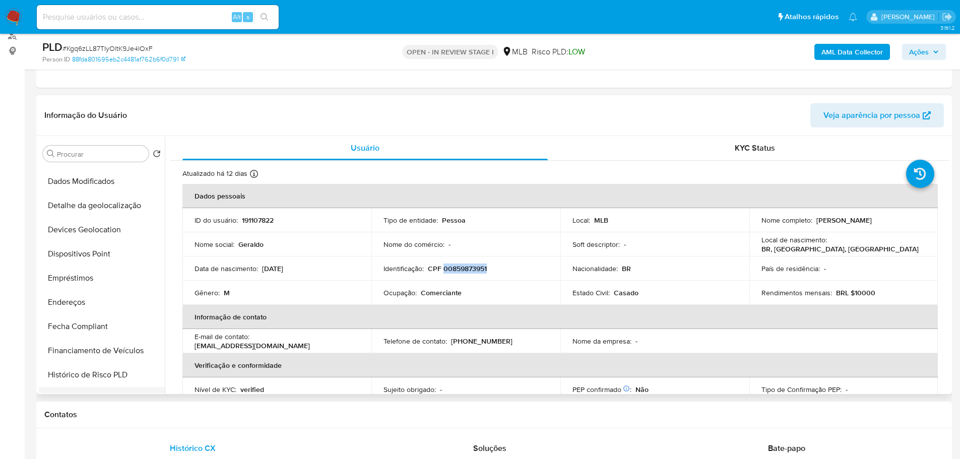
scroll to position [353, 0]
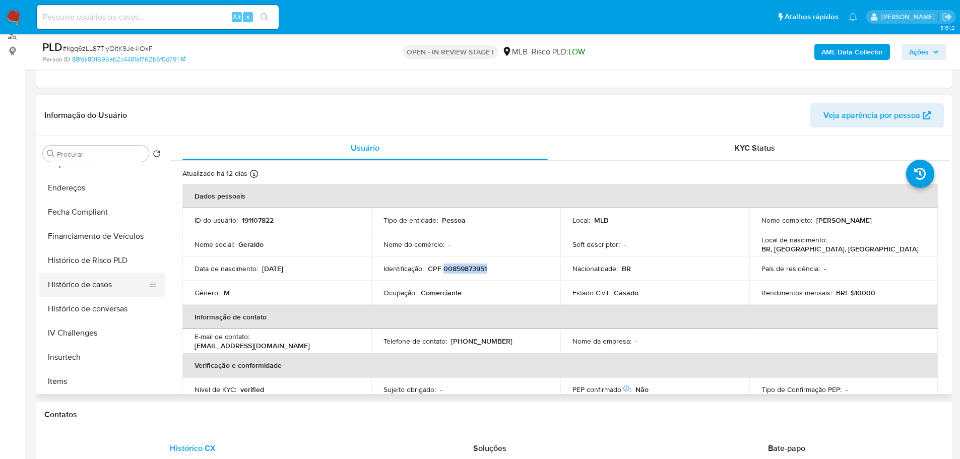
click at [95, 283] on button "Histórico de casos" at bounding box center [98, 285] width 118 height 24
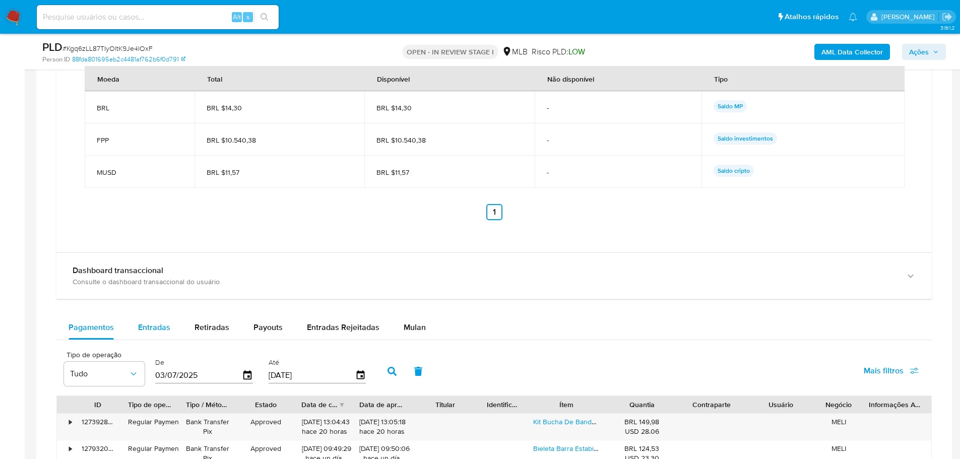
click at [164, 326] on span "Entradas" at bounding box center [154, 328] width 32 height 12
select select "10"
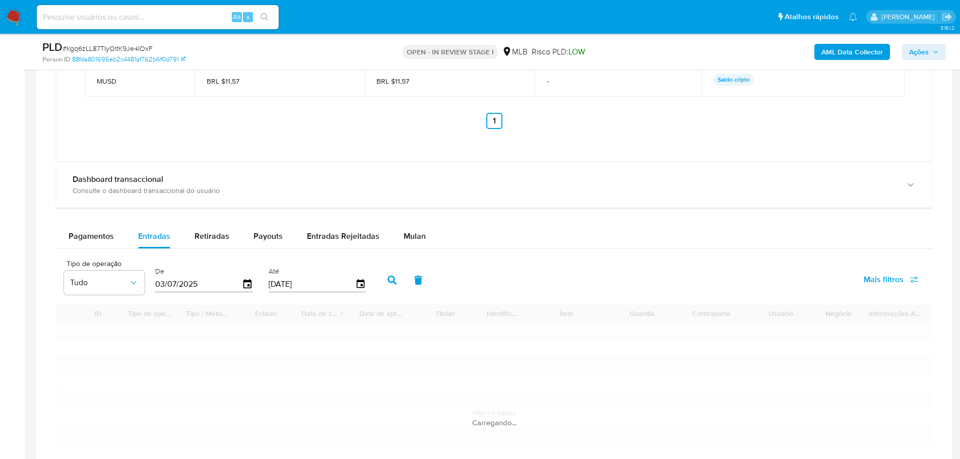
scroll to position [1083, 0]
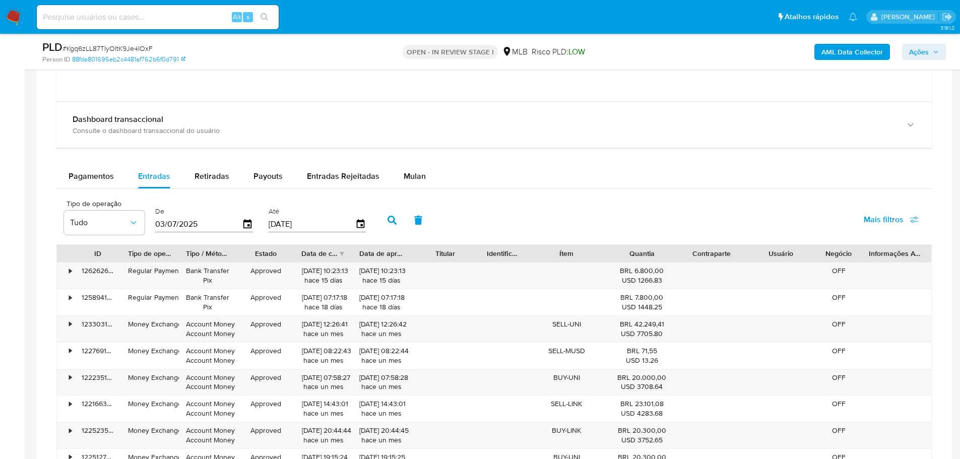
click at [255, 223] on div "De [DATE]" at bounding box center [205, 219] width 105 height 40
click at [248, 223] on icon "button" at bounding box center [248, 225] width 18 height 18
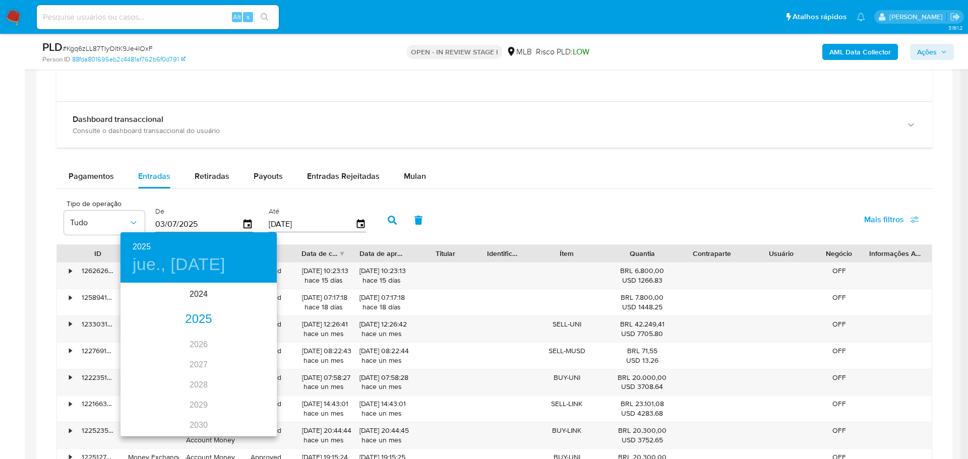
click at [184, 323] on div "2025" at bounding box center [198, 320] width 156 height 20
click at [251, 346] on div "jun." at bounding box center [251, 341] width 52 height 38
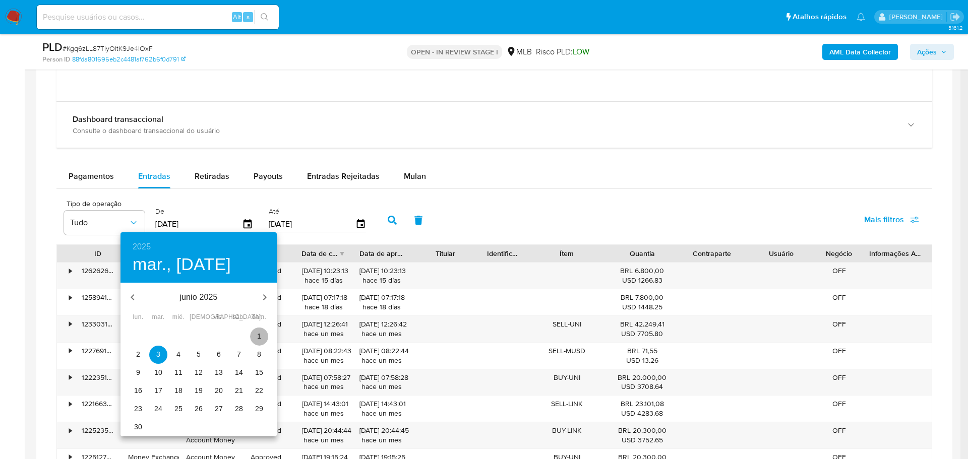
click at [265, 334] on span "1" at bounding box center [259, 336] width 18 height 10
type input "[DATE]"
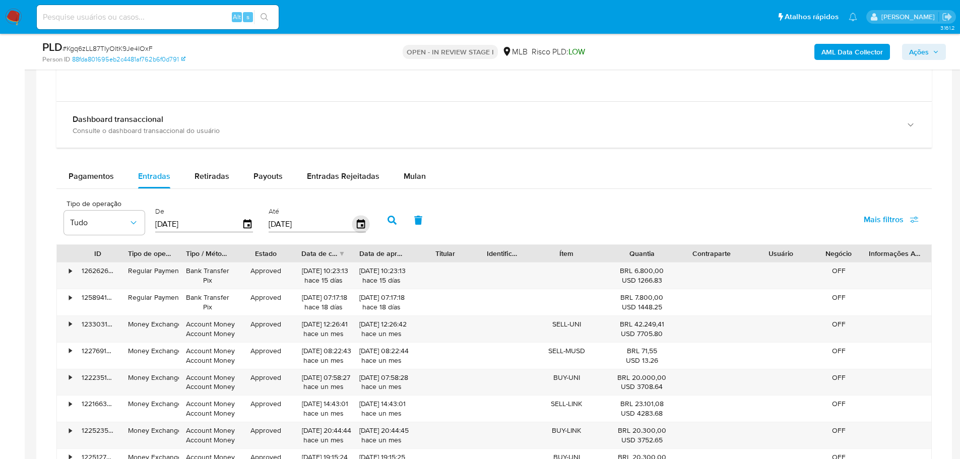
click at [362, 222] on icon "button" at bounding box center [360, 223] width 8 height 9
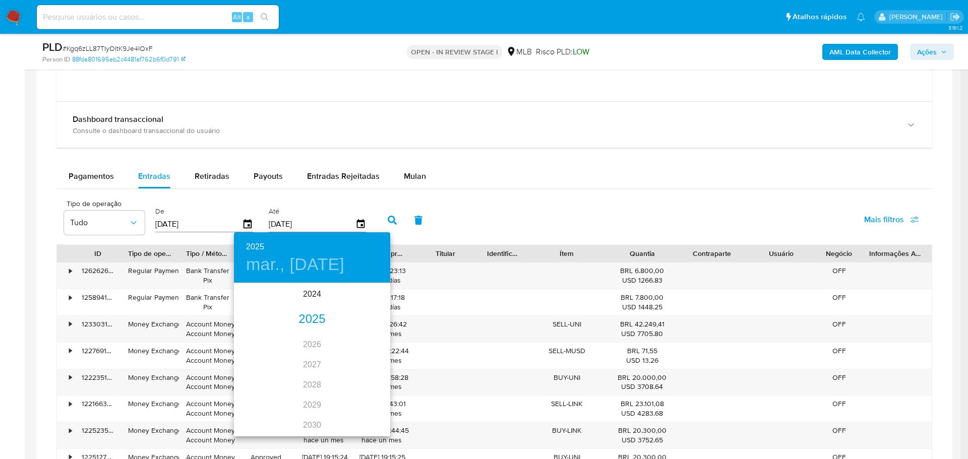
click at [306, 315] on div "2025" at bounding box center [312, 320] width 156 height 20
click at [252, 379] on div "jul." at bounding box center [260, 379] width 52 height 38
click at [306, 409] on span "31" at bounding box center [312, 409] width 18 height 10
type input "31/07/2025"
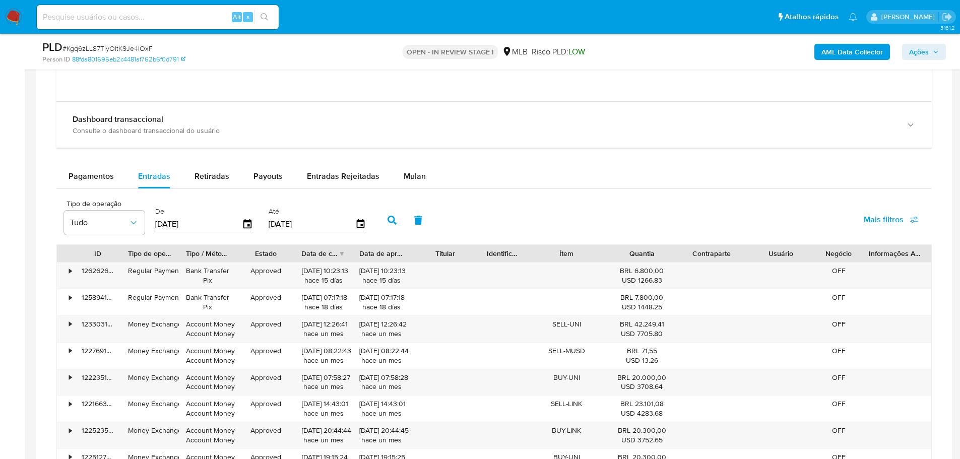
click at [390, 214] on button "button" at bounding box center [392, 220] width 26 height 24
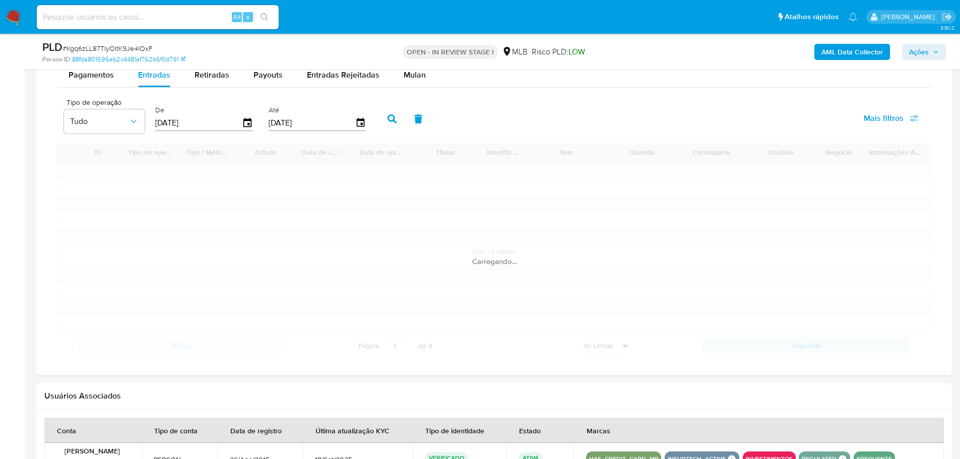
scroll to position [1285, 0]
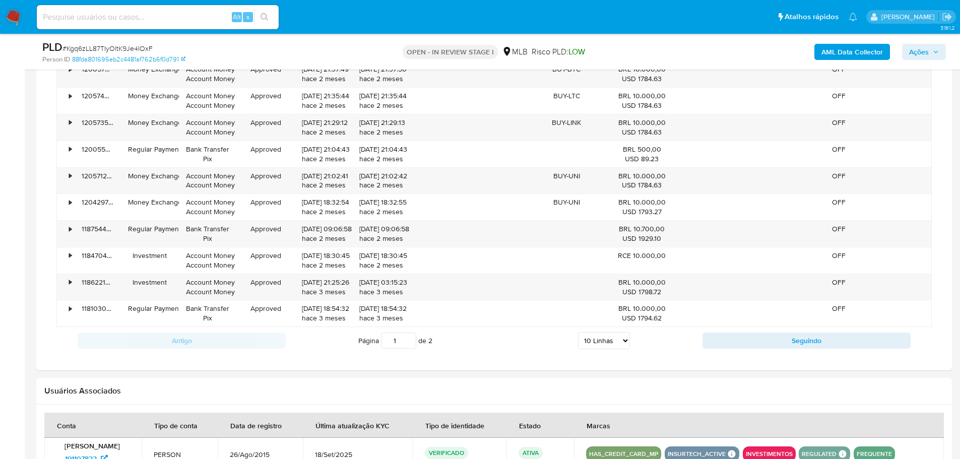
drag, startPoint x: 619, startPoint y: 341, endPoint x: 619, endPoint y: 347, distance: 6.6
click at [619, 341] on select "5 Linhas 10 Linhas 20 Linhas 25 Linhas 50 Linhas 100 Linhas" at bounding box center [604, 340] width 52 height 17
select select "100"
click at [578, 332] on select "5 Linhas 10 Linhas 20 Linhas 25 Linhas 50 Linhas 100 Linhas" at bounding box center [604, 340] width 52 height 17
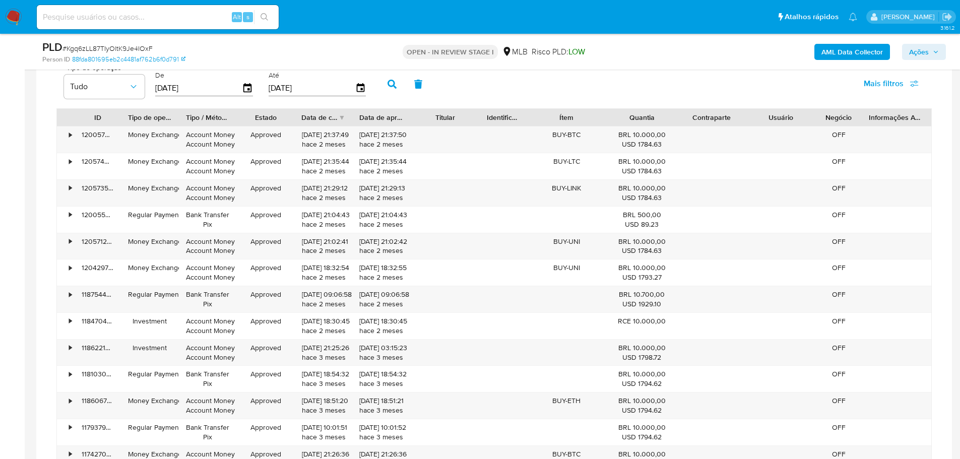
scroll to position [1234, 0]
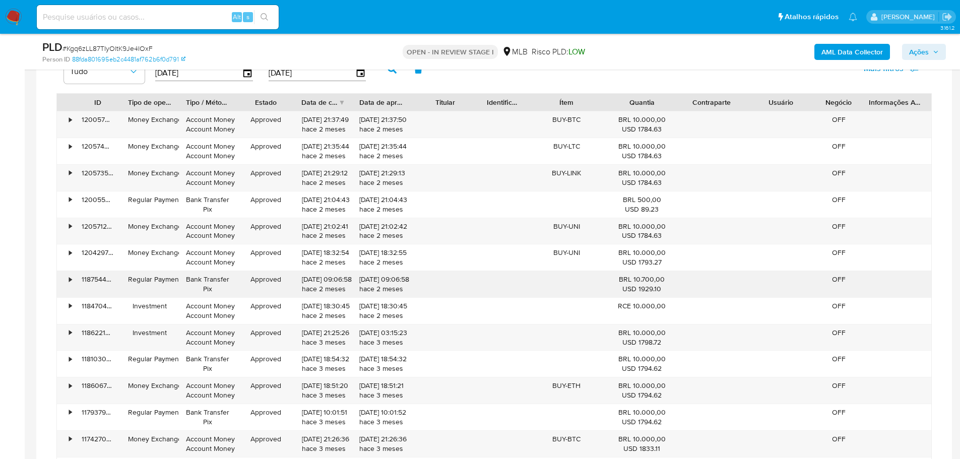
drag, startPoint x: 68, startPoint y: 307, endPoint x: 68, endPoint y: 293, distance: 14.6
click at [67, 307] on div "•" at bounding box center [66, 311] width 18 height 26
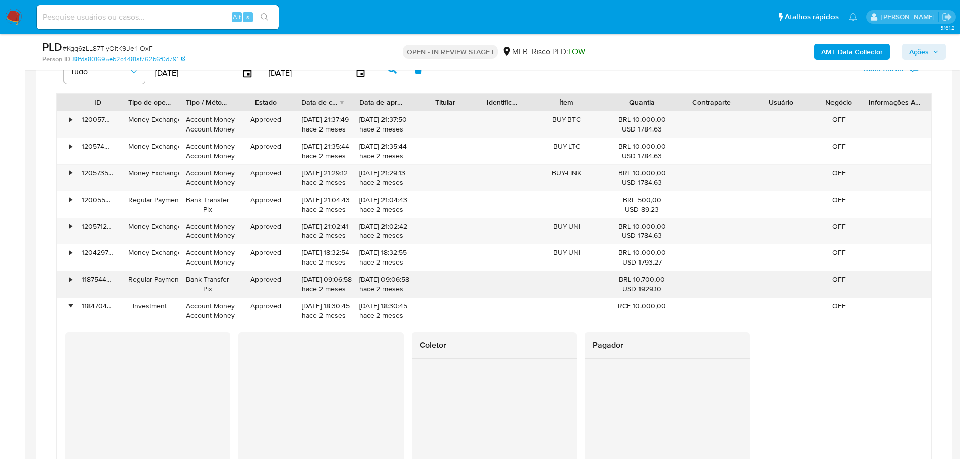
click at [69, 283] on div "•" at bounding box center [66, 284] width 18 height 26
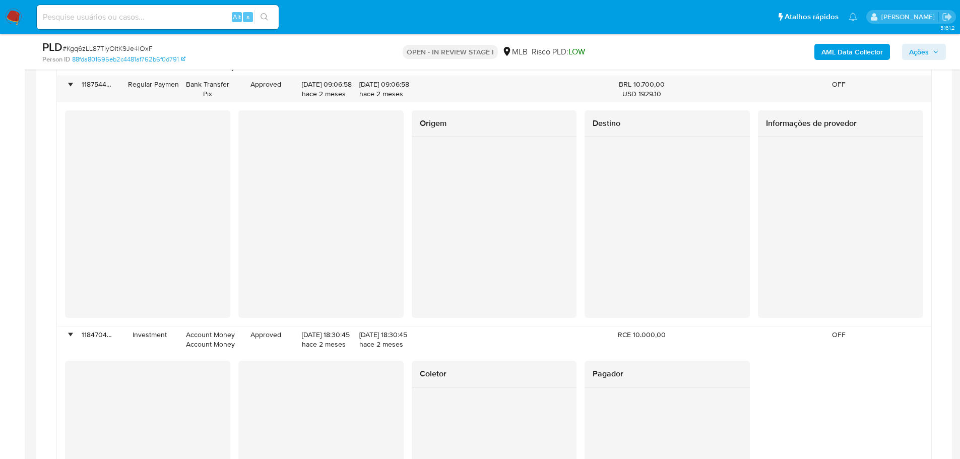
scroll to position [1436, 0]
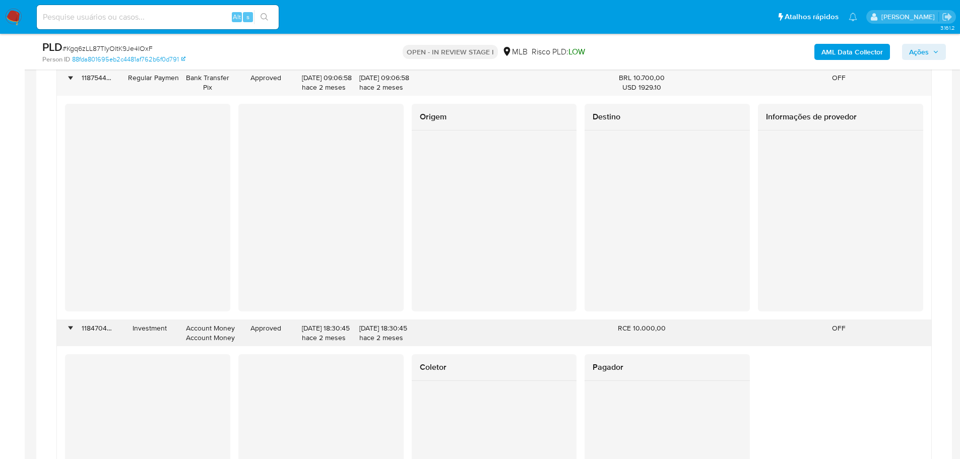
click at [67, 327] on div "•" at bounding box center [66, 333] width 18 height 26
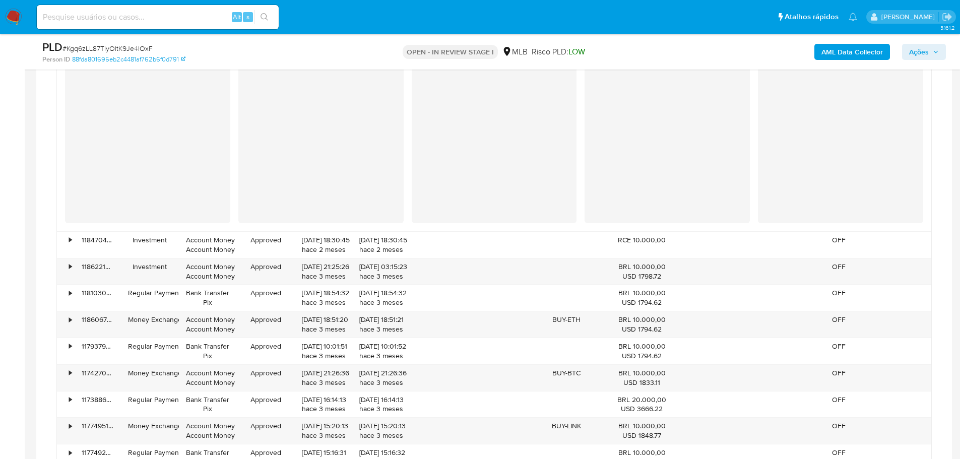
scroll to position [1537, 0]
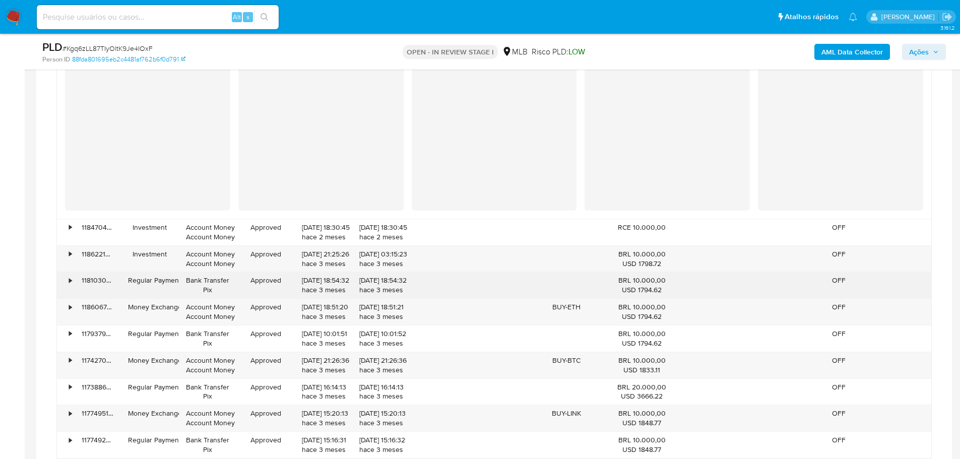
click at [68, 284] on div "•" at bounding box center [66, 285] width 18 height 26
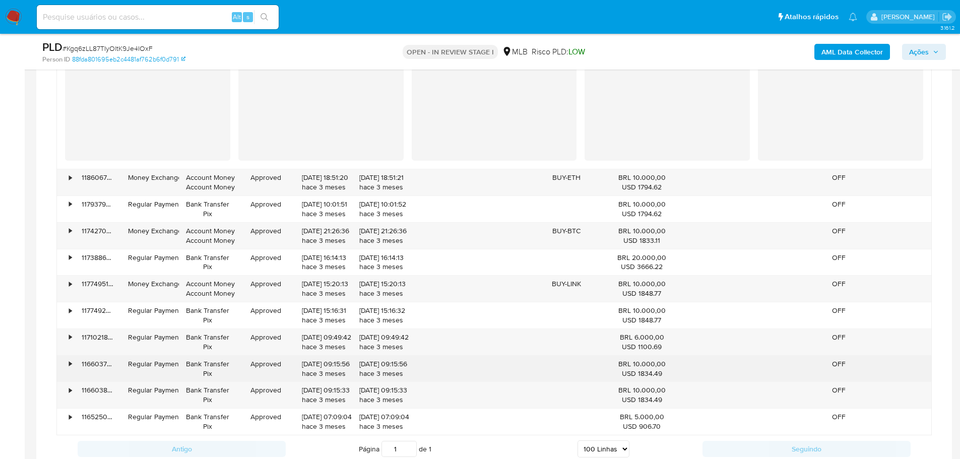
scroll to position [1890, 0]
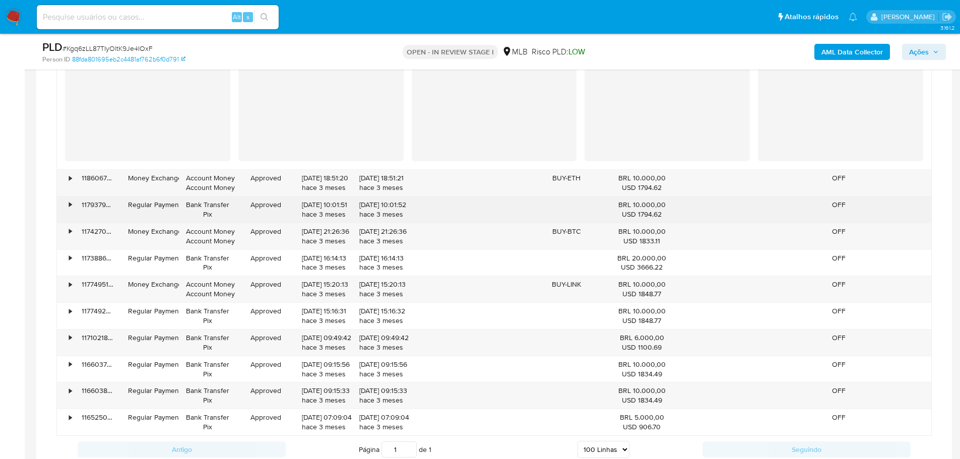
click at [62, 207] on div "•" at bounding box center [66, 210] width 18 height 26
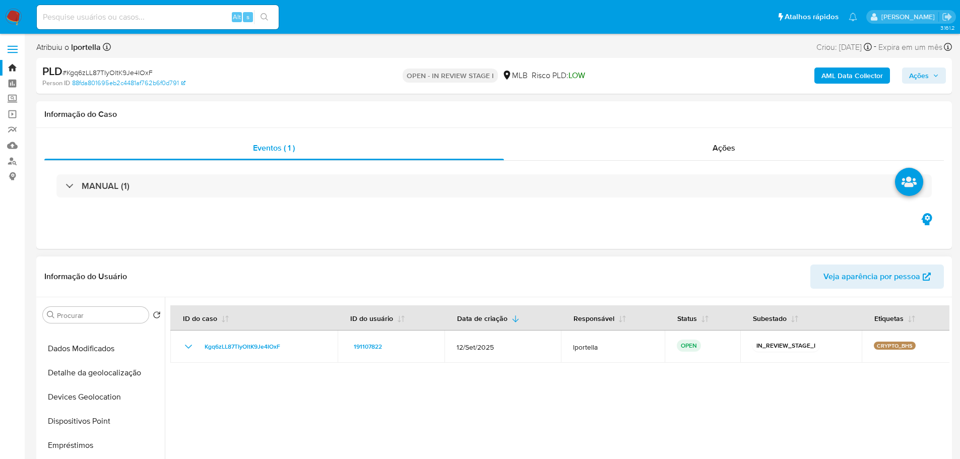
scroll to position [0, 0]
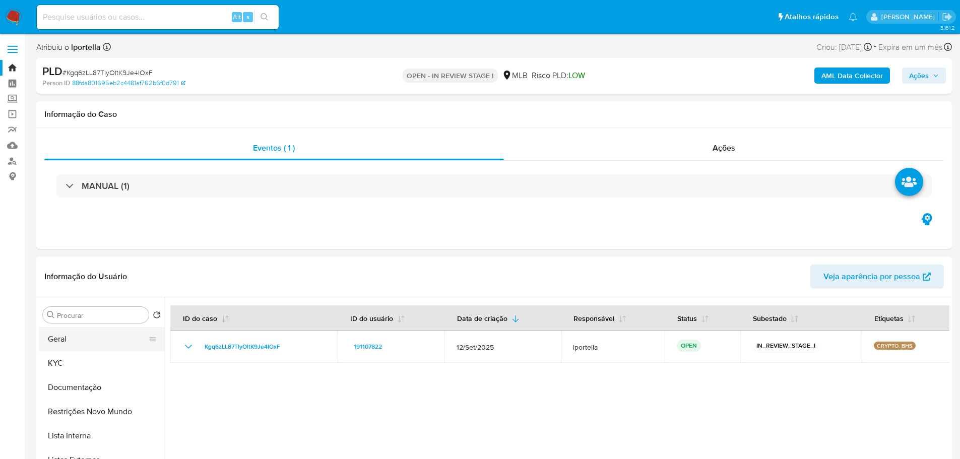
drag, startPoint x: 73, startPoint y: 340, endPoint x: 86, endPoint y: 327, distance: 18.2
click at [73, 340] on button "Geral" at bounding box center [98, 339] width 118 height 24
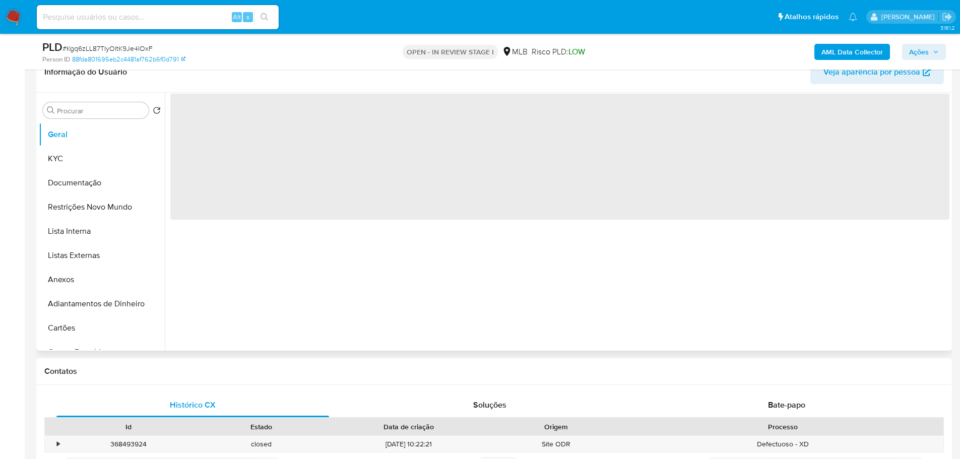
scroll to position [151, 0]
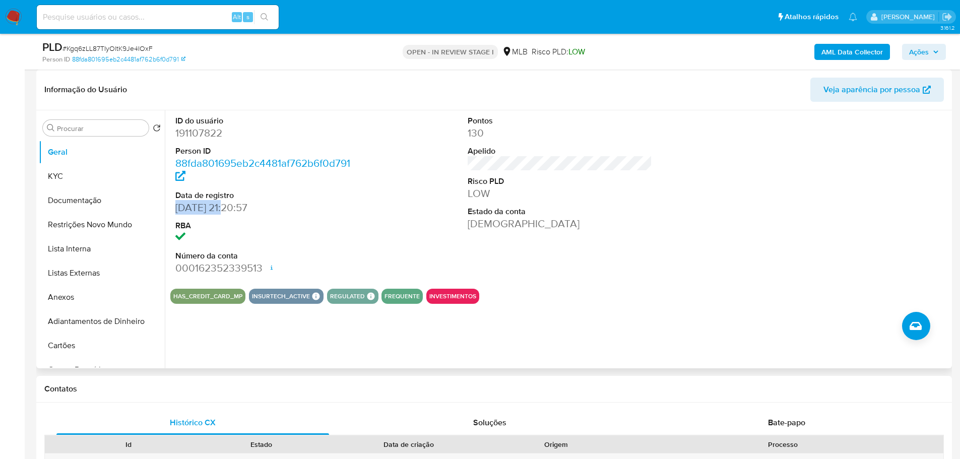
drag, startPoint x: 227, startPoint y: 209, endPoint x: 176, endPoint y: 211, distance: 51.0
click at [176, 211] on dd "26/08/2015 21:20:57" at bounding box center [267, 208] width 185 height 14
copy dd "26/08/2015"
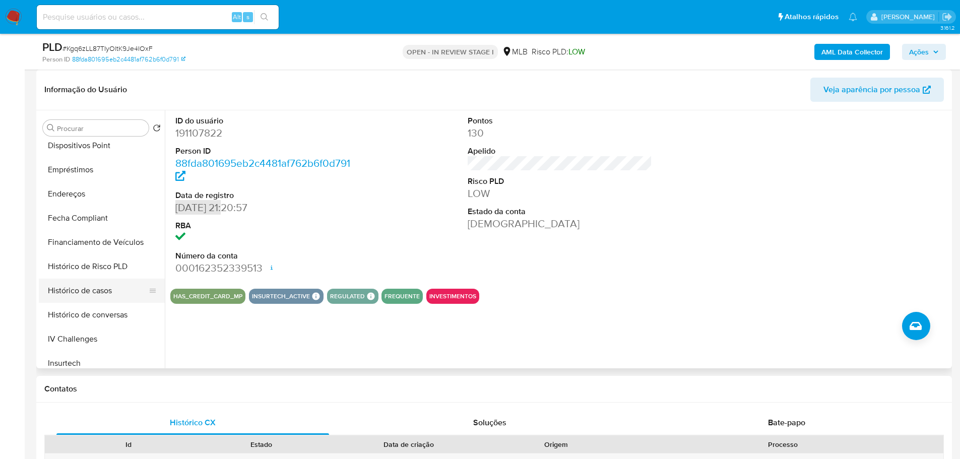
scroll to position [372, 0]
click at [100, 229] on button "Histórico de casos" at bounding box center [98, 240] width 118 height 24
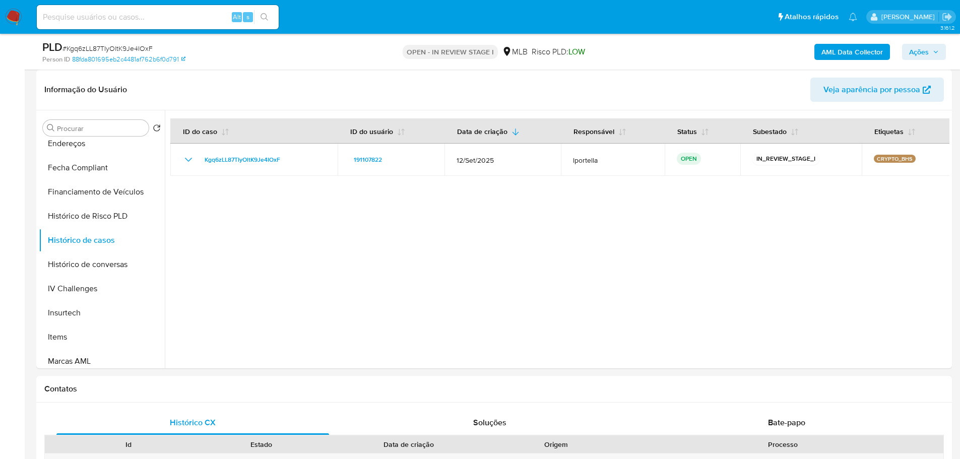
click at [913, 44] on span "Ações" at bounding box center [919, 52] width 20 height 16
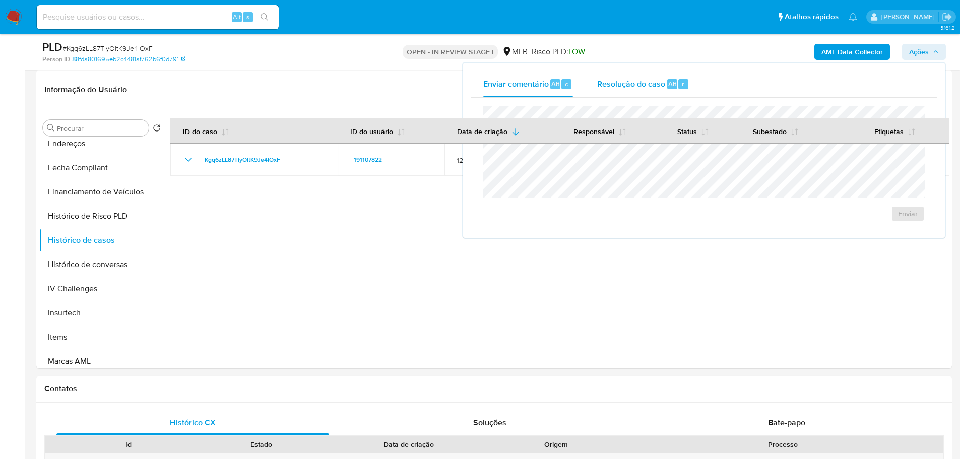
click at [628, 81] on span "Resolução do caso" at bounding box center [631, 84] width 68 height 12
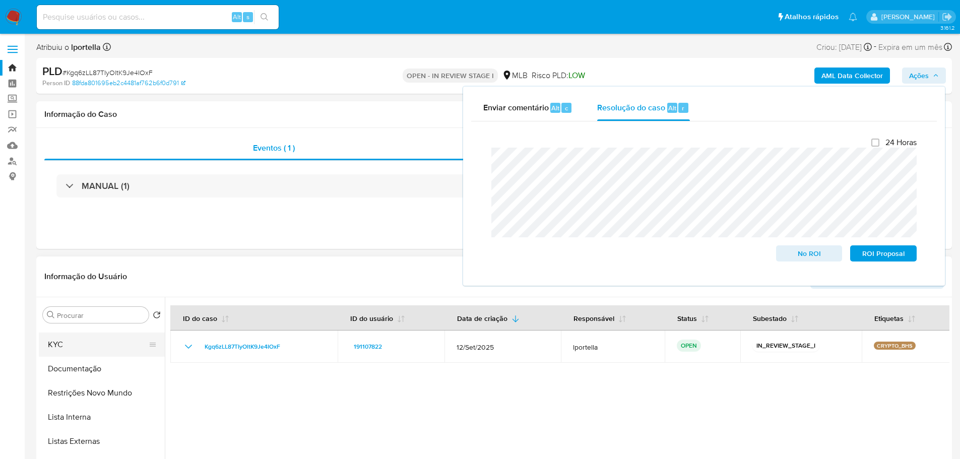
scroll to position [0, 0]
click at [79, 344] on button "Geral" at bounding box center [98, 339] width 118 height 24
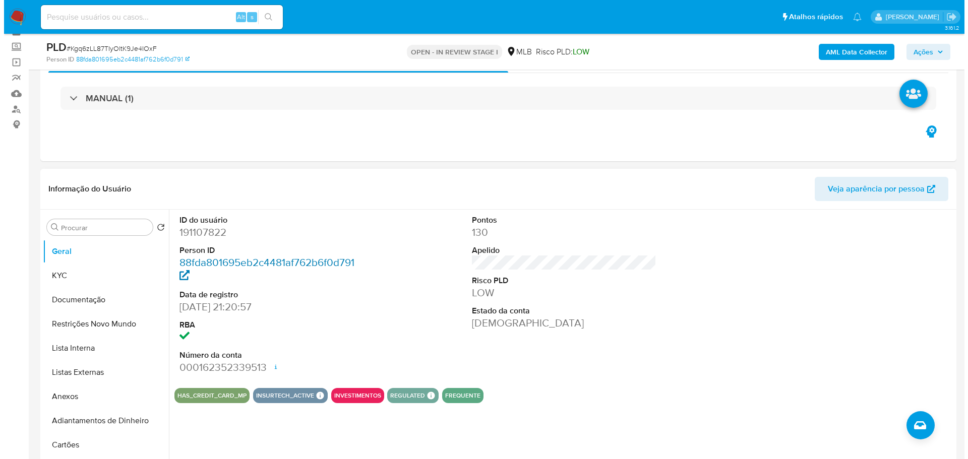
scroll to position [151, 0]
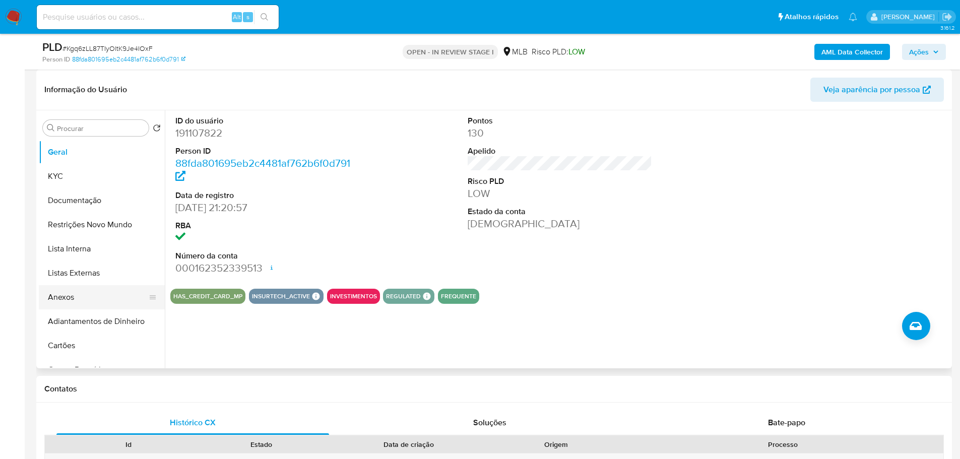
click at [95, 287] on button "Anexos" at bounding box center [98, 297] width 118 height 24
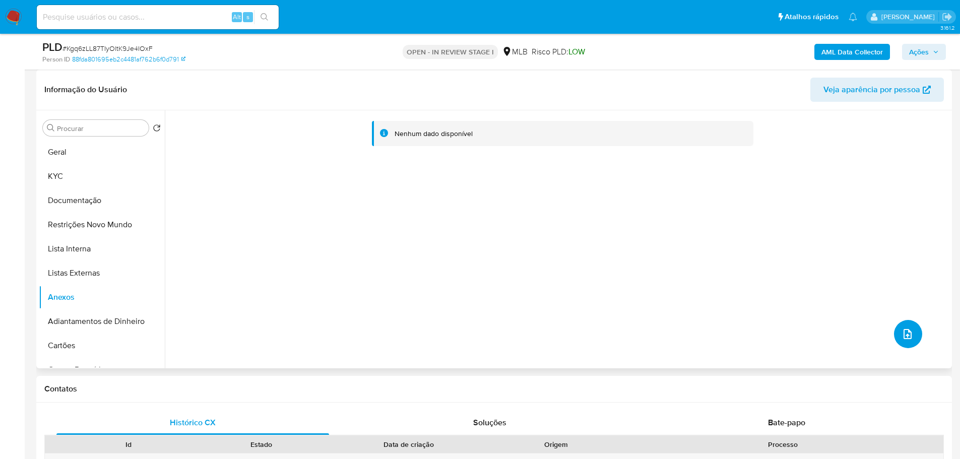
click at [902, 339] on icon "upload-file" at bounding box center [908, 334] width 12 height 12
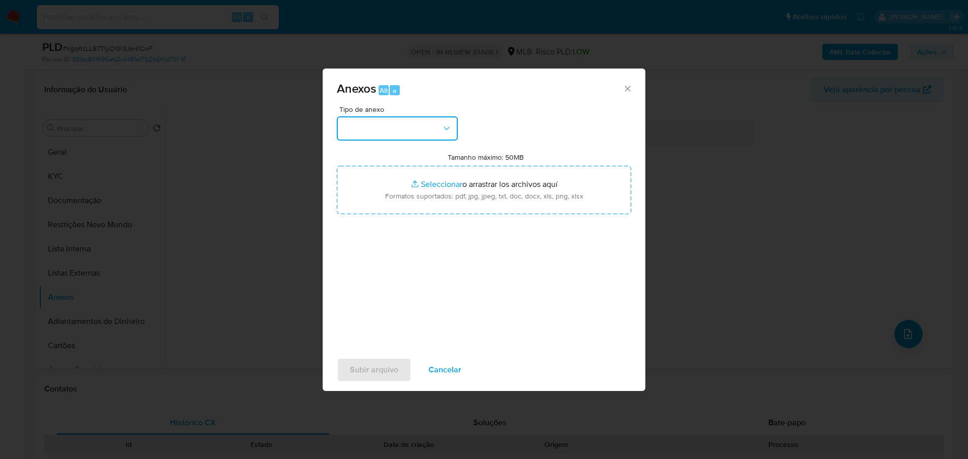
click at [393, 128] on button "button" at bounding box center [397, 128] width 121 height 24
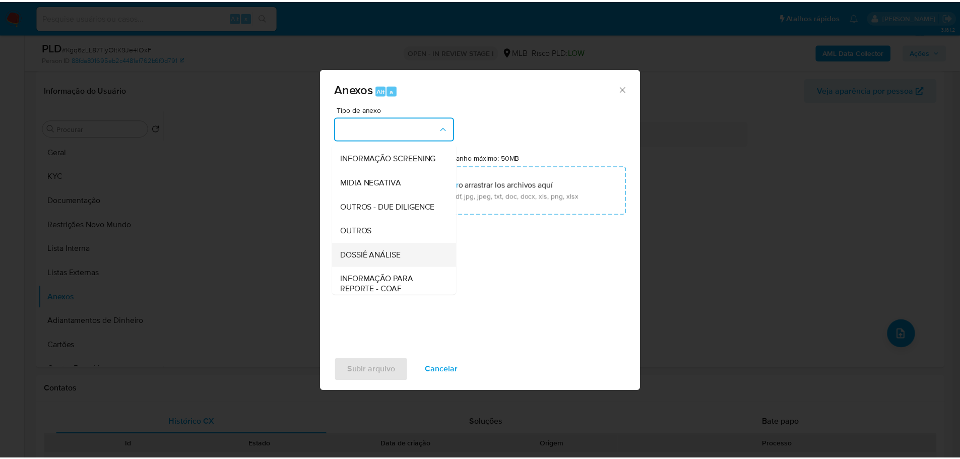
scroll to position [155, 0]
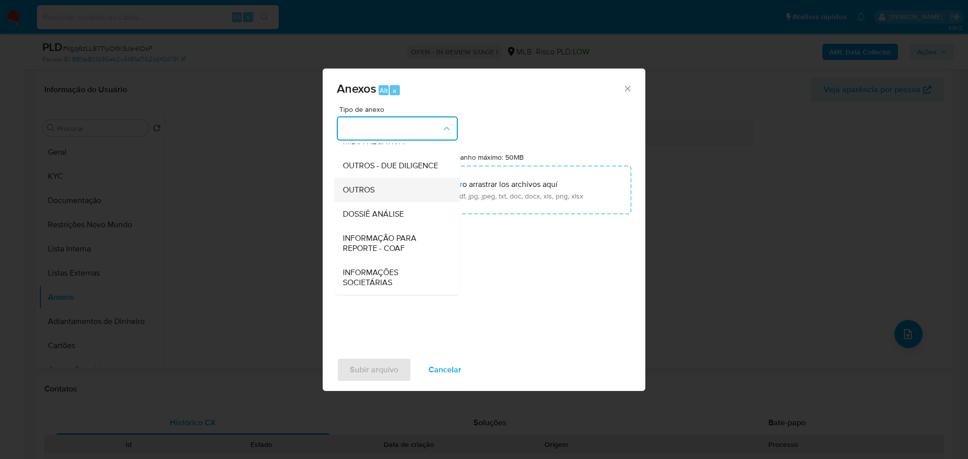
click at [379, 191] on div "OUTROS" at bounding box center [394, 190] width 103 height 24
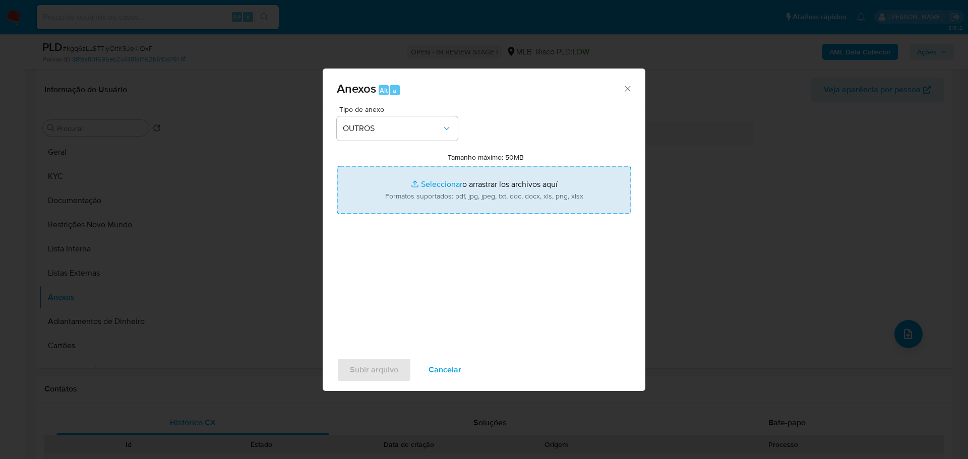
type input "C:\fakepath\Declínio - Kgq6zLL87TIyOltK9Je4IOxF - CPF 00859873951 - GERALDO JOS…"
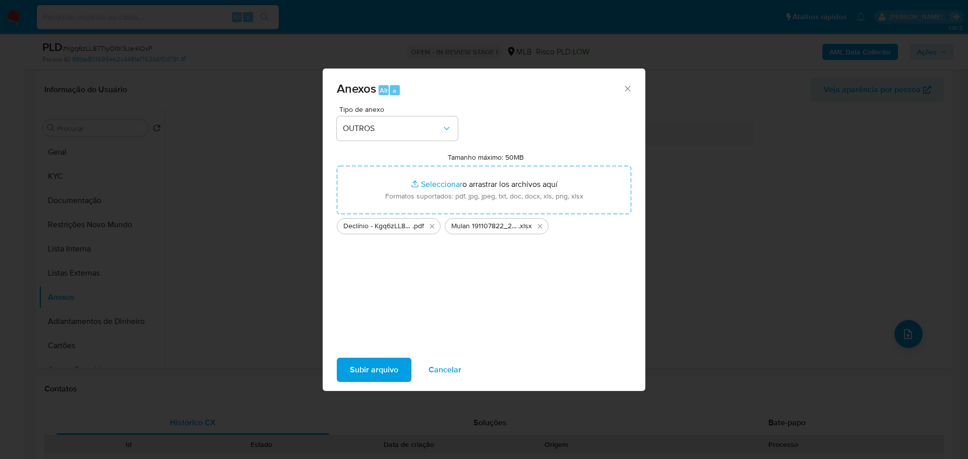
click at [371, 378] on span "Subir arquivo" at bounding box center [374, 370] width 48 height 22
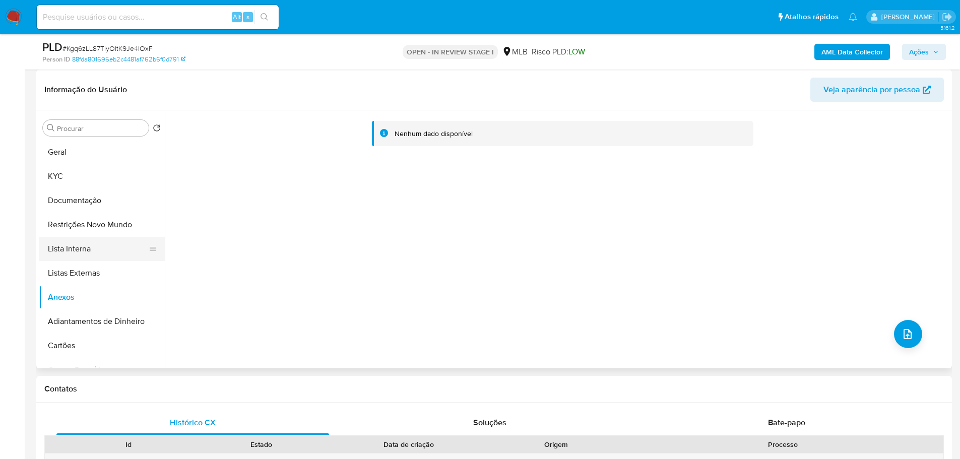
drag, startPoint x: 94, startPoint y: 235, endPoint x: 94, endPoint y: 248, distance: 12.6
click at [94, 235] on button "Restrições Novo Mundo" at bounding box center [102, 225] width 126 height 24
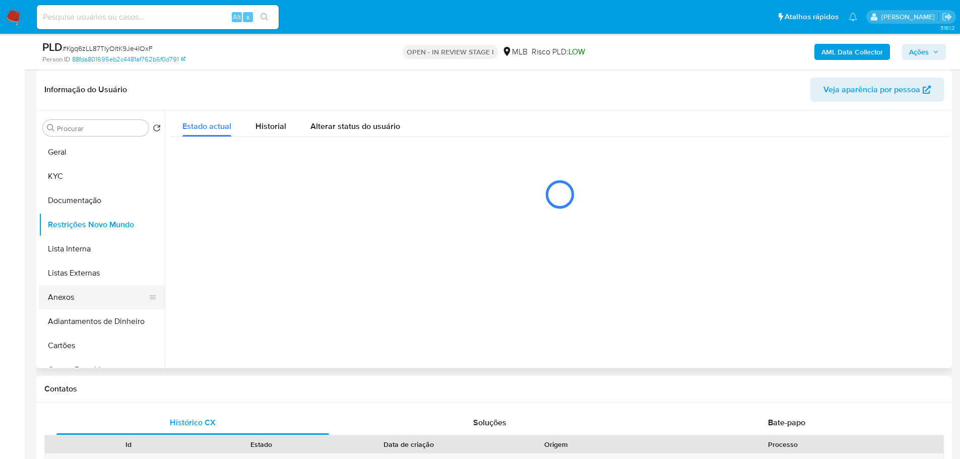
click at [100, 294] on button "Anexos" at bounding box center [98, 297] width 118 height 24
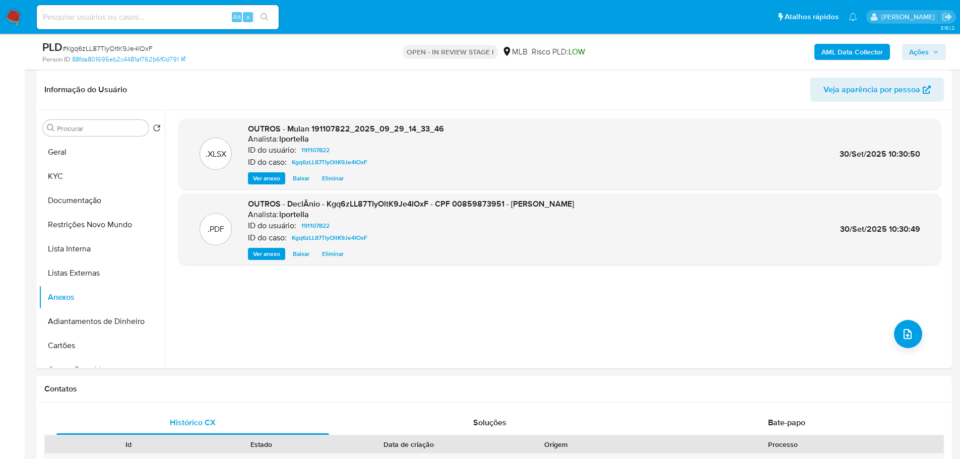
click at [865, 59] on b "AML Data Collector" at bounding box center [852, 52] width 61 height 16
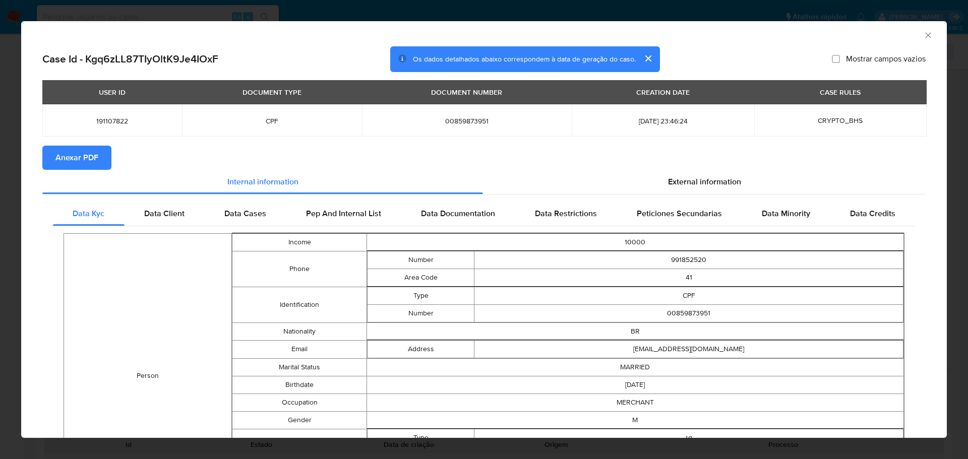
click at [75, 158] on span "Anexar PDF" at bounding box center [76, 158] width 43 height 22
click at [923, 35] on icon "Fechar a janela" at bounding box center [928, 35] width 10 height 10
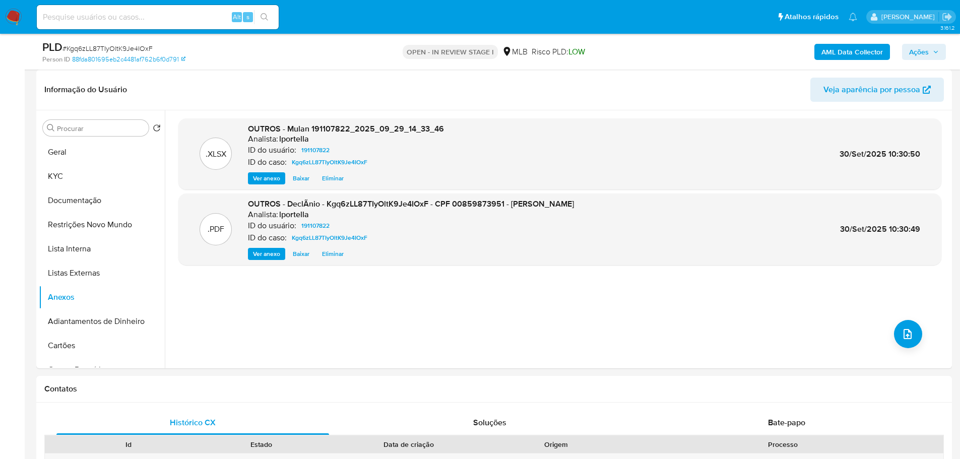
click at [919, 57] on span "Ações" at bounding box center [919, 52] width 20 height 16
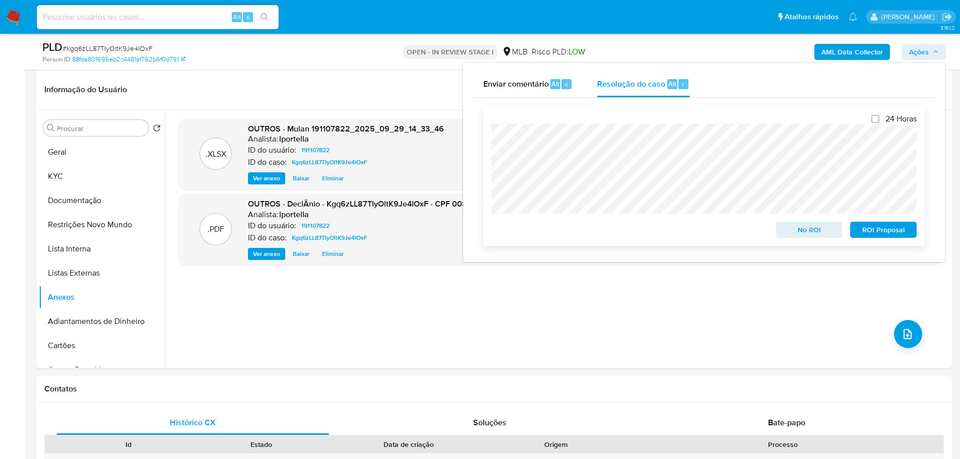
click at [813, 232] on span "No ROI" at bounding box center [809, 230] width 52 height 14
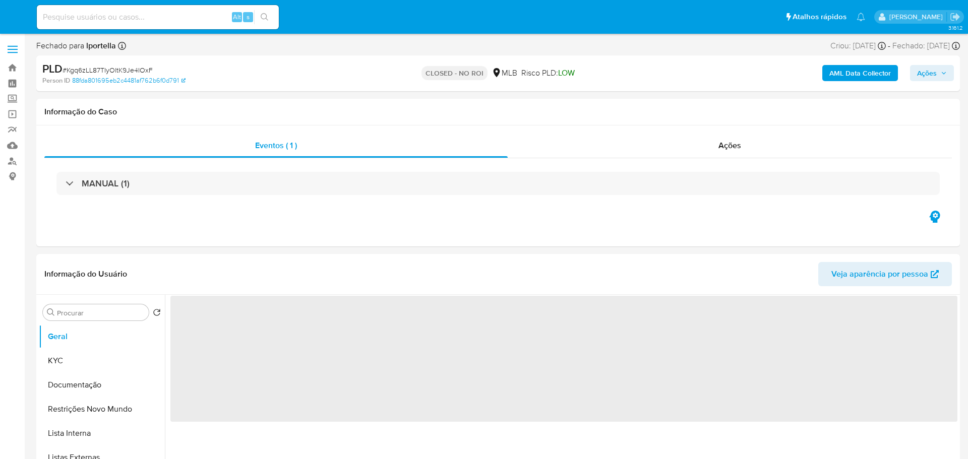
select select "10"
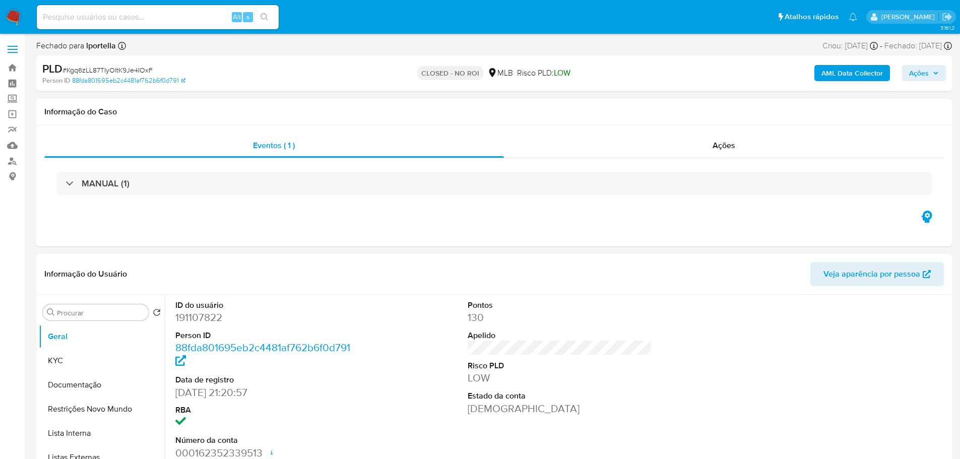
click at [4, 16] on nav "Pausado Ver notificaciones Alt s Atalhos rápidos Presiona las siguientes teclas…" at bounding box center [480, 17] width 960 height 34
click at [9, 16] on img at bounding box center [13, 17] width 17 height 17
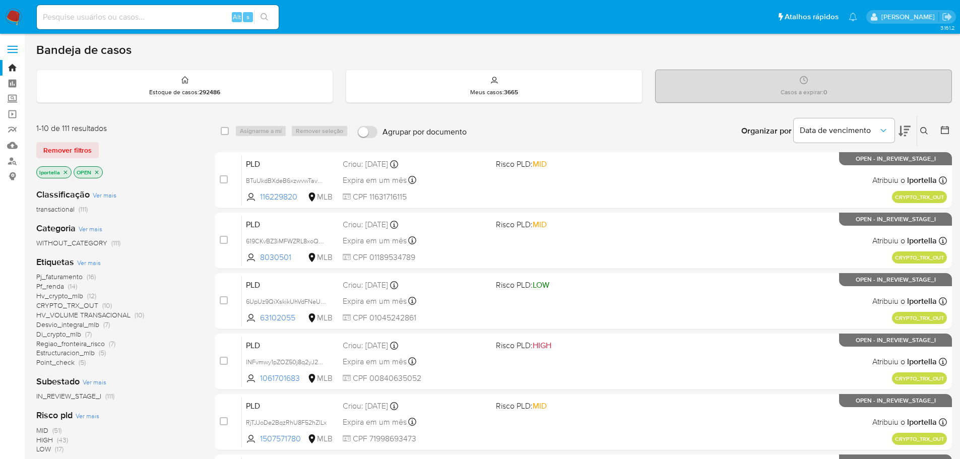
drag, startPoint x: 185, startPoint y: 14, endPoint x: 168, endPoint y: 30, distance: 23.5
click at [184, 16] on input at bounding box center [158, 17] width 242 height 13
paste input "6UpUz9QiXskikUhVdFNeUi7q"
type input "6UpUz9QiXskikUhVdFNeUi7q"
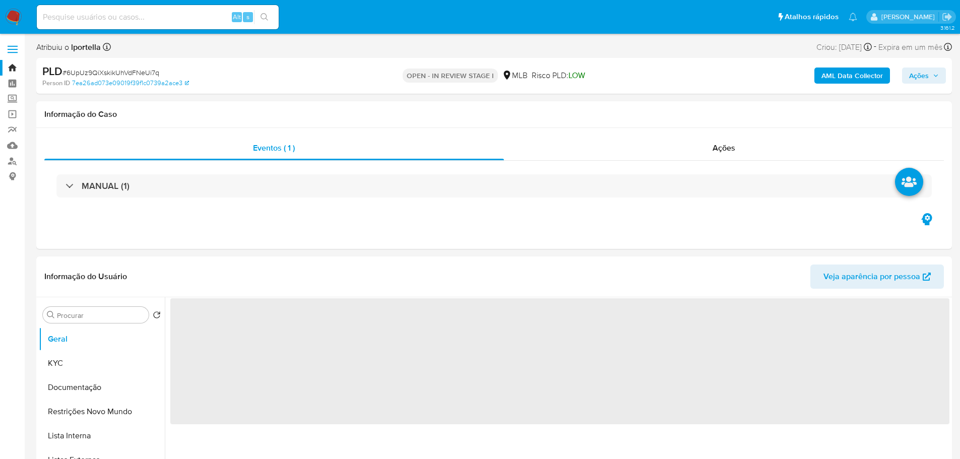
select select "10"
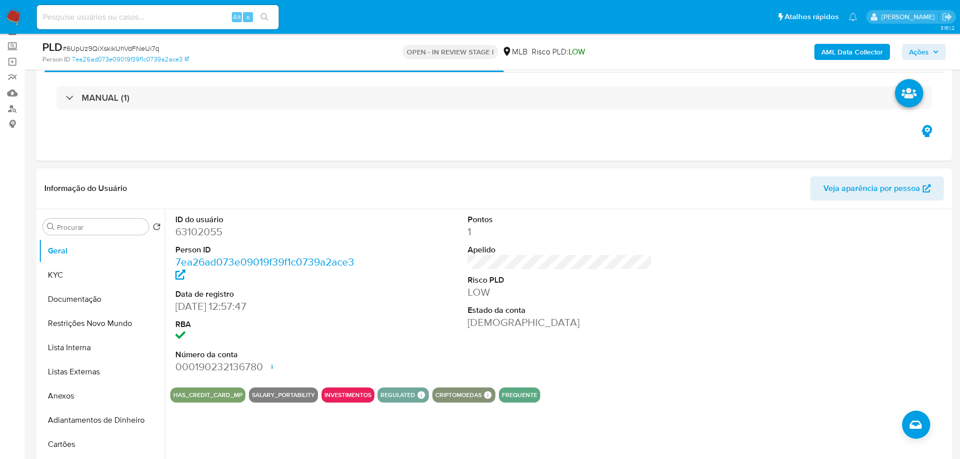
scroll to position [101, 0]
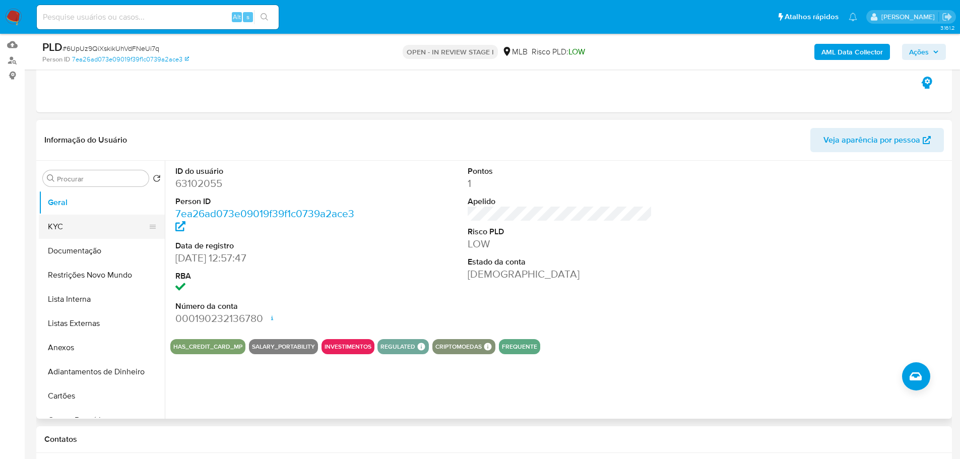
click at [92, 234] on button "KYC" at bounding box center [98, 227] width 118 height 24
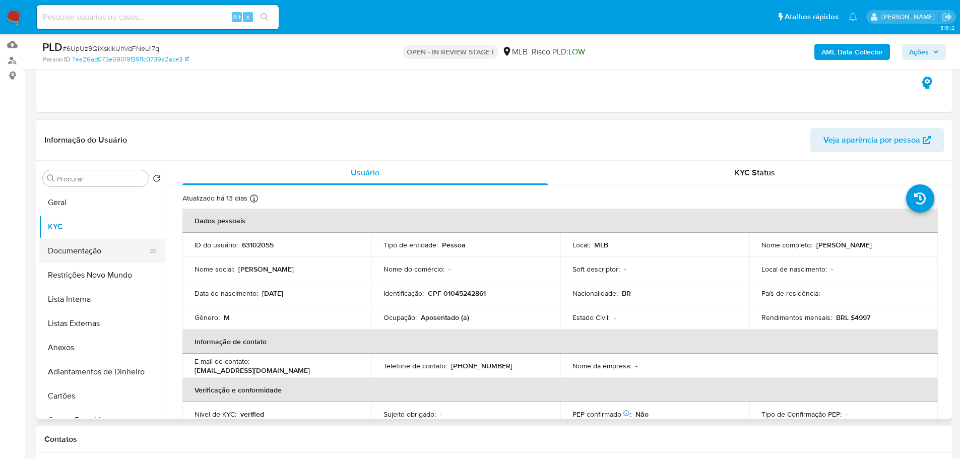
click at [95, 244] on button "Documentação" at bounding box center [98, 251] width 118 height 24
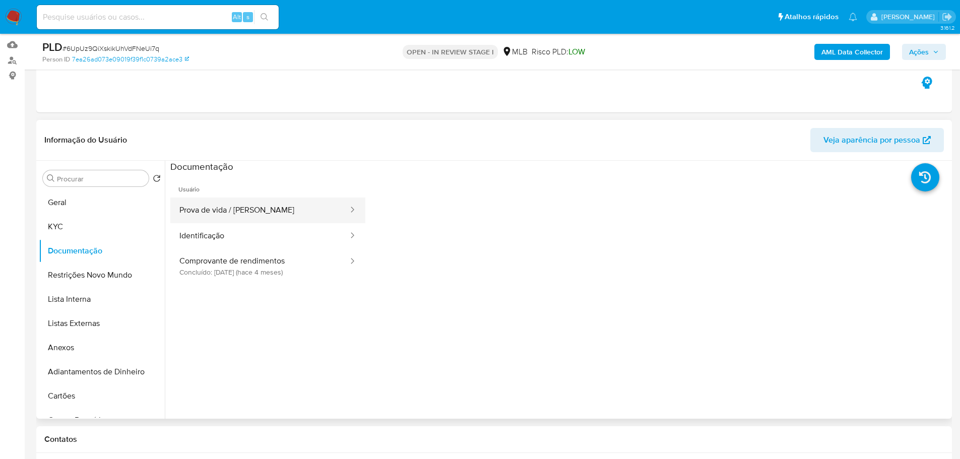
click at [225, 214] on button "Prova de vida / [PERSON_NAME]" at bounding box center [259, 211] width 179 height 26
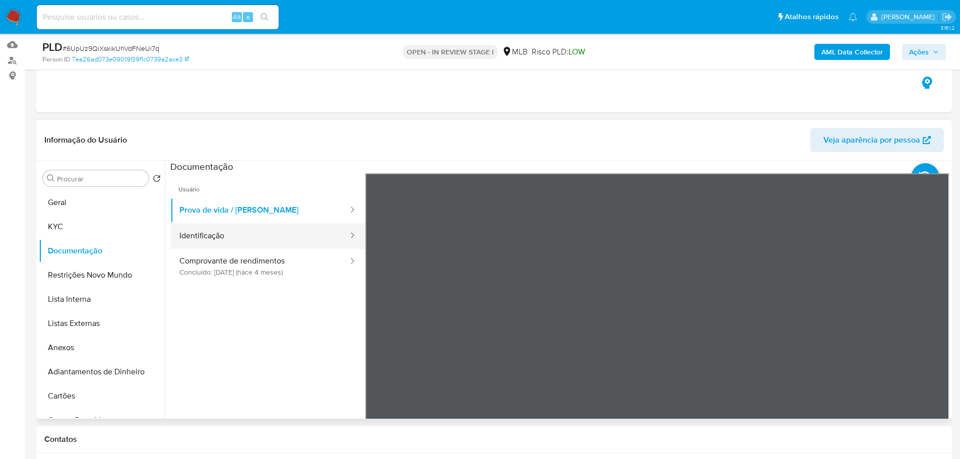
click at [256, 235] on button "Identificação" at bounding box center [259, 236] width 179 height 26
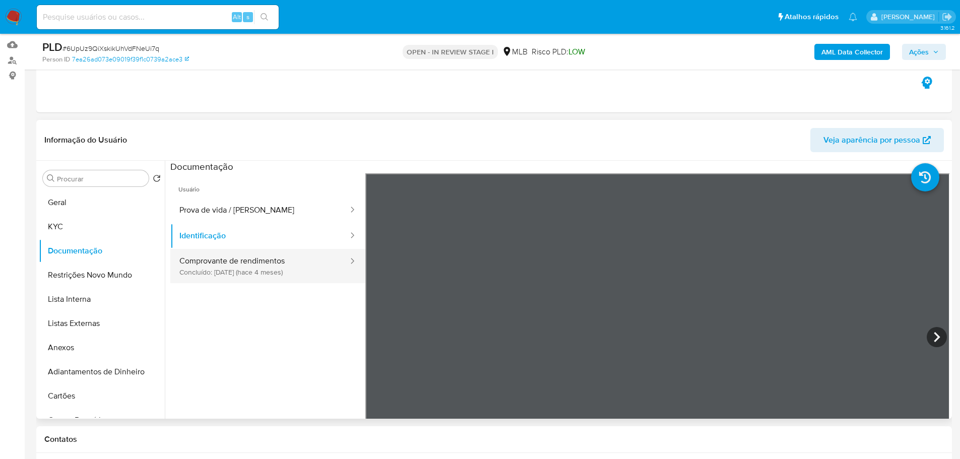
click at [341, 250] on div at bounding box center [349, 266] width 16 height 34
drag, startPoint x: 318, startPoint y: 267, endPoint x: 306, endPoint y: 273, distance: 13.8
click at [318, 268] on button "Comprovante de rendimentos Concluído: [DATE] (hace 4 meses)" at bounding box center [259, 266] width 179 height 34
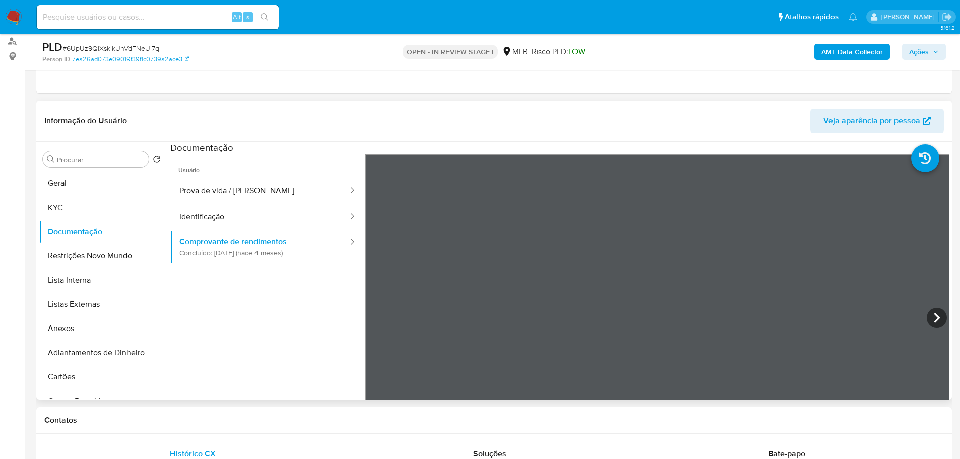
scroll to position [151, 0]
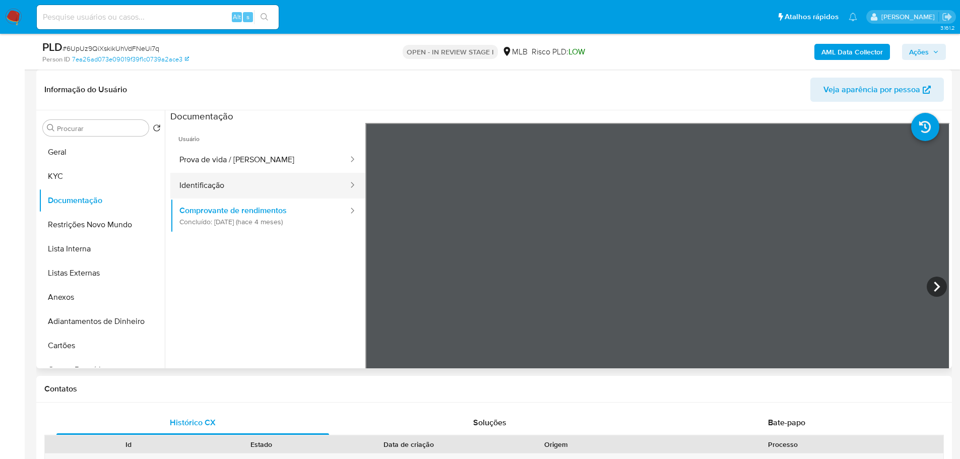
click at [260, 173] on button "Identificação" at bounding box center [259, 186] width 179 height 26
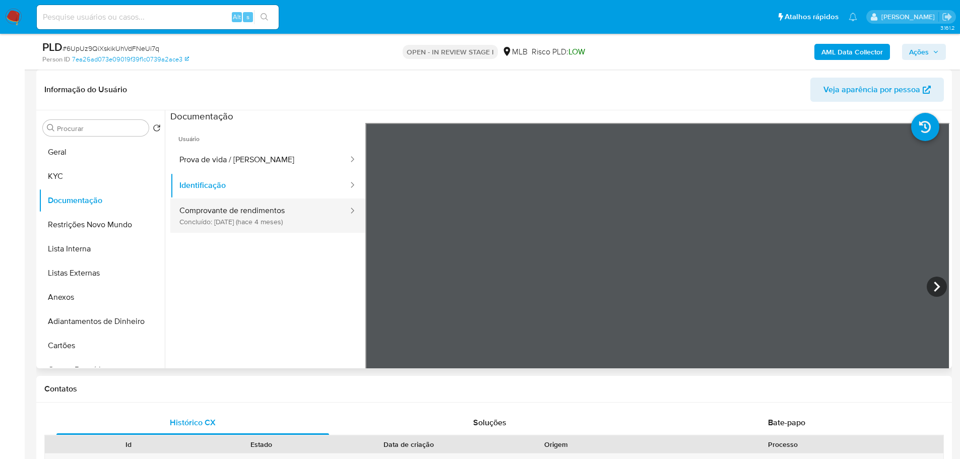
click at [254, 211] on button "Comprovante de rendimentos Concluído: [DATE] (hace 4 meses)" at bounding box center [259, 216] width 179 height 34
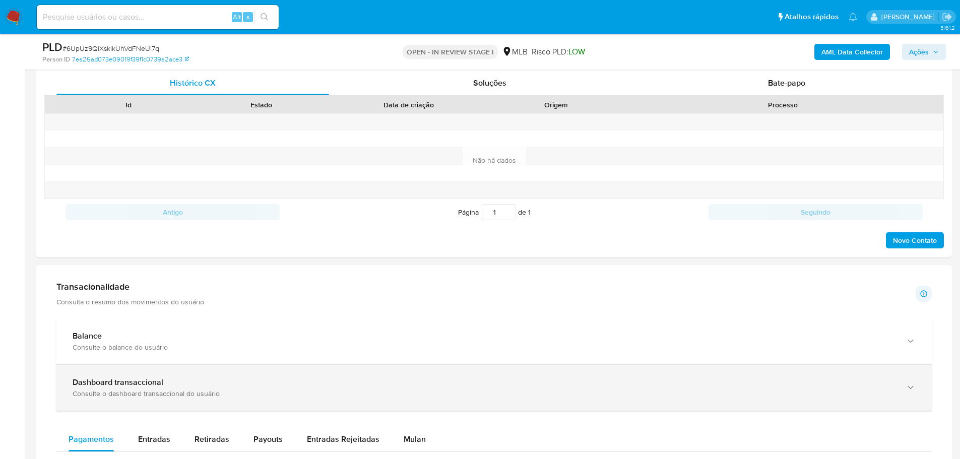
scroll to position [554, 0]
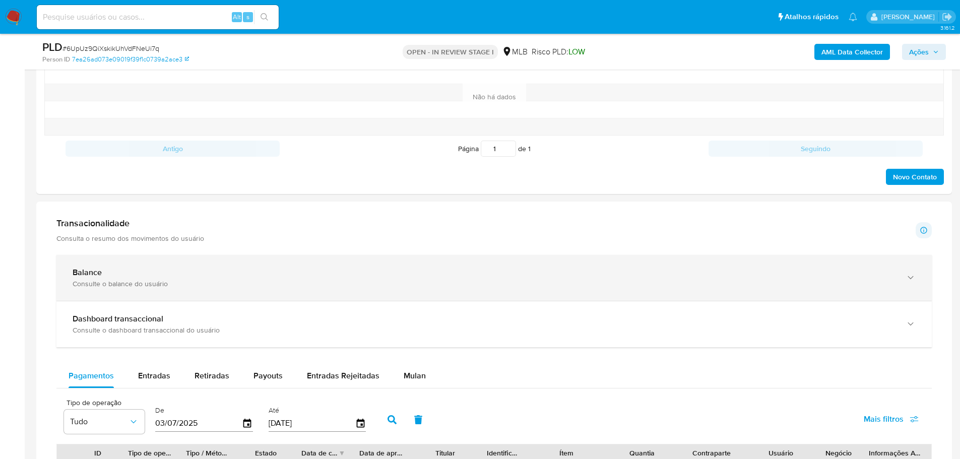
click at [914, 279] on icon "button" at bounding box center [911, 278] width 10 height 10
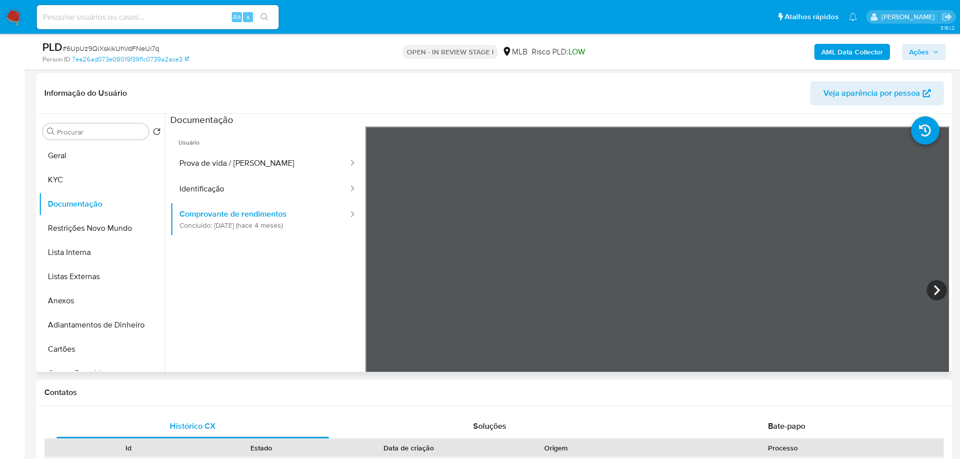
scroll to position [151, 0]
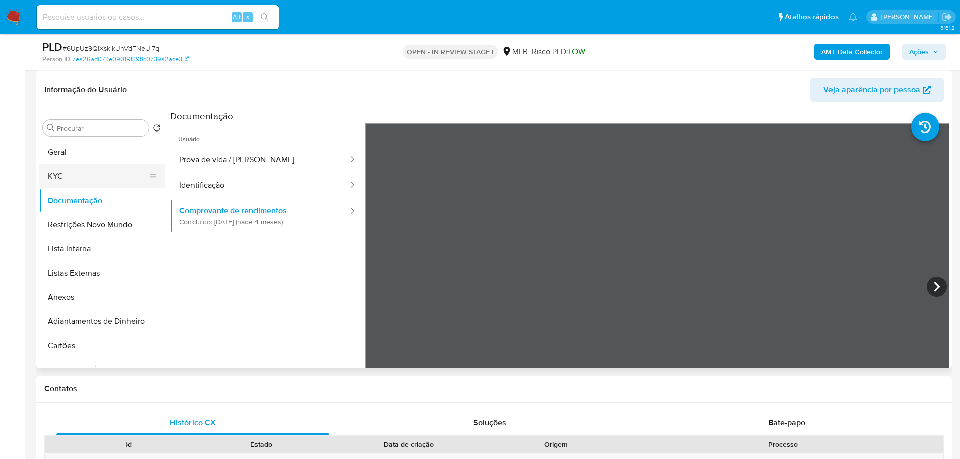
click at [79, 177] on button "KYC" at bounding box center [98, 176] width 118 height 24
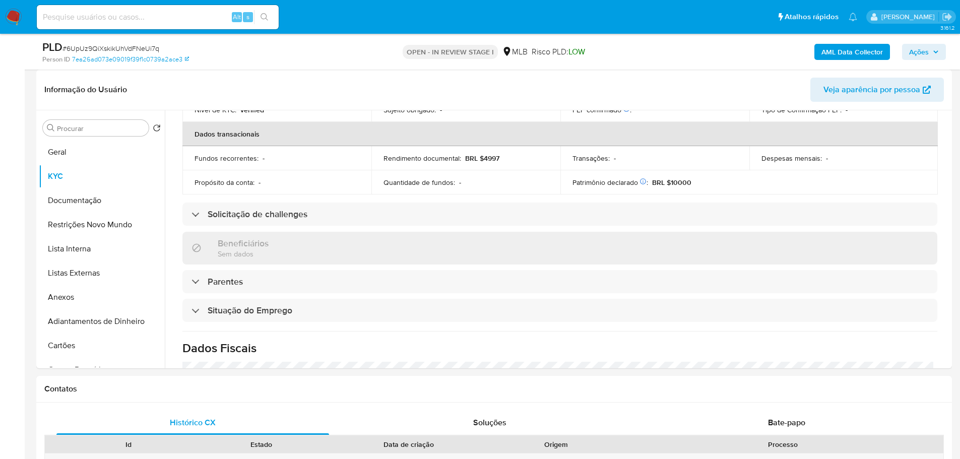
scroll to position [420, 0]
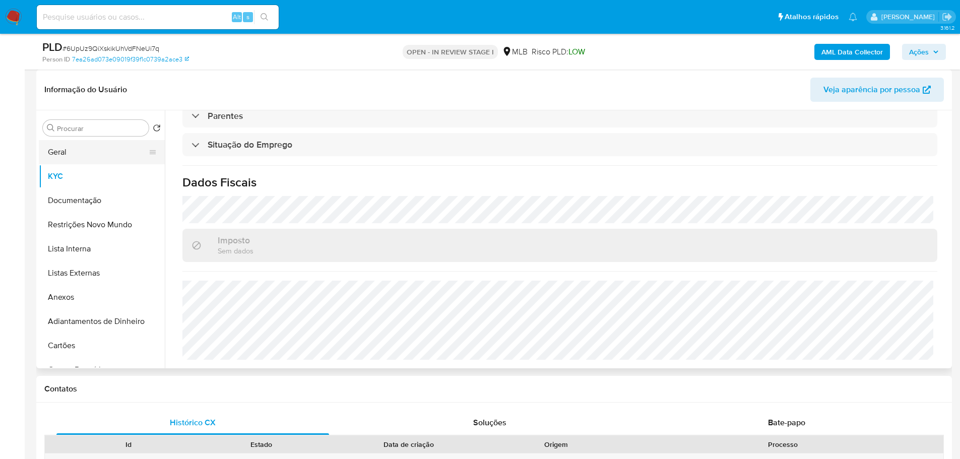
click at [82, 150] on button "Geral" at bounding box center [98, 152] width 118 height 24
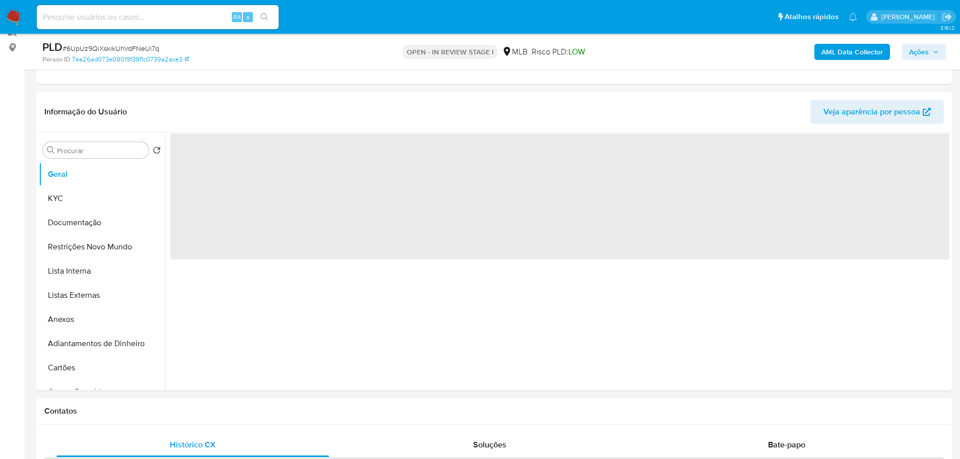
scroll to position [127, 0]
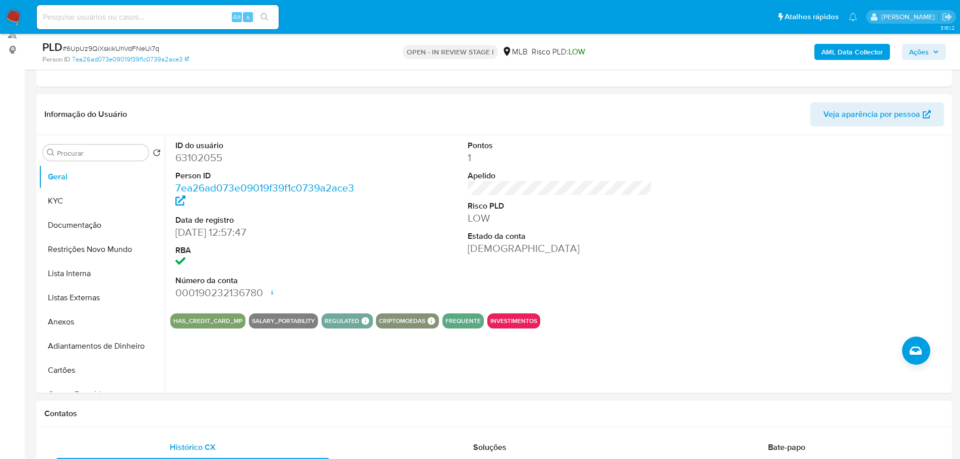
click at [176, 405] on div "Contatos" at bounding box center [494, 414] width 916 height 27
click at [70, 195] on button "KYC" at bounding box center [102, 201] width 126 height 24
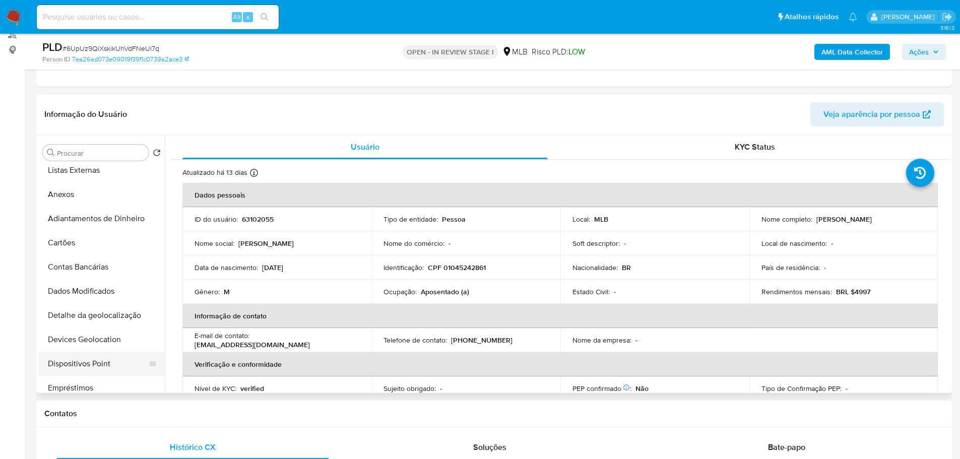
scroll to position [202, 0]
click at [69, 338] on button "Endereços" at bounding box center [98, 338] width 118 height 24
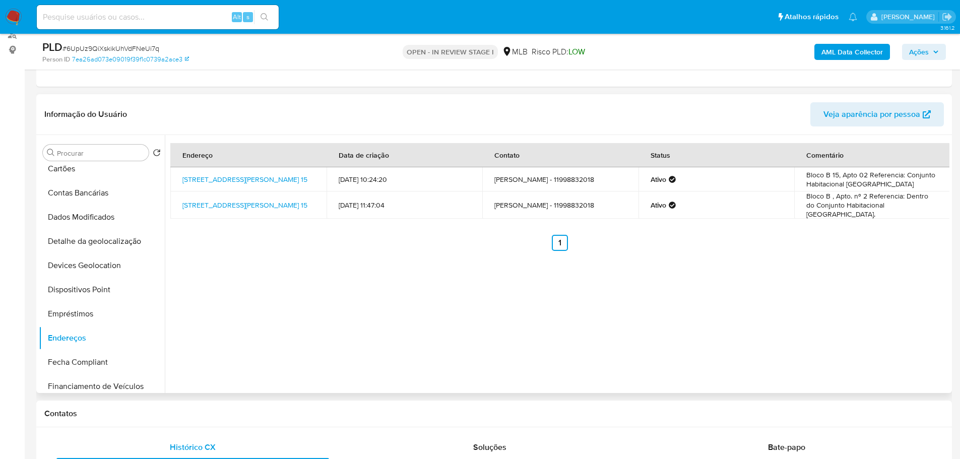
drag, startPoint x: 212, startPoint y: 422, endPoint x: 181, endPoint y: 392, distance: 43.5
click at [212, 422] on div "Contatos" at bounding box center [494, 414] width 916 height 27
click at [96, 235] on button "Detalhe da geolocalização" at bounding box center [98, 241] width 118 height 24
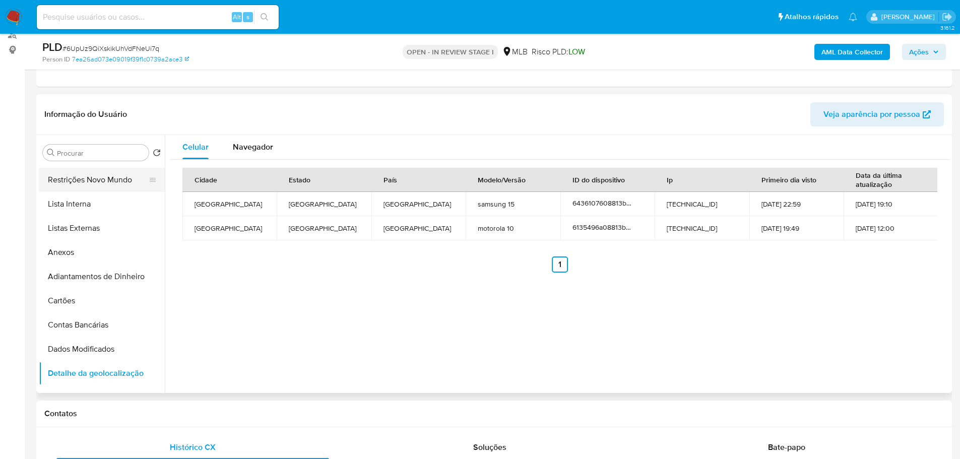
scroll to position [0, 0]
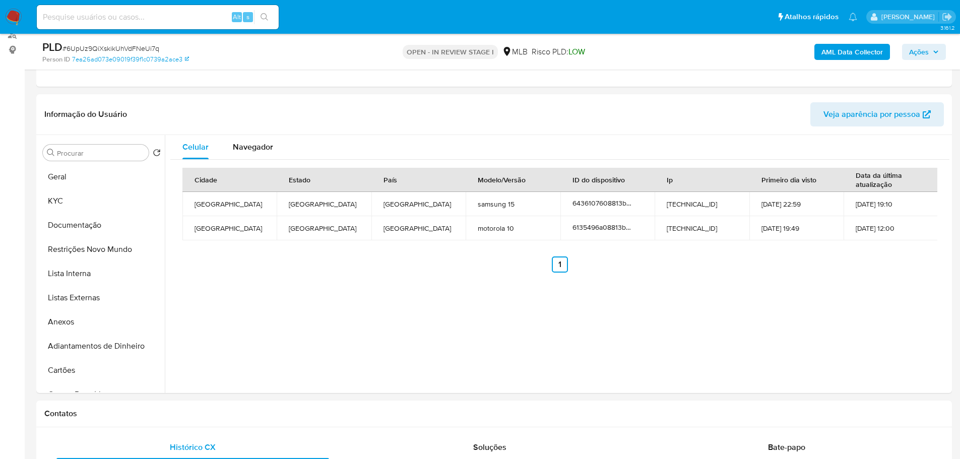
drag, startPoint x: 106, startPoint y: 244, endPoint x: 23, endPoint y: 260, distance: 84.1
click at [105, 244] on button "Restrições Novo Mundo" at bounding box center [102, 249] width 126 height 24
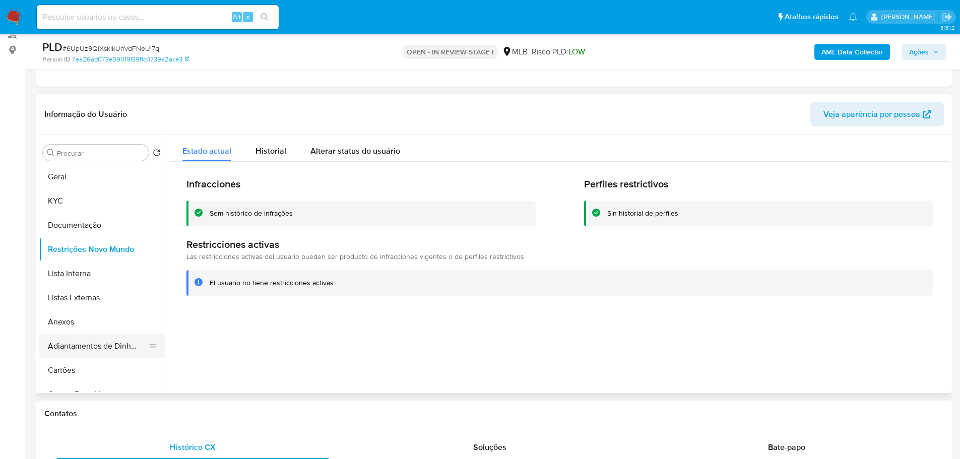
click at [171, 413] on h1 "Contatos" at bounding box center [494, 414] width 900 height 10
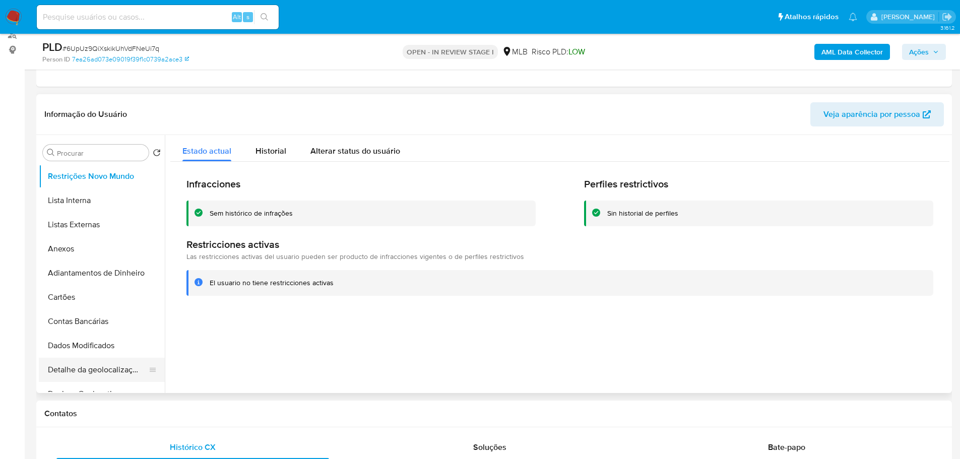
scroll to position [151, 0]
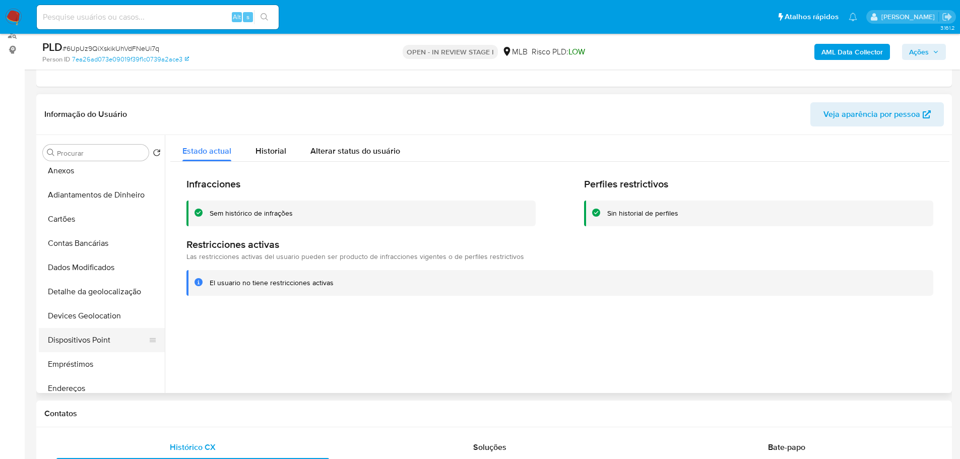
click at [101, 337] on button "Dispositivos Point" at bounding box center [98, 340] width 118 height 24
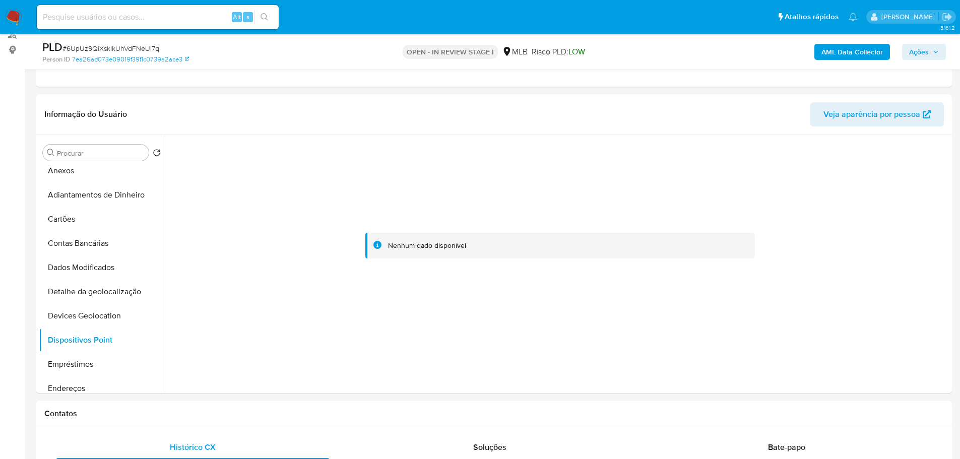
drag, startPoint x: 230, startPoint y: 427, endPoint x: 131, endPoint y: 395, distance: 104.7
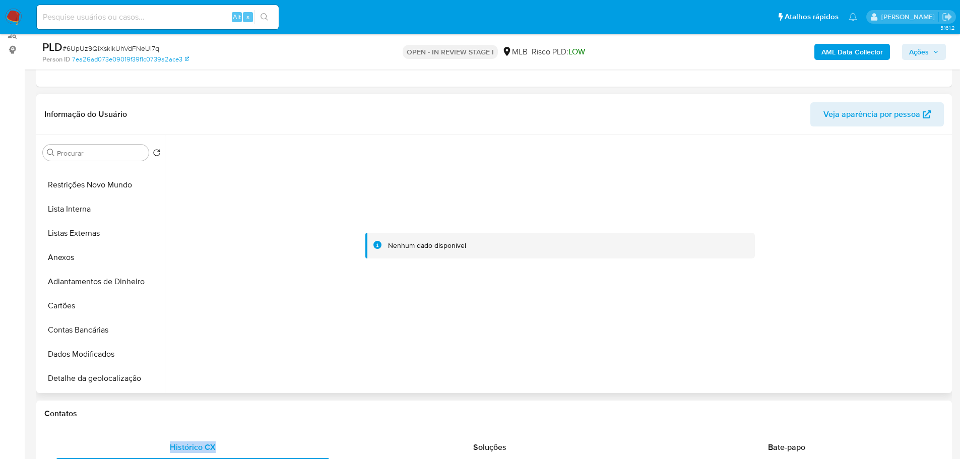
scroll to position [0, 0]
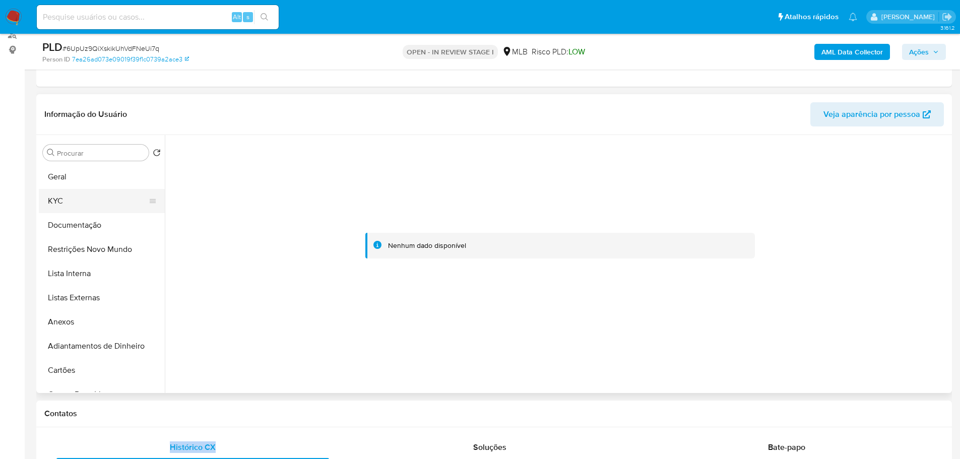
click at [65, 202] on button "KYC" at bounding box center [98, 201] width 118 height 24
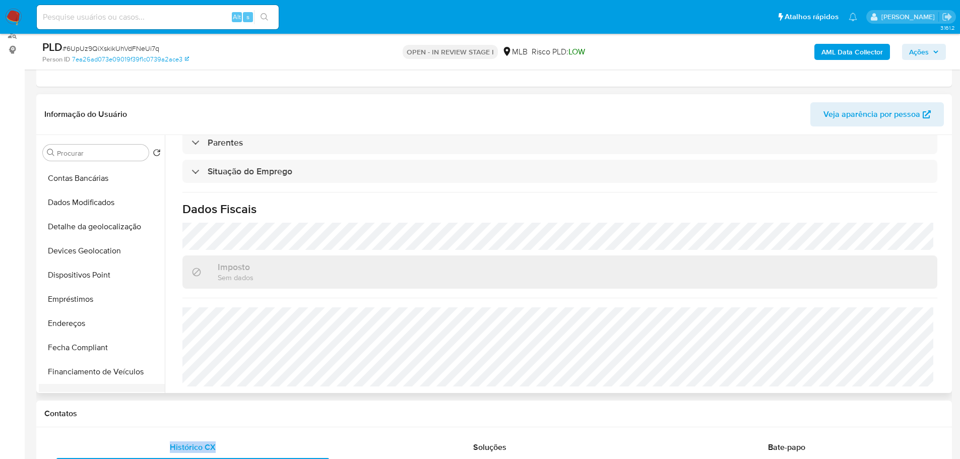
scroll to position [302, 0]
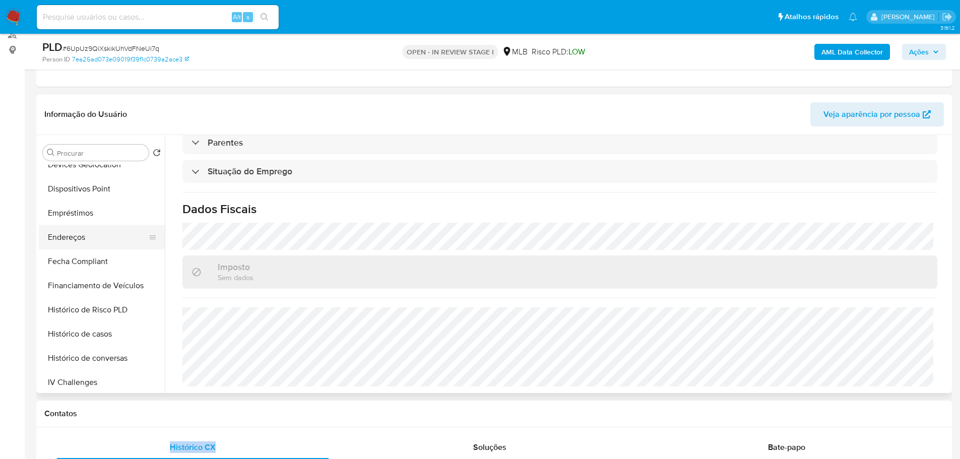
click at [72, 230] on button "Endereços" at bounding box center [98, 237] width 118 height 24
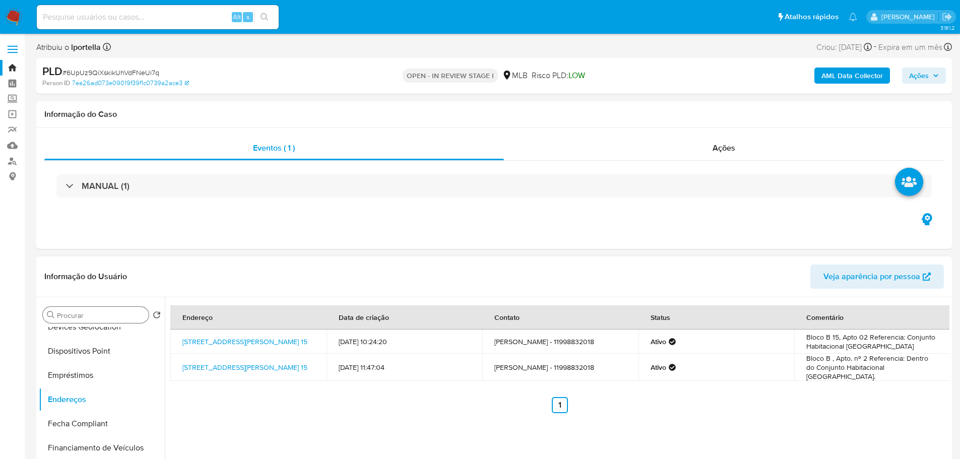
scroll to position [0, 0]
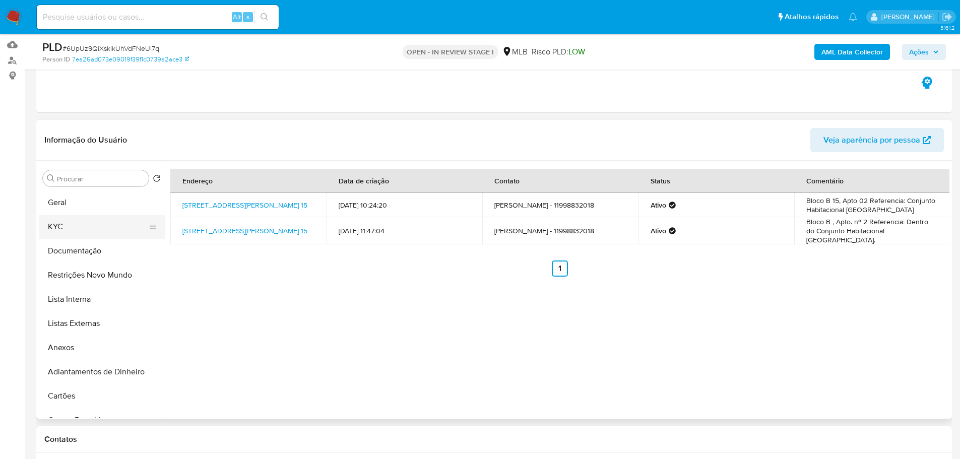
click at [84, 217] on button "KYC" at bounding box center [98, 227] width 118 height 24
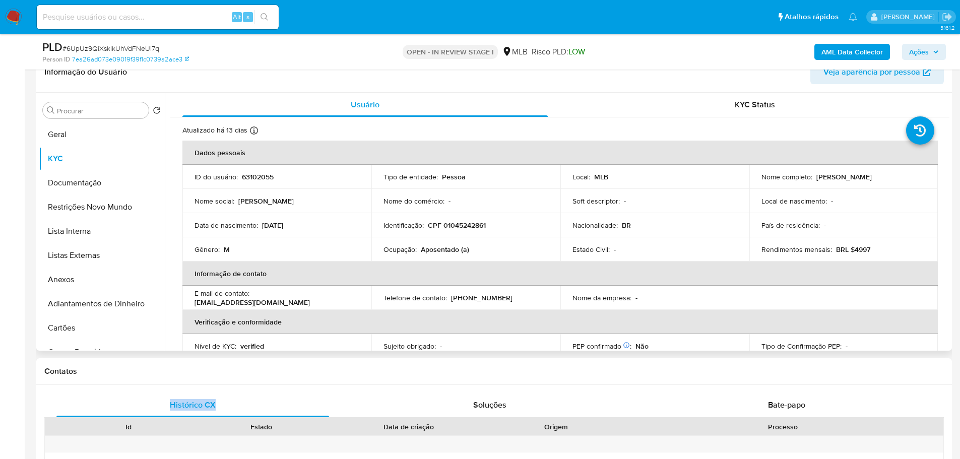
scroll to position [151, 0]
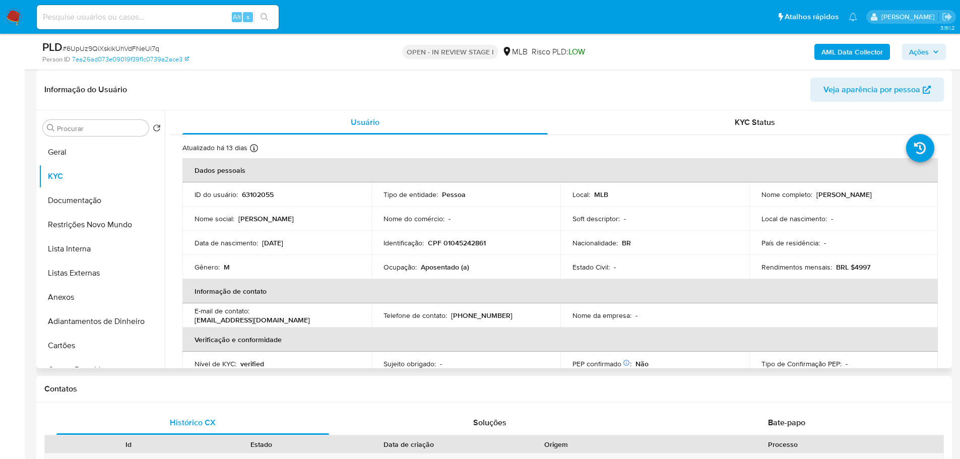
click at [455, 238] on p "CPF 01045242861" at bounding box center [457, 242] width 58 height 9
copy p "01045242861"
click at [76, 153] on button "Geral" at bounding box center [98, 152] width 118 height 24
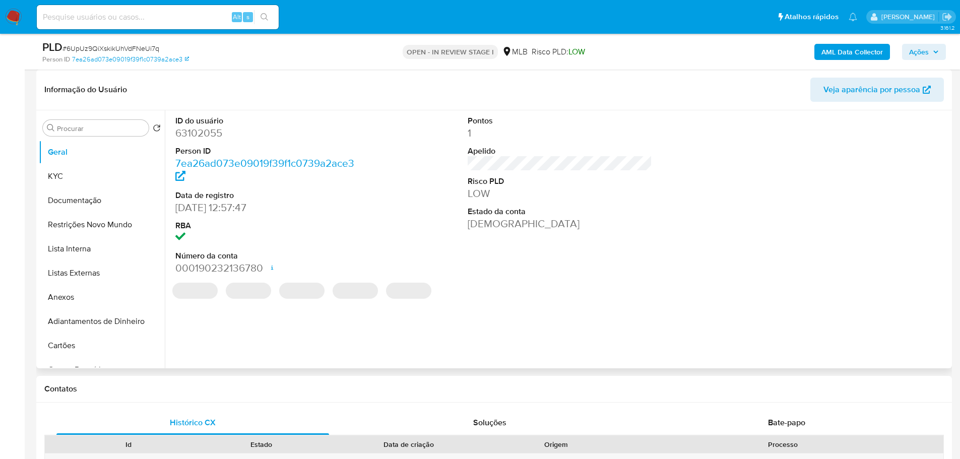
click at [204, 133] on dd "63102055" at bounding box center [267, 133] width 185 height 14
copy dd "63102055"
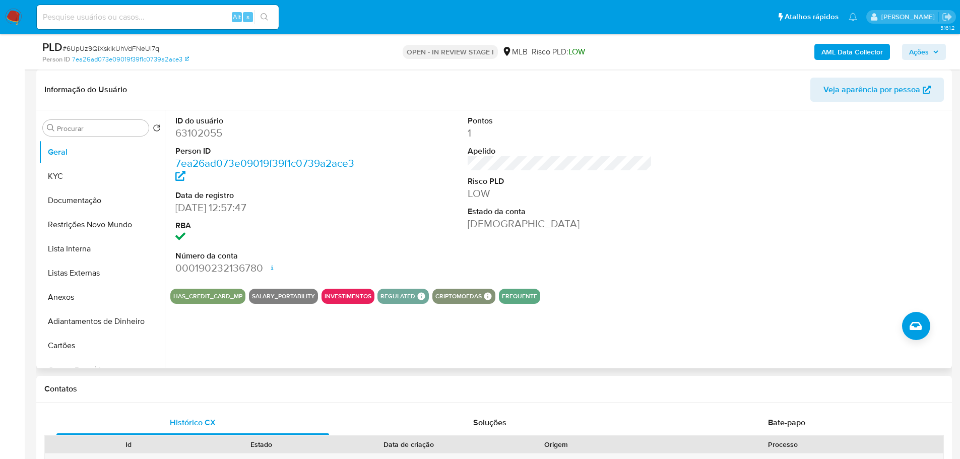
drag, startPoint x: 366, startPoint y: 1, endPoint x: 831, endPoint y: 252, distance: 528.4
click at [831, 252] on div at bounding box center [852, 195] width 195 height 170
click at [208, 136] on dd "63102055" at bounding box center [267, 133] width 185 height 14
copy dd "63102055"
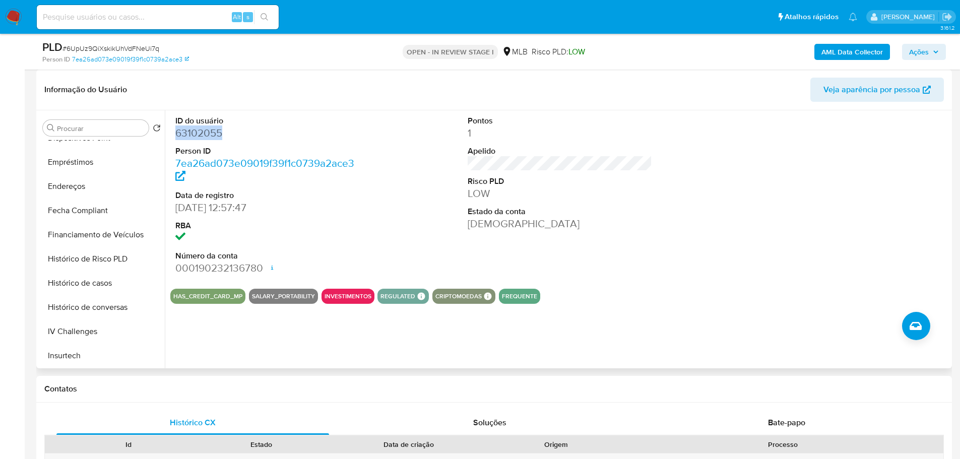
scroll to position [403, 0]
click at [90, 209] on button "Histórico de casos" at bounding box center [98, 209] width 118 height 24
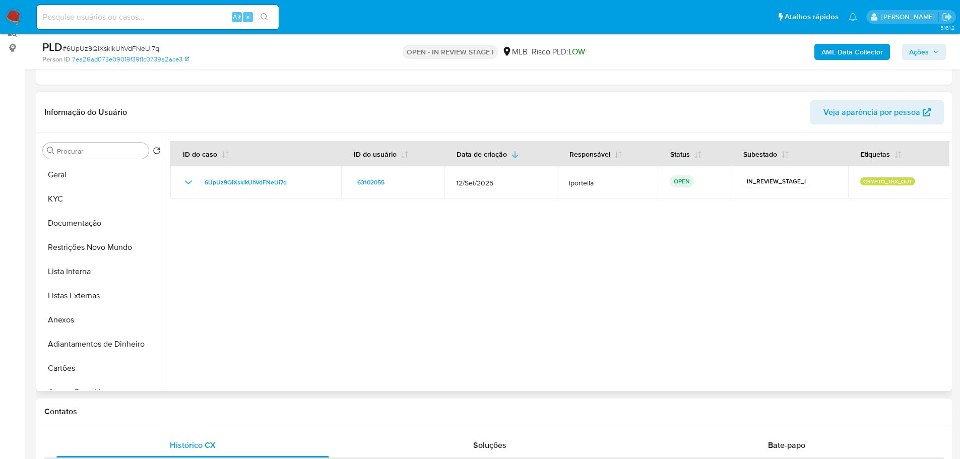
scroll to position [0, 0]
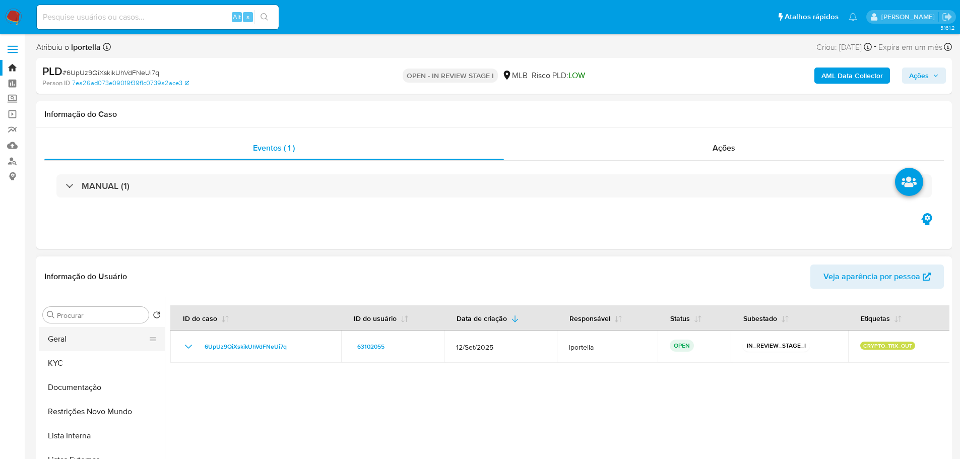
click at [81, 346] on button "Geral" at bounding box center [98, 339] width 118 height 24
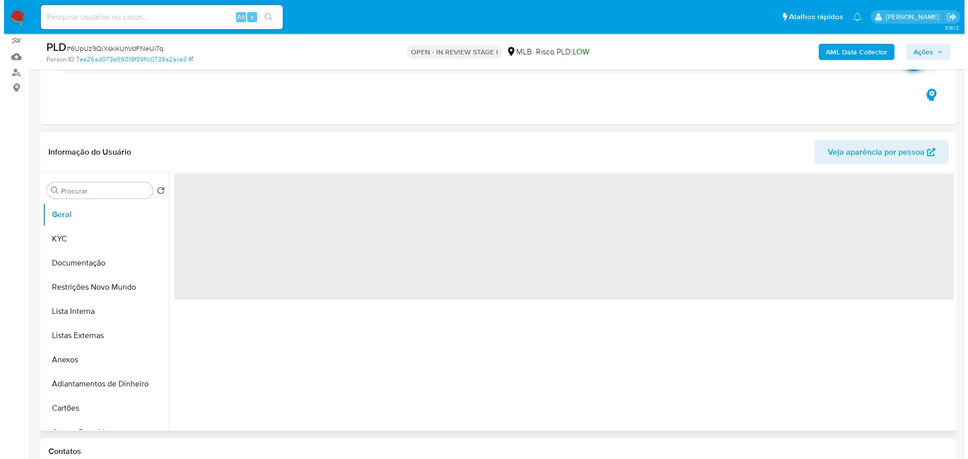
scroll to position [151, 0]
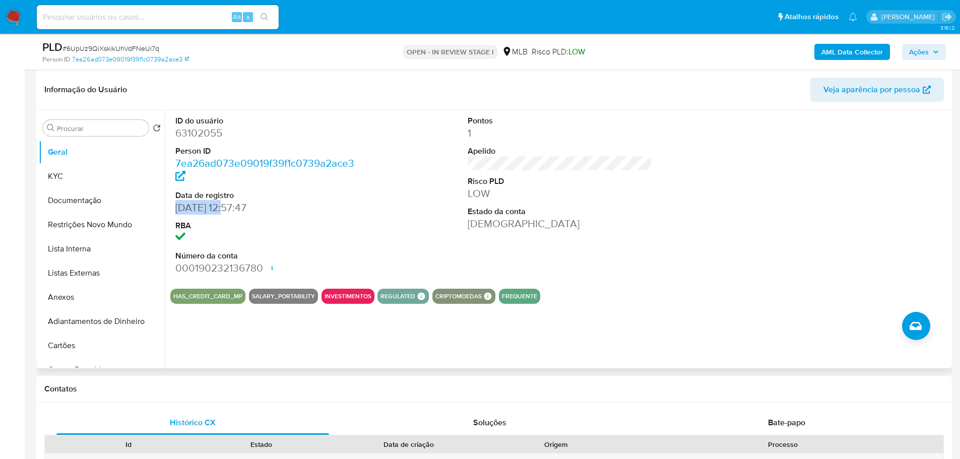
drag, startPoint x: 225, startPoint y: 209, endPoint x: 176, endPoint y: 208, distance: 48.4
click at [176, 208] on dd "14/01/2009 12:57:47" at bounding box center [267, 208] width 185 height 14
copy dd "14/01/2009"
click at [919, 46] on span "Ações" at bounding box center [919, 52] width 20 height 16
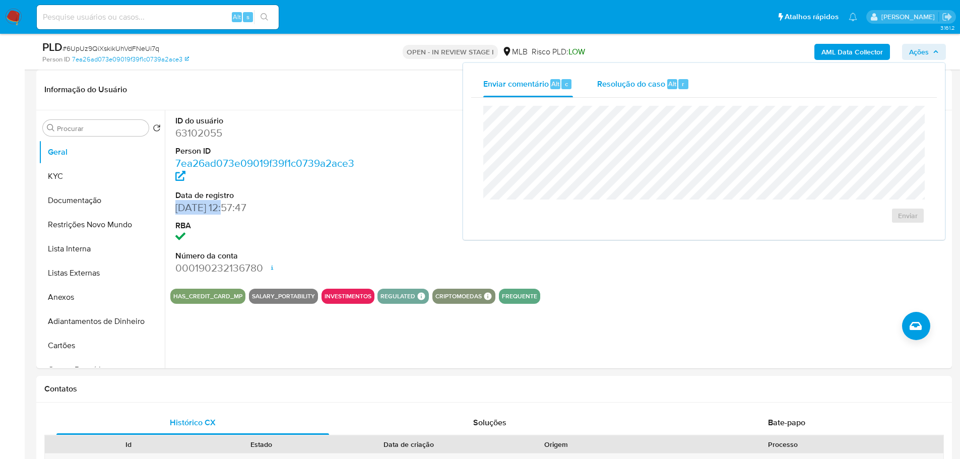
drag, startPoint x: 656, startPoint y: 76, endPoint x: 647, endPoint y: 94, distance: 20.7
click at [656, 76] on div "Resolução do caso Alt r" at bounding box center [643, 84] width 92 height 26
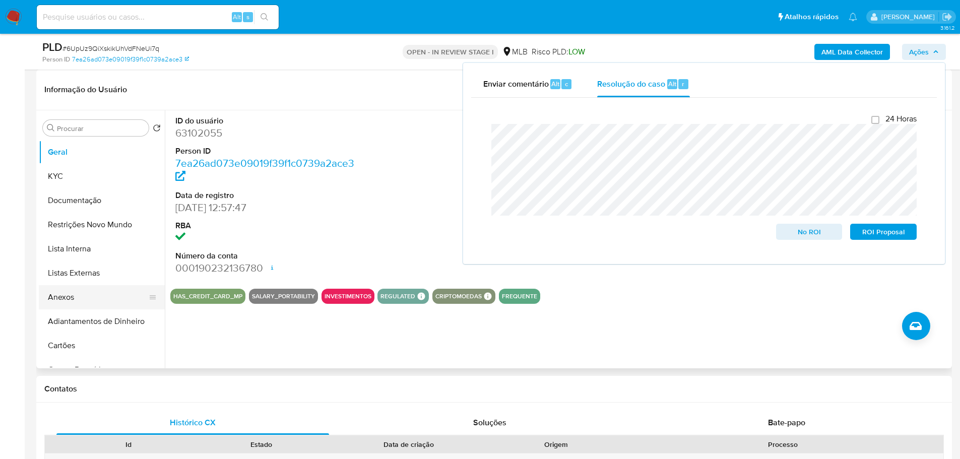
click at [76, 301] on button "Anexos" at bounding box center [98, 297] width 118 height 24
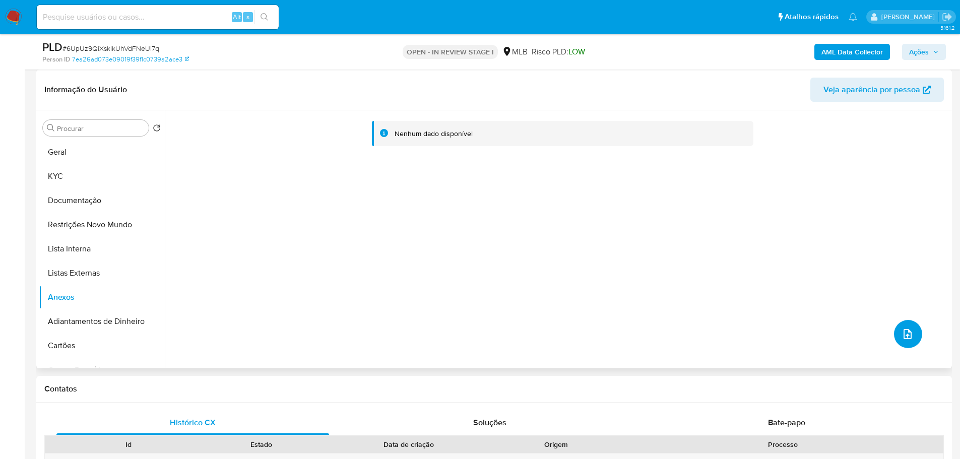
click at [902, 334] on icon "upload-file" at bounding box center [908, 334] width 12 height 12
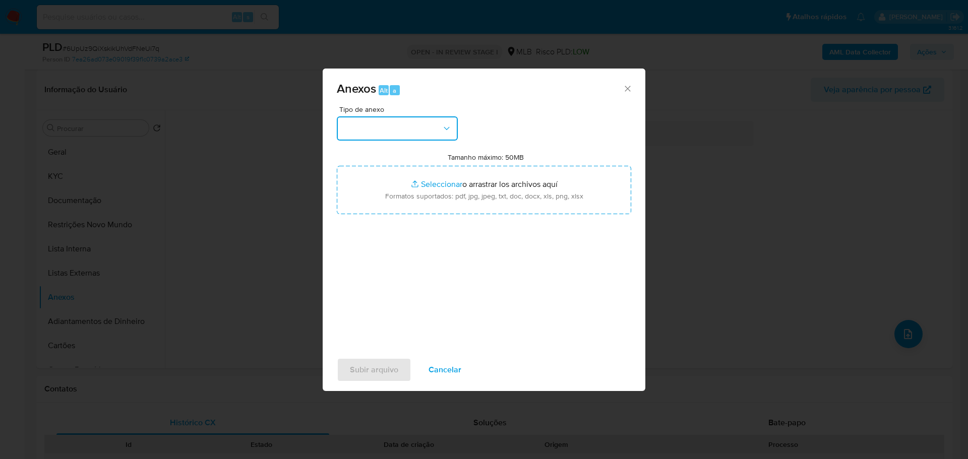
click at [435, 137] on button "button" at bounding box center [397, 128] width 121 height 24
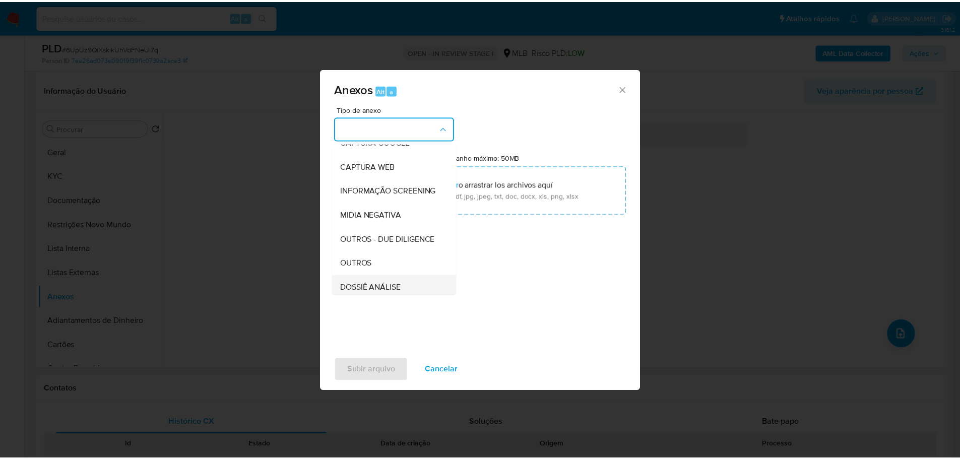
scroll to position [155, 0]
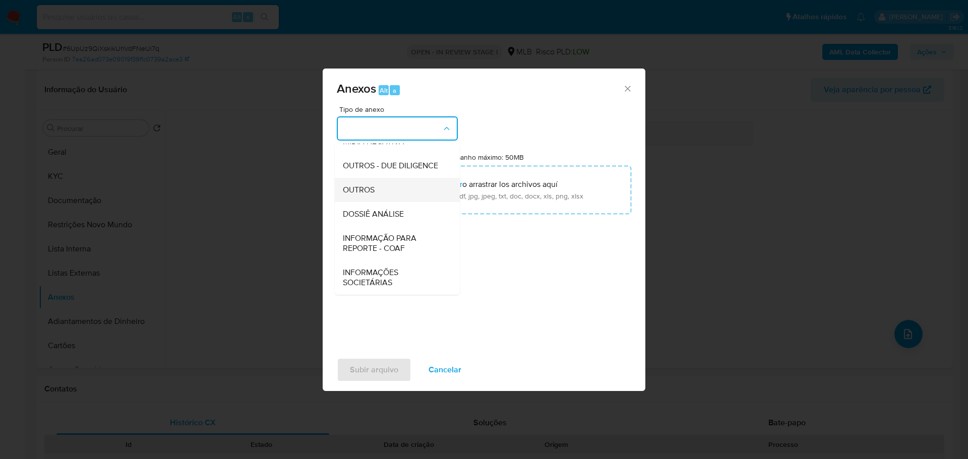
click at [352, 187] on span "OUTROS" at bounding box center [359, 190] width 32 height 10
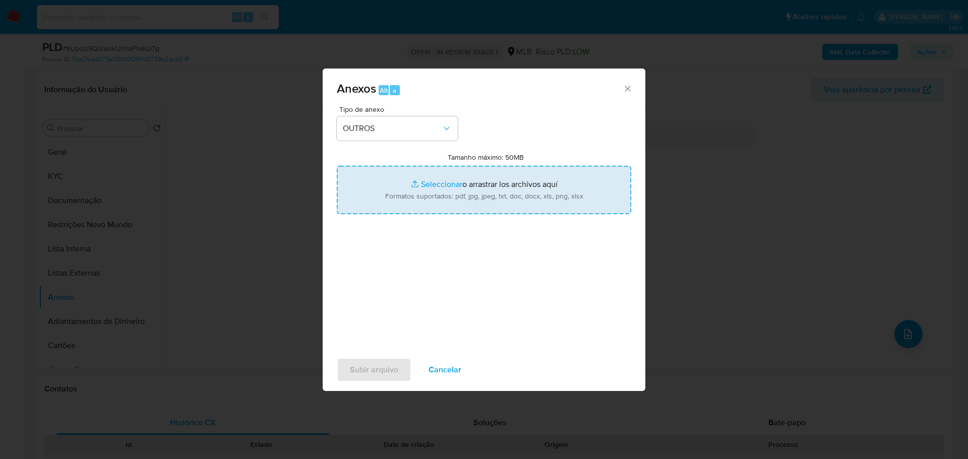
type input "C:\fakepath\Declínio - 6UpUz9QiXskikUhVdFNeUi7q - CPF 01045242861 - JOSE GUILHE…"
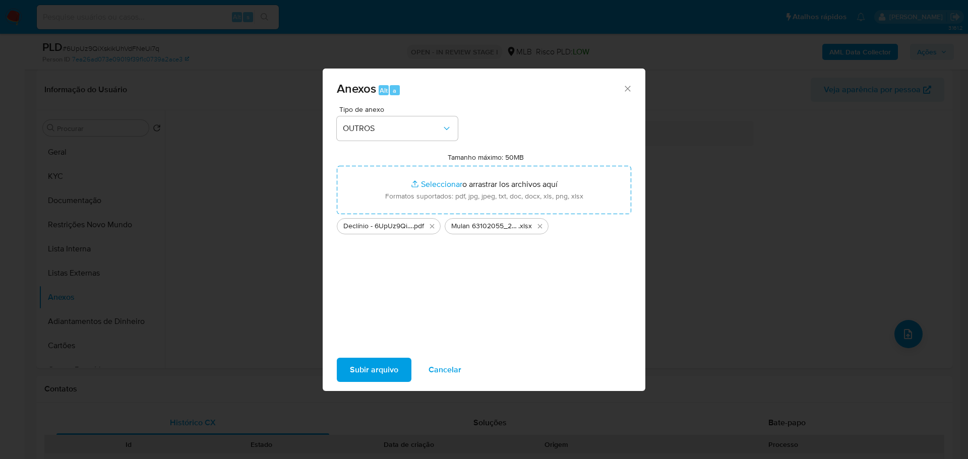
click at [382, 380] on span "Subir arquivo" at bounding box center [374, 370] width 48 height 22
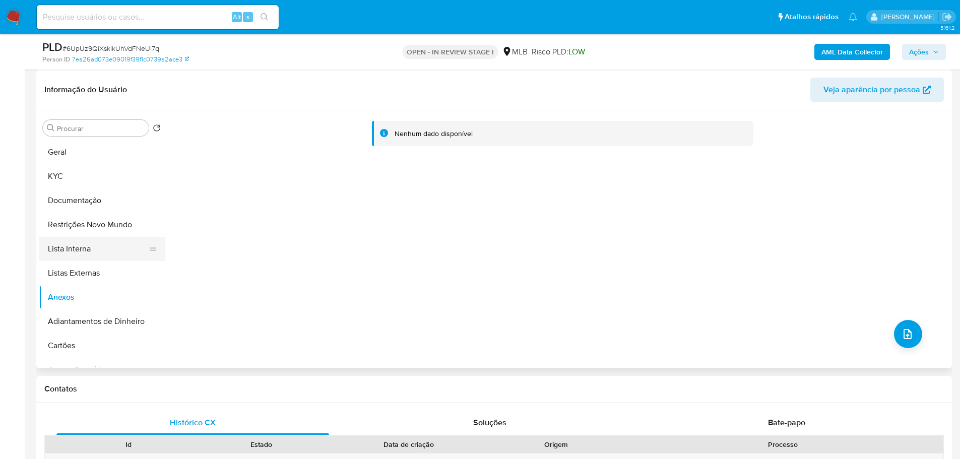
click at [94, 243] on button "Lista Interna" at bounding box center [98, 249] width 118 height 24
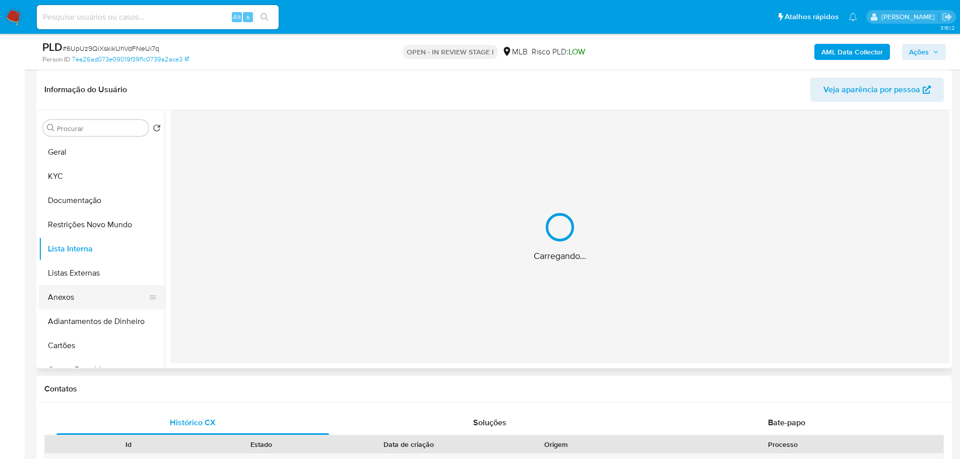
click at [74, 302] on button "Anexos" at bounding box center [98, 297] width 118 height 24
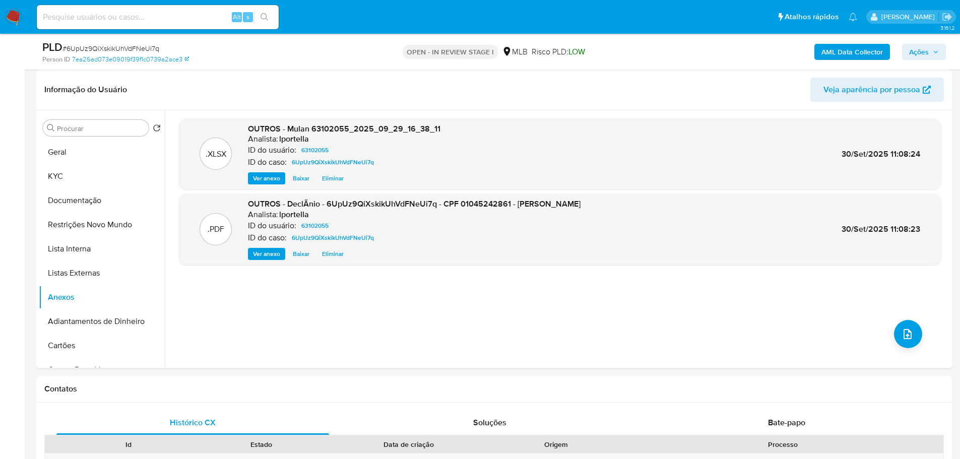
click at [932, 49] on span "Ações" at bounding box center [924, 52] width 30 height 14
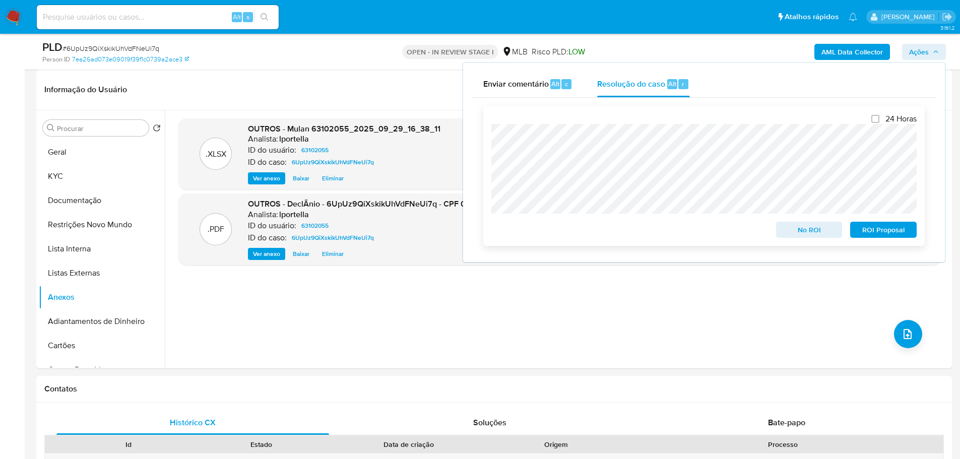
click at [817, 229] on span "No ROI" at bounding box center [809, 230] width 52 height 14
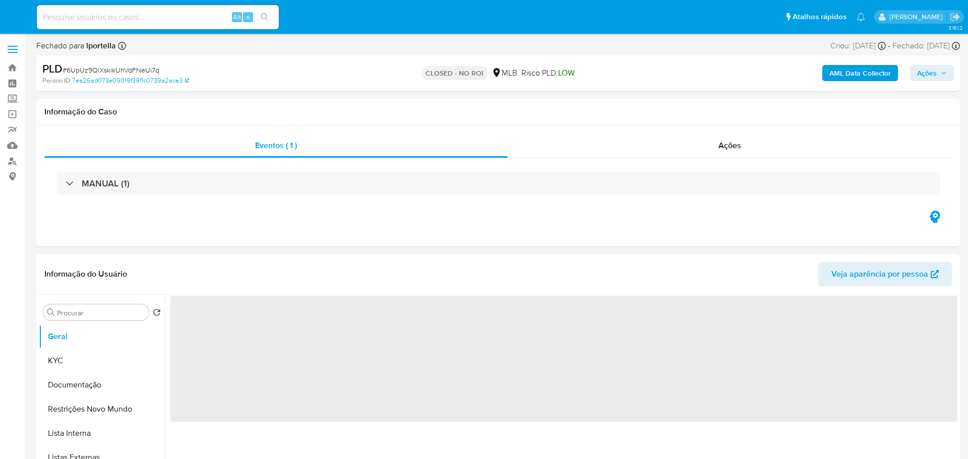
select select "10"
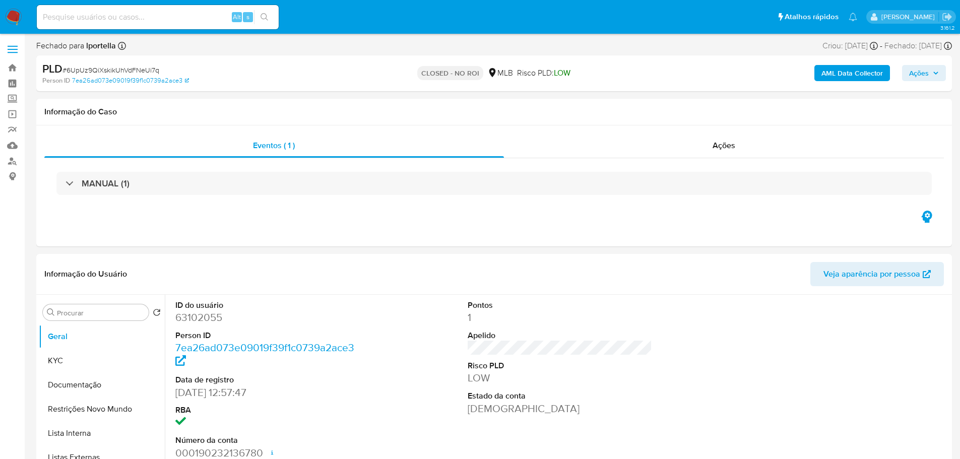
click at [13, 10] on img at bounding box center [13, 17] width 17 height 17
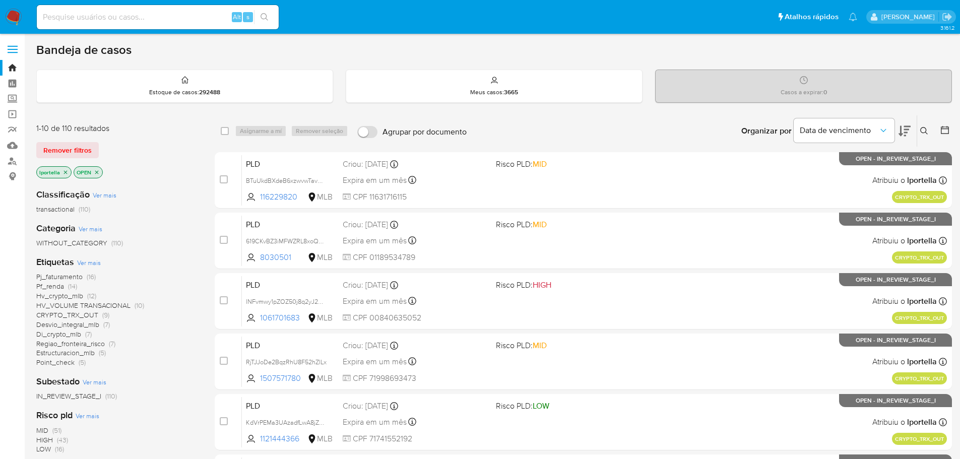
click at [142, 22] on input at bounding box center [158, 17] width 242 height 13
paste input "619CKvBZ3iMFWZRL8xoQp6Ca"
type input "619CKvBZ3iMFWZRL8xoQp6Ca"
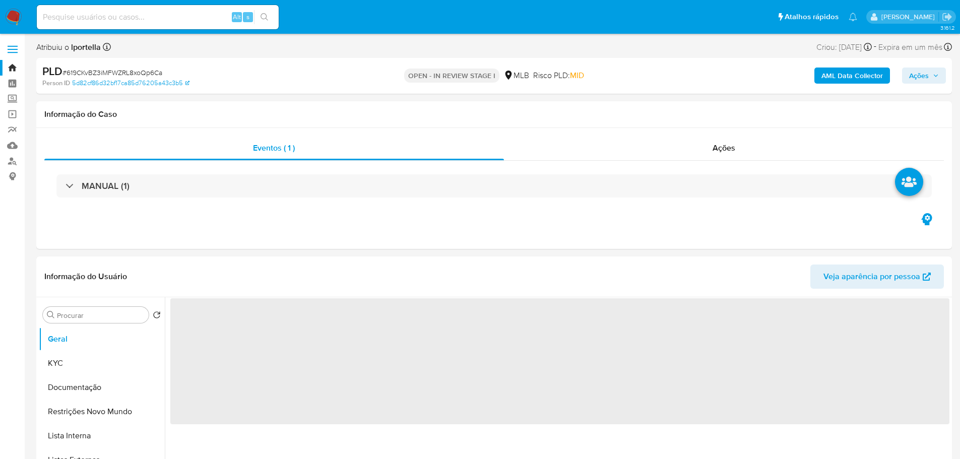
select select "10"
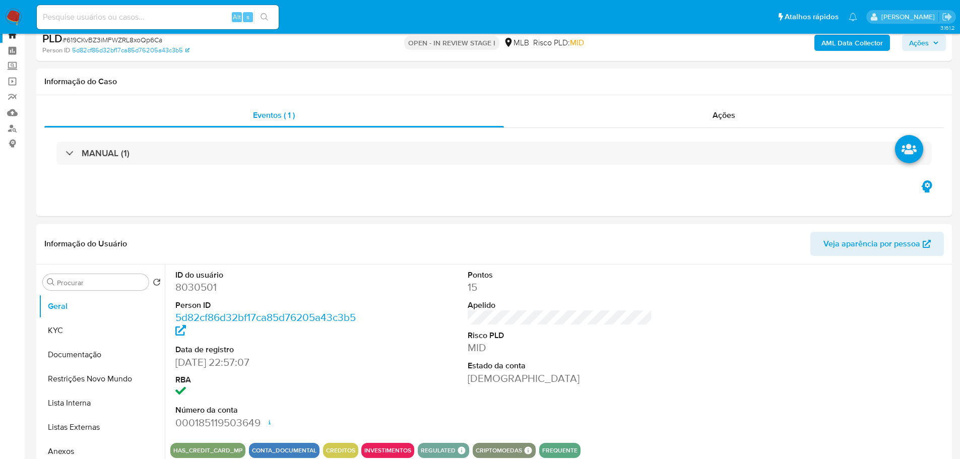
scroll to position [50, 0]
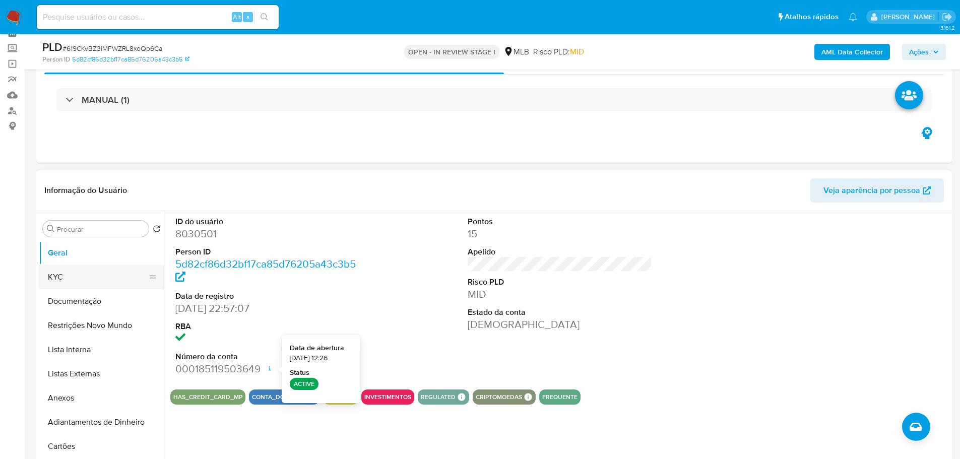
click at [47, 285] on button "KYC" at bounding box center [98, 277] width 118 height 24
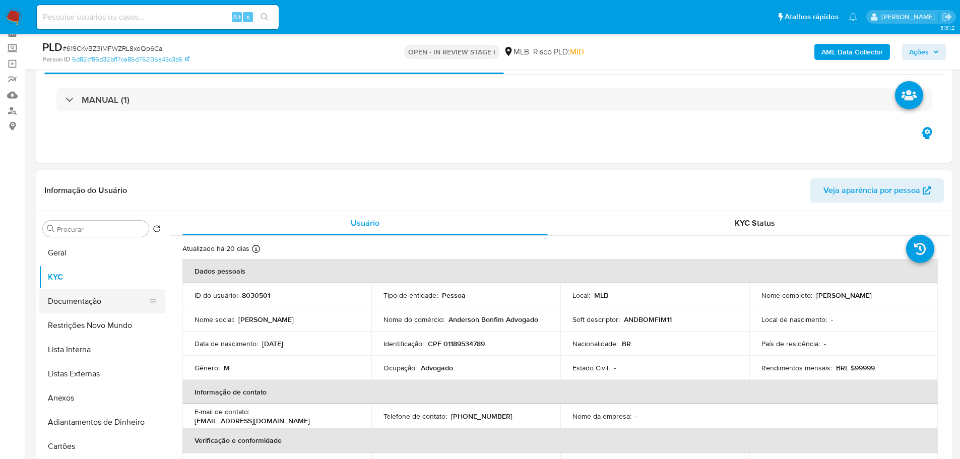
click at [79, 311] on button "Documentação" at bounding box center [98, 301] width 118 height 24
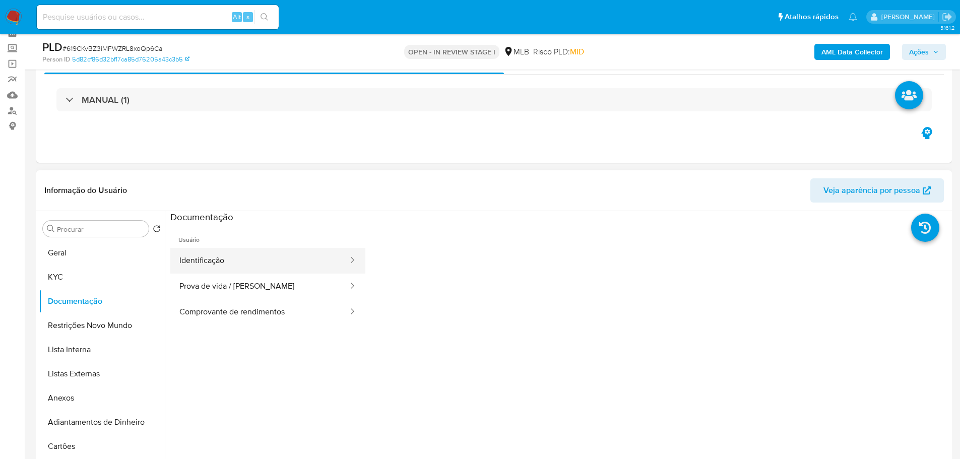
click at [218, 264] on button "Identificação" at bounding box center [259, 261] width 179 height 26
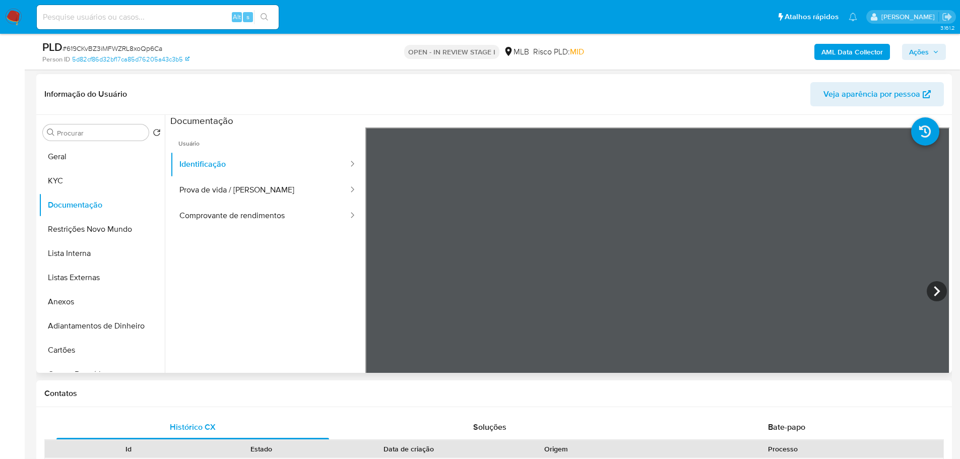
scroll to position [151, 0]
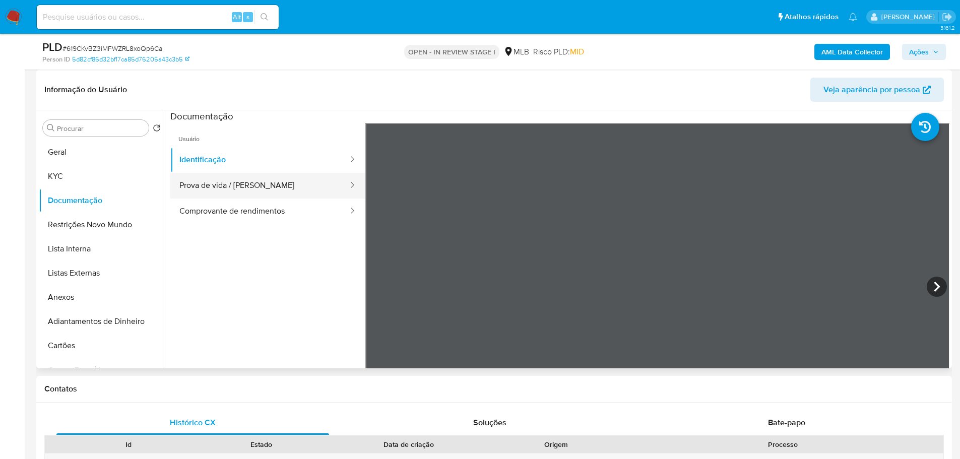
click at [263, 183] on button "Prova de vida / [PERSON_NAME]" at bounding box center [259, 186] width 179 height 26
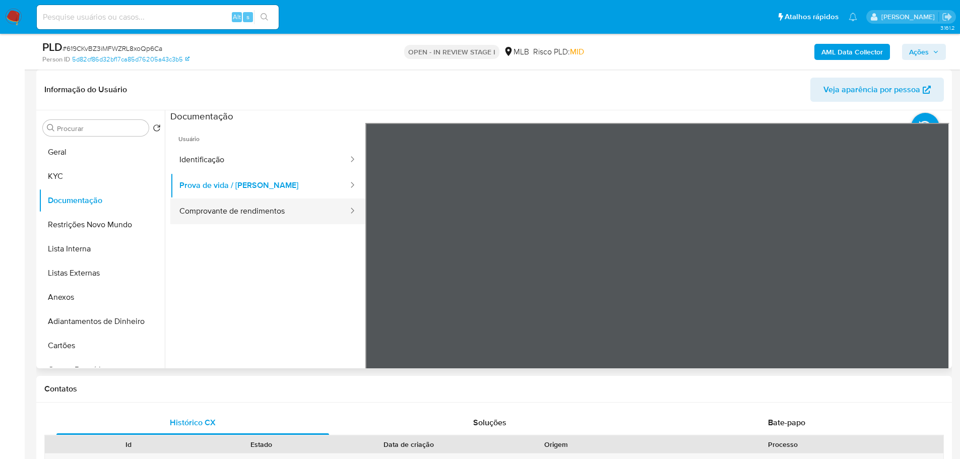
click at [273, 212] on button "Comprovante de rendimentos" at bounding box center [259, 212] width 179 height 26
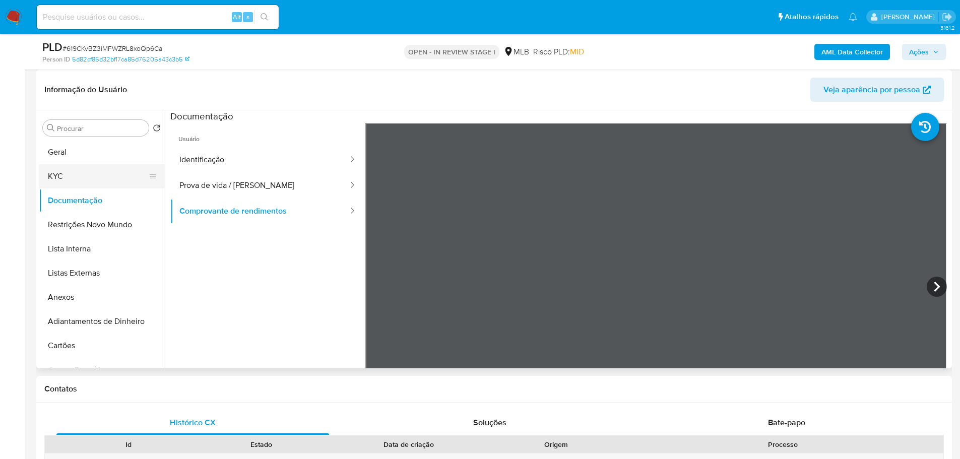
click at [95, 182] on button "KYC" at bounding box center [98, 176] width 118 height 24
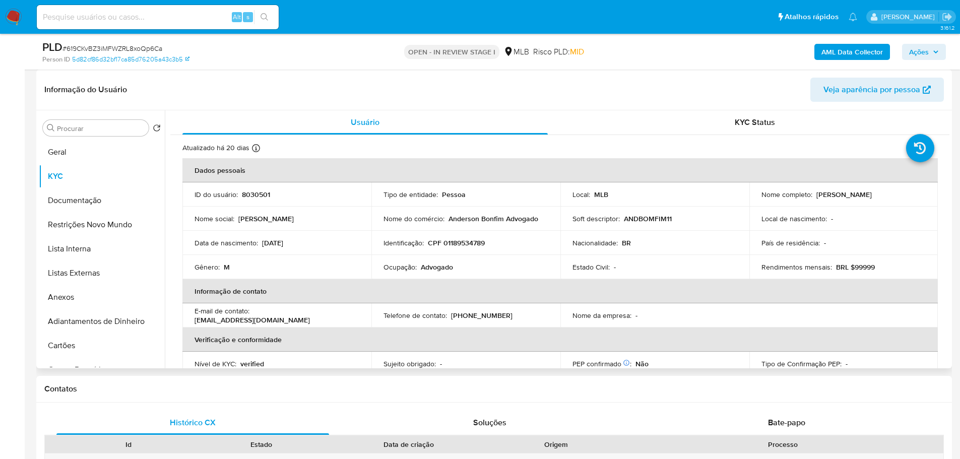
click at [436, 269] on p "Advogado" at bounding box center [437, 267] width 32 height 9
copy p "Advogado"
drag, startPoint x: 867, startPoint y: 200, endPoint x: 760, endPoint y: 199, distance: 106.9
click at [762, 199] on div "Nome completo : [PERSON_NAME]" at bounding box center [844, 194] width 165 height 9
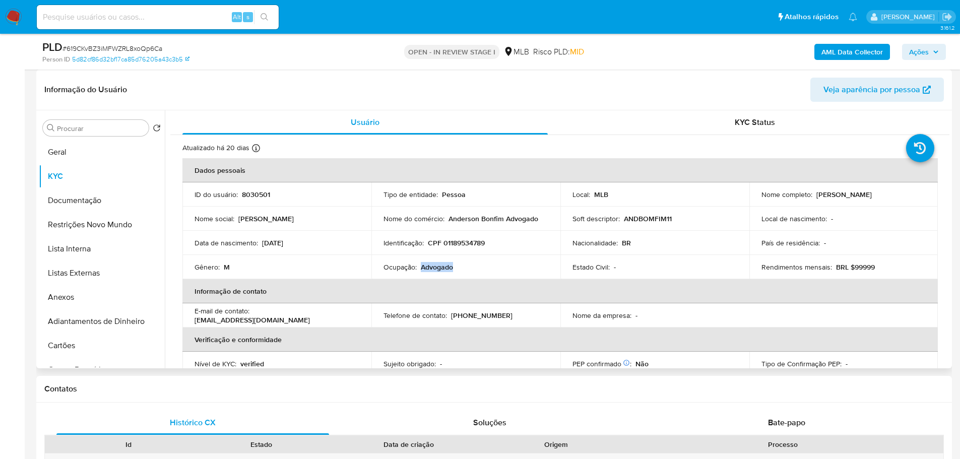
copy p "[PERSON_NAME]"
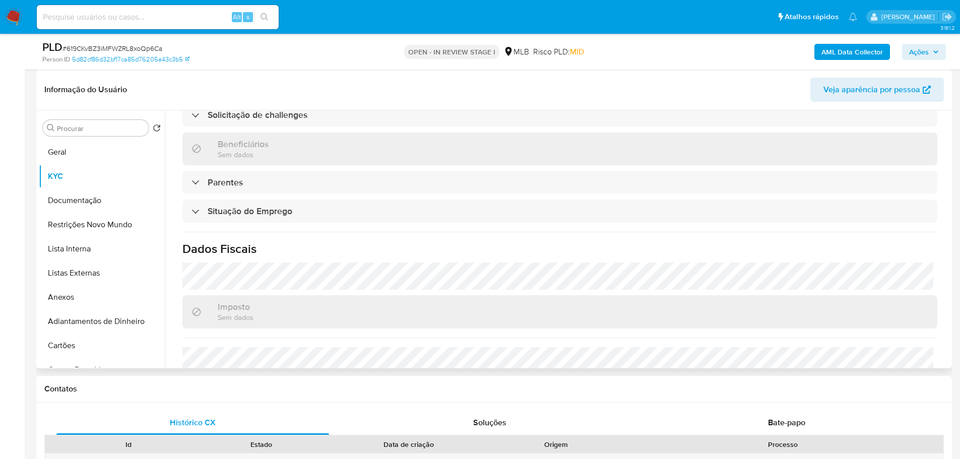
scroll to position [420, 0]
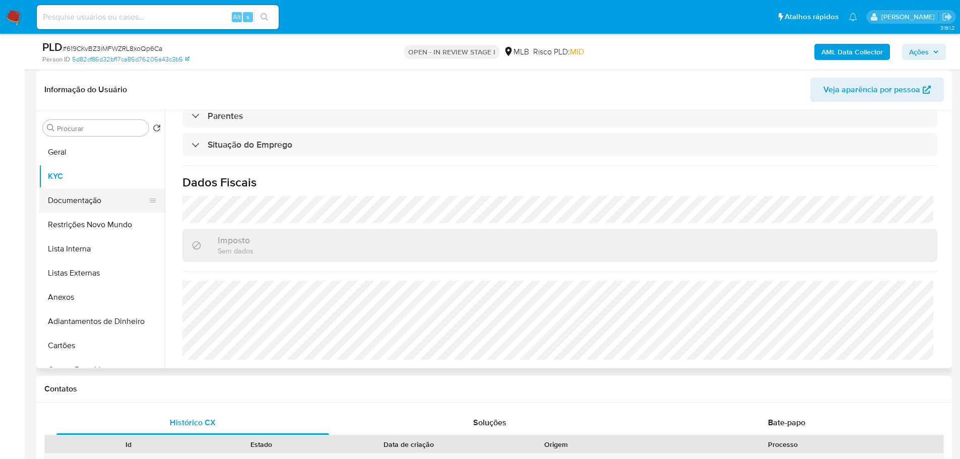
click at [84, 200] on button "Documentação" at bounding box center [98, 201] width 118 height 24
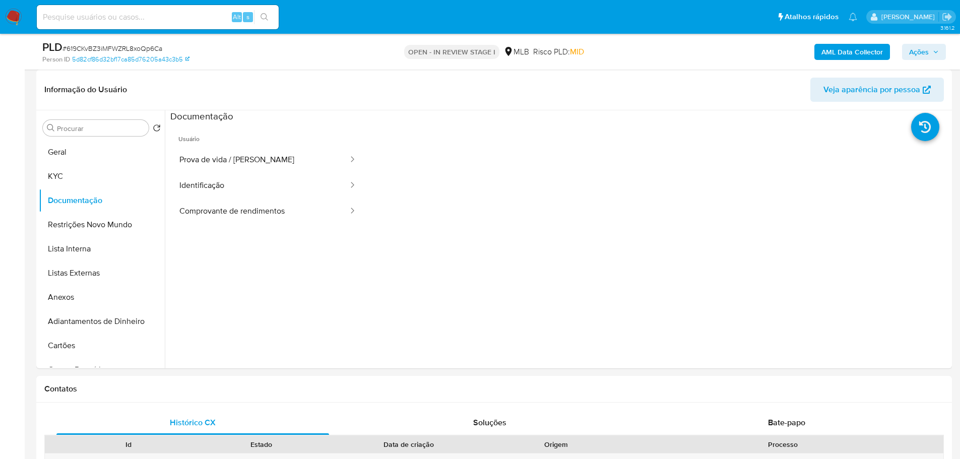
click at [237, 155] on button "Prova de vida / [PERSON_NAME]" at bounding box center [259, 160] width 179 height 26
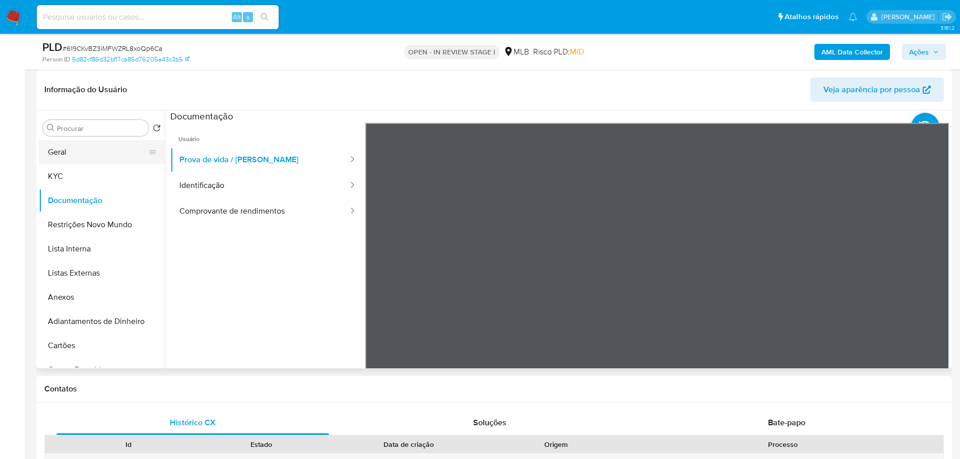
click at [66, 148] on button "Geral" at bounding box center [98, 152] width 118 height 24
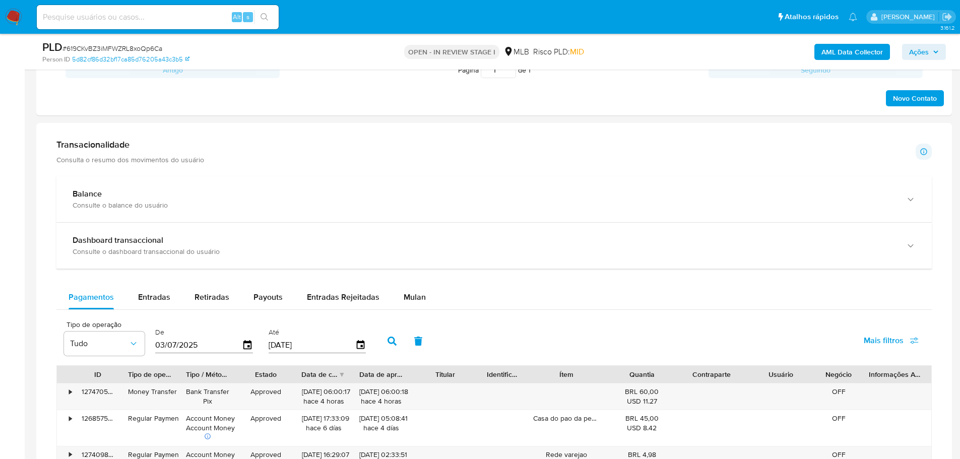
scroll to position [605, 0]
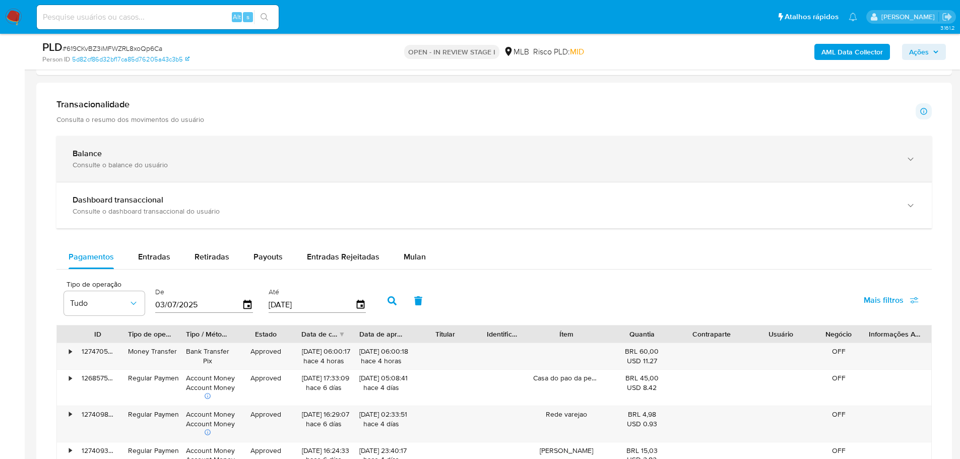
click at [895, 155] on div "Balance" at bounding box center [484, 154] width 823 height 10
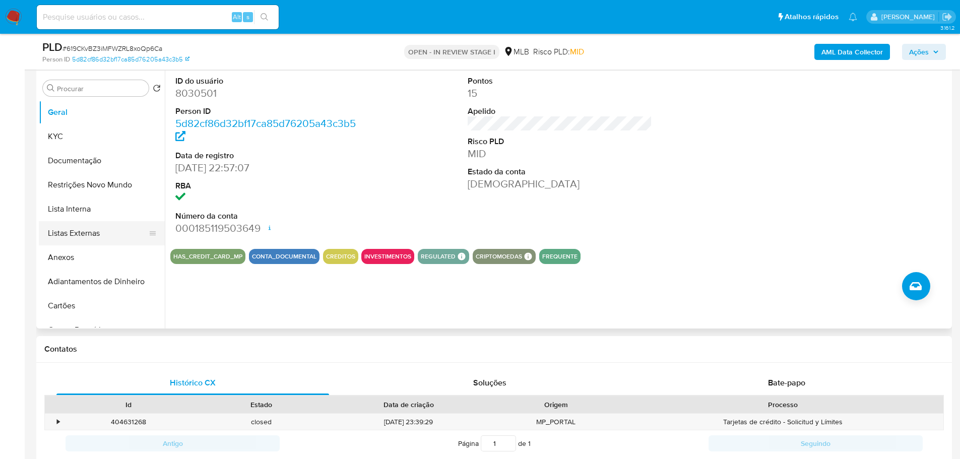
scroll to position [101, 0]
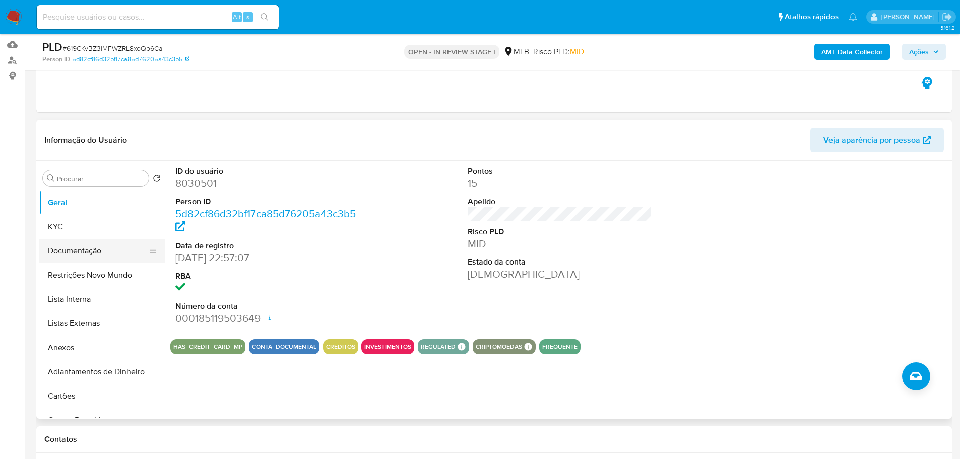
click at [86, 253] on button "Documentação" at bounding box center [98, 251] width 118 height 24
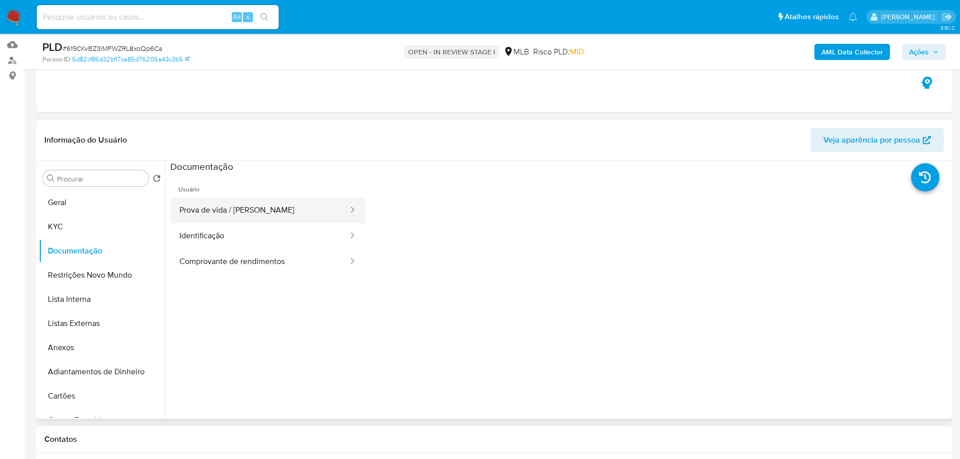
click at [229, 204] on button "Prova de vida / [PERSON_NAME]" at bounding box center [259, 211] width 179 height 26
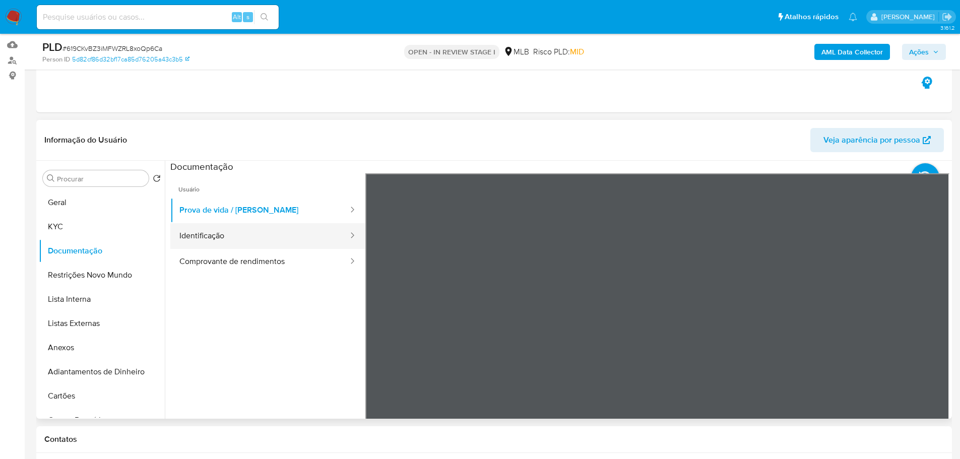
click at [305, 237] on button "Identificação" at bounding box center [259, 236] width 179 height 26
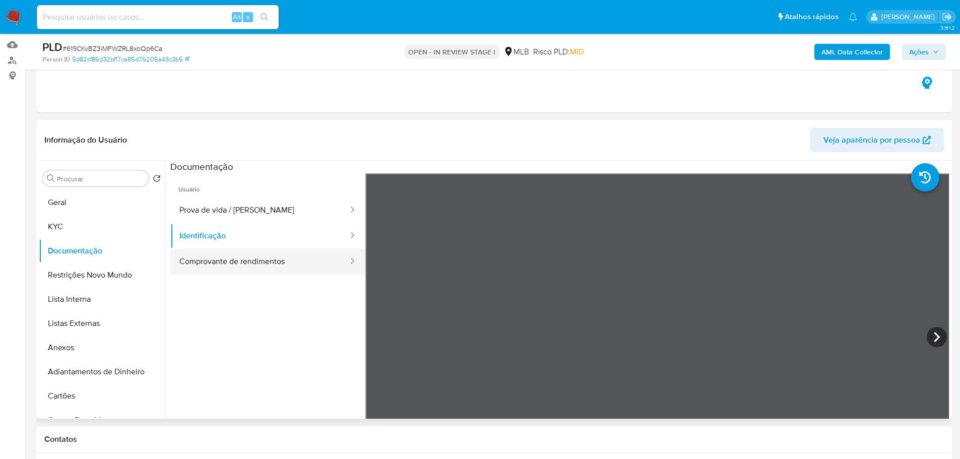
click at [262, 266] on button "Comprovante de rendimentos" at bounding box center [259, 262] width 179 height 26
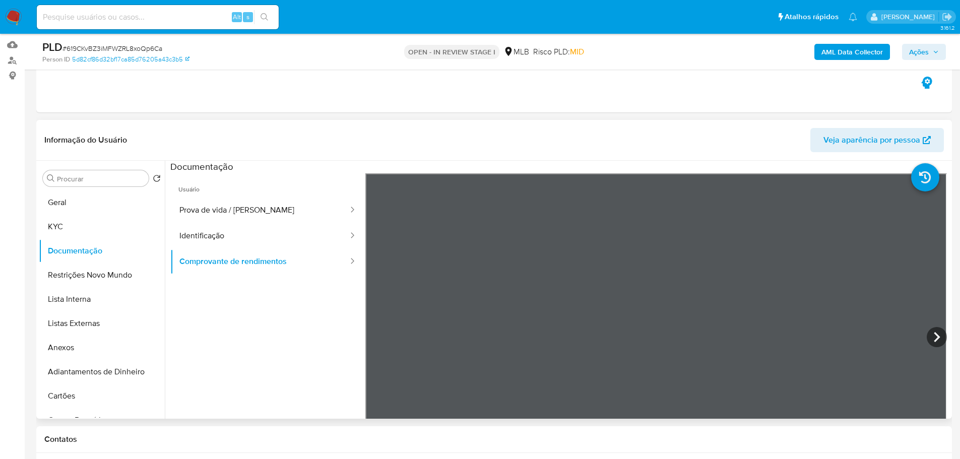
scroll to position [88, 0]
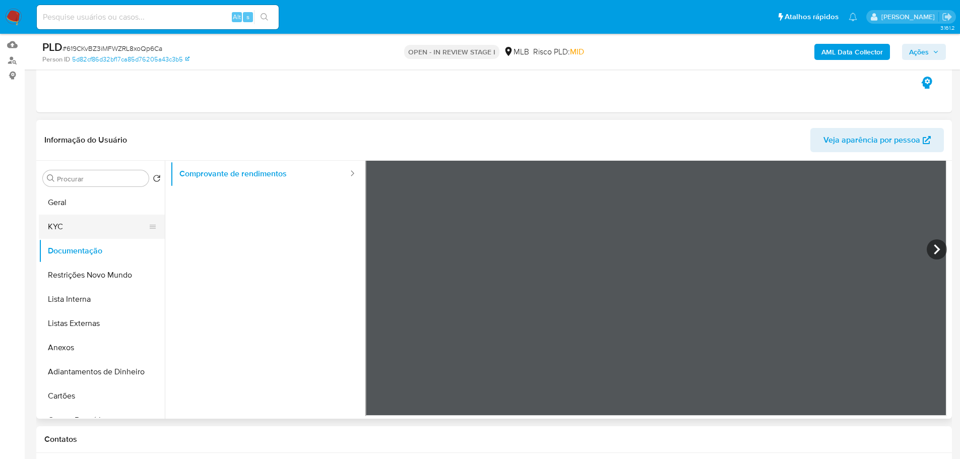
click at [84, 228] on button "KYC" at bounding box center [98, 227] width 118 height 24
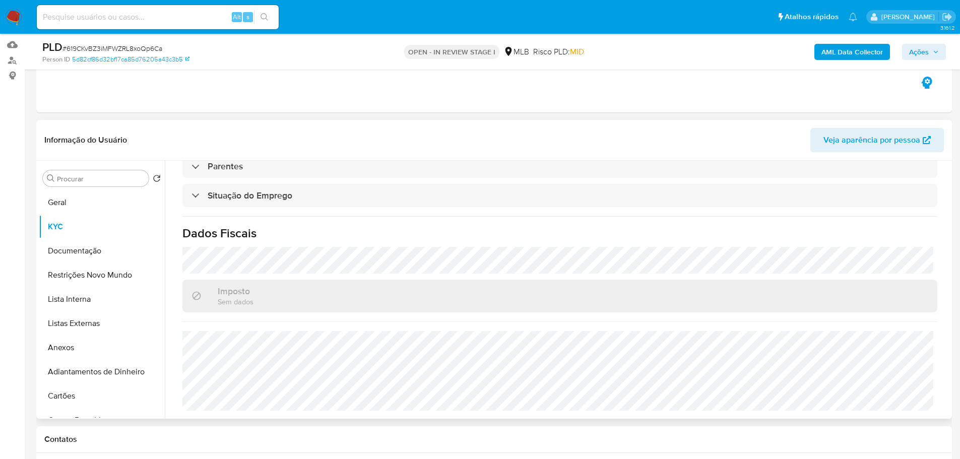
scroll to position [420, 0]
click at [82, 202] on button "Geral" at bounding box center [98, 203] width 118 height 24
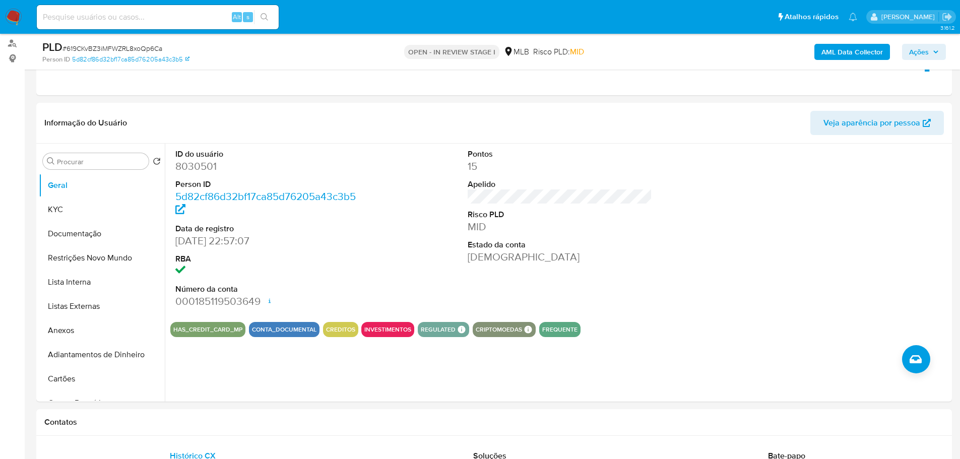
scroll to position [120, 0]
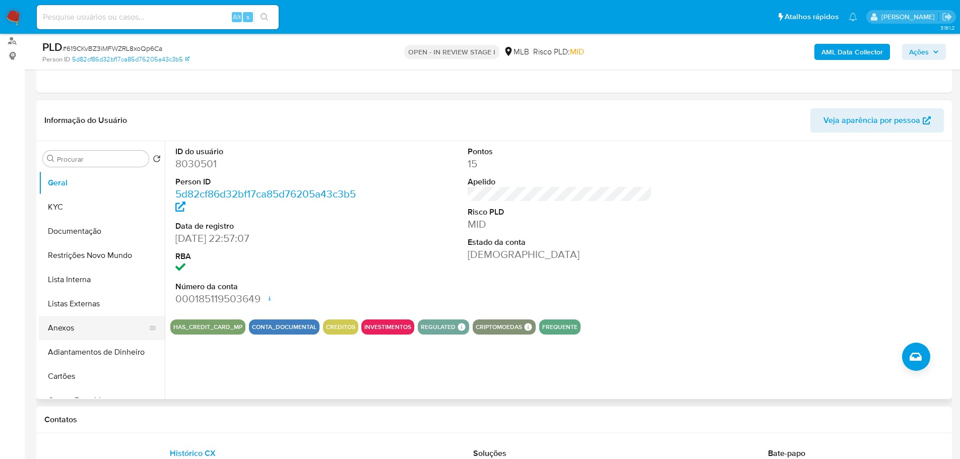
drag, startPoint x: 173, startPoint y: 412, endPoint x: 120, endPoint y: 322, distance: 104.9
click at [171, 411] on div "Contatos" at bounding box center [494, 420] width 916 height 27
drag, startPoint x: 68, startPoint y: 209, endPoint x: 0, endPoint y: 220, distance: 68.9
click at [64, 209] on button "KYC" at bounding box center [102, 207] width 126 height 24
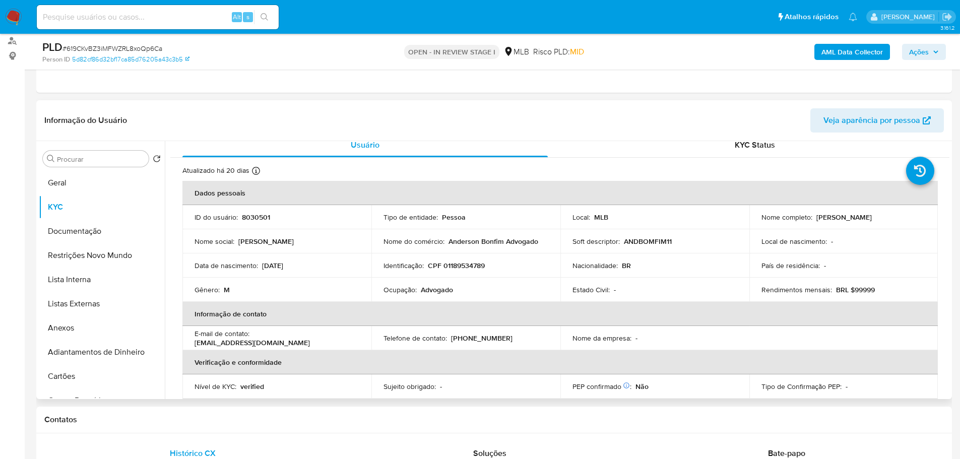
scroll to position [11, 0]
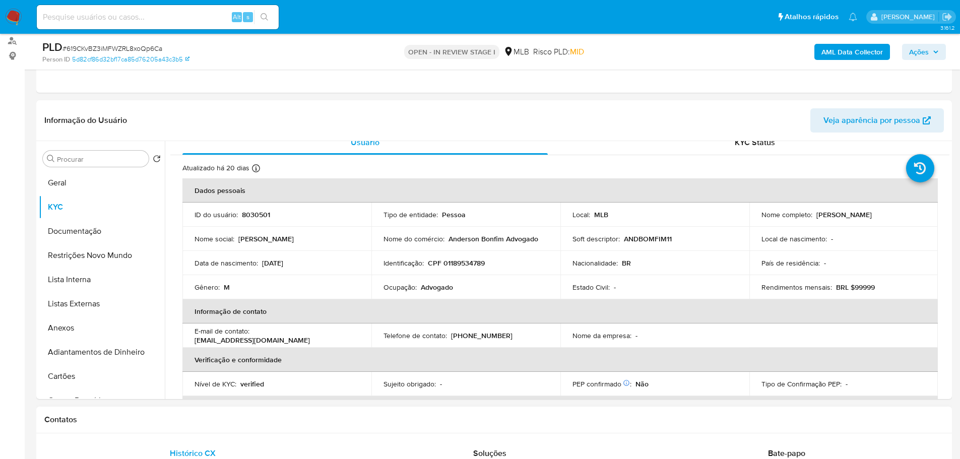
click at [178, 410] on div "Contatos" at bounding box center [494, 420] width 916 height 27
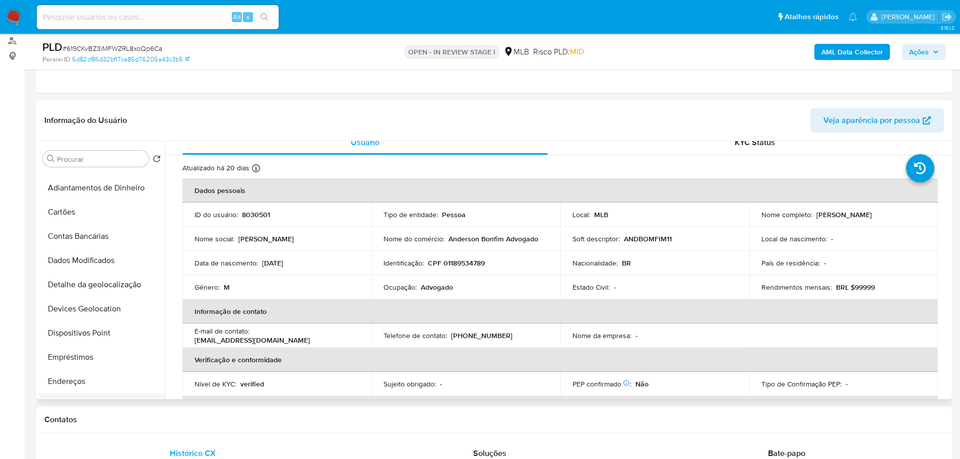
scroll to position [252, 0]
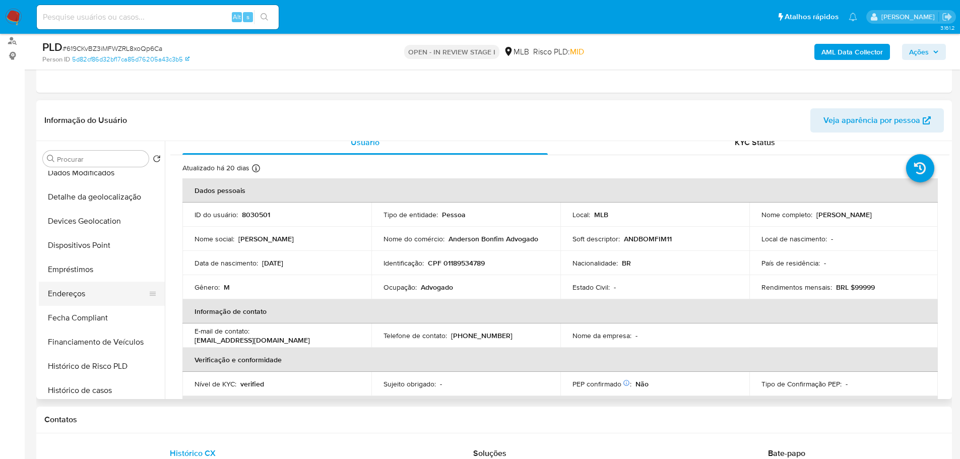
click at [74, 292] on button "Endereços" at bounding box center [98, 294] width 118 height 24
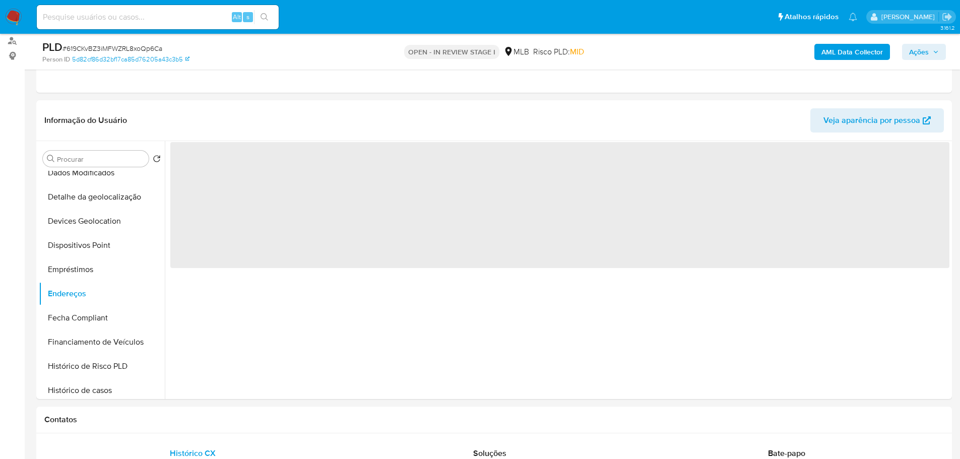
scroll to position [0, 0]
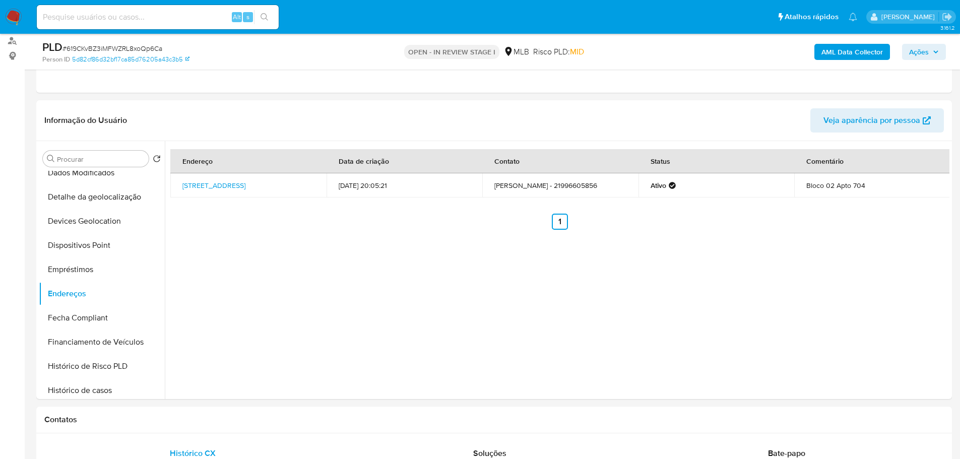
drag, startPoint x: 745, startPoint y: 107, endPoint x: 472, endPoint y: 38, distance: 281.3
click at [739, 105] on div "Informação do Usuário Veja aparência por pessoa" at bounding box center [494, 120] width 916 height 41
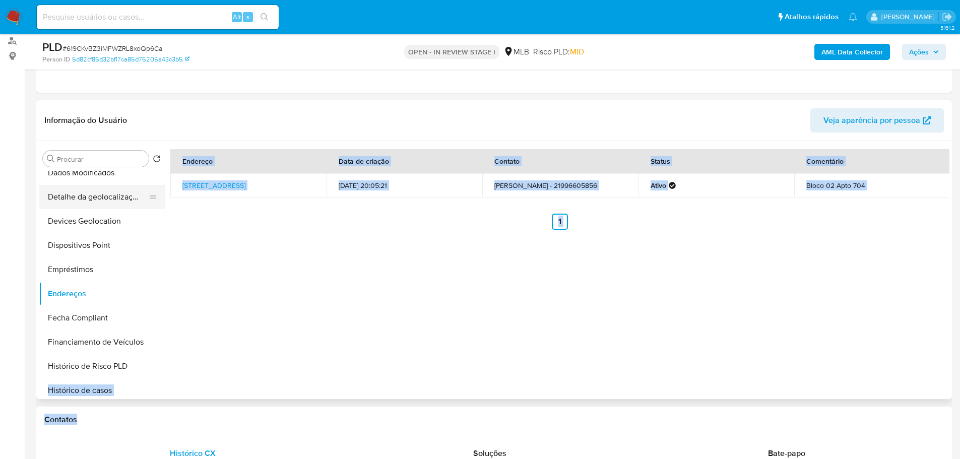
click at [105, 194] on button "Detalhe da geolocalização" at bounding box center [98, 197] width 118 height 24
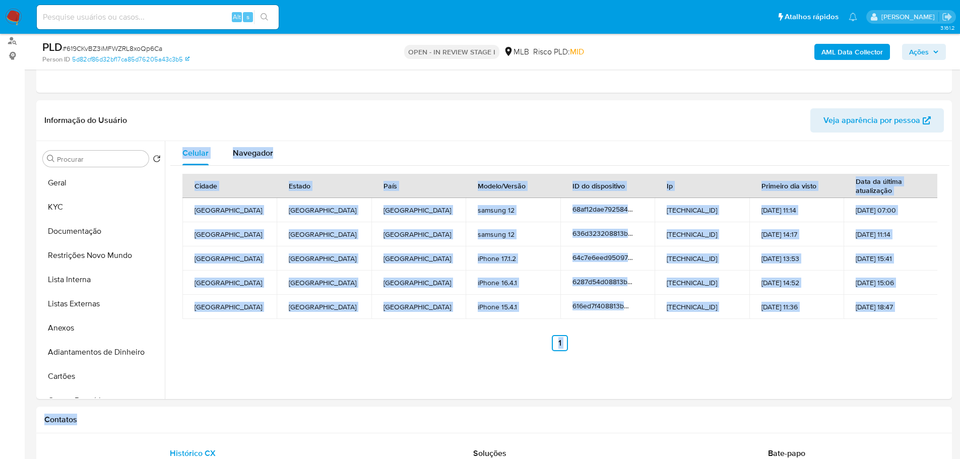
drag, startPoint x: 91, startPoint y: 255, endPoint x: 13, endPoint y: 269, distance: 79.3
click at [88, 256] on button "Restrições Novo Mundo" at bounding box center [102, 255] width 126 height 24
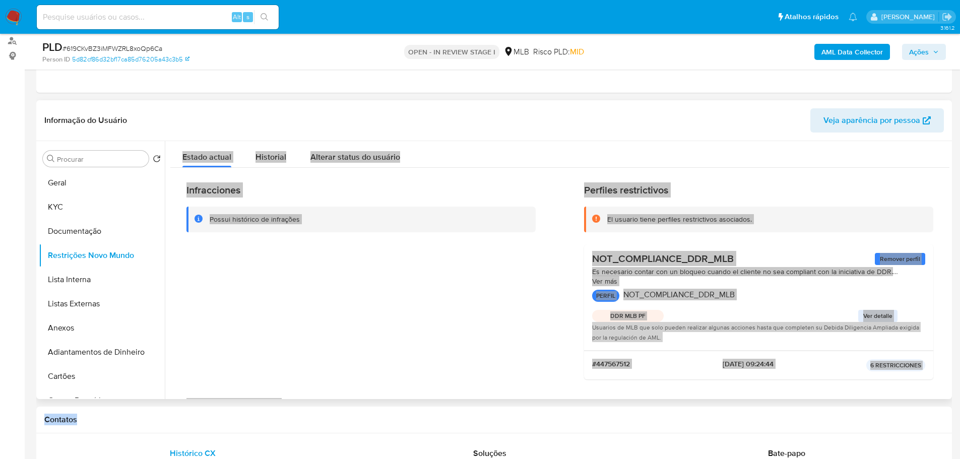
drag, startPoint x: 360, startPoint y: 387, endPoint x: 364, endPoint y: 395, distance: 9.0
click at [360, 387] on div "Infracciones Possui histórico de infrações" at bounding box center [361, 286] width 349 height 204
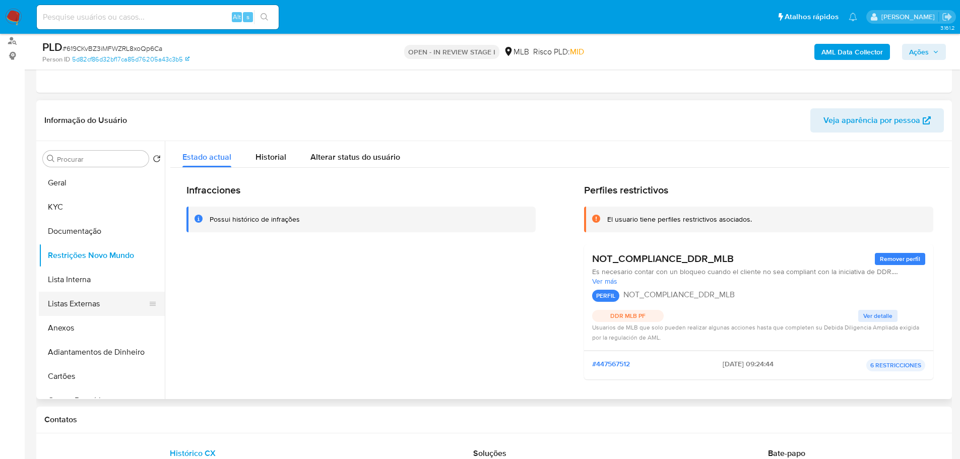
drag, startPoint x: 376, startPoint y: 413, endPoint x: 121, endPoint y: 299, distance: 278.9
click at [348, 410] on div "Contatos" at bounding box center [494, 420] width 916 height 27
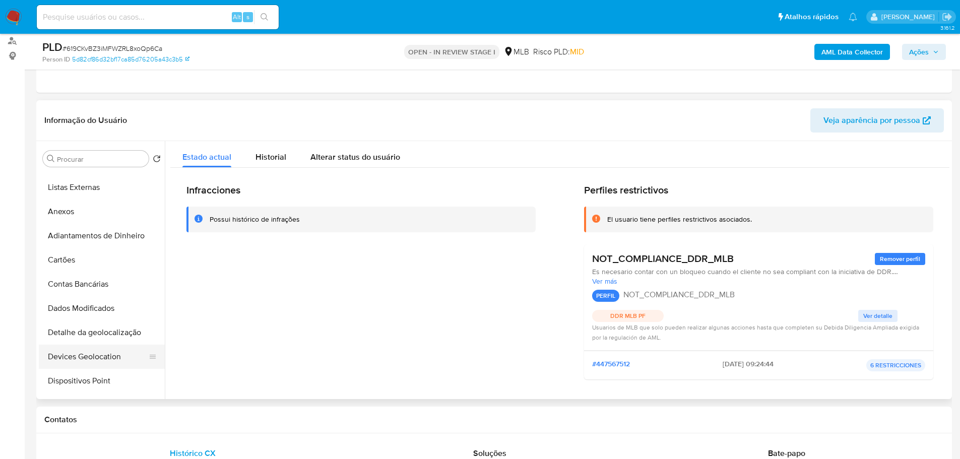
scroll to position [202, 0]
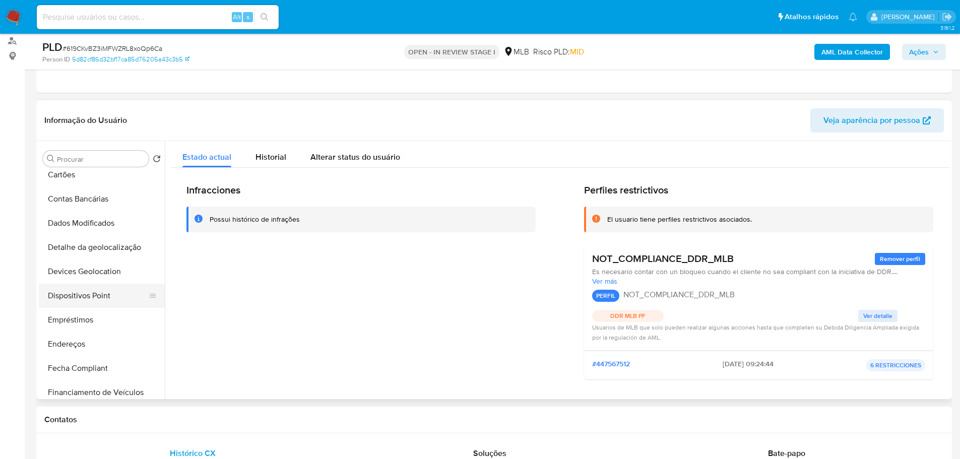
click at [106, 297] on button "Dispositivos Point" at bounding box center [98, 296] width 118 height 24
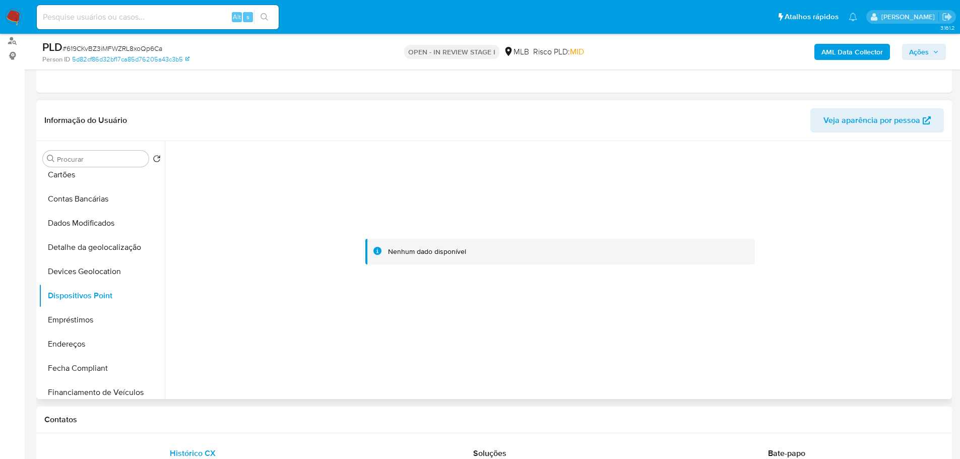
click at [290, 393] on div at bounding box center [557, 270] width 785 height 258
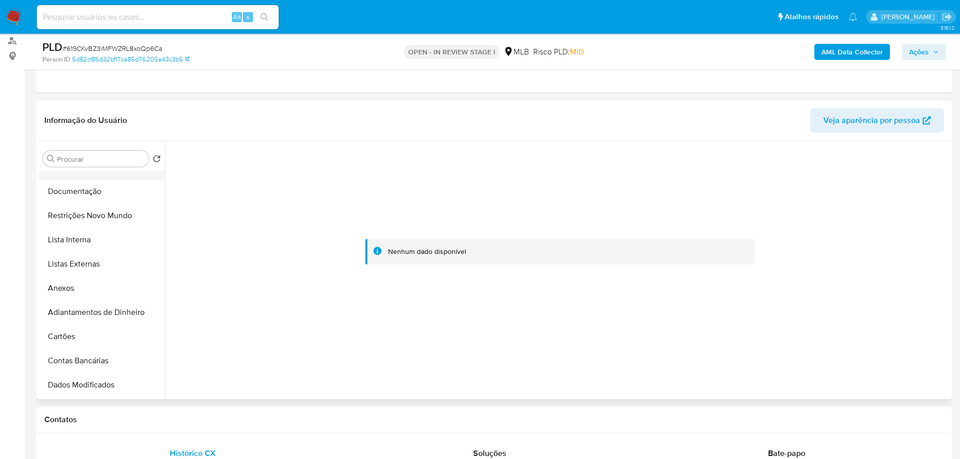
scroll to position [0, 0]
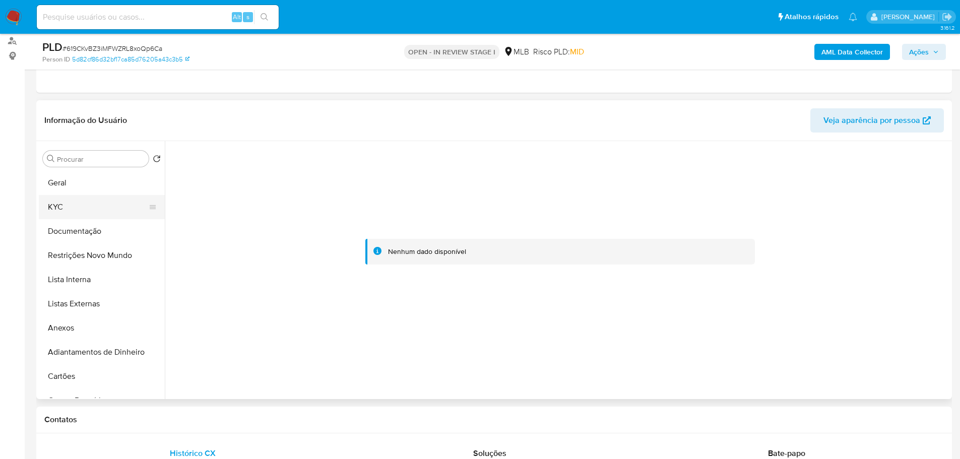
click at [66, 209] on button "KYC" at bounding box center [98, 207] width 118 height 24
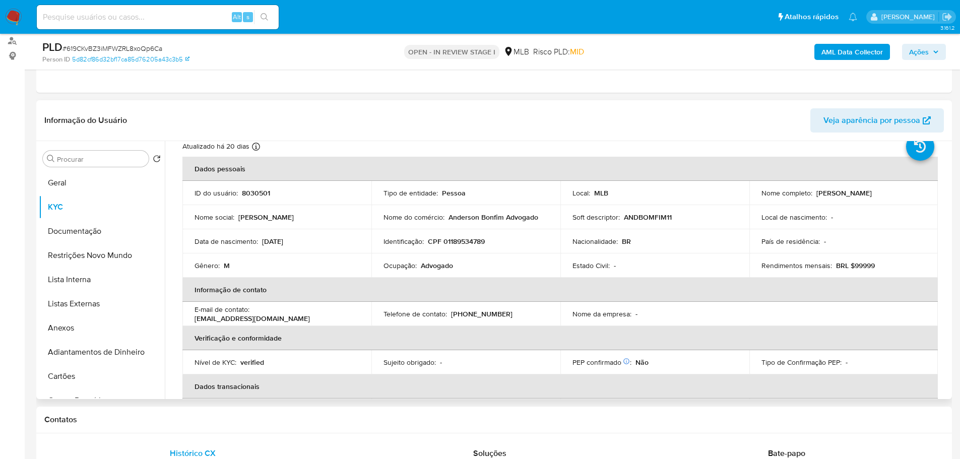
scroll to position [17, 0]
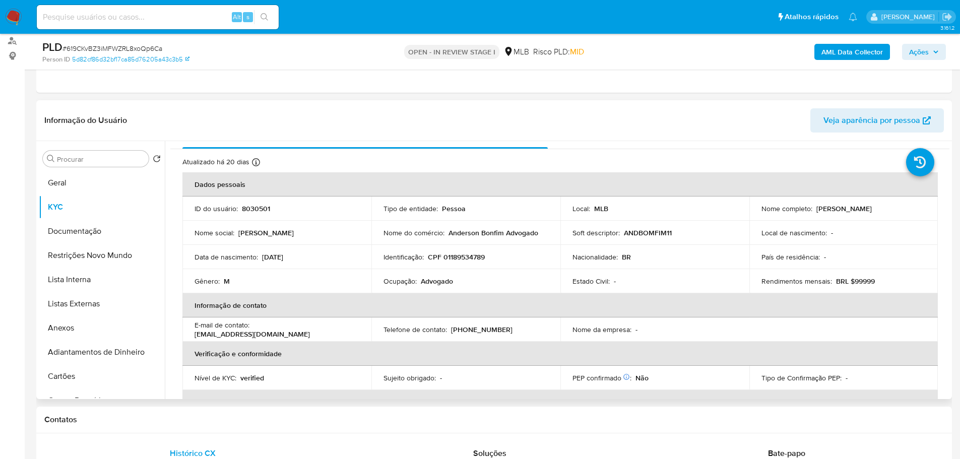
click at [477, 258] on p "CPF 01189534789" at bounding box center [456, 257] width 57 height 9
copy p "01189534789"
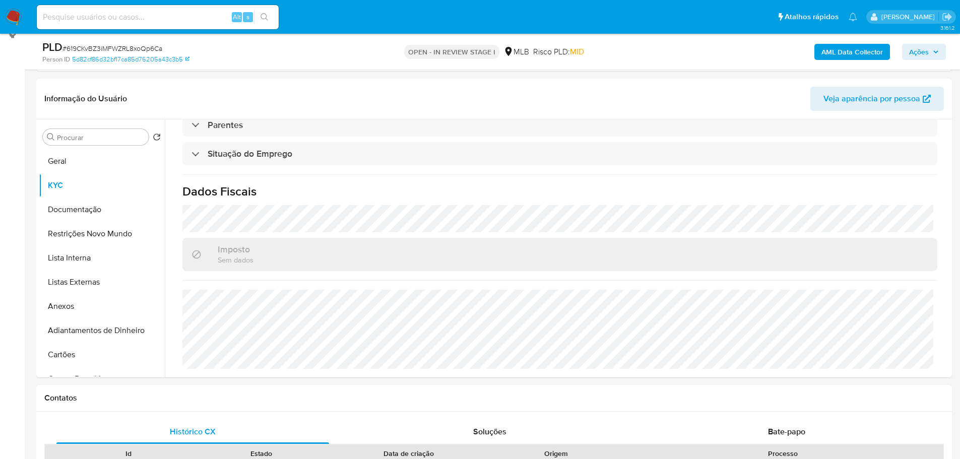
scroll to position [70, 0]
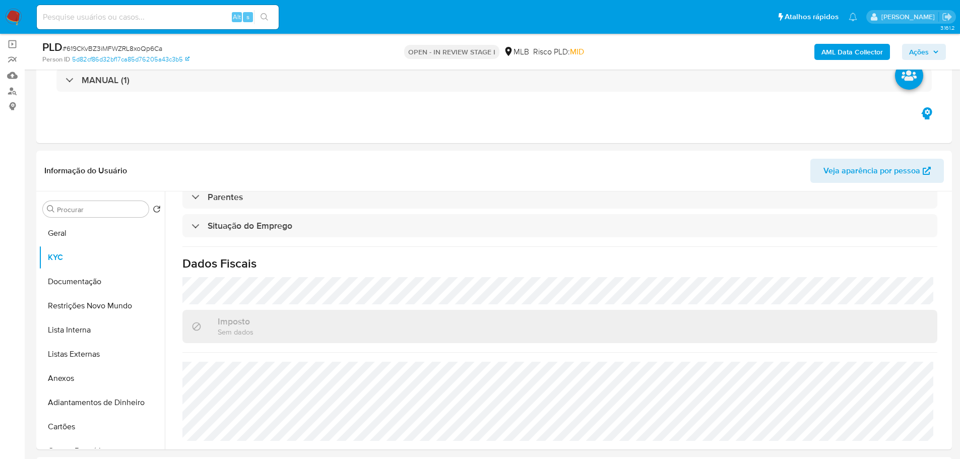
click at [909, 48] on button "Ações" at bounding box center [924, 52] width 44 height 16
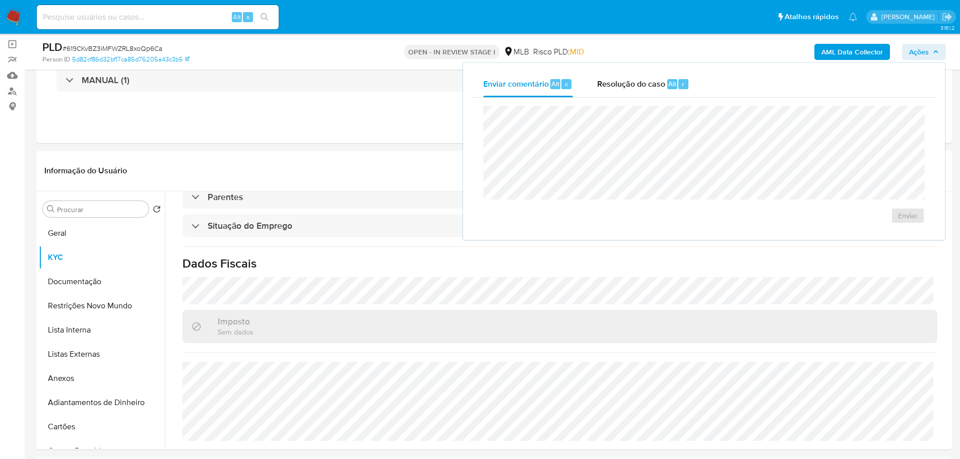
click at [849, 49] on b "AML Data Collector" at bounding box center [852, 52] width 61 height 16
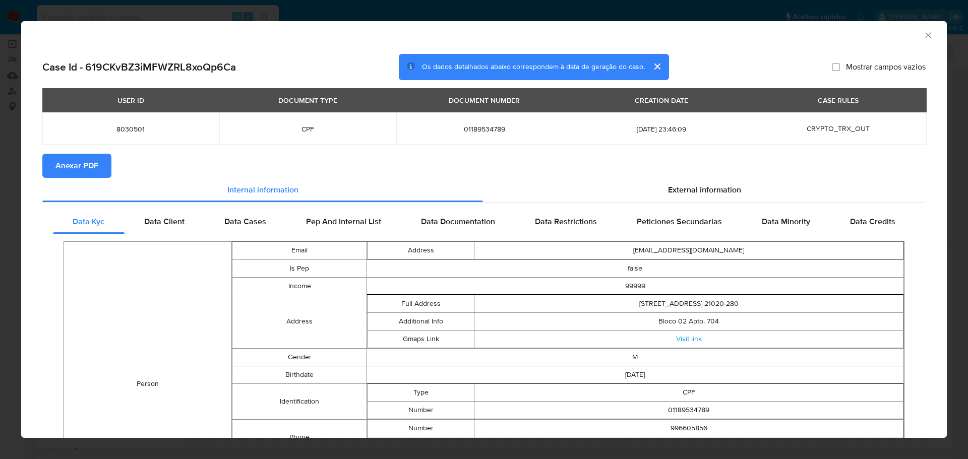
click at [65, 163] on span "Anexar PDF" at bounding box center [76, 166] width 43 height 22
click at [83, 168] on span "Anexar PDF" at bounding box center [76, 166] width 43 height 22
click at [925, 36] on icon "Fechar a janela" at bounding box center [928, 35] width 6 height 6
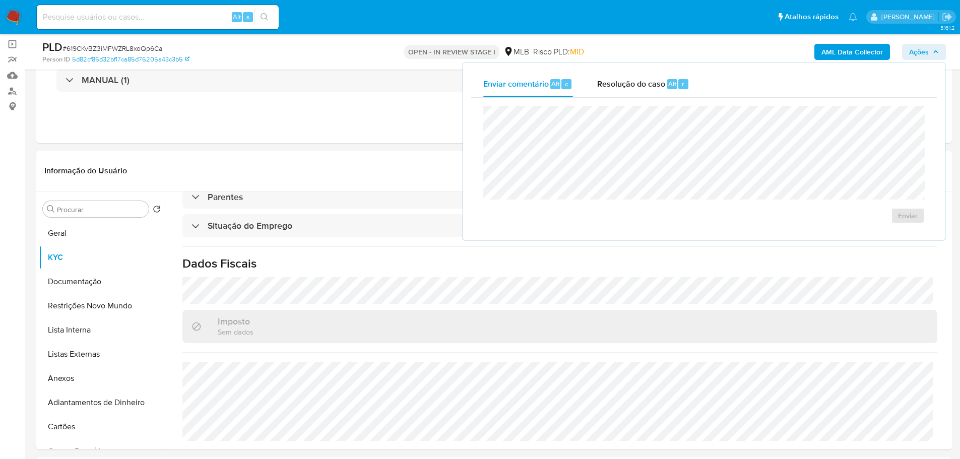
click at [57, 232] on button "Geral" at bounding box center [98, 233] width 118 height 24
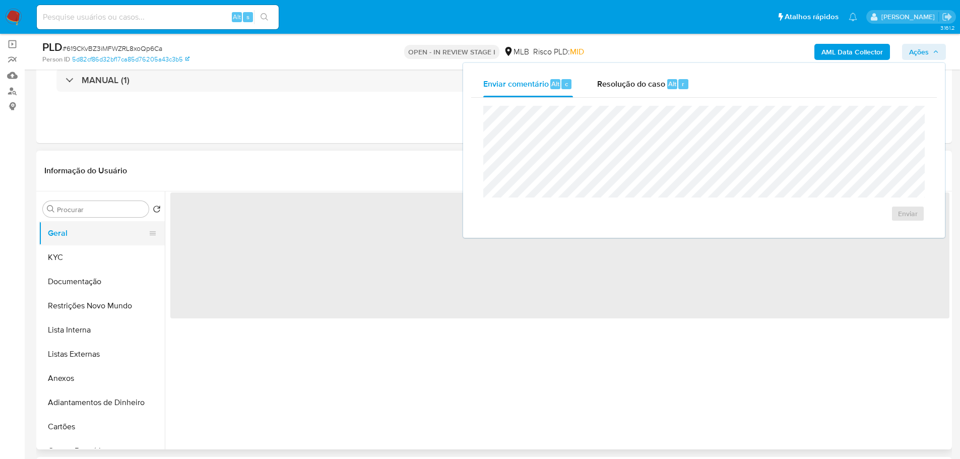
scroll to position [0, 0]
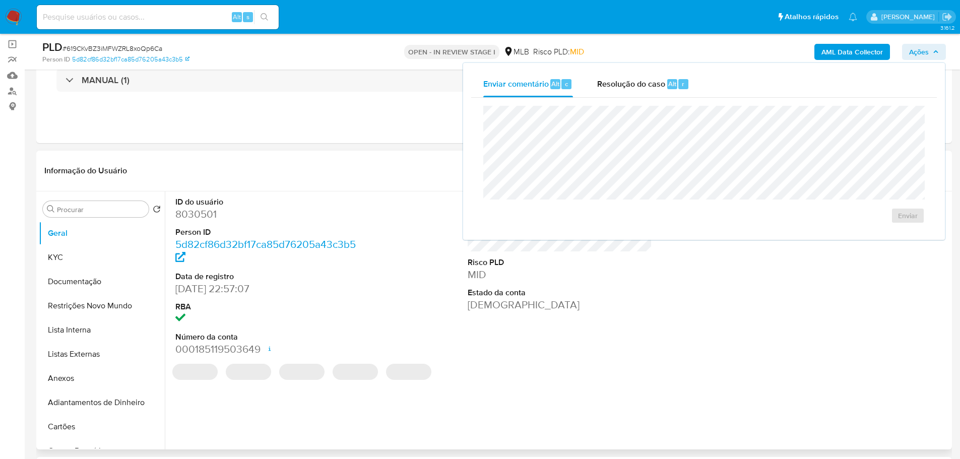
click at [195, 209] on dd "8030501" at bounding box center [267, 214] width 185 height 14
copy dd "8030501"
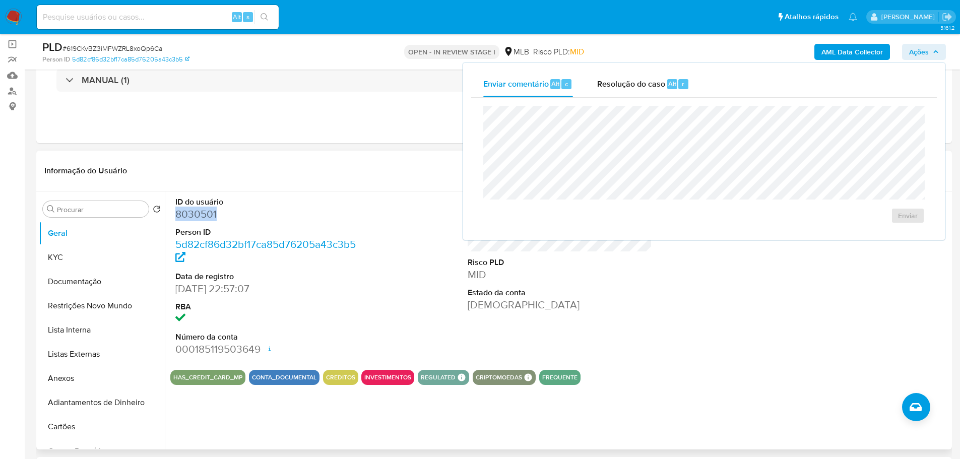
click at [191, 214] on dd "8030501" at bounding box center [267, 214] width 185 height 14
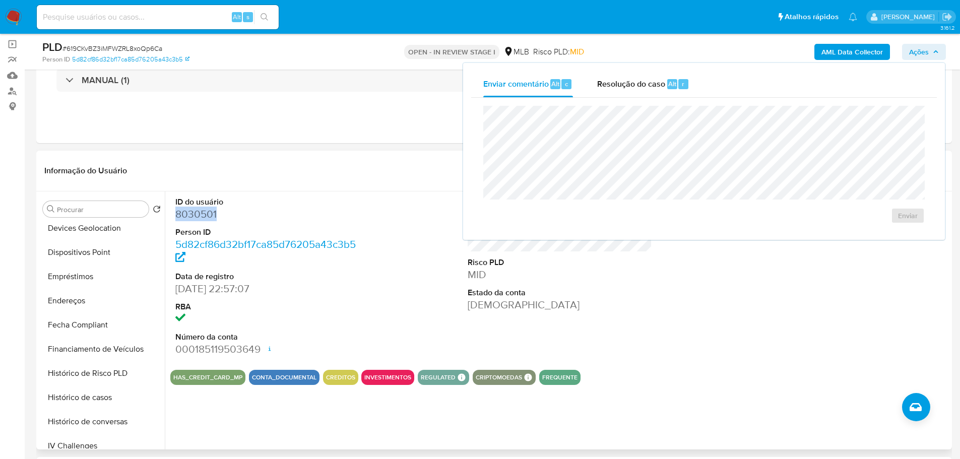
scroll to position [454, 0]
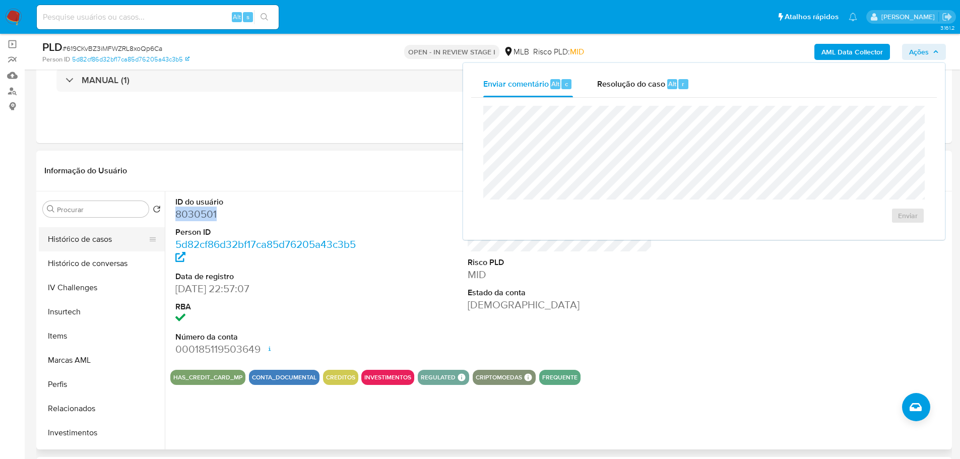
click at [98, 241] on button "Histórico de casos" at bounding box center [98, 239] width 118 height 24
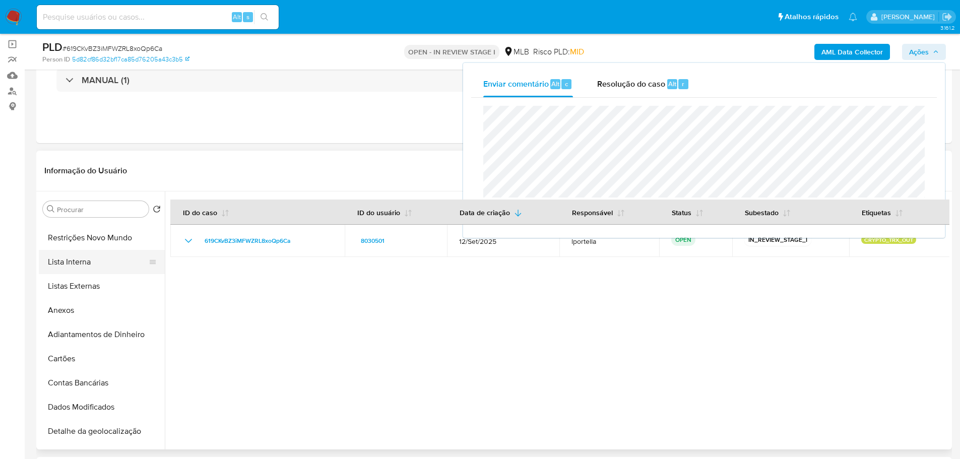
scroll to position [0, 0]
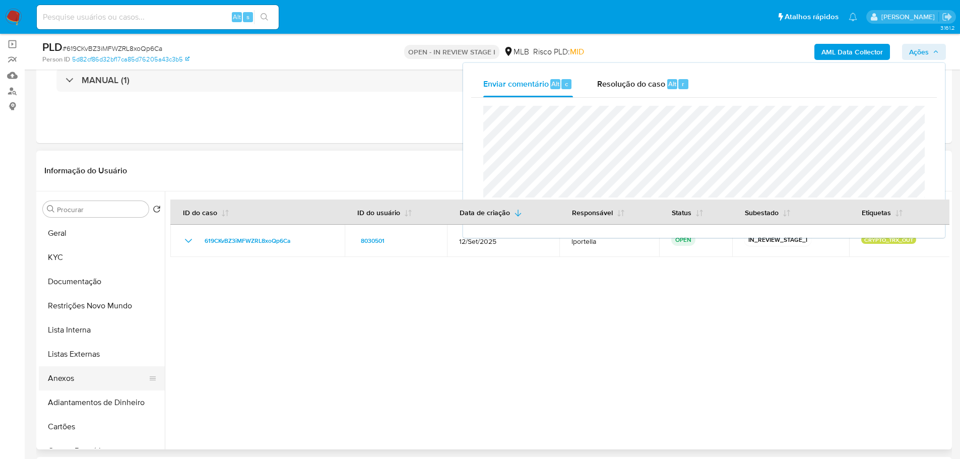
click at [78, 385] on button "Anexos" at bounding box center [98, 378] width 118 height 24
